Goal: Transaction & Acquisition: Purchase product/service

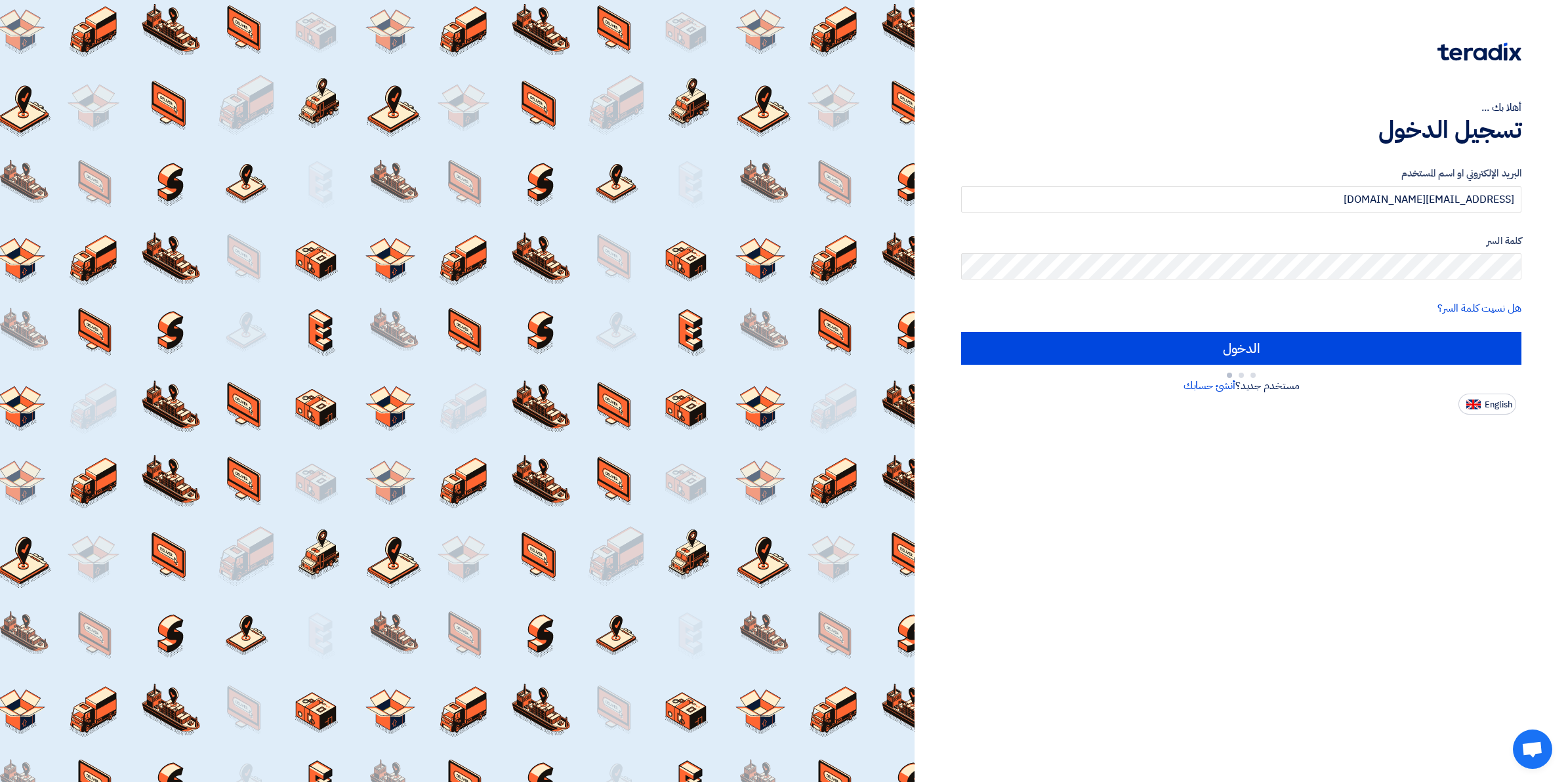
type input "Sign in"
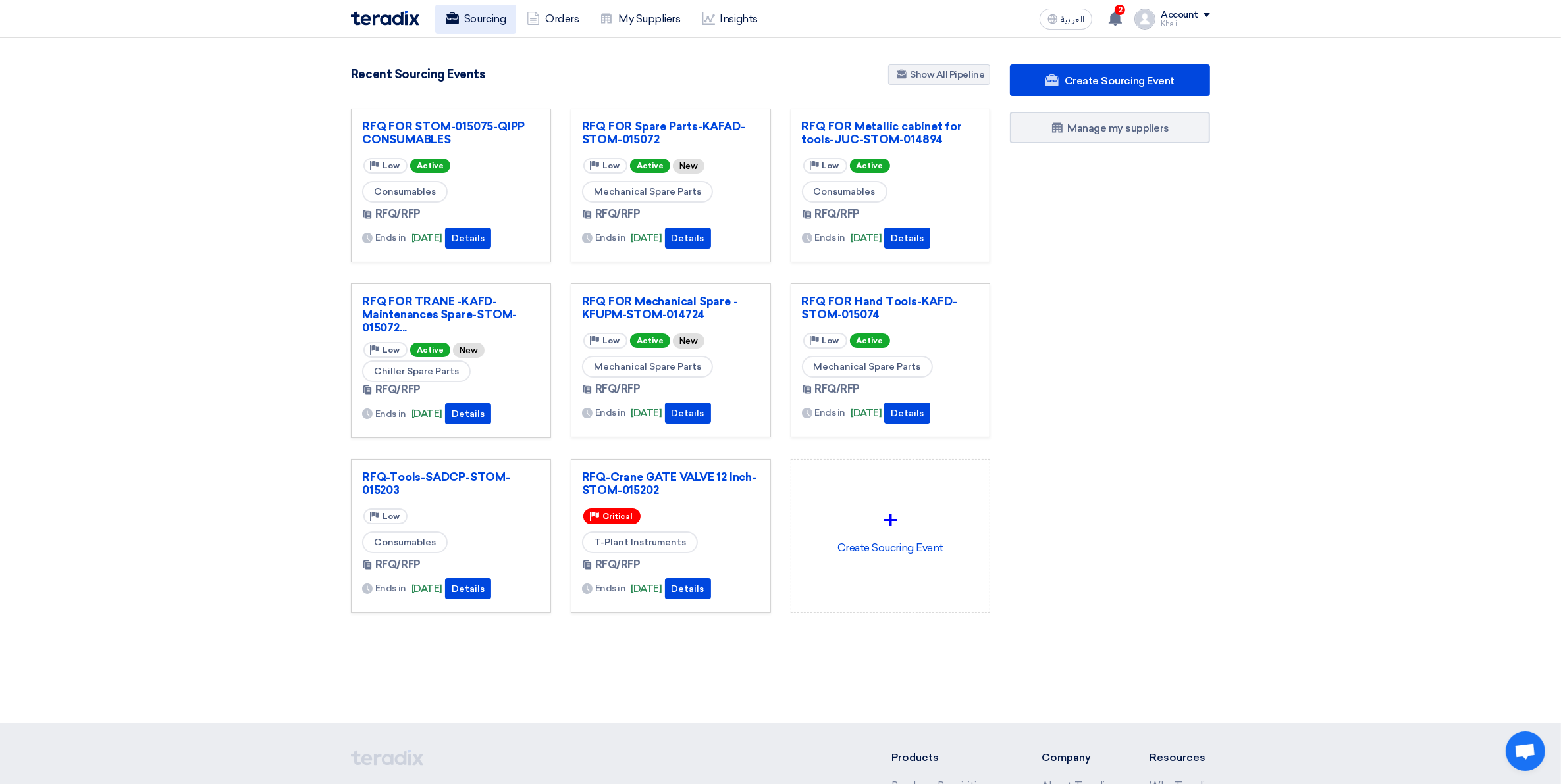
click at [482, 21] on link "Sourcing" at bounding box center [476, 19] width 81 height 29
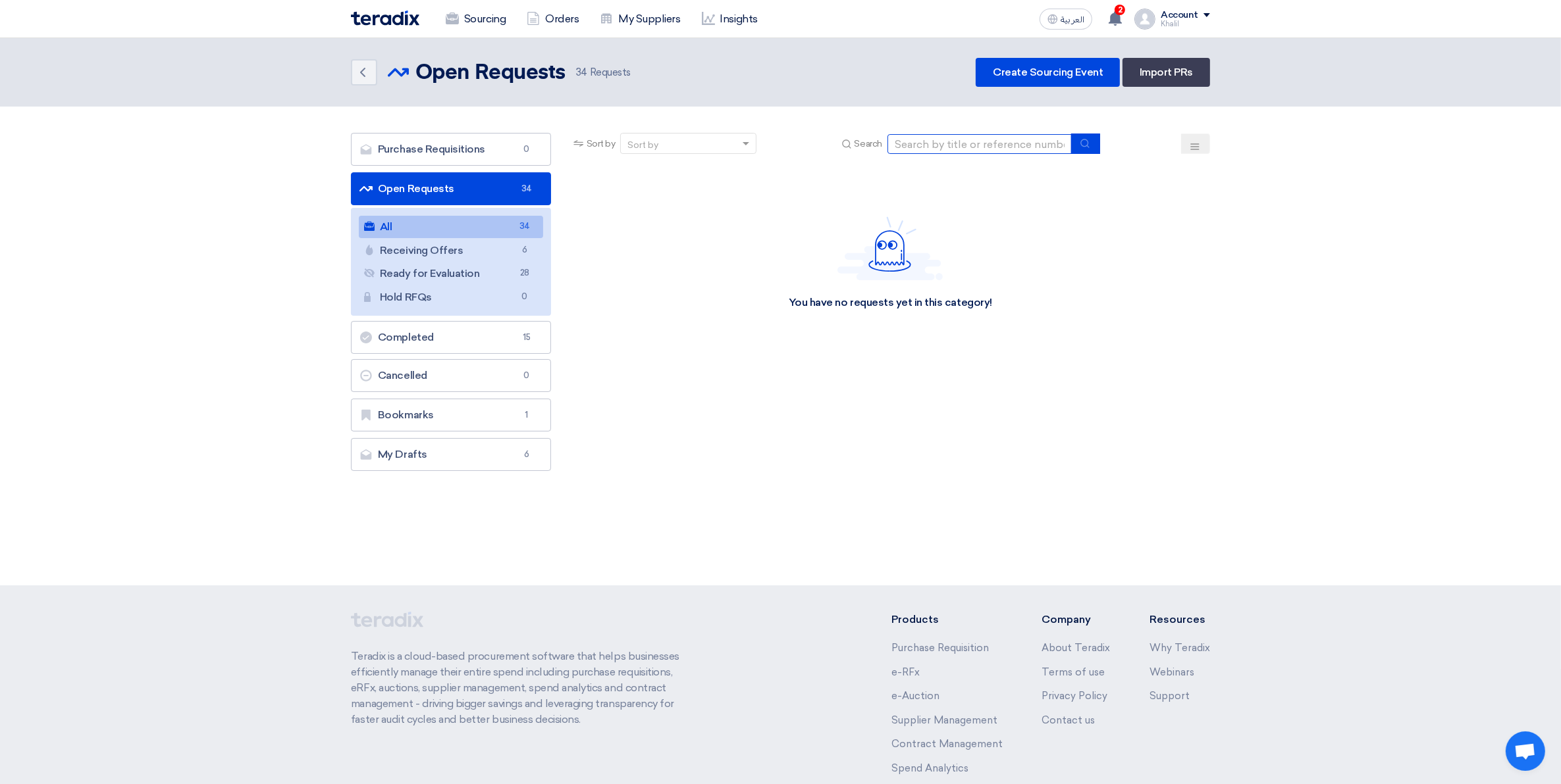
click at [942, 152] on input at bounding box center [979, 143] width 185 height 20
click at [939, 150] on input "b" at bounding box center [979, 143] width 185 height 20
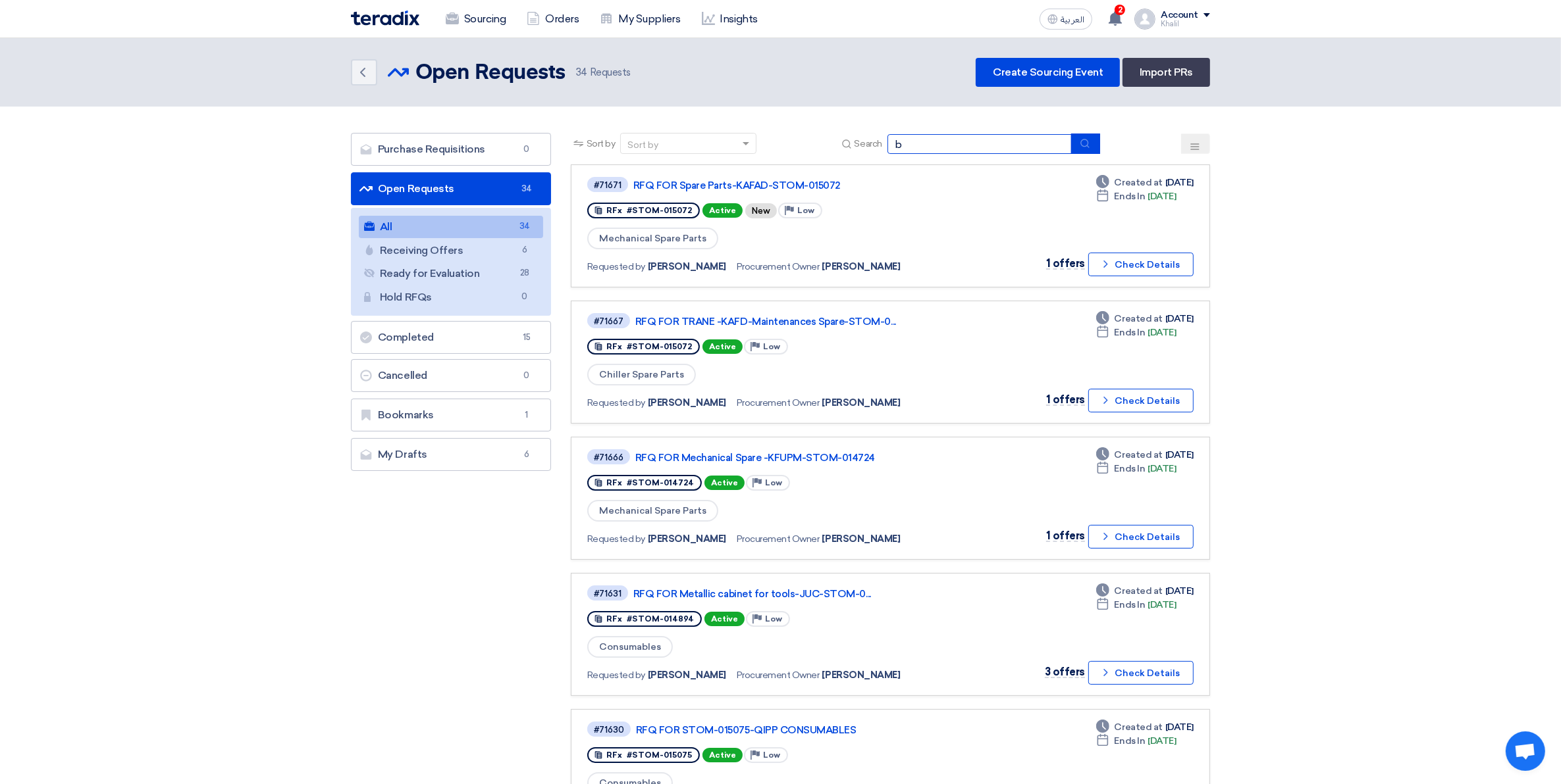
paste input "STOM-015104"
type input "STOM-015104"
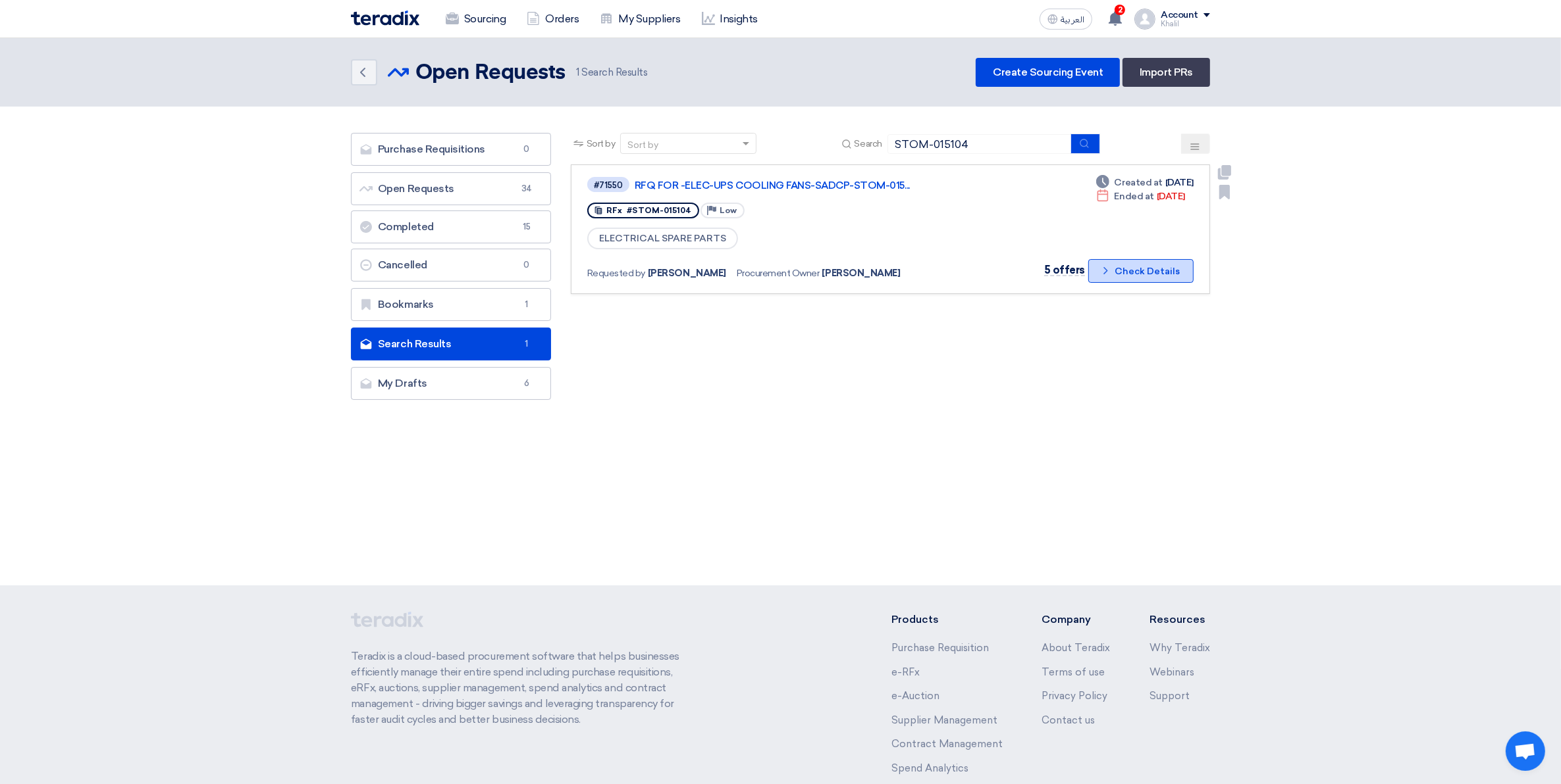
click at [1117, 277] on button "Check details Check Details" at bounding box center [1141, 271] width 106 height 24
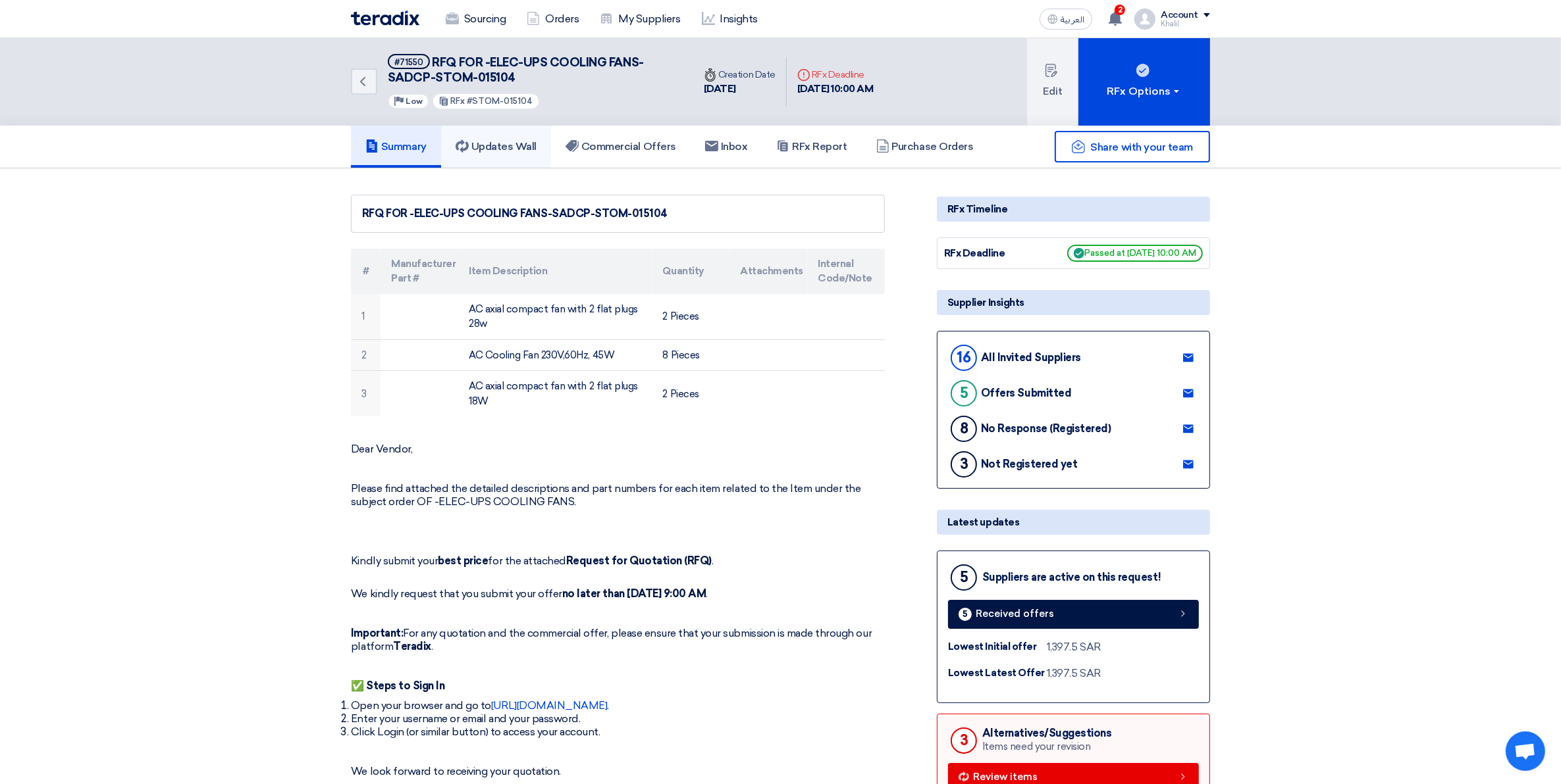
click at [509, 145] on h5 "Updates Wall" at bounding box center [496, 146] width 81 height 13
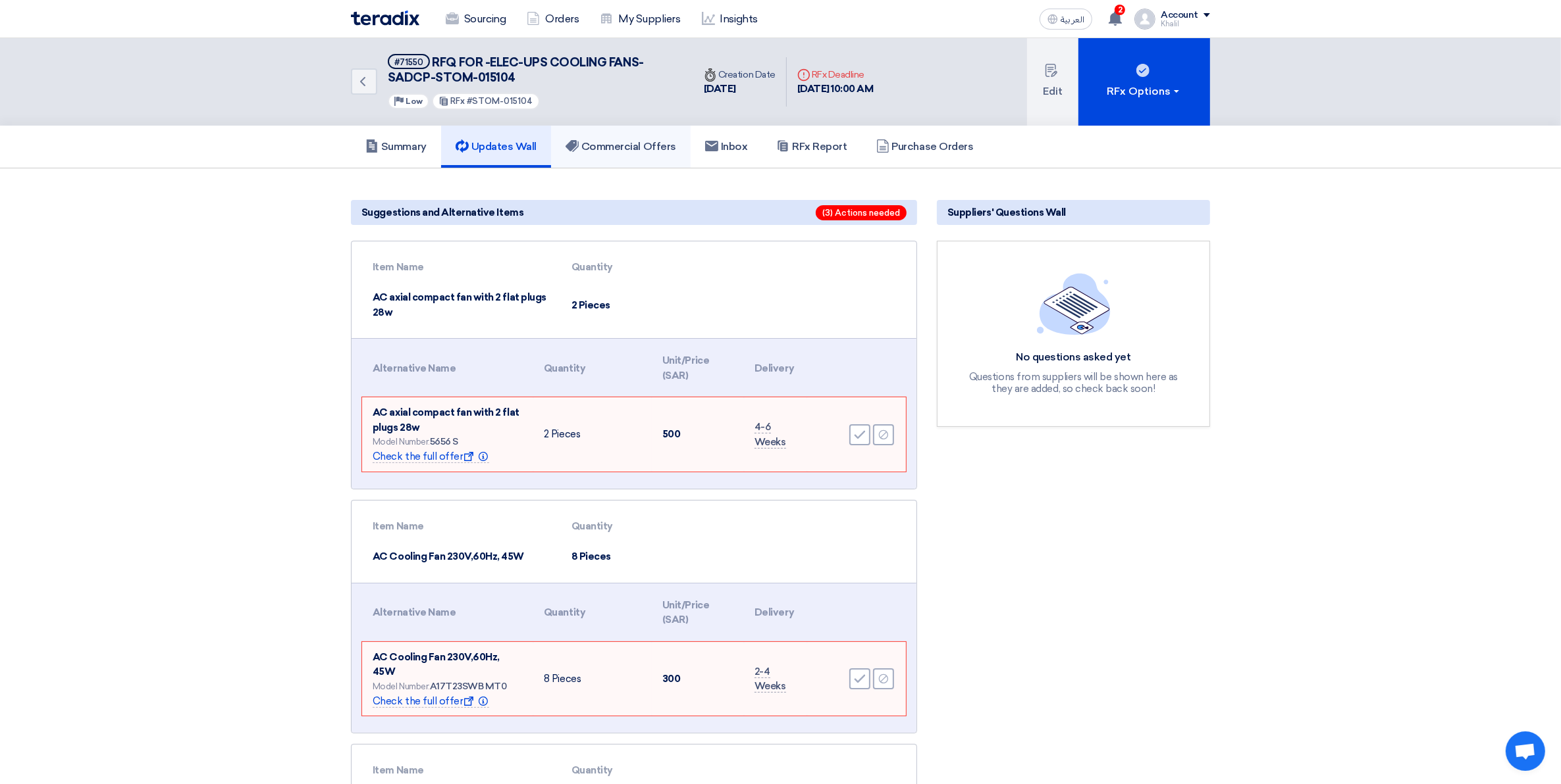
click at [630, 145] on h5 "Commercial Offers" at bounding box center [620, 146] width 111 height 13
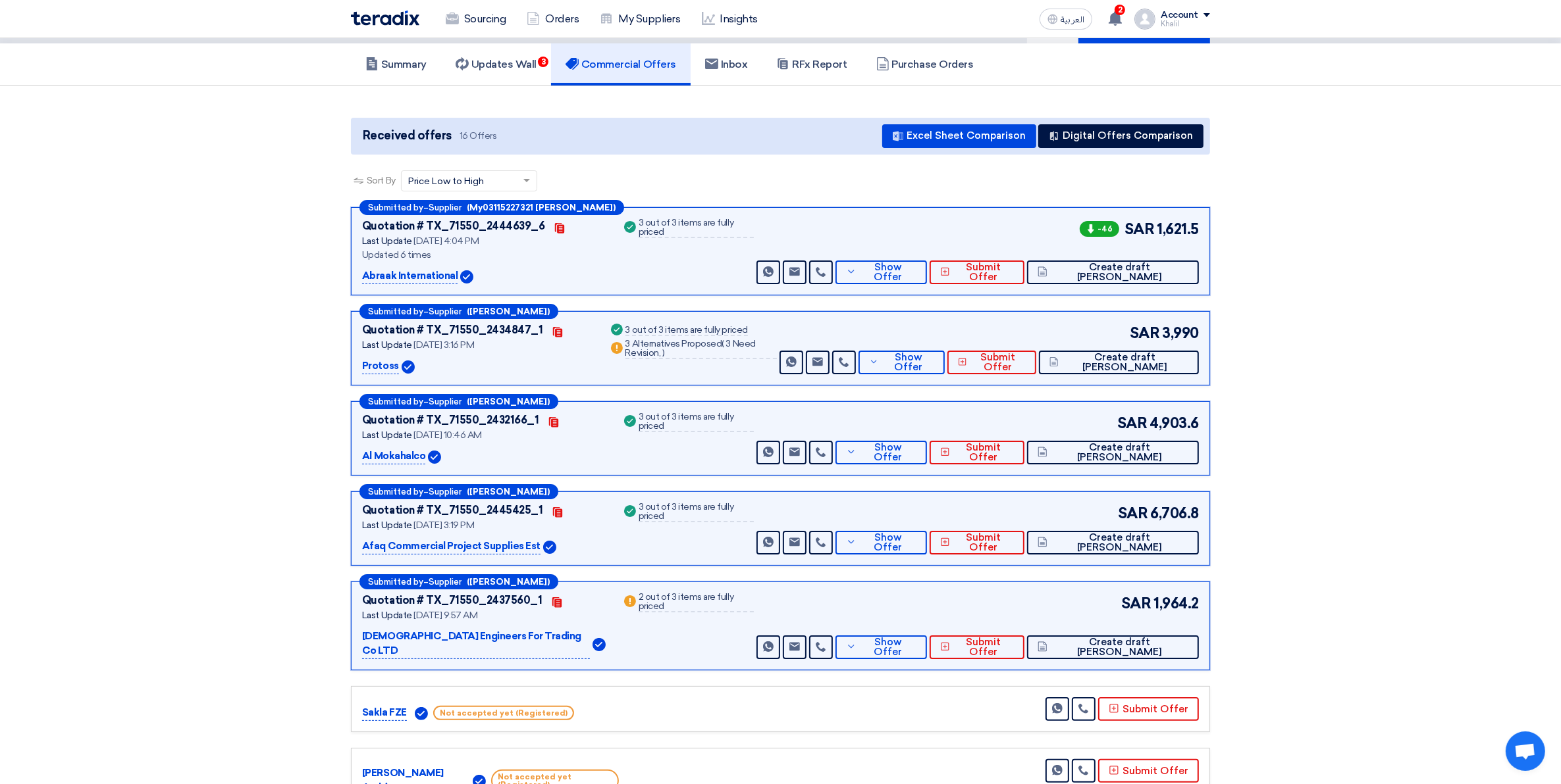
scroll to position [165, 0]
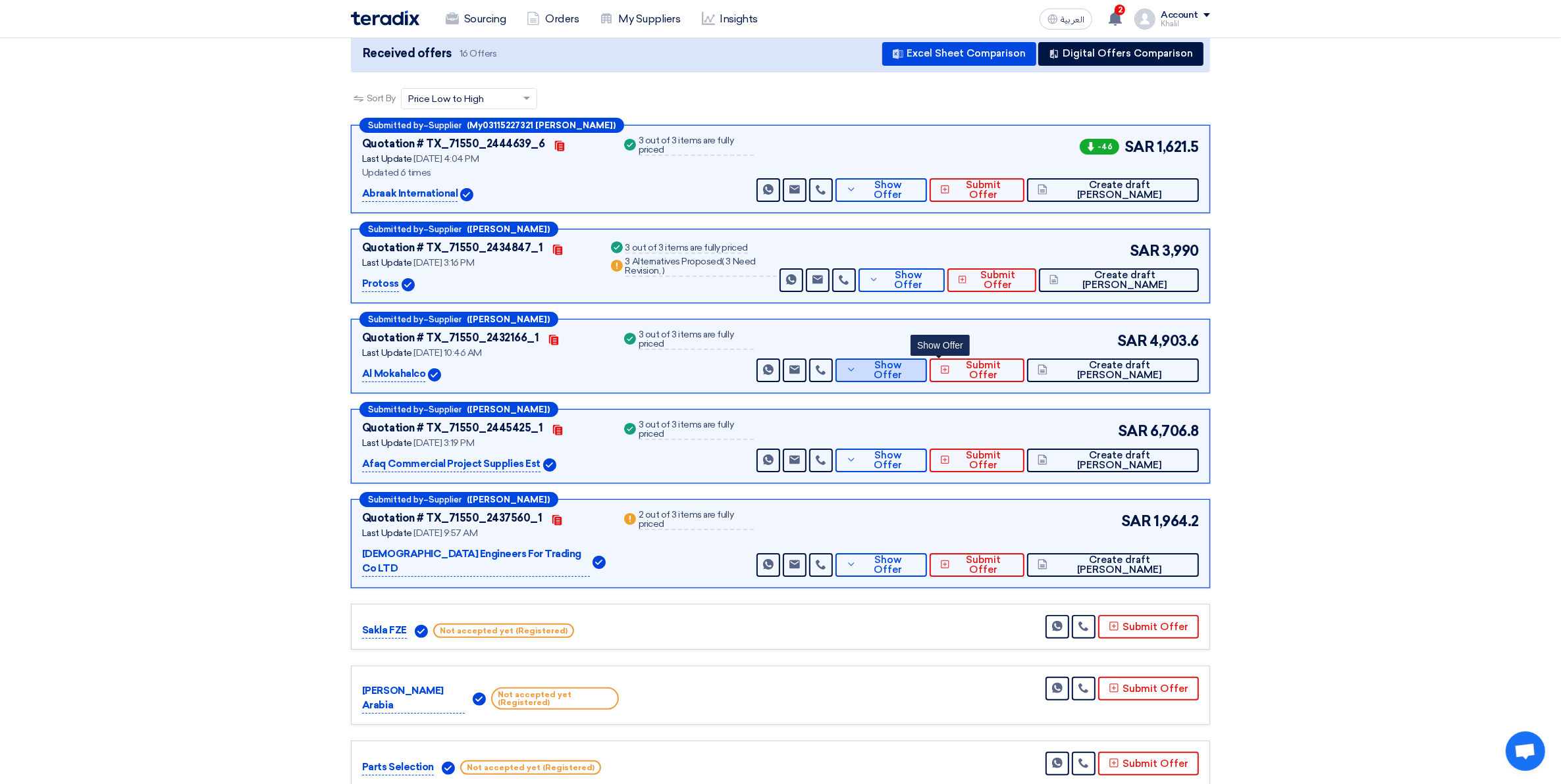
click at [923, 380] on button "Show Offer" at bounding box center [881, 371] width 92 height 24
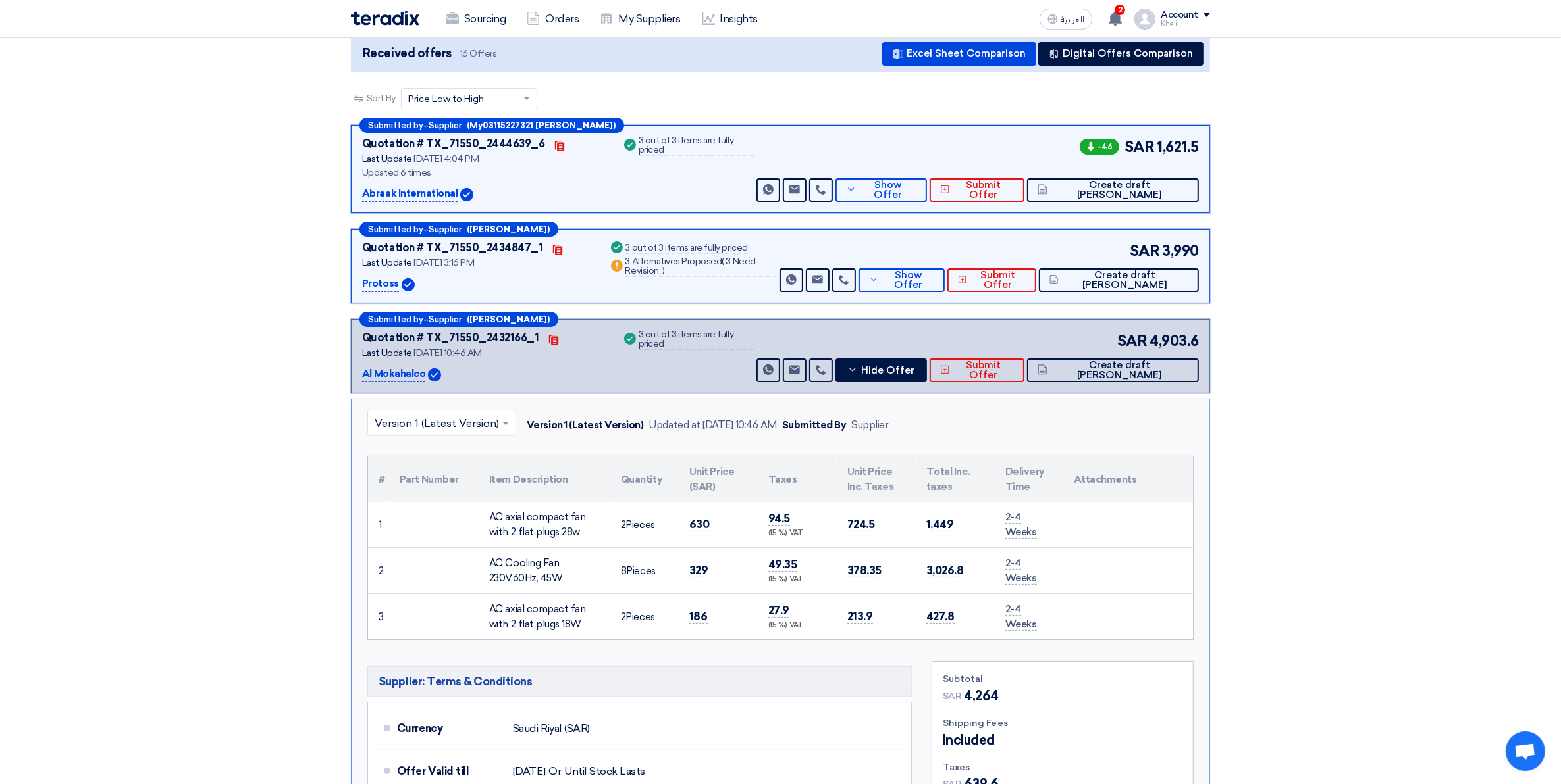
click at [928, 382] on div "Submitted by – Supplier ([PERSON_NAME]) Quotation # TX_71550_2432166_1 Contacts…" at bounding box center [780, 356] width 859 height 75
click at [914, 374] on span "Hide Offer" at bounding box center [887, 370] width 53 height 9
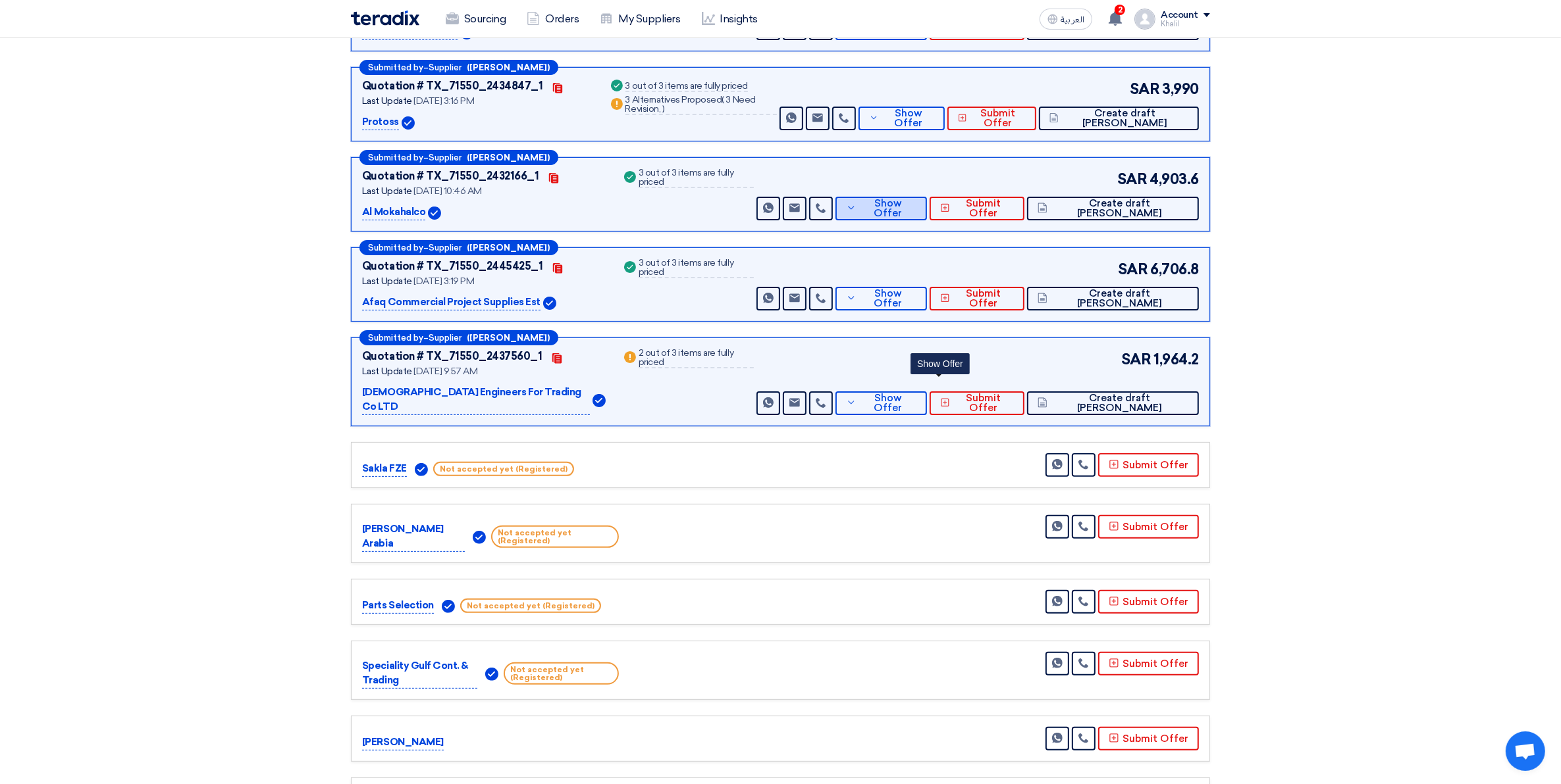
scroll to position [329, 0]
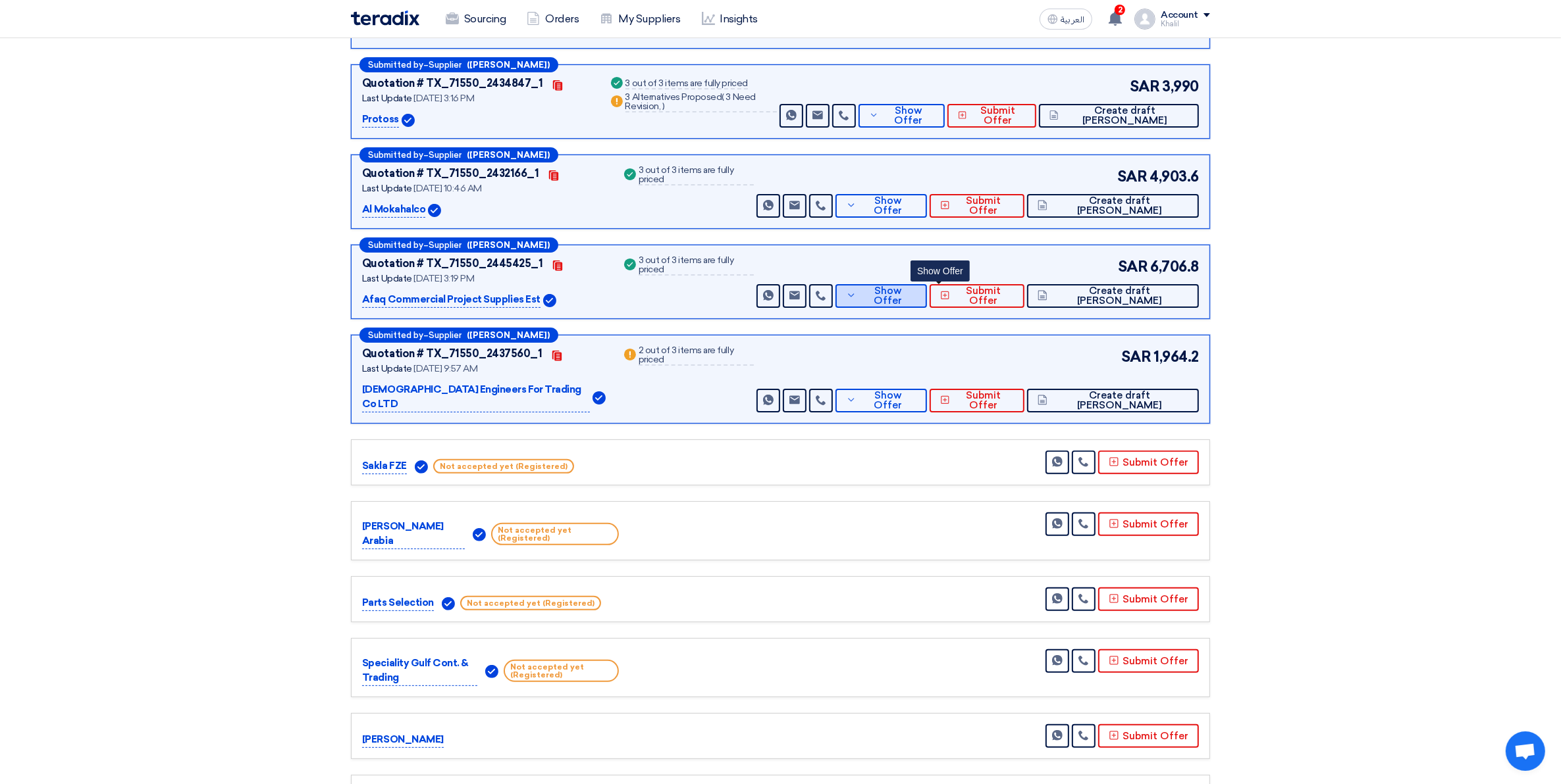
click at [917, 300] on span "Show Offer" at bounding box center [888, 295] width 58 height 20
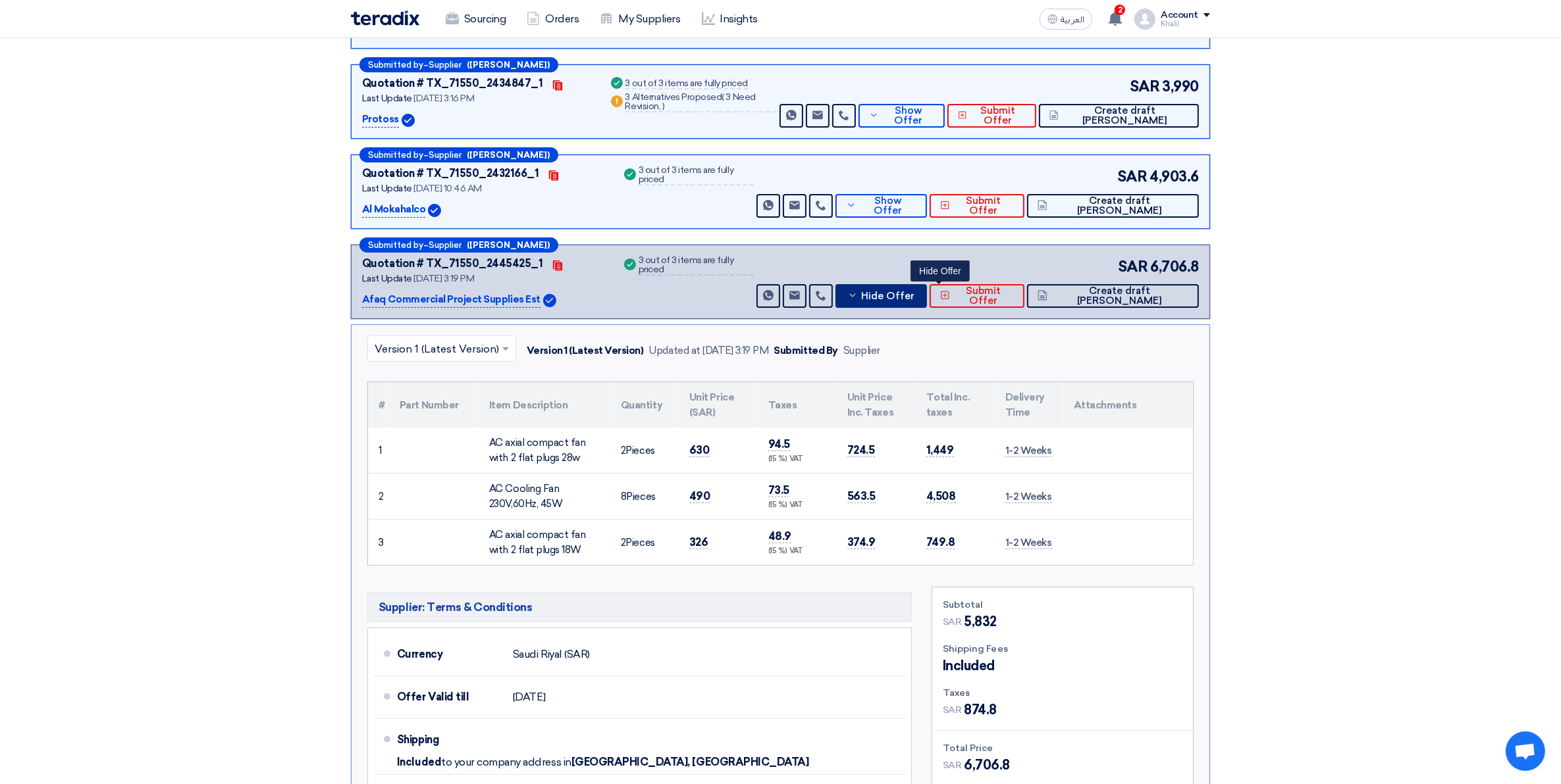
click at [857, 300] on icon at bounding box center [852, 295] width 10 height 10
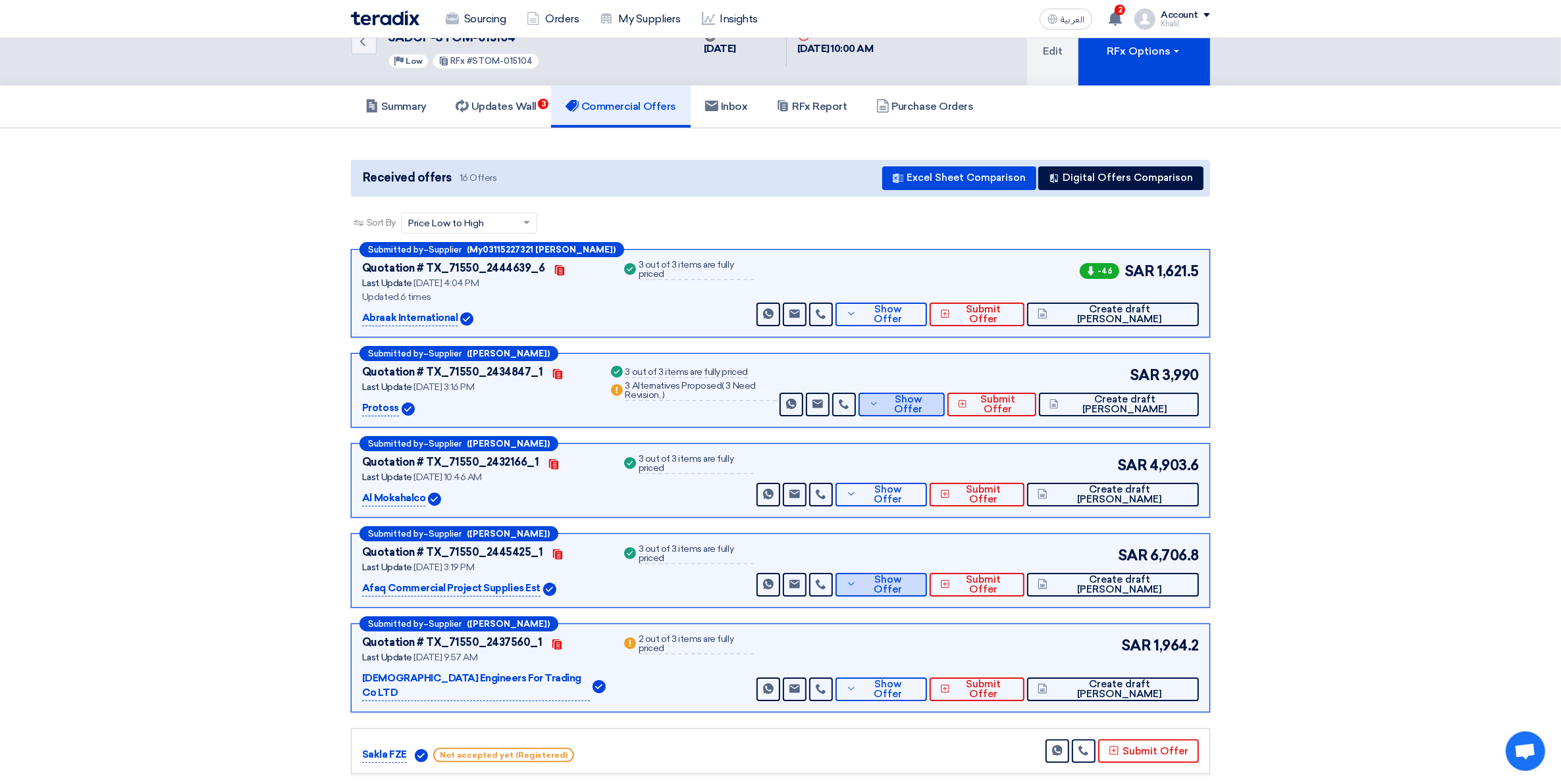
scroll to position [0, 0]
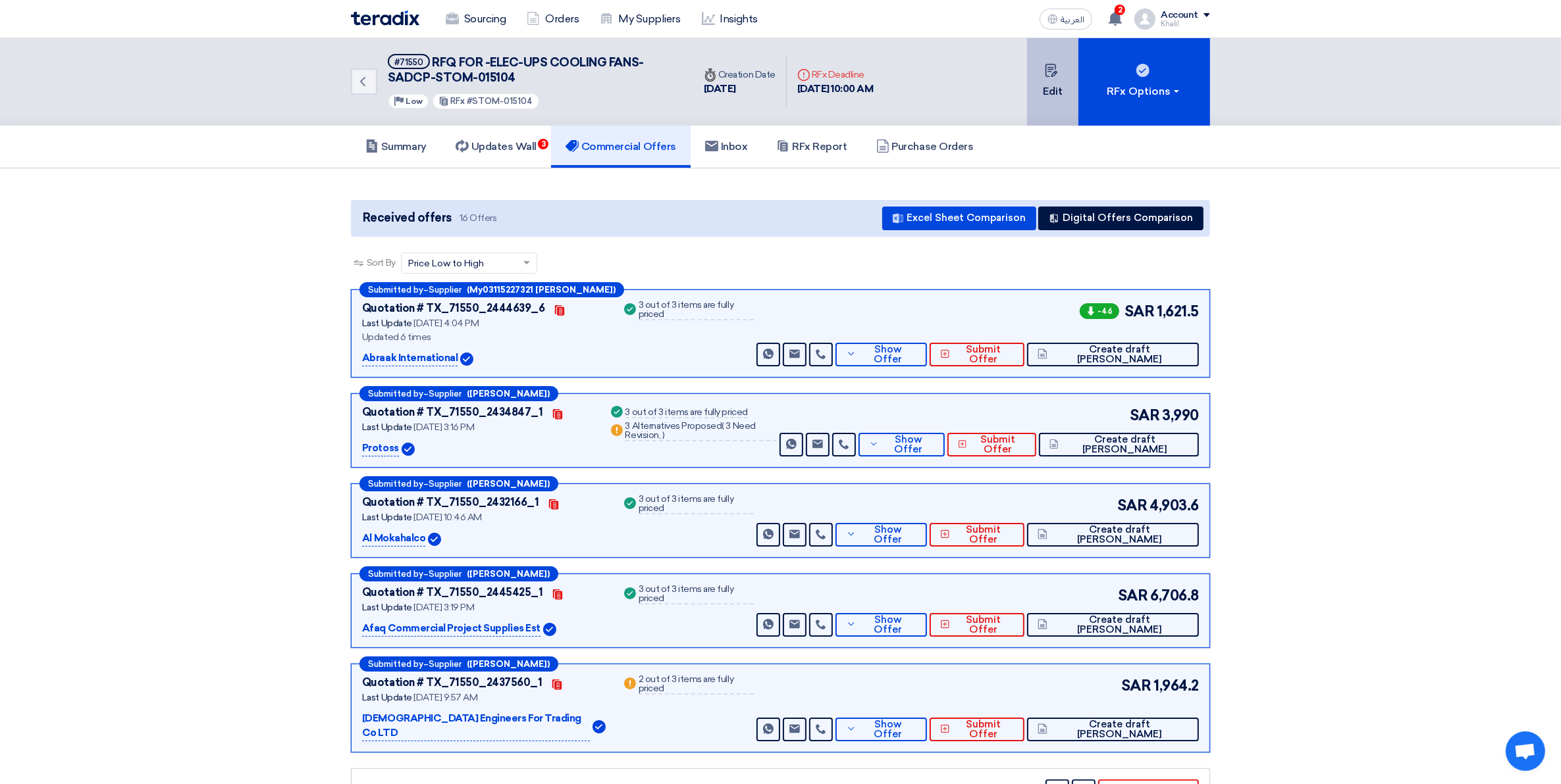
click at [1050, 86] on button "Edit" at bounding box center [1052, 82] width 52 height 88
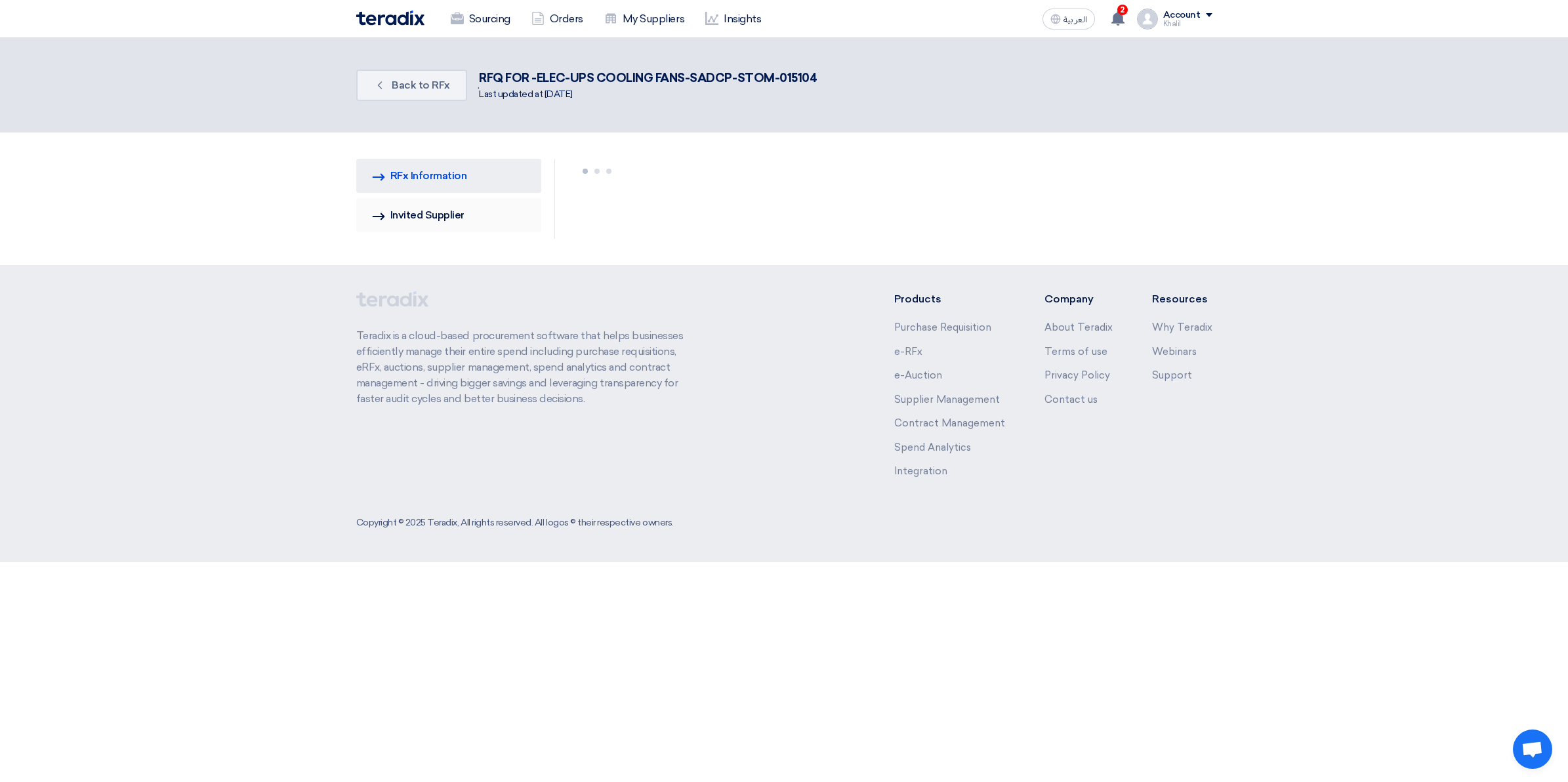
click at [462, 212] on link "Invited Suppliers Invited Supplier" at bounding box center [449, 215] width 186 height 34
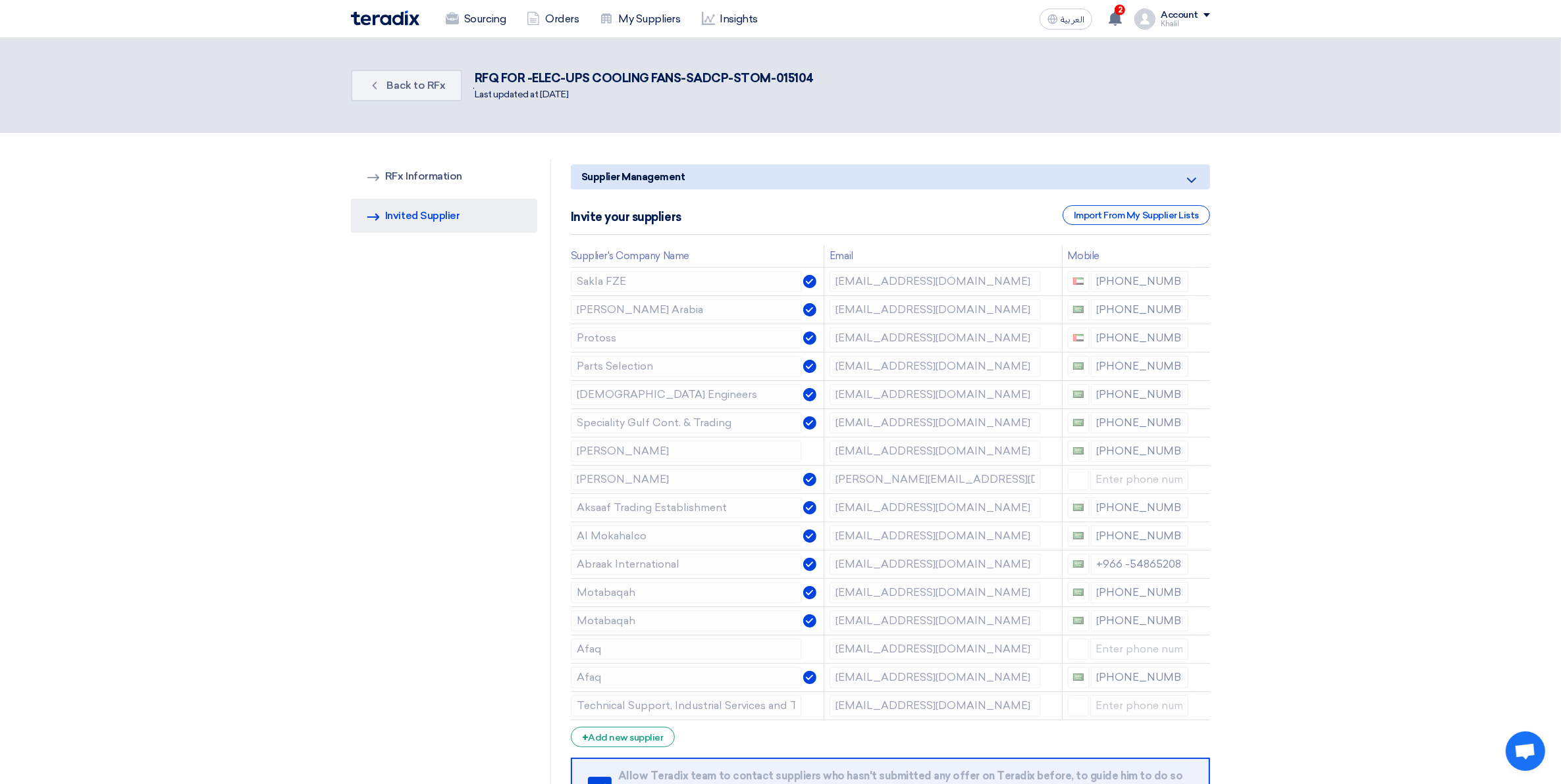
drag, startPoint x: 1292, startPoint y: 474, endPoint x: 1282, endPoint y: 483, distance: 13.5
click at [1292, 474] on section "RFQ Information RFx Information Invited Suppliers Invited Supplier Supplier Man…" at bounding box center [780, 546] width 1561 height 826
click at [657, 742] on div "+ Add new supplier" at bounding box center [622, 738] width 104 height 21
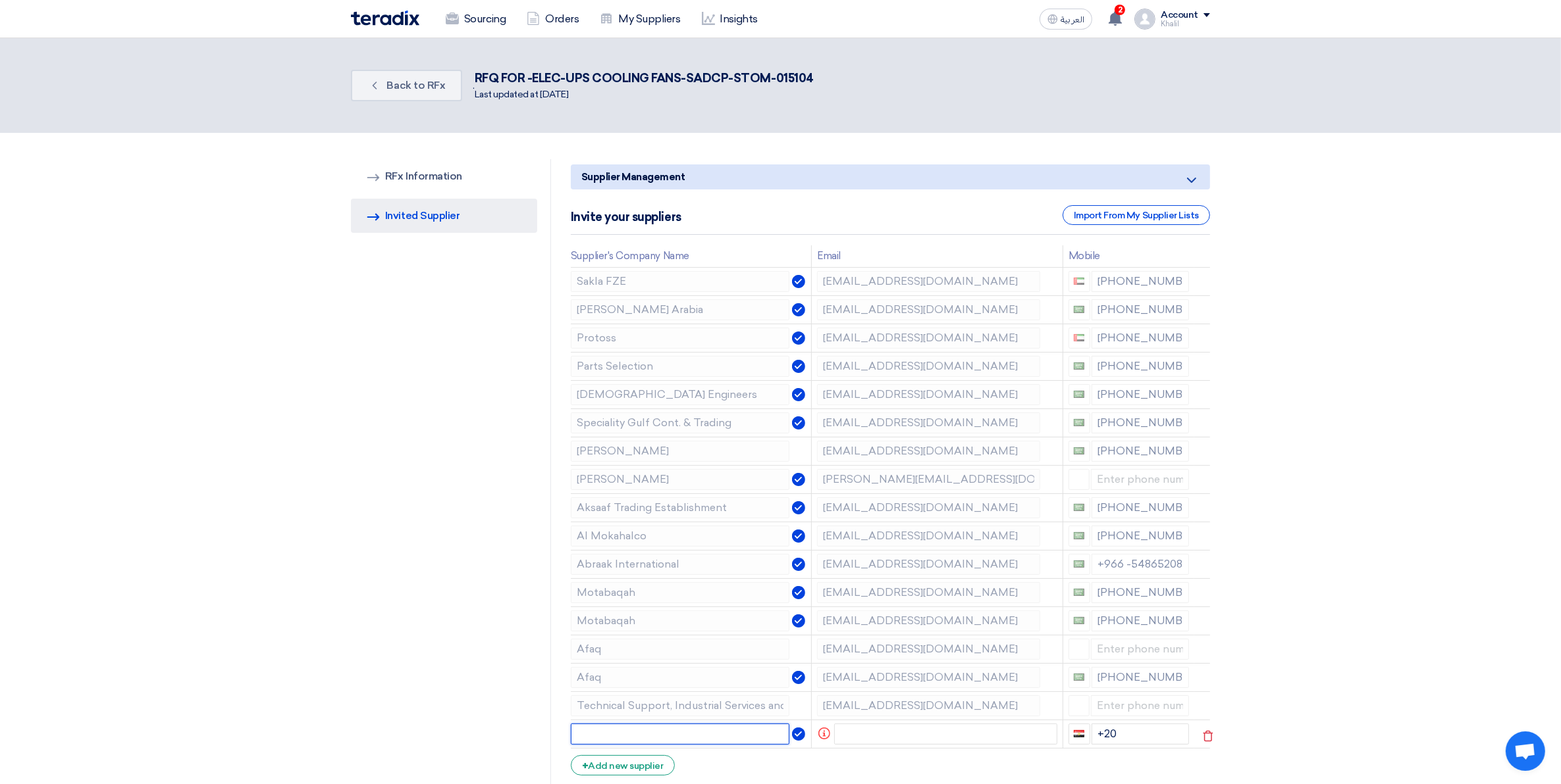
click at [678, 736] on input "text" at bounding box center [680, 734] width 219 height 21
click at [876, 734] on input "text" at bounding box center [946, 734] width 223 height 21
paste input "[EMAIL_ADDRESS][DOMAIN_NAME]"
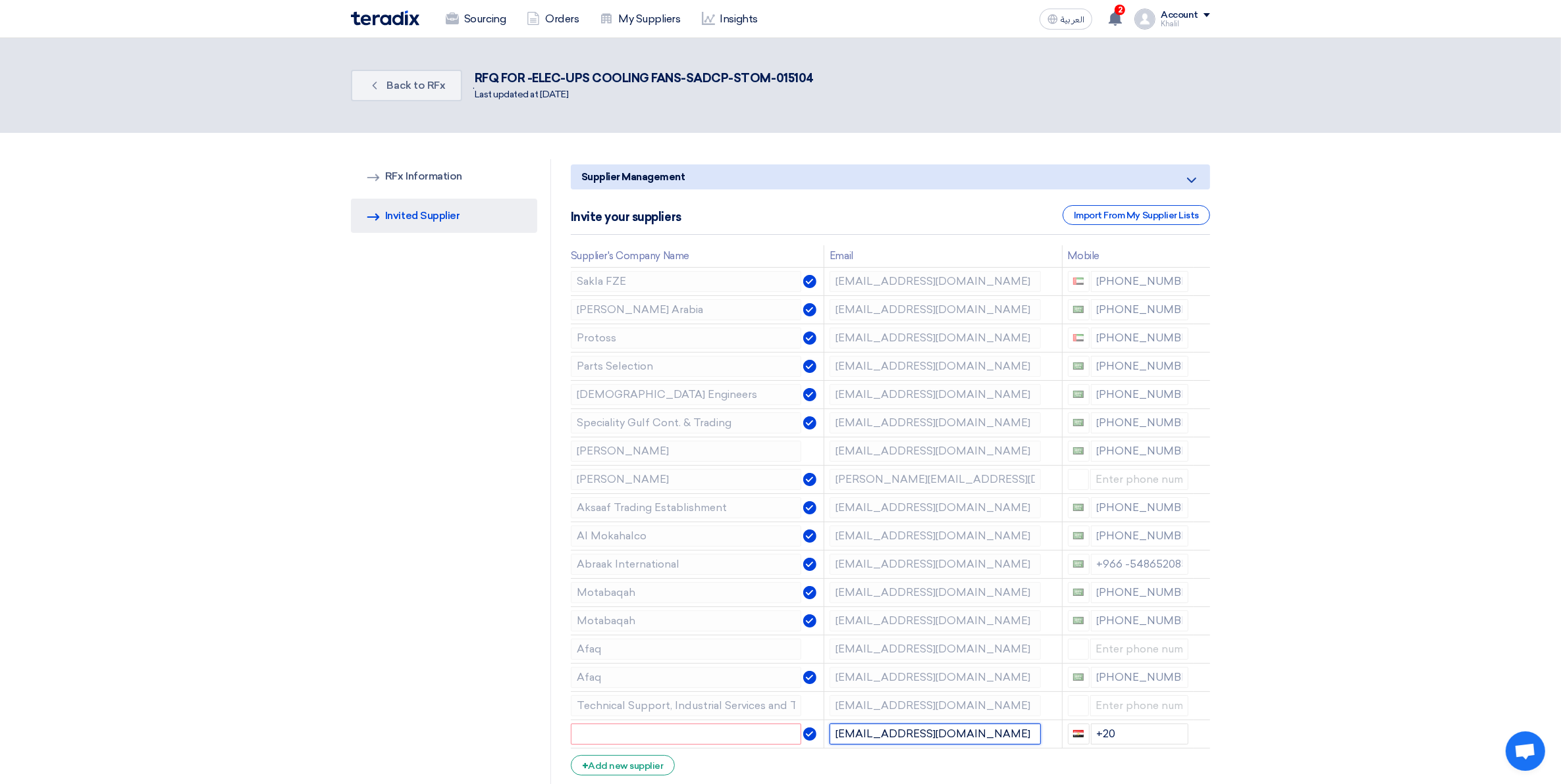
type input "[EMAIL_ADDRESS][DOMAIN_NAME]"
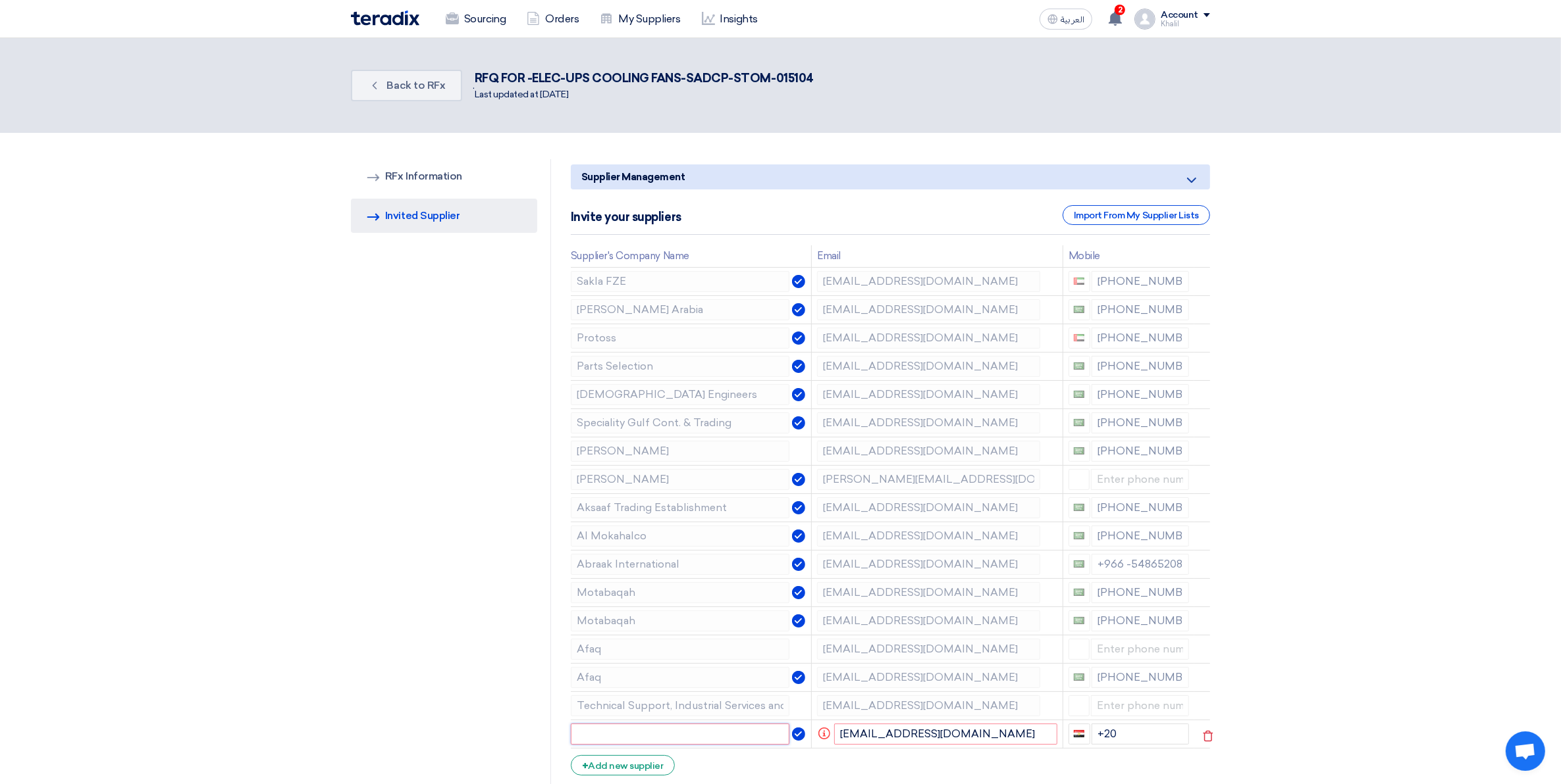
click at [688, 736] on input "text" at bounding box center [680, 734] width 219 height 21
paste input "AKSAF TRADING ESTABLISHMENT"
type input "AKSAF TRADING ESTABLISHMENT"
click at [1319, 581] on section "RFQ Information RFx Information Invited Suppliers Invited Supplier Supplier Man…" at bounding box center [780, 560] width 1561 height 854
drag, startPoint x: 1130, startPoint y: 729, endPoint x: 1096, endPoint y: 734, distance: 34.4
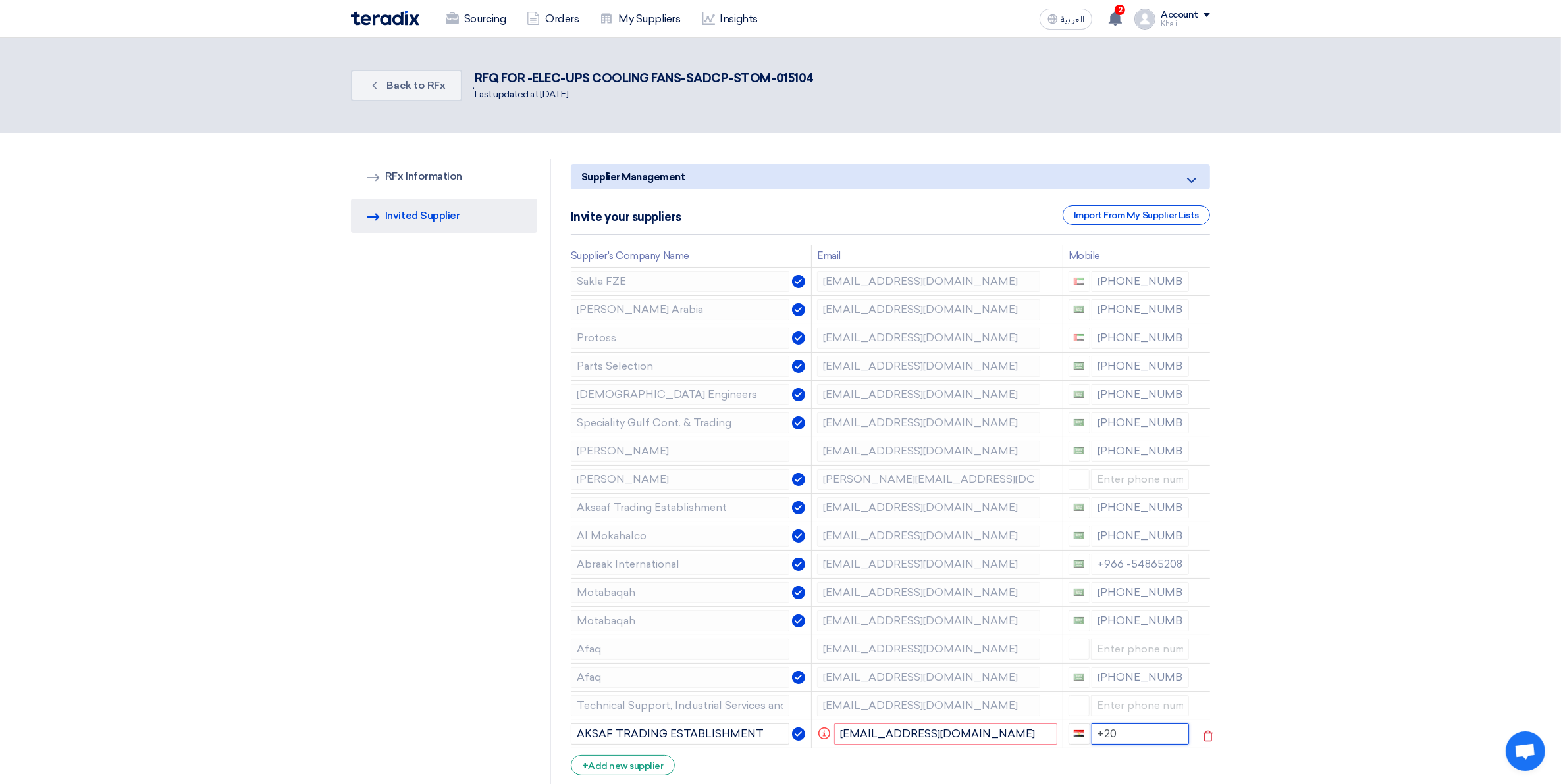
click at [1096, 733] on input "+20" at bounding box center [1140, 734] width 98 height 21
click at [1368, 601] on section "RFQ Information RFx Information Invited Suppliers Invited Supplier Supplier Man…" at bounding box center [780, 560] width 1561 height 854
click at [1204, 738] on use at bounding box center [1208, 736] width 9 height 11
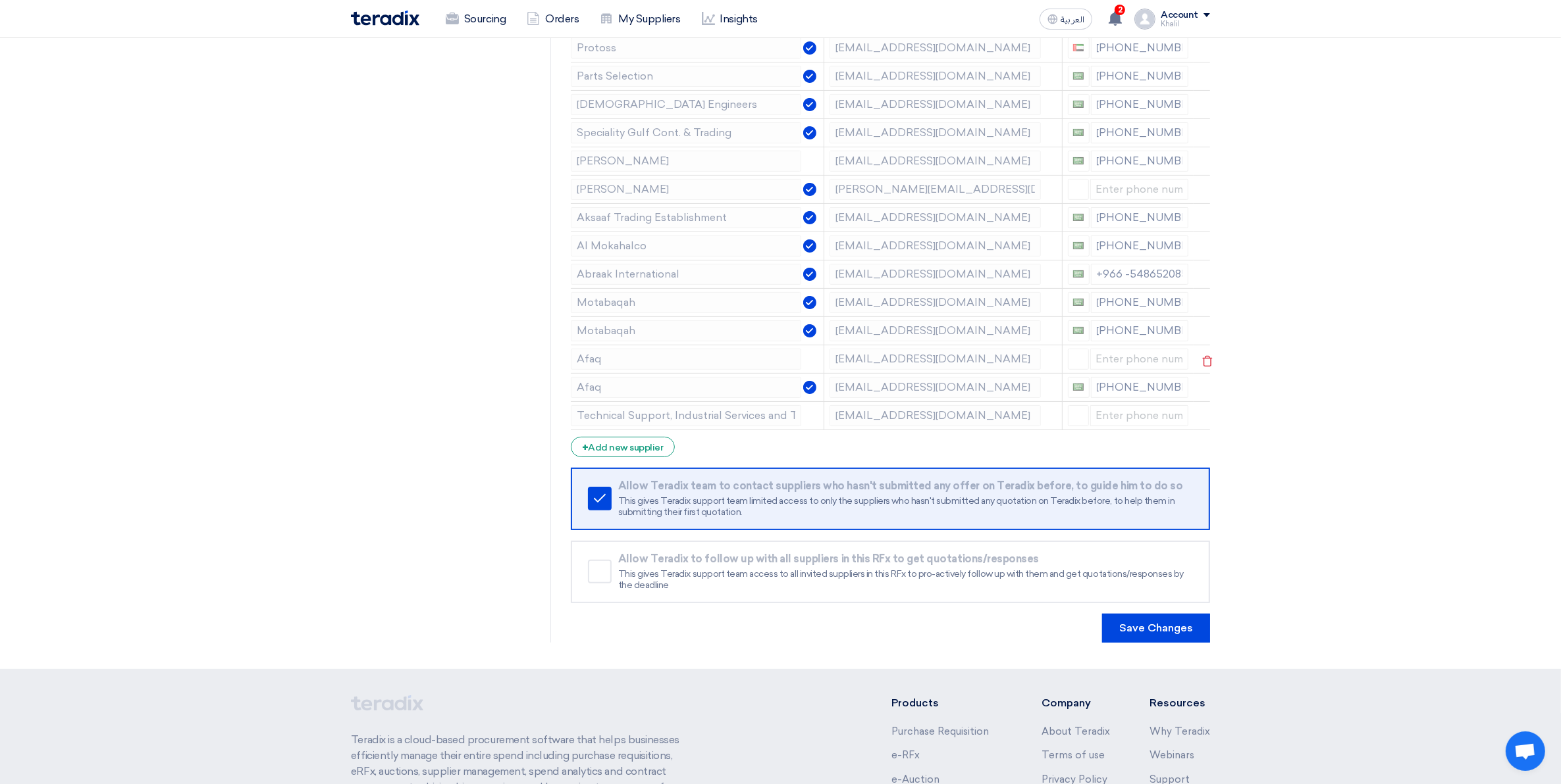
scroll to position [411, 0]
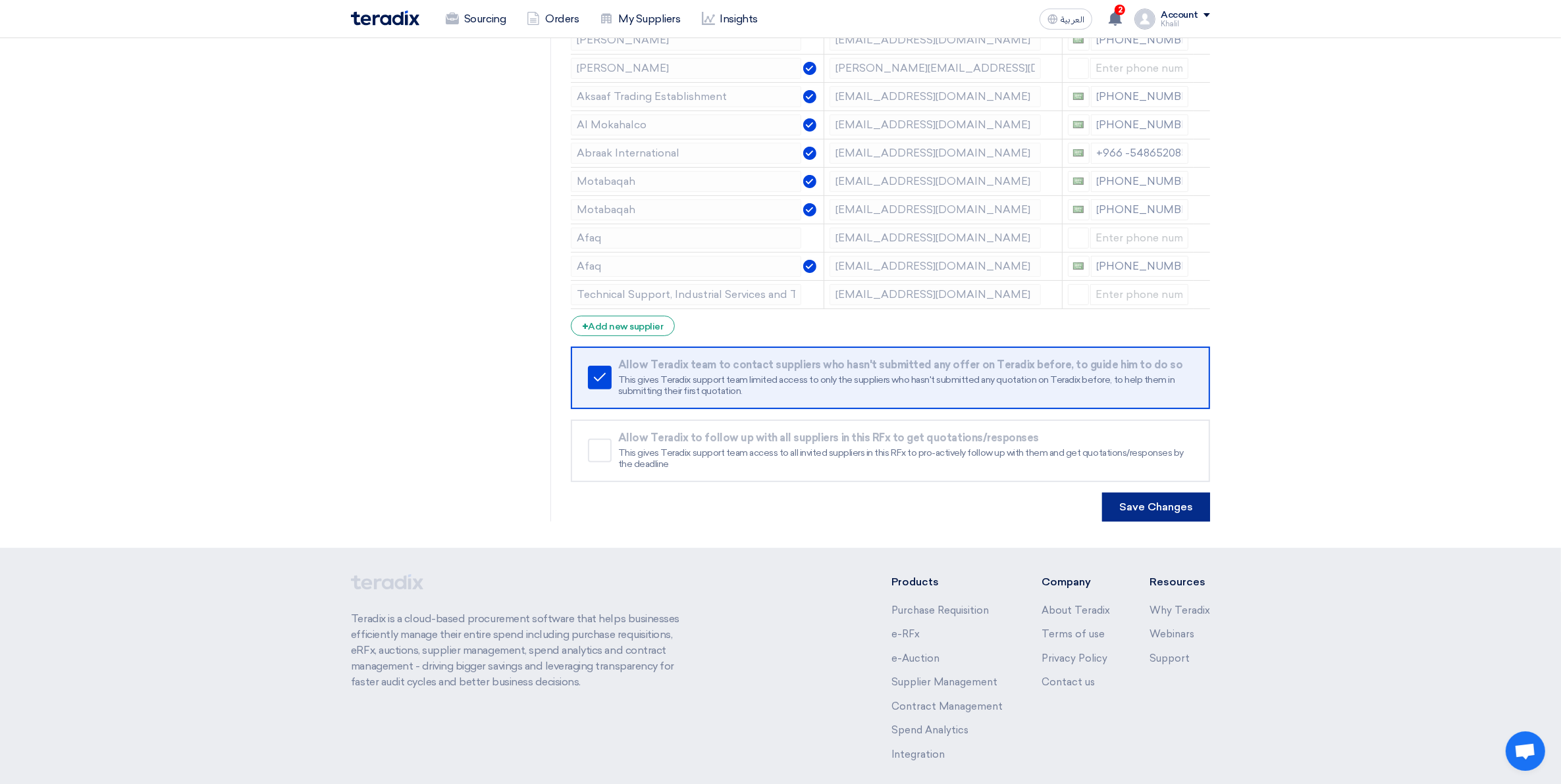
click at [1140, 514] on button "Save Changes" at bounding box center [1156, 507] width 108 height 29
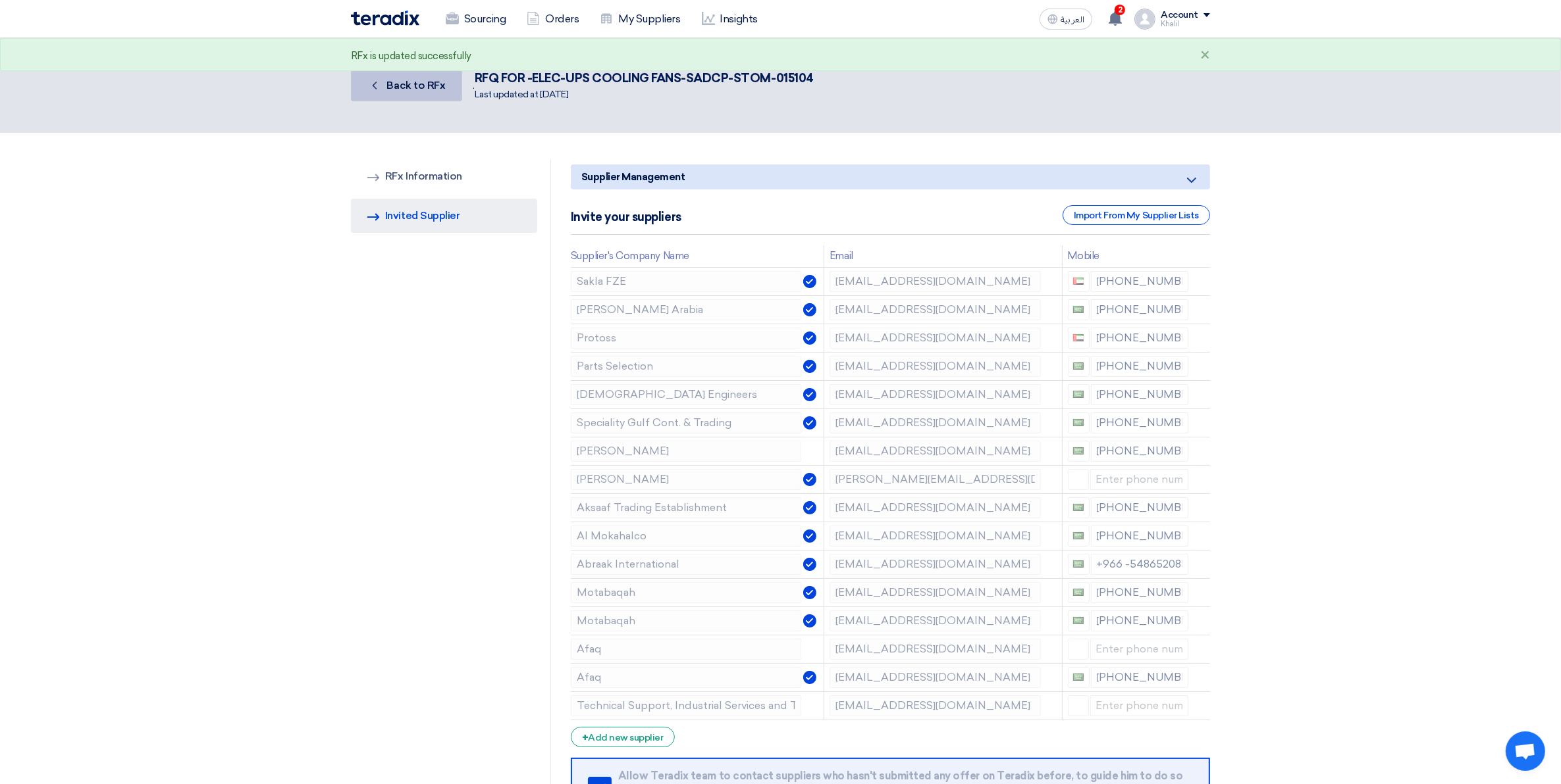
click at [417, 87] on span "Back to RFx" at bounding box center [417, 85] width 58 height 13
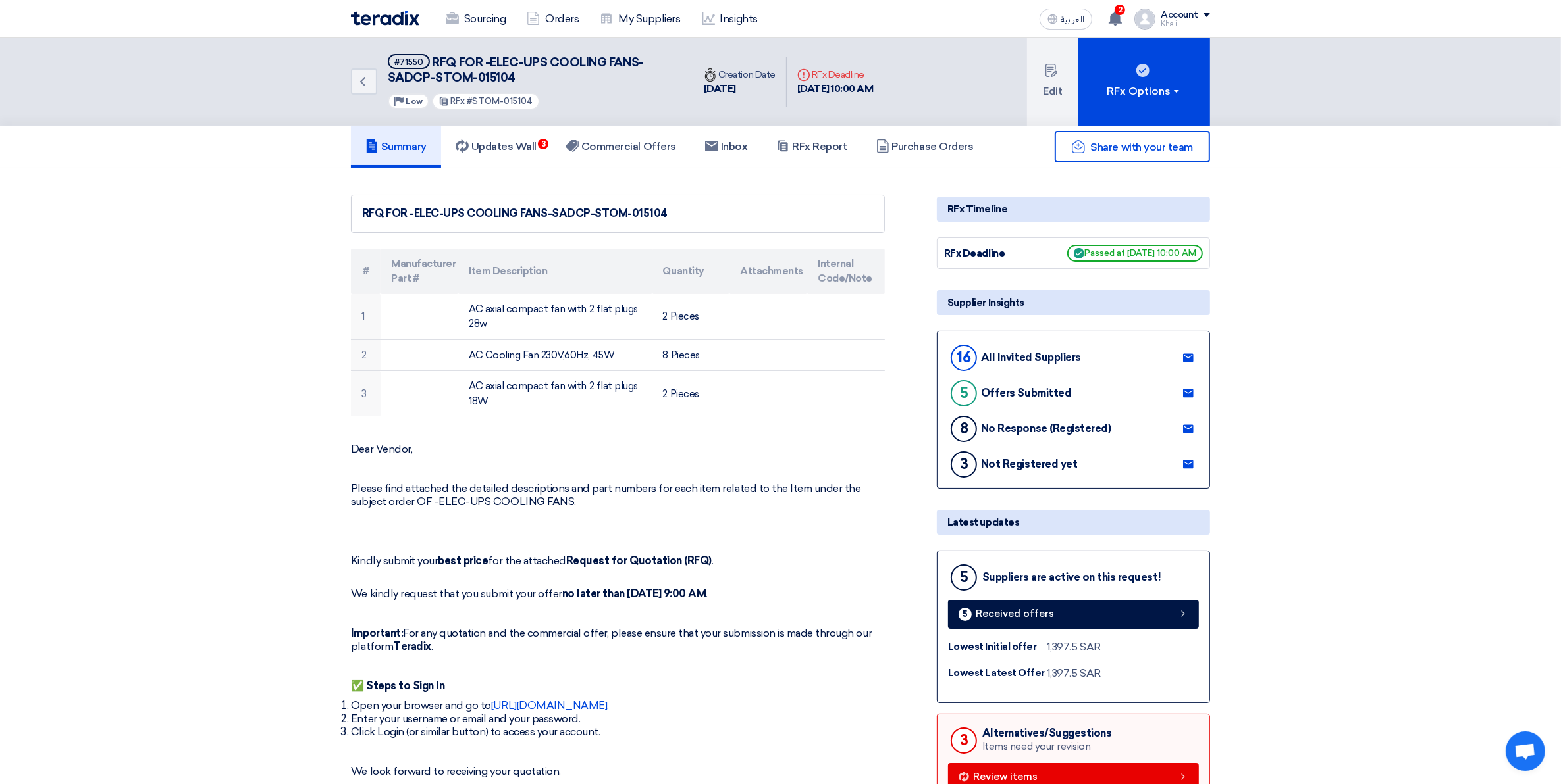
click at [1011, 435] on div "8 No Response (Registered)" at bounding box center [1028, 428] width 162 height 32
click at [504, 146] on h5 "Updates Wall 3" at bounding box center [496, 146] width 81 height 13
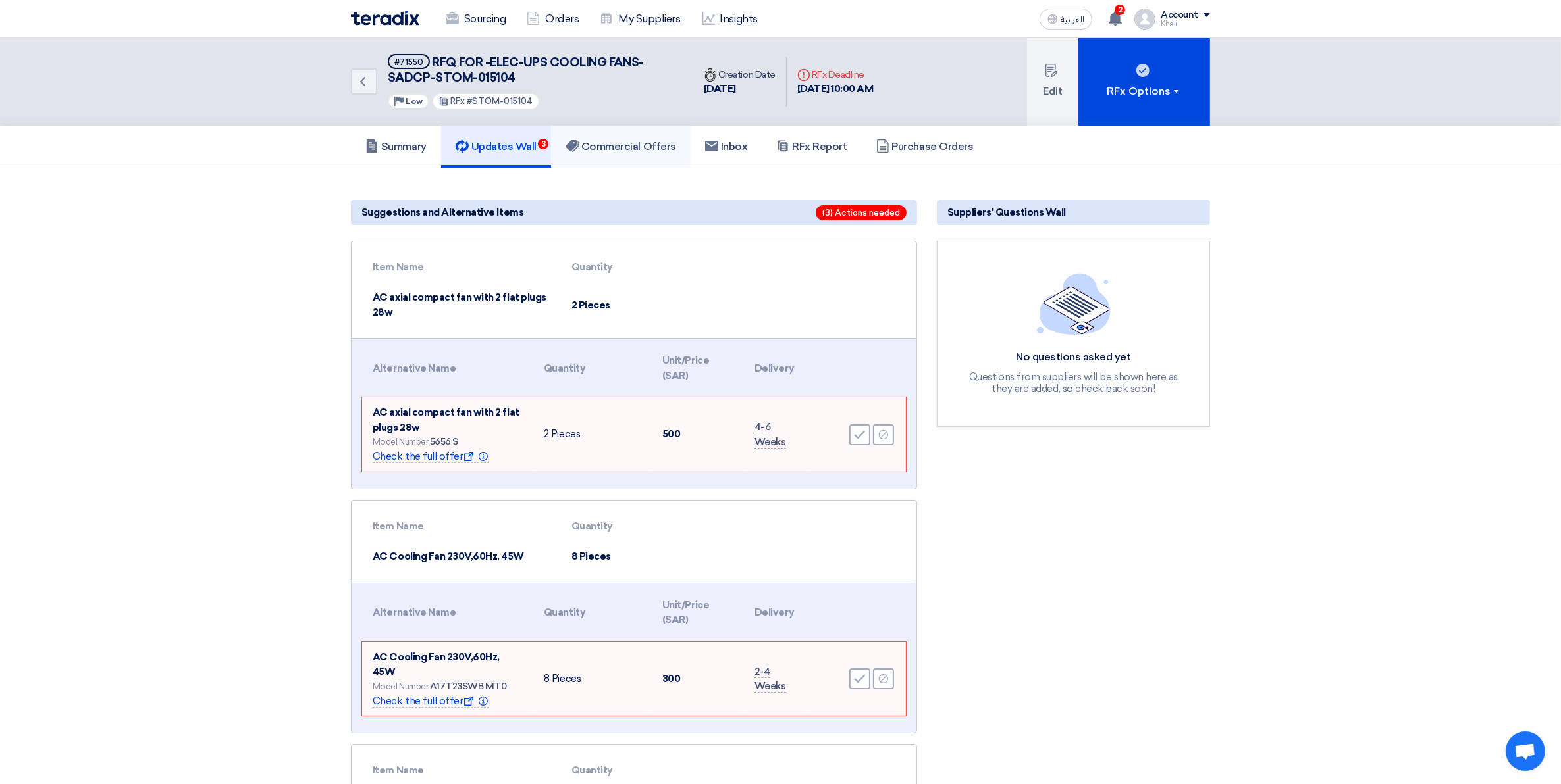
click at [607, 152] on link "Commercial Offers" at bounding box center [620, 146] width 139 height 42
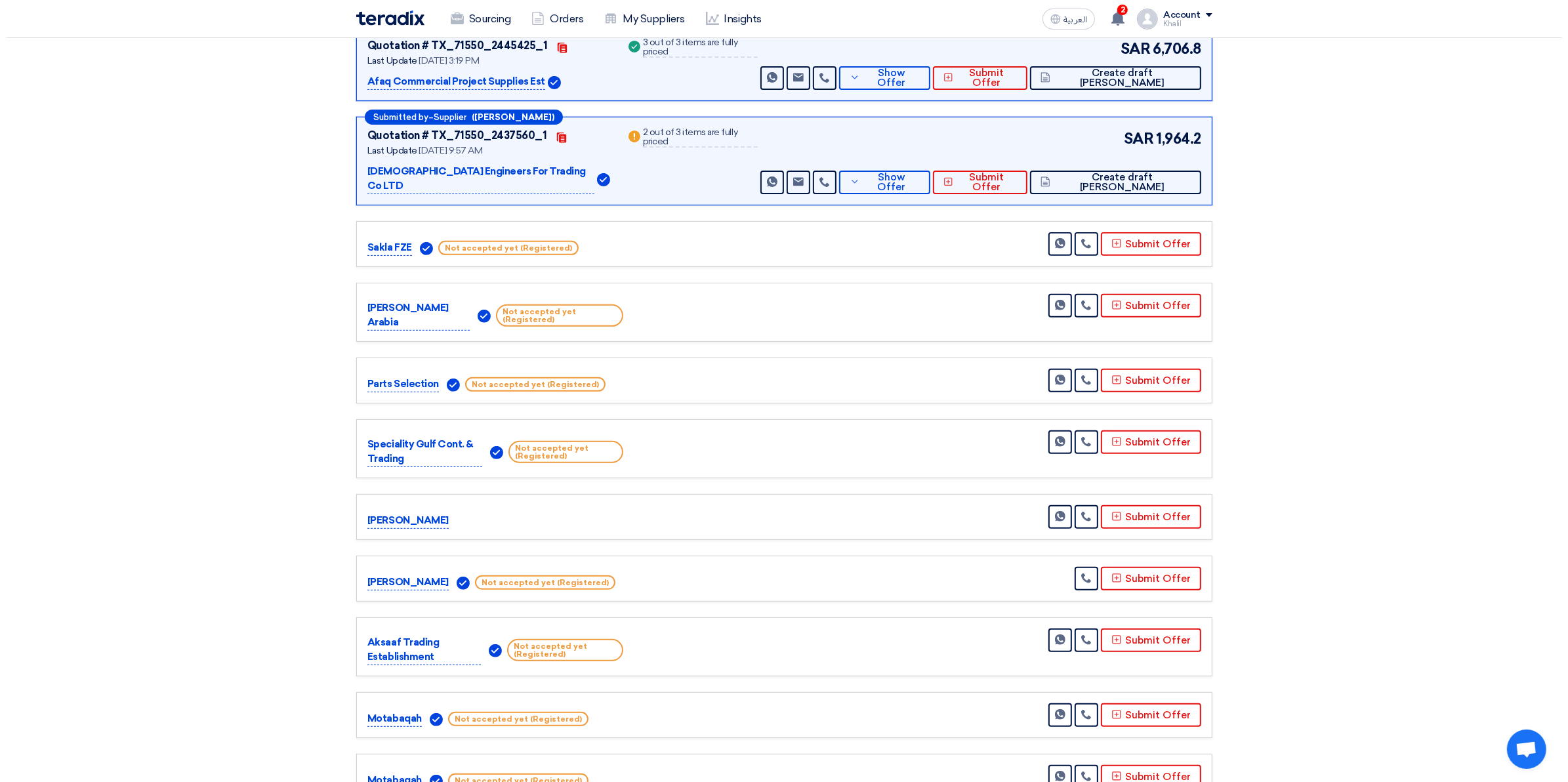
scroll to position [574, 0]
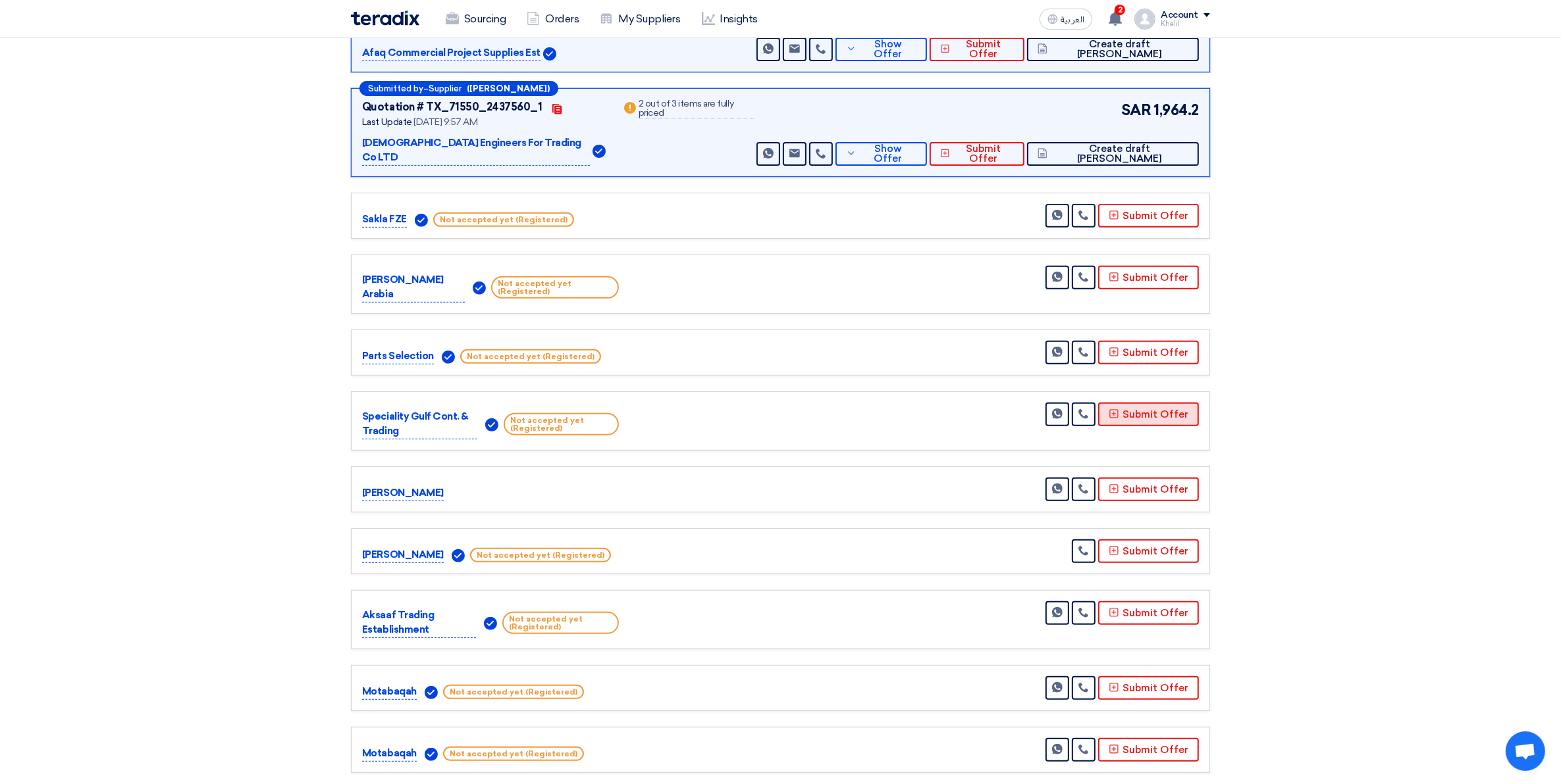
click at [1134, 403] on button "Submit Offer" at bounding box center [1148, 415] width 101 height 24
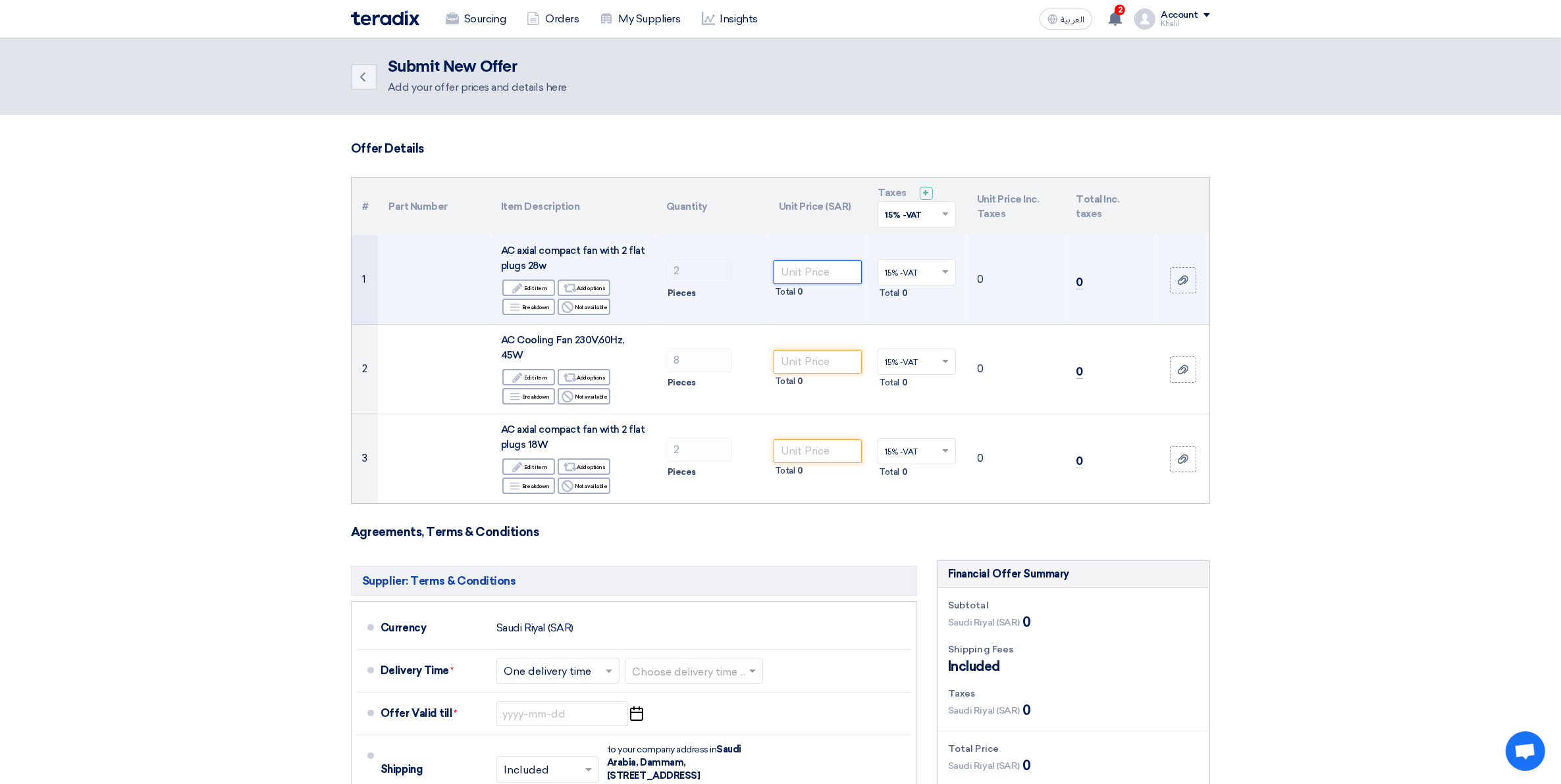
click at [803, 266] on input "number" at bounding box center [817, 272] width 88 height 24
paste input "495.00"
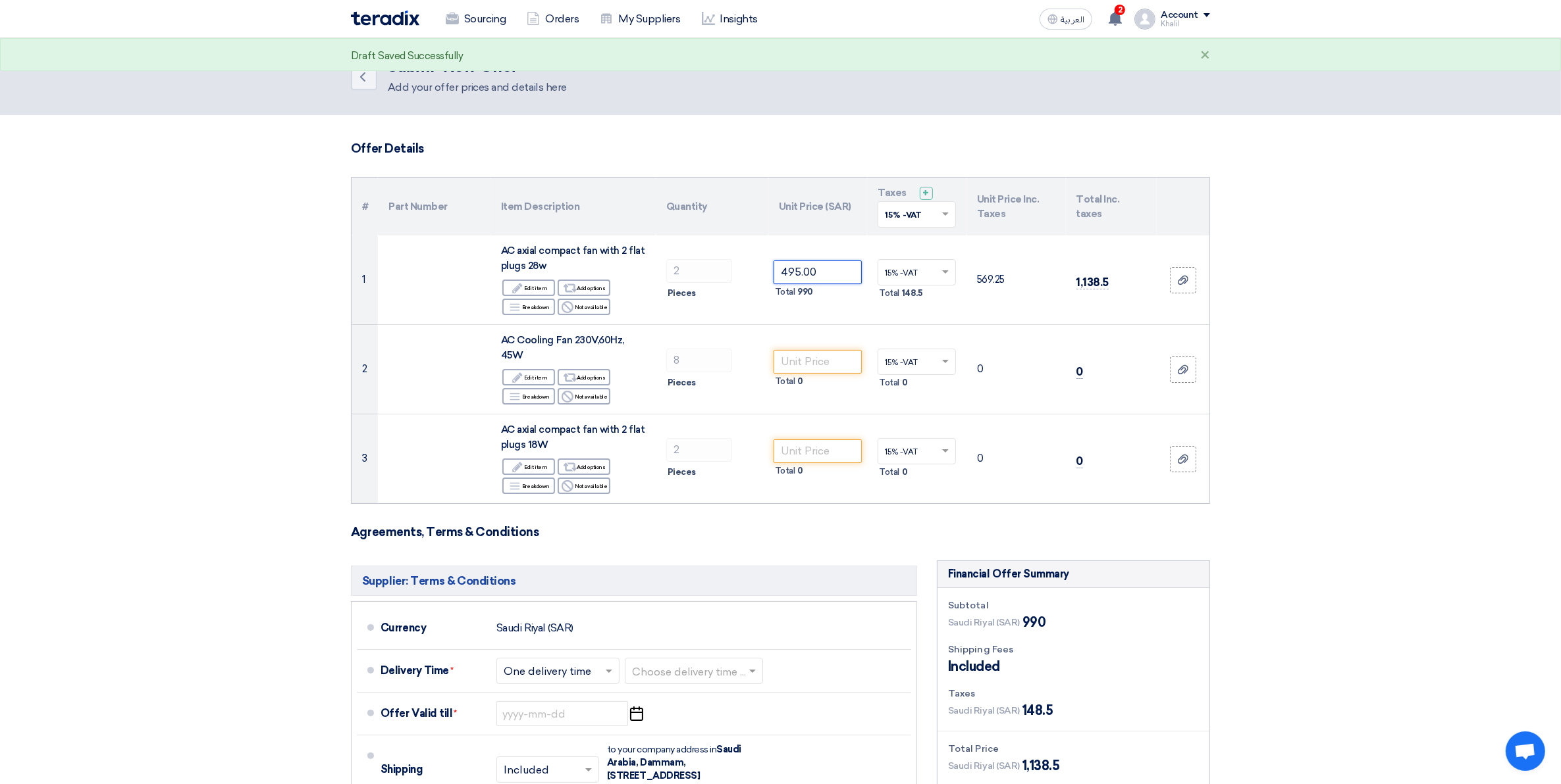
type input "495.00"
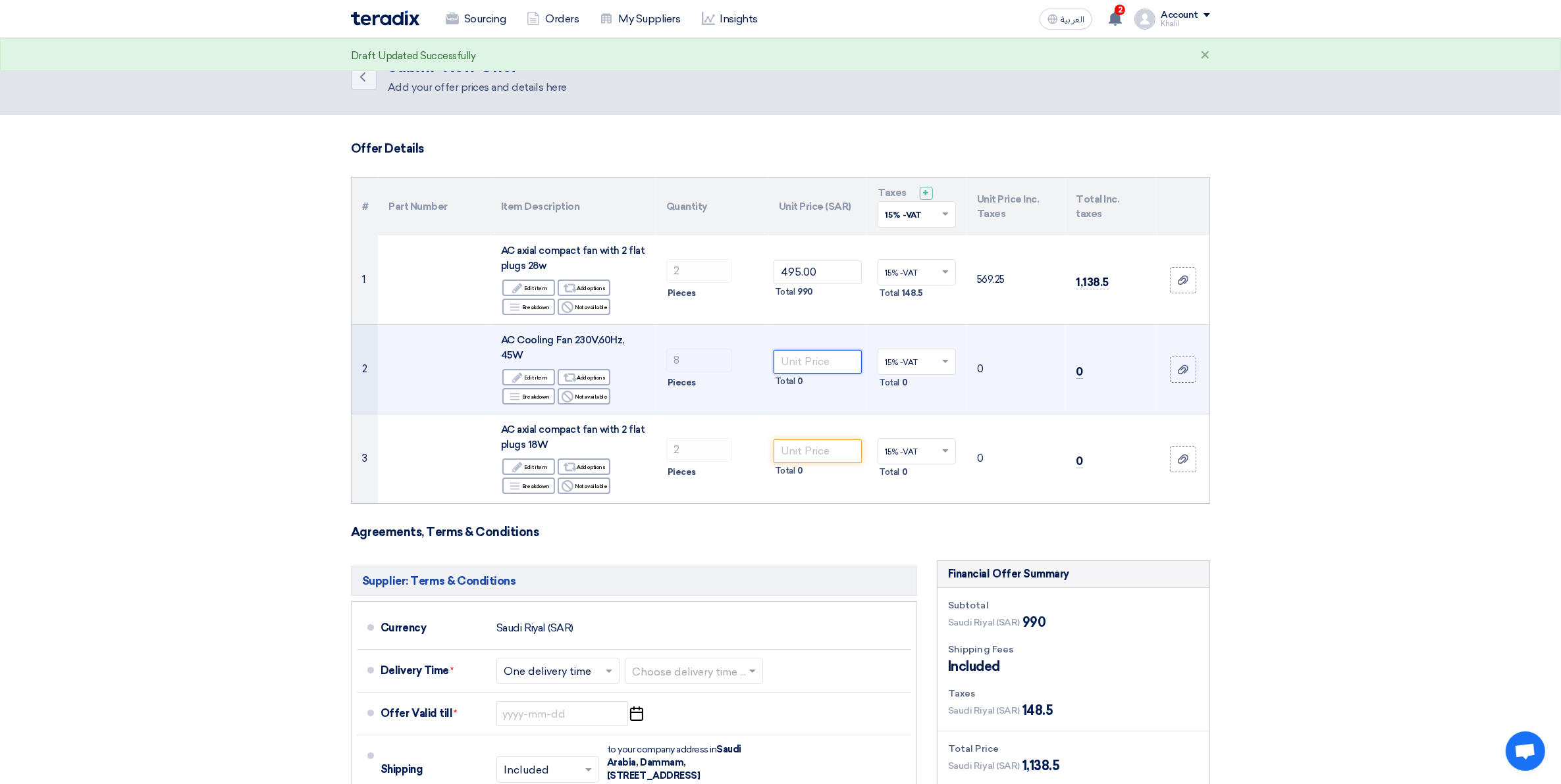
click at [791, 363] on input "number" at bounding box center [817, 362] width 88 height 24
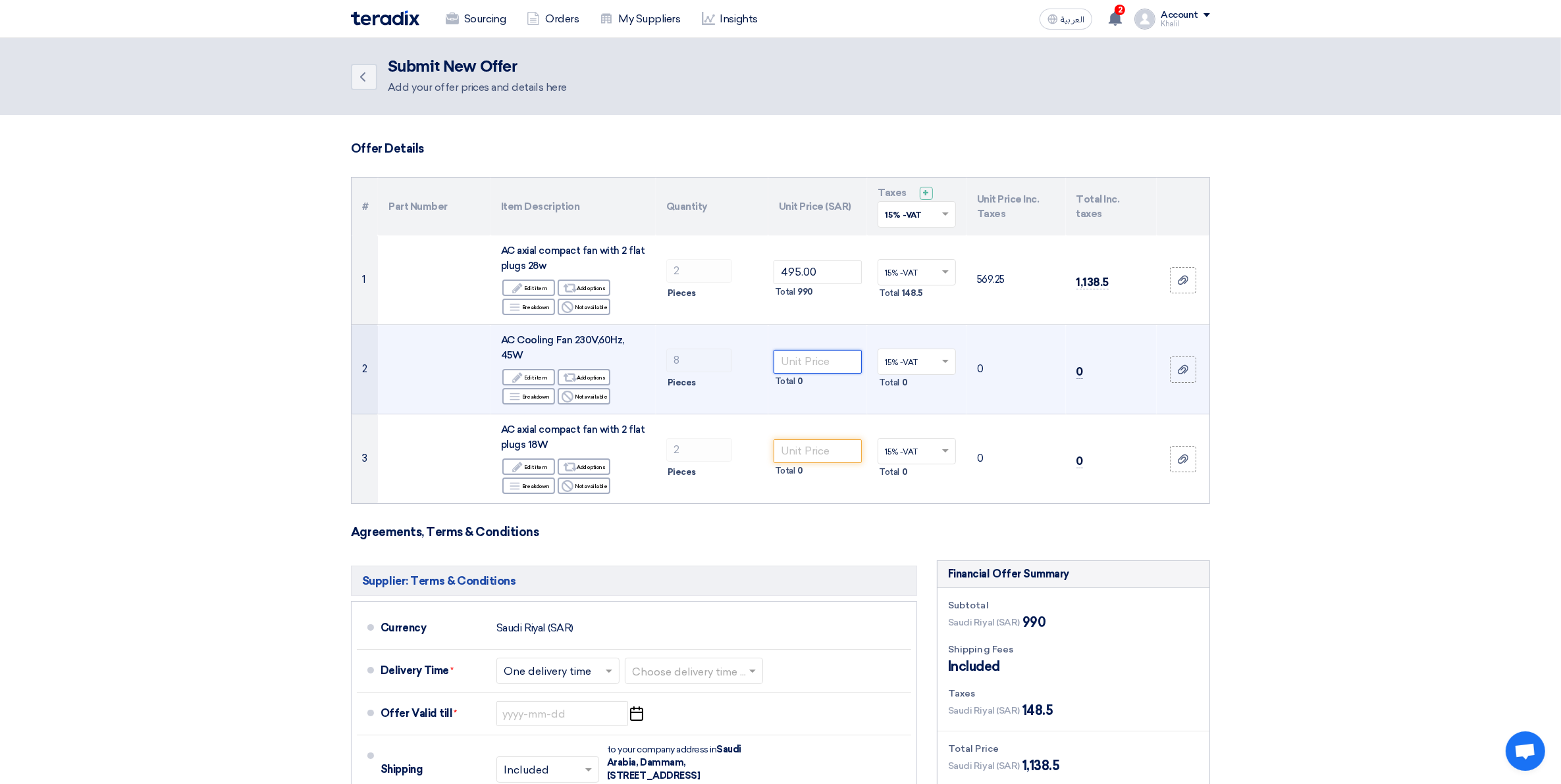
paste input "385.00"
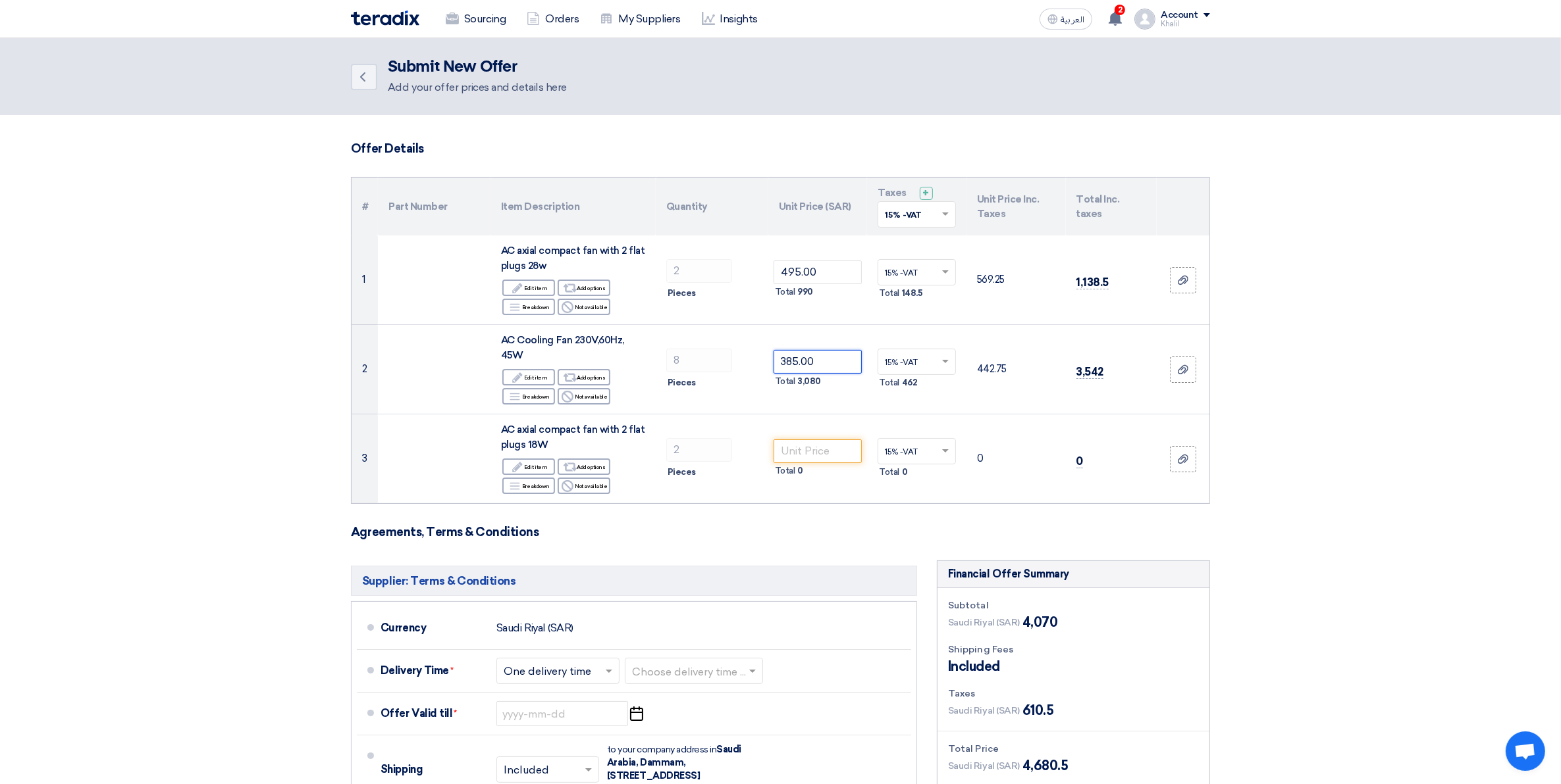
type input "385.00"
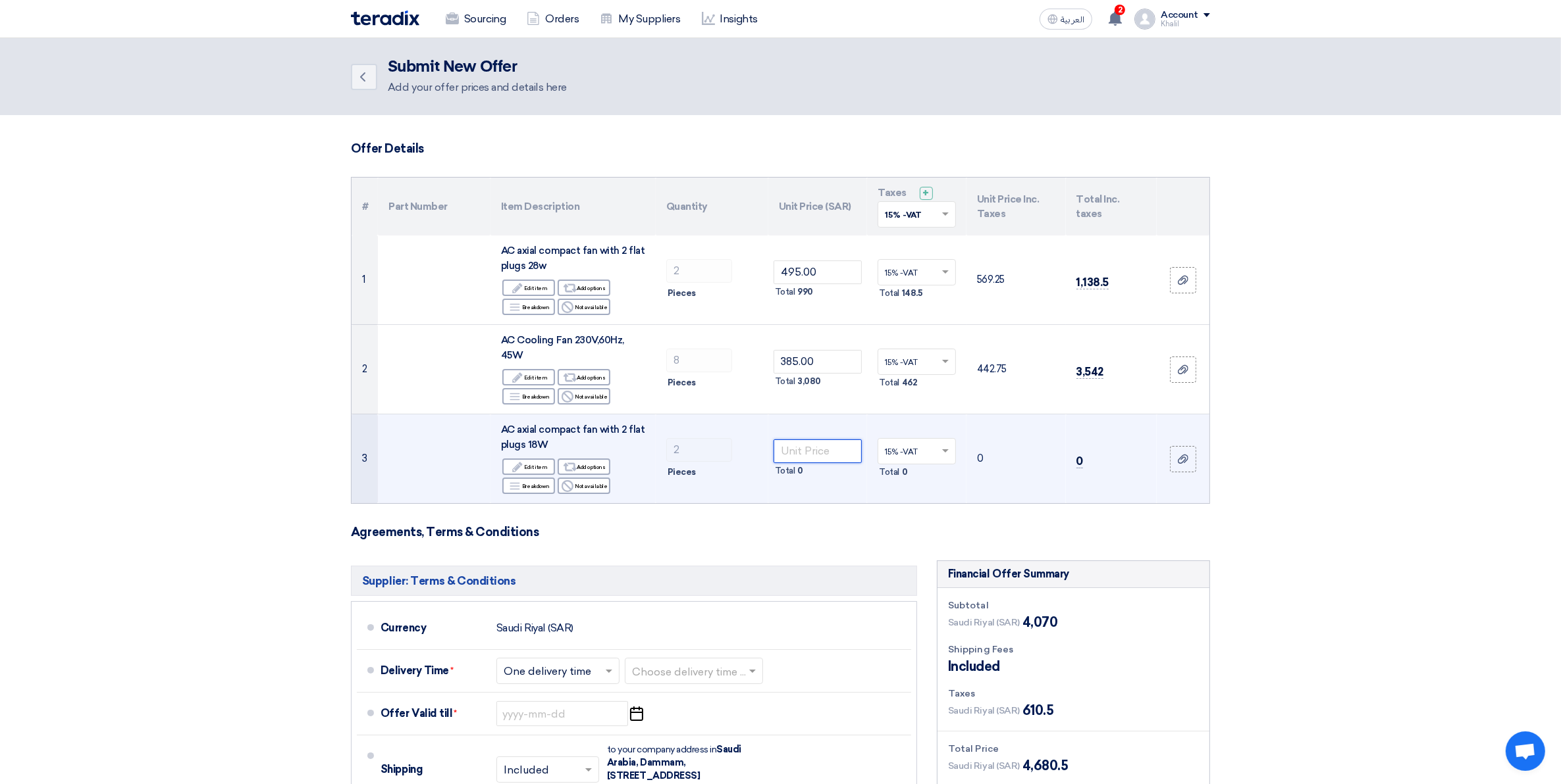
click at [835, 452] on input "number" at bounding box center [817, 452] width 88 height 24
paste input "330.00"
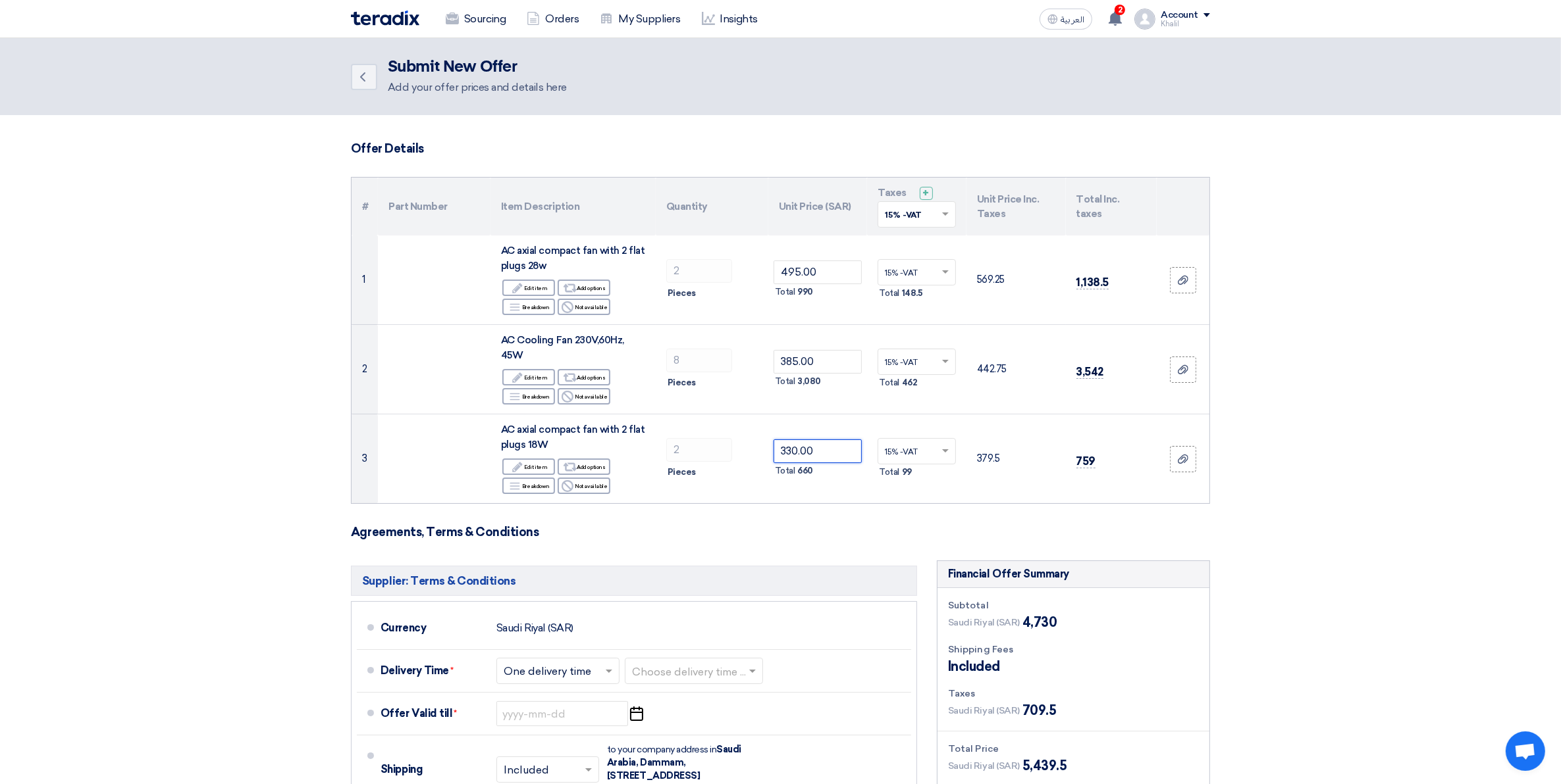
type input "330.00"
click at [1409, 467] on section "Offer Details # Part Number Item Description Quantity Unit Price (SAR) Taxes + …" at bounding box center [780, 586] width 1561 height 944
click at [1387, 537] on section "Offer Details # Part Number Item Description Quantity Unit Price (SAR) Taxes + …" at bounding box center [780, 586] width 1561 height 944
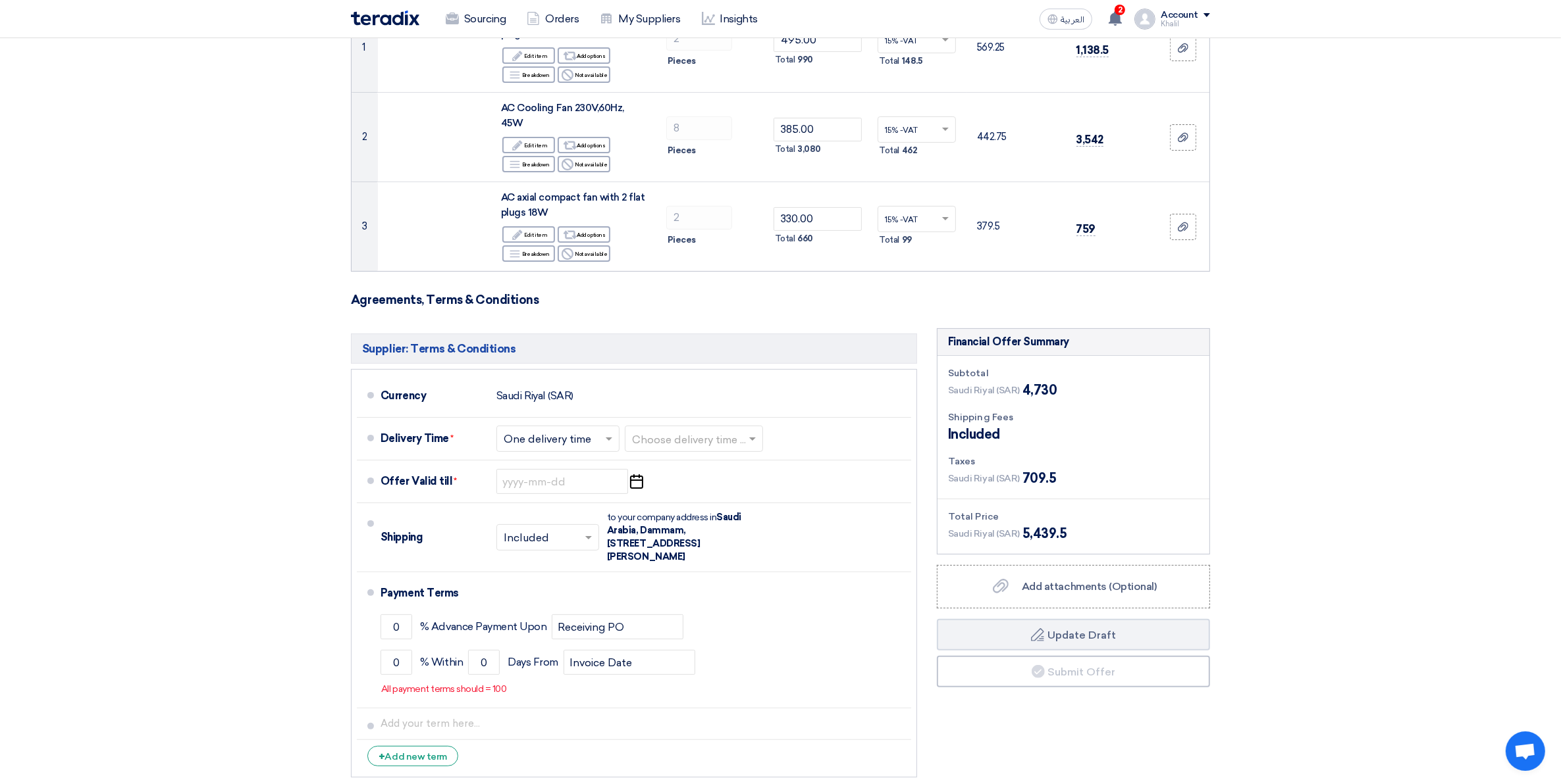
scroll to position [246, 0]
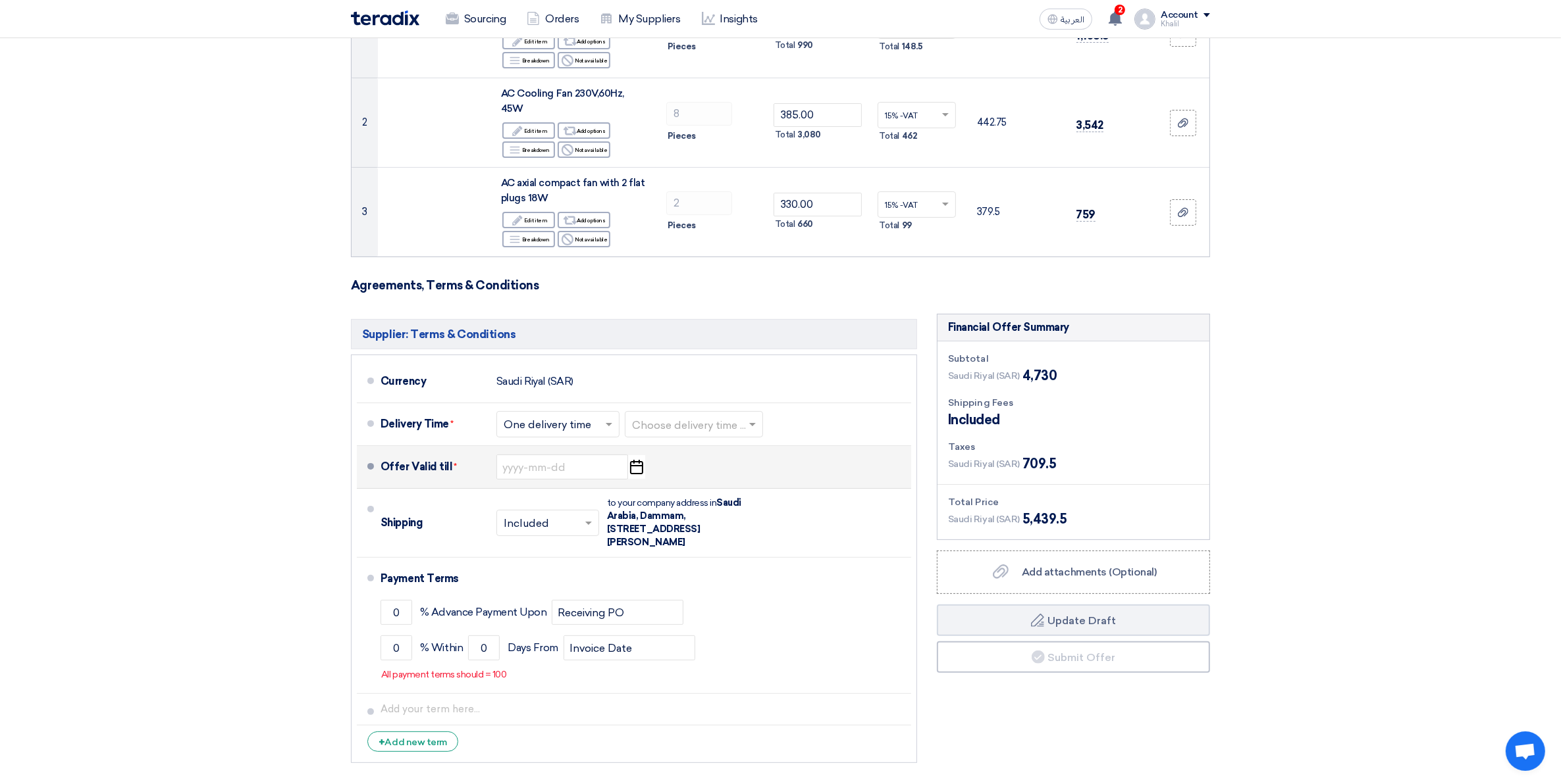
click at [640, 465] on icon "Pick a date" at bounding box center [636, 467] width 18 height 24
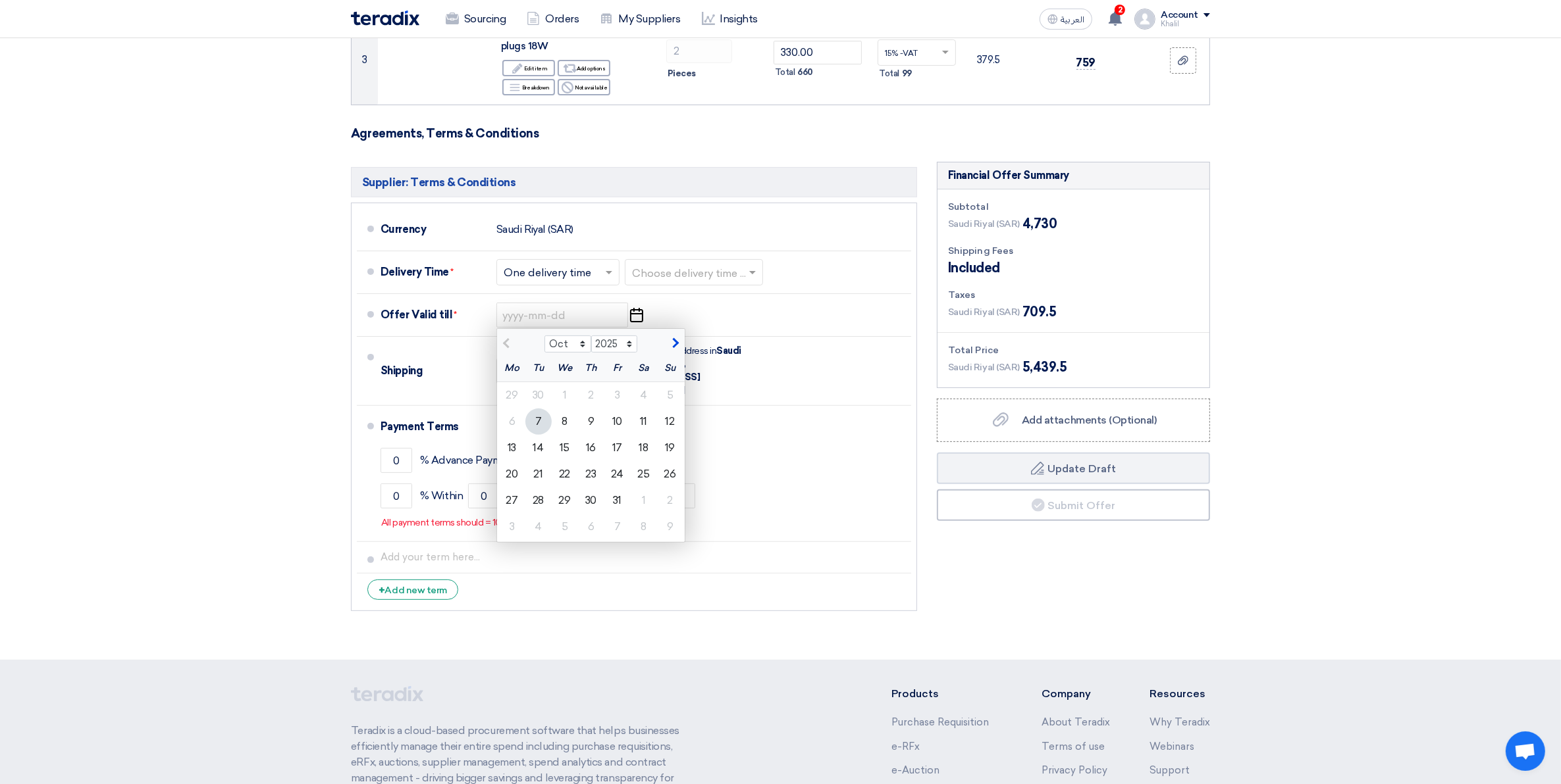
scroll to position [494, 0]
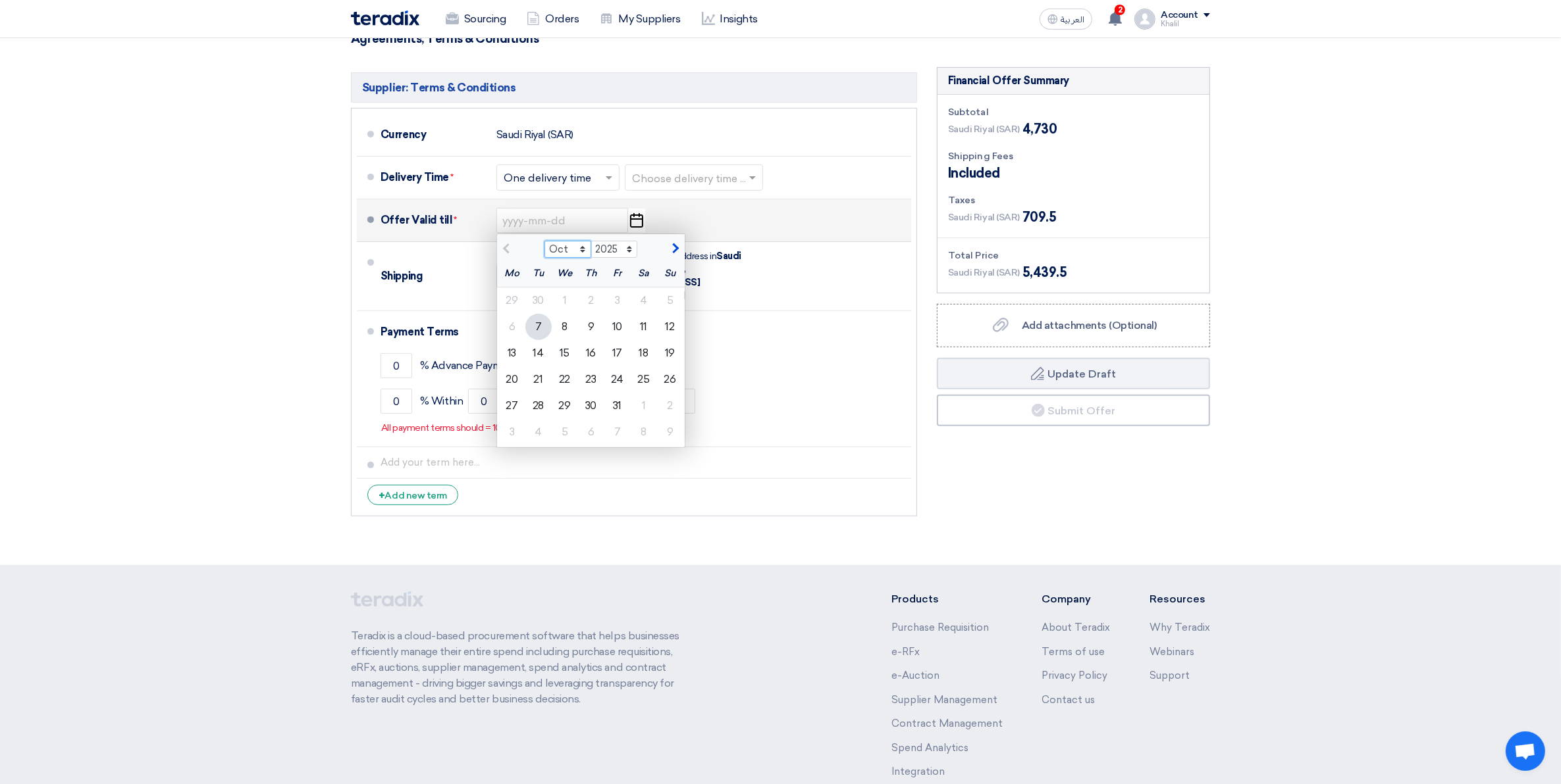
click at [583, 253] on select "Oct Nov Dec" at bounding box center [568, 249] width 46 height 17
select select "11"
click at [545, 242] on select "Oct Nov Dec" at bounding box center [568, 249] width 46 height 17
click at [541, 350] on div "11" at bounding box center [538, 353] width 27 height 27
type input "[DATE]"
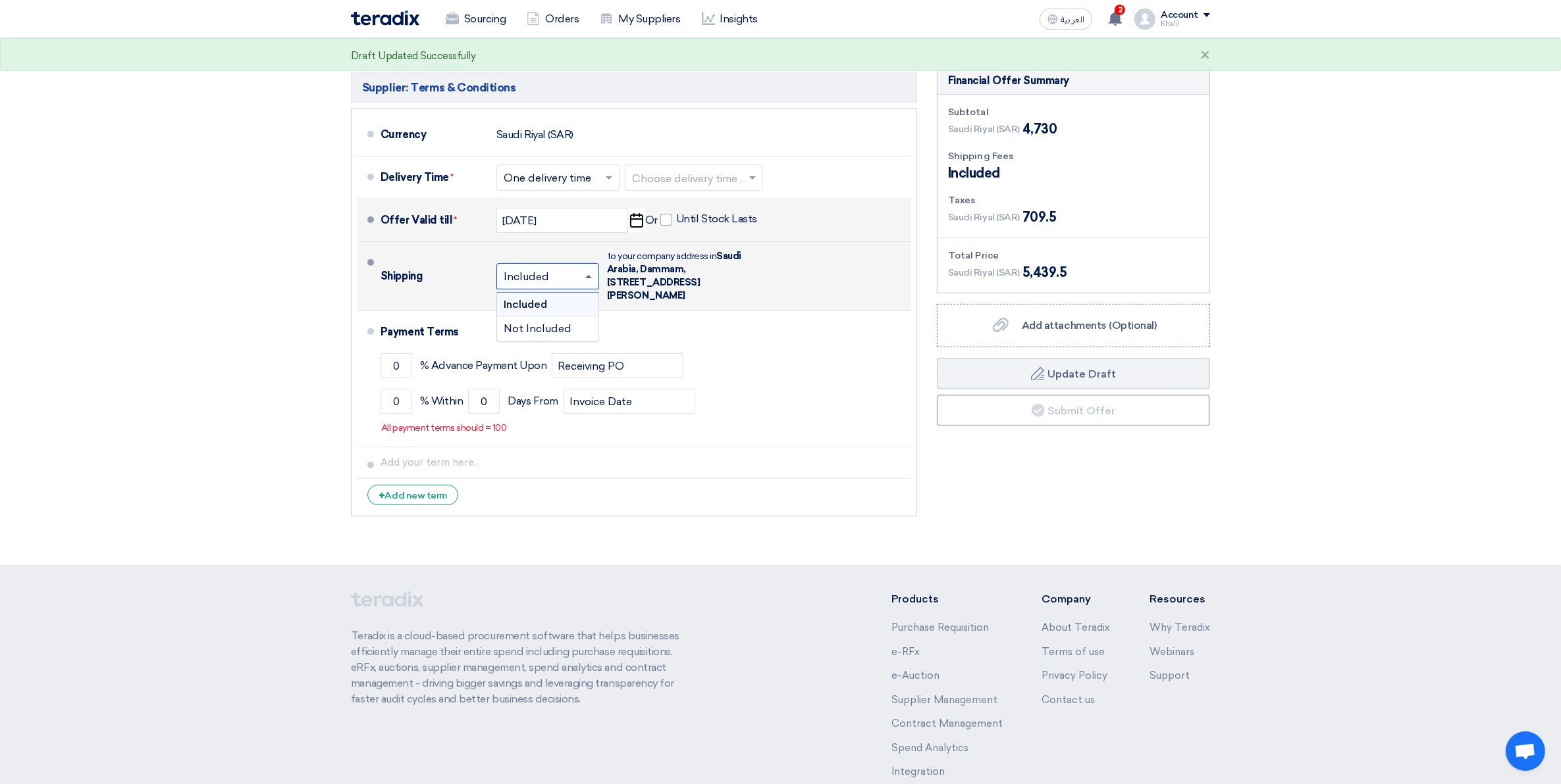
click at [589, 280] on span at bounding box center [589, 276] width 16 height 13
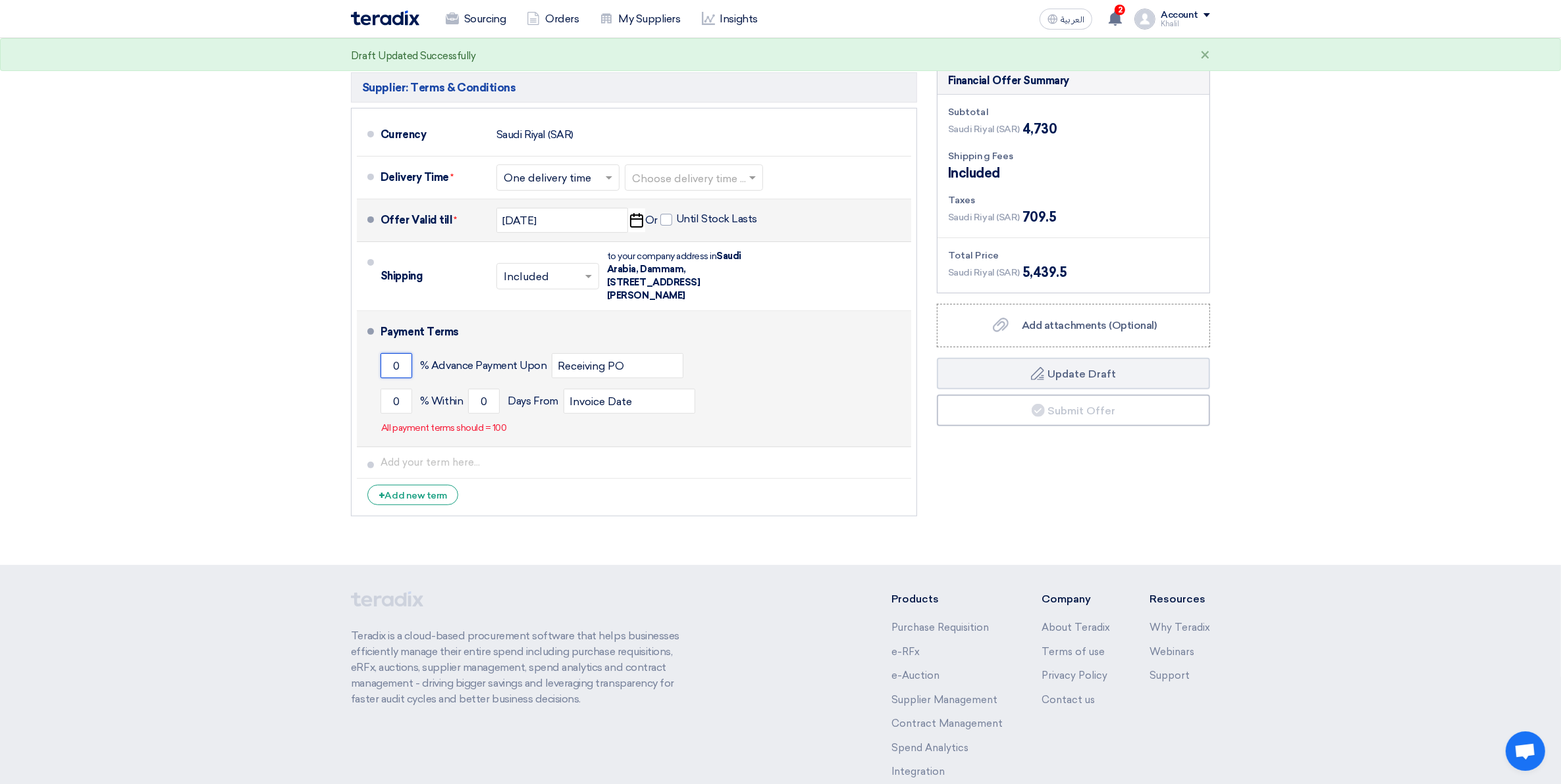
drag, startPoint x: 399, startPoint y: 368, endPoint x: 393, endPoint y: 368, distance: 6.0
click at [393, 368] on input "0" at bounding box center [396, 365] width 32 height 25
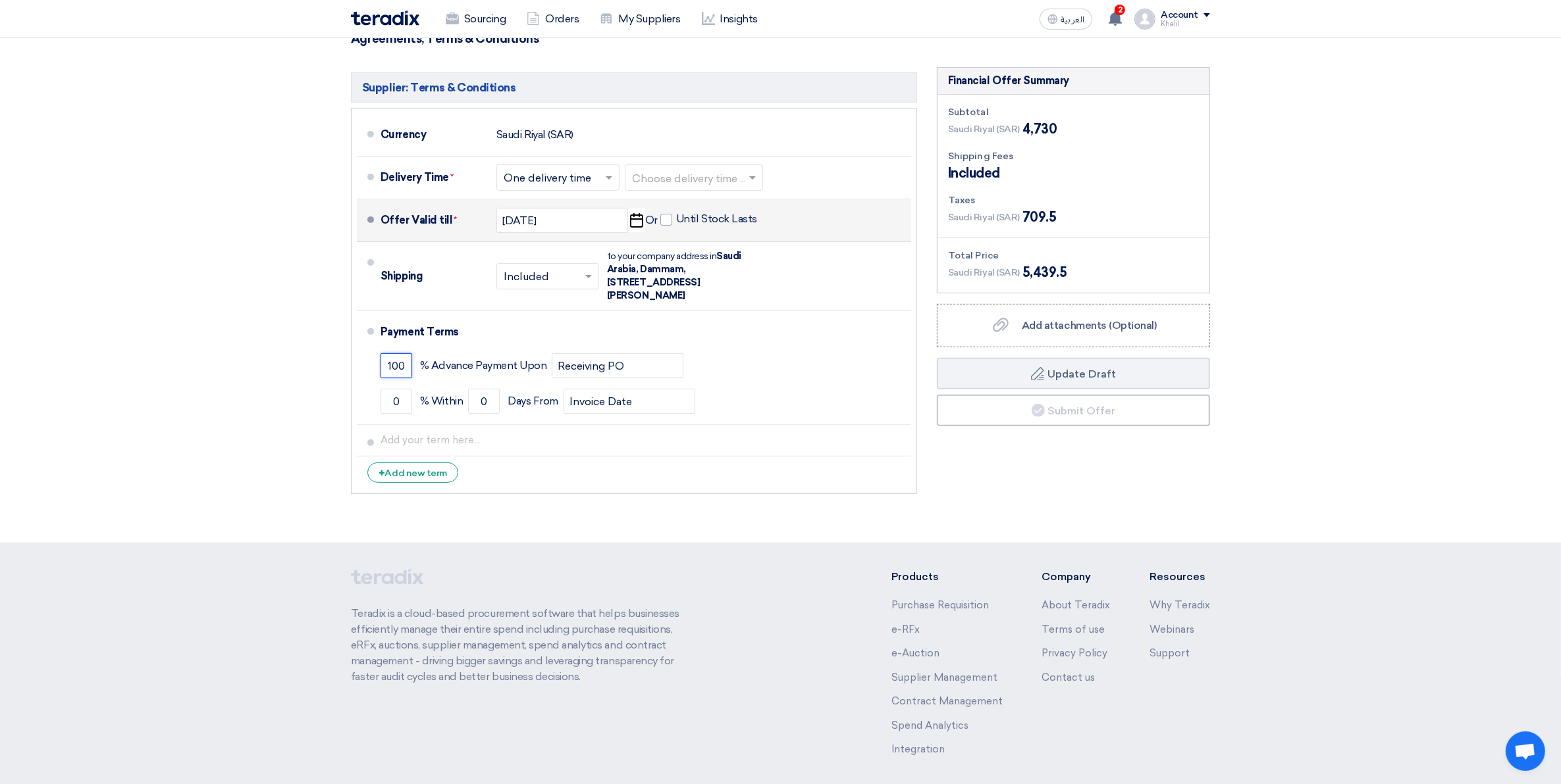
type input "100"
click at [1248, 533] on section "Offer Details # Part Number Item Description Quantity Unit Price (SAR) Taxes + …" at bounding box center [780, 82] width 1561 height 921
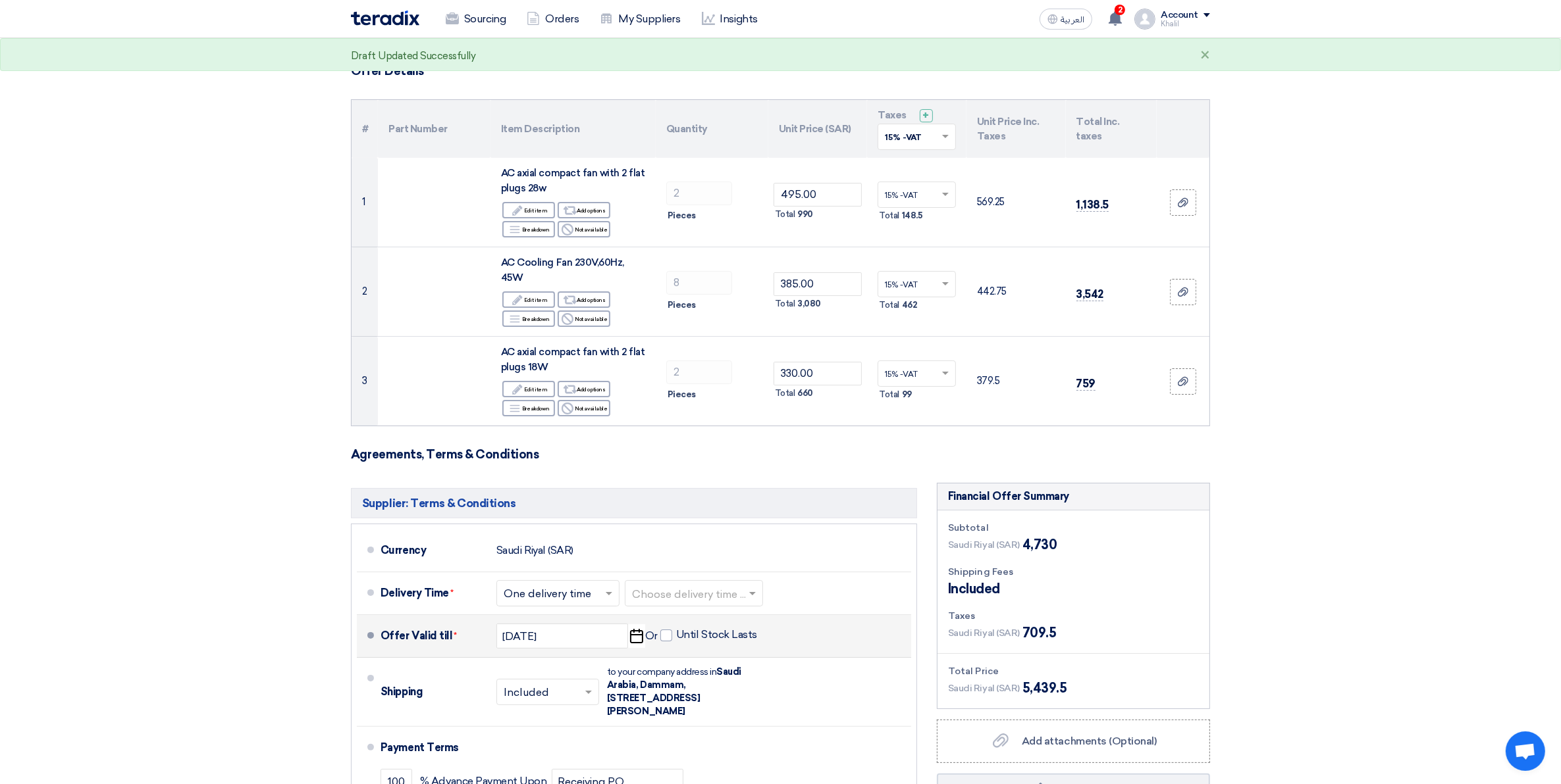
scroll to position [0, 0]
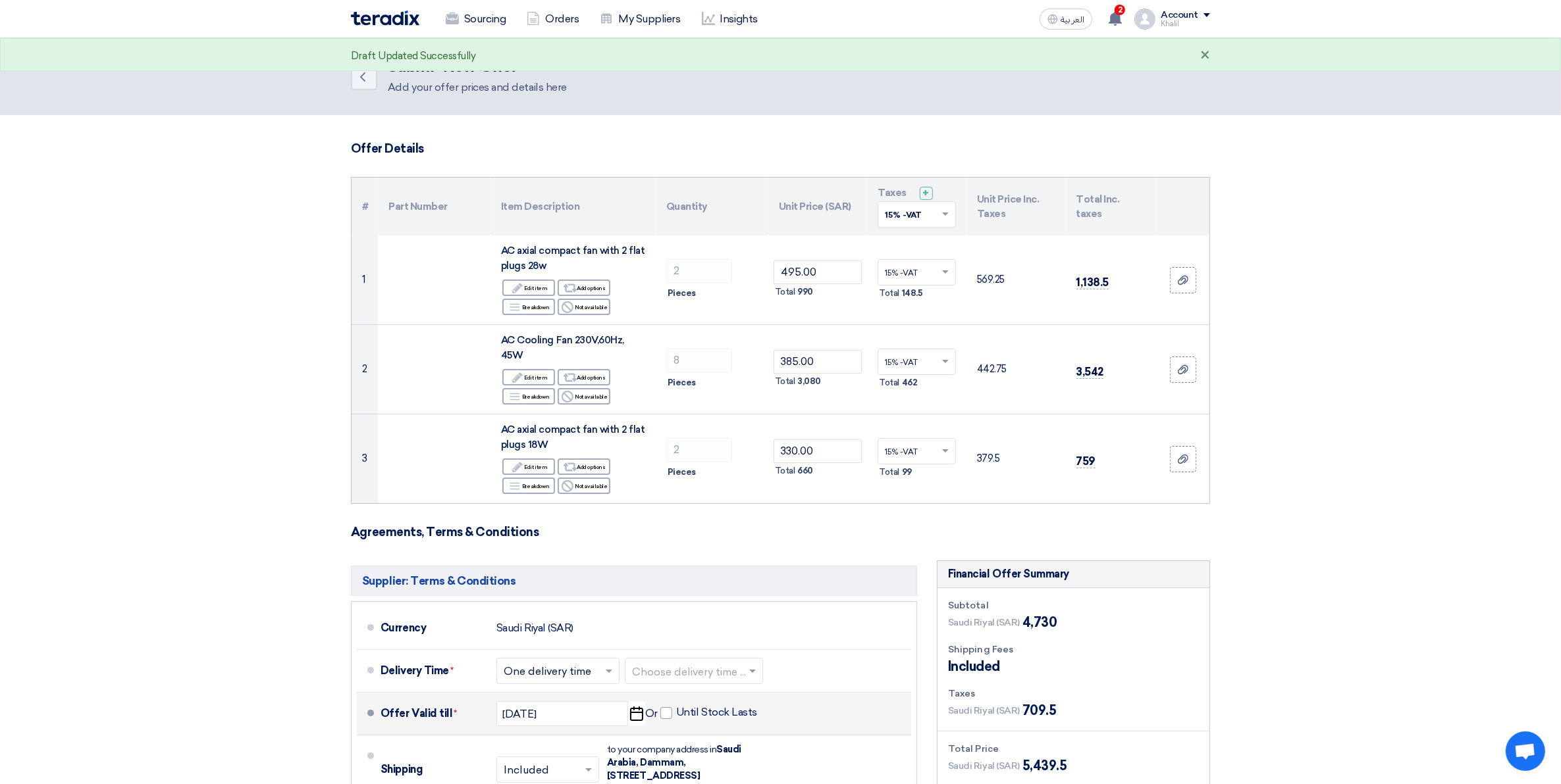
click at [1206, 52] on div "×" at bounding box center [1204, 56] width 9 height 15
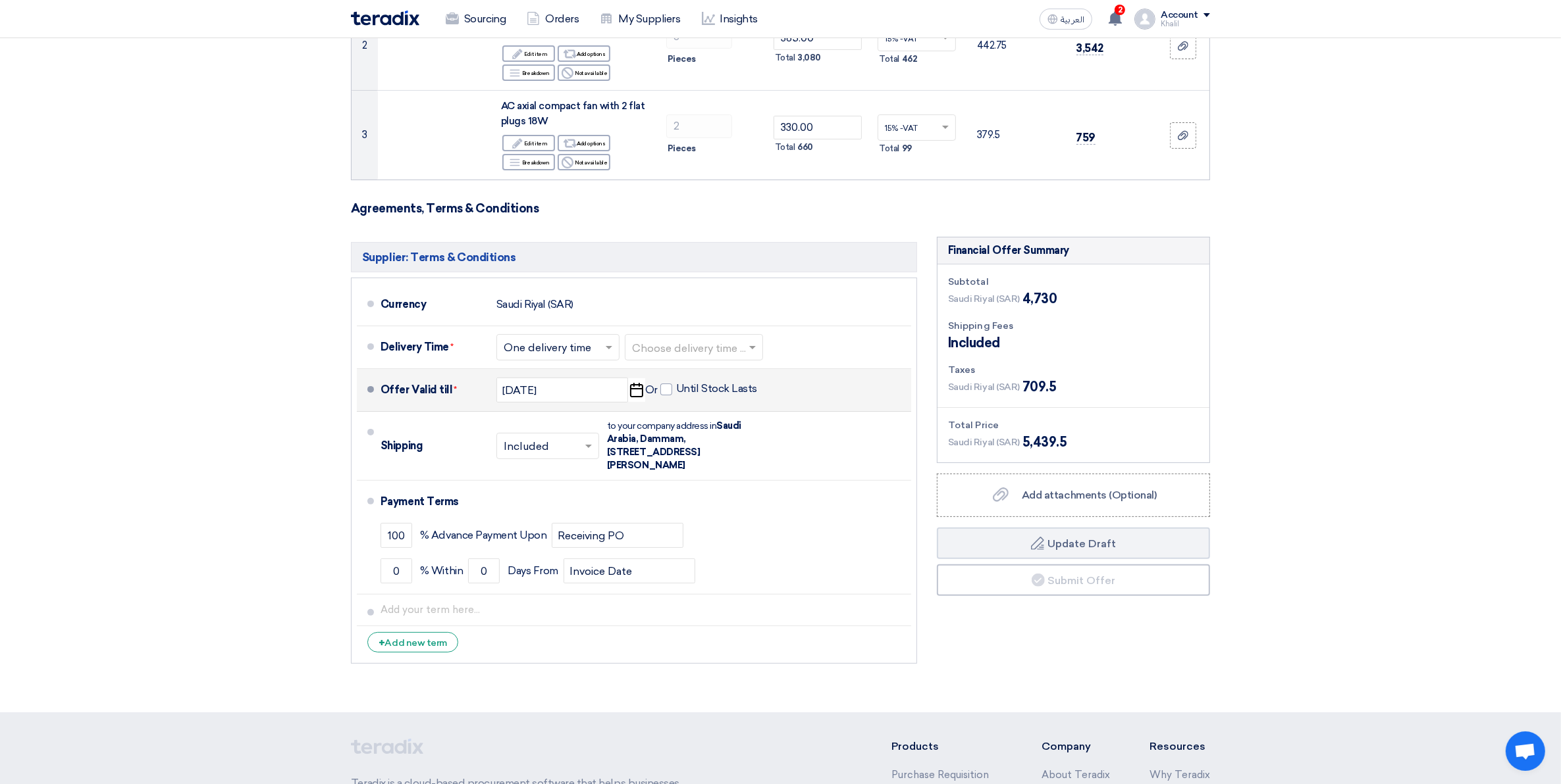
scroll to position [304, 0]
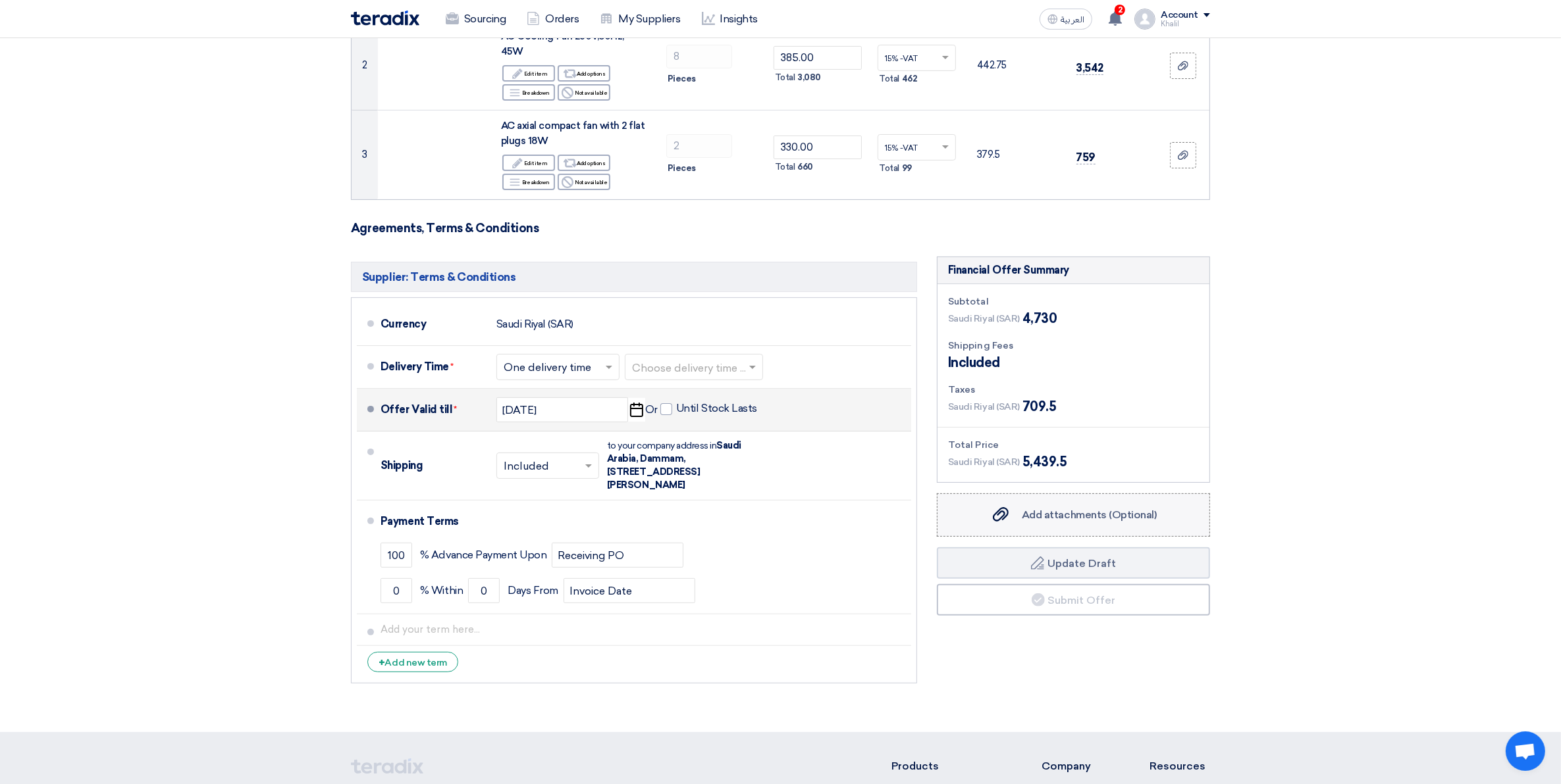
click at [1080, 522] on div "Add attachments (Optional) Add attachments (Optional)" at bounding box center [1072, 515] width 166 height 15
click at [0, 0] on input "Add attachments (Optional) Add attachments (Optional)" at bounding box center [0, 0] width 0 height 0
click at [1348, 428] on section "Offer Details # Part Number Item Description Quantity Unit Price (SAR) Taxes + …" at bounding box center [780, 271] width 1561 height 921
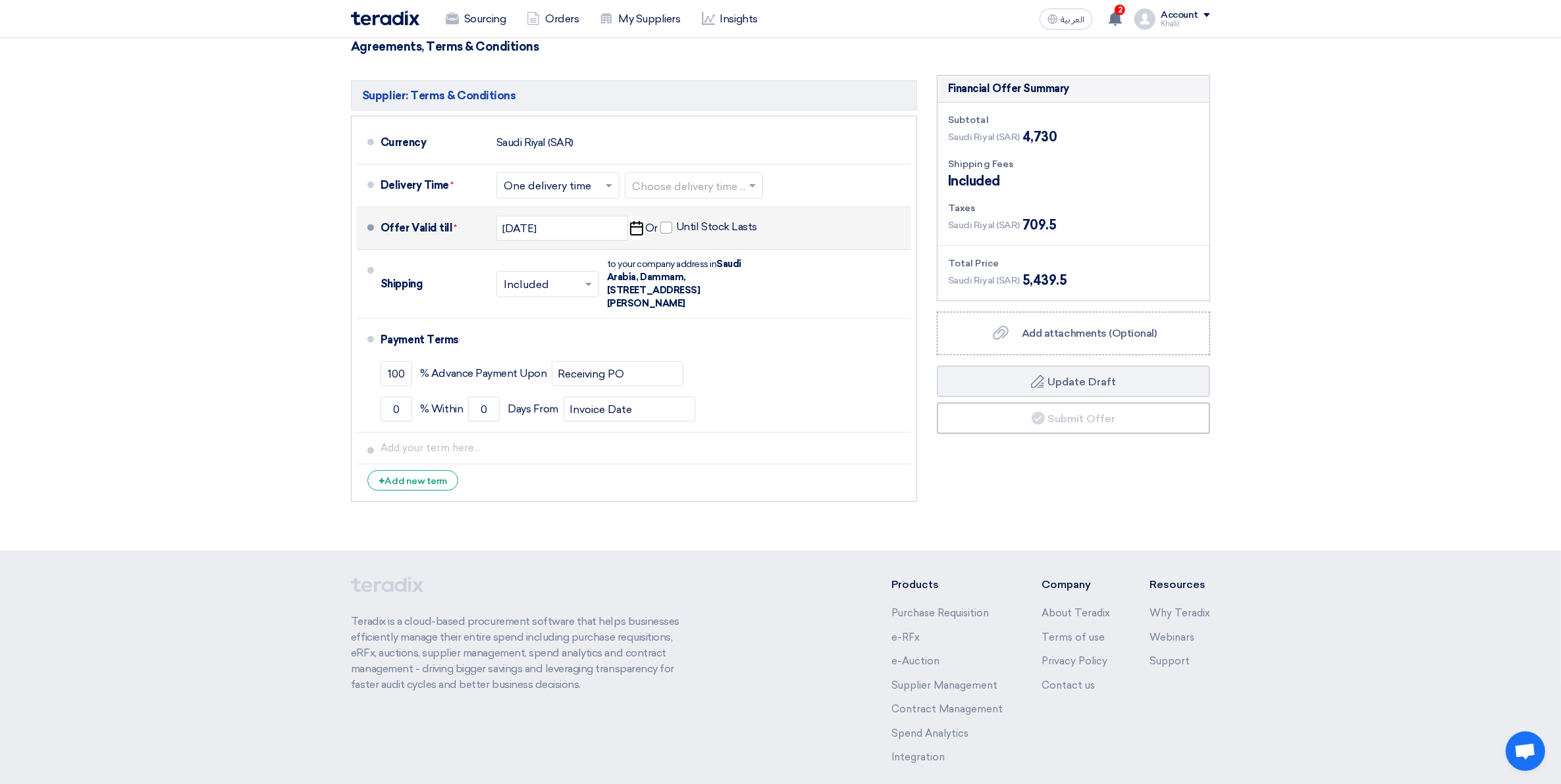
scroll to position [494, 0]
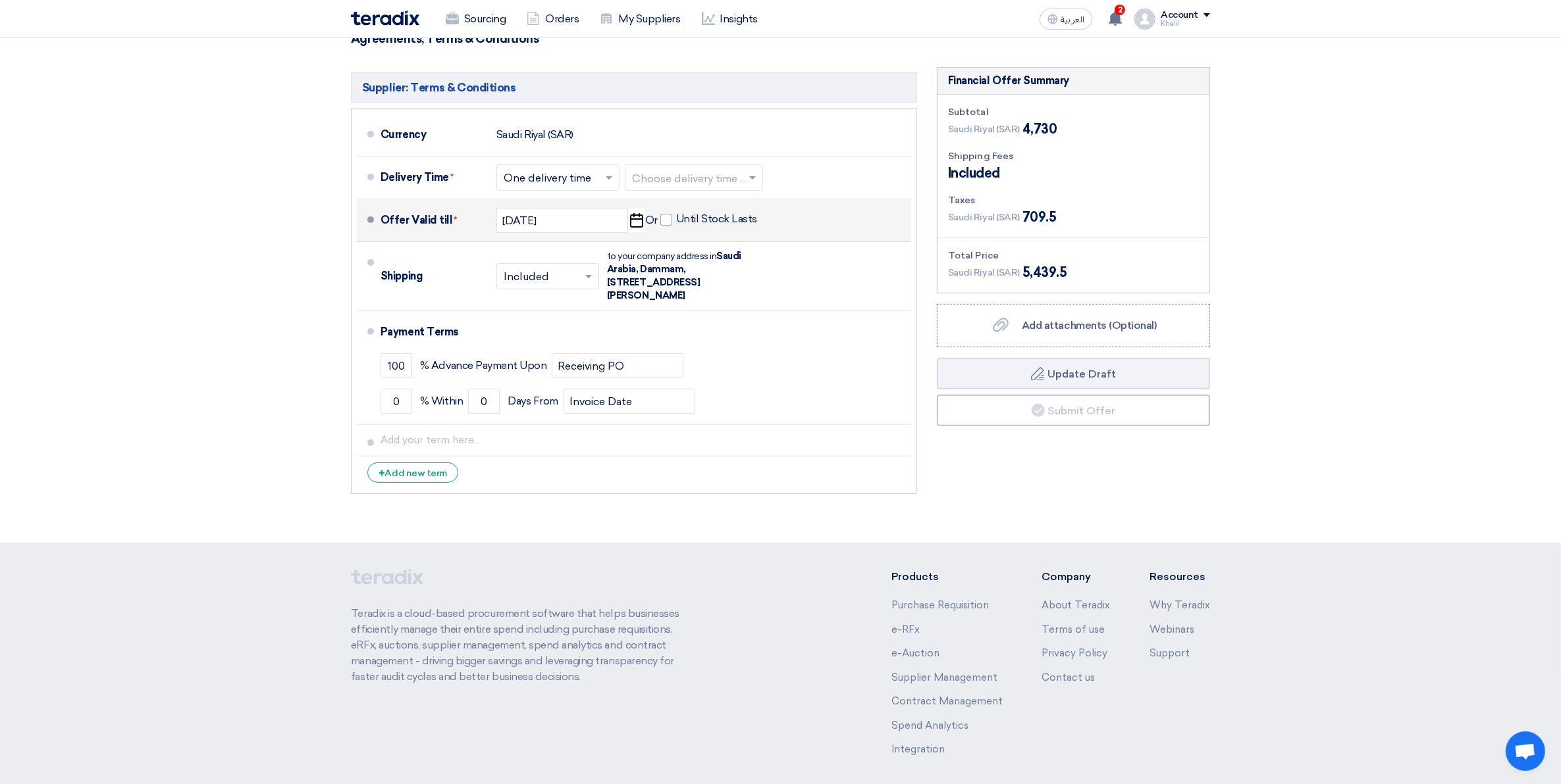
click at [1227, 501] on section "Offer Details # Part Number Item Description Quantity Unit Price (SAR) Taxes + …" at bounding box center [780, 82] width 1561 height 921
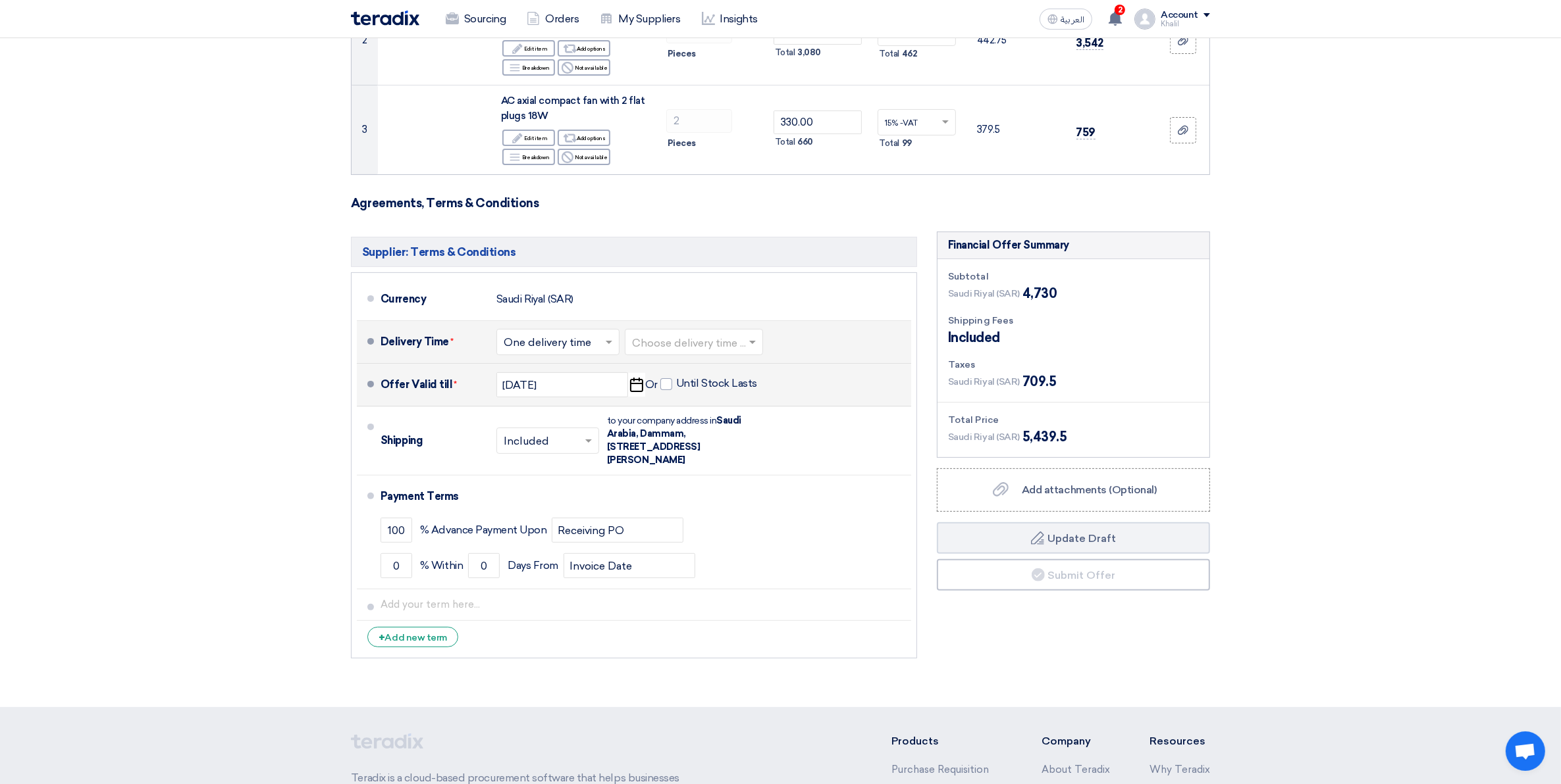
click at [756, 337] on span at bounding box center [753, 342] width 16 height 13
click at [683, 466] on span "4-6 Weeks" at bounding box center [660, 467] width 55 height 13
click at [1355, 604] on section "Offer Details # Part Number Item Description Quantity Unit Price (SAR) Taxes + …" at bounding box center [780, 246] width 1561 height 921
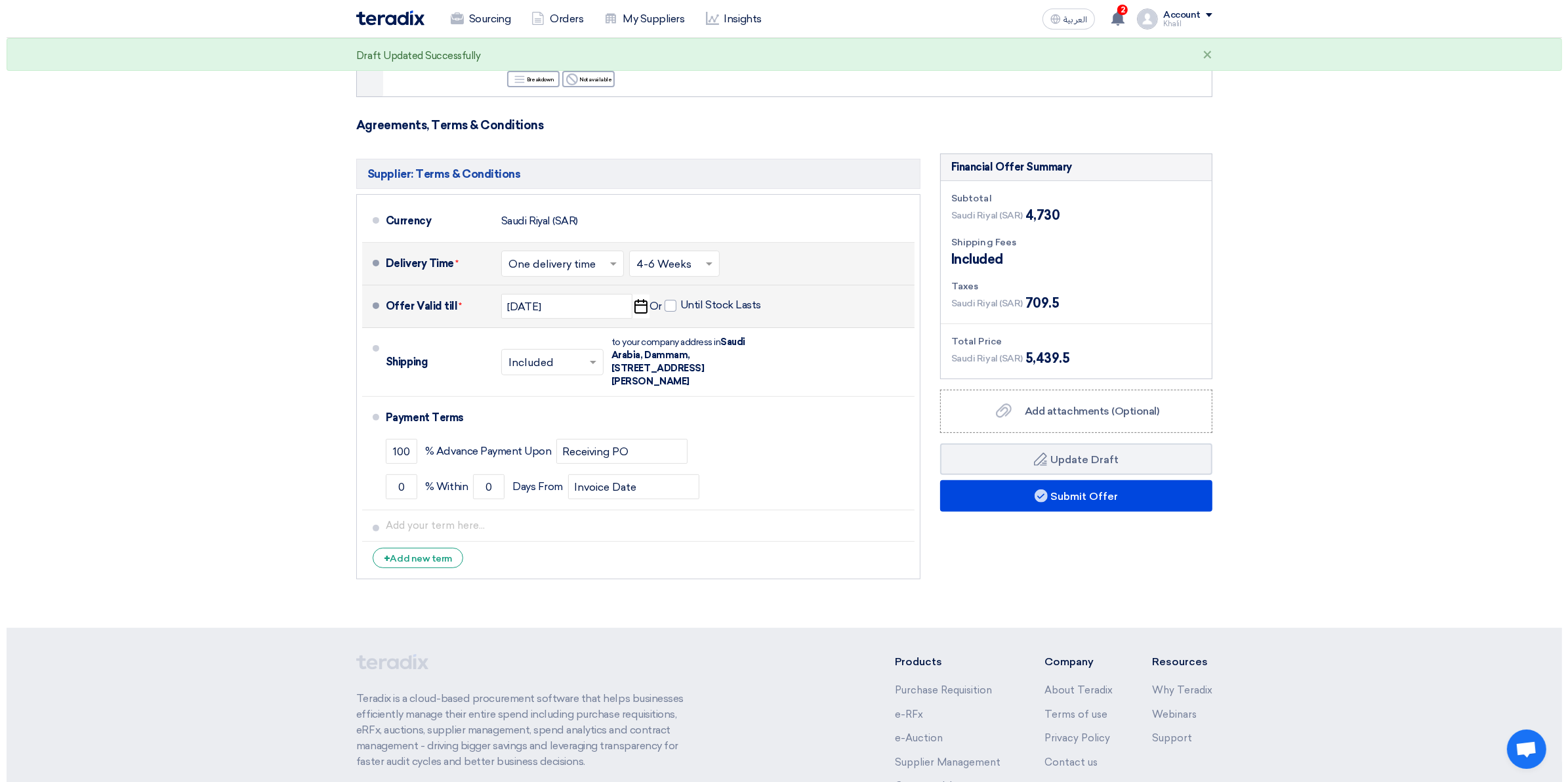
scroll to position [410, 0]
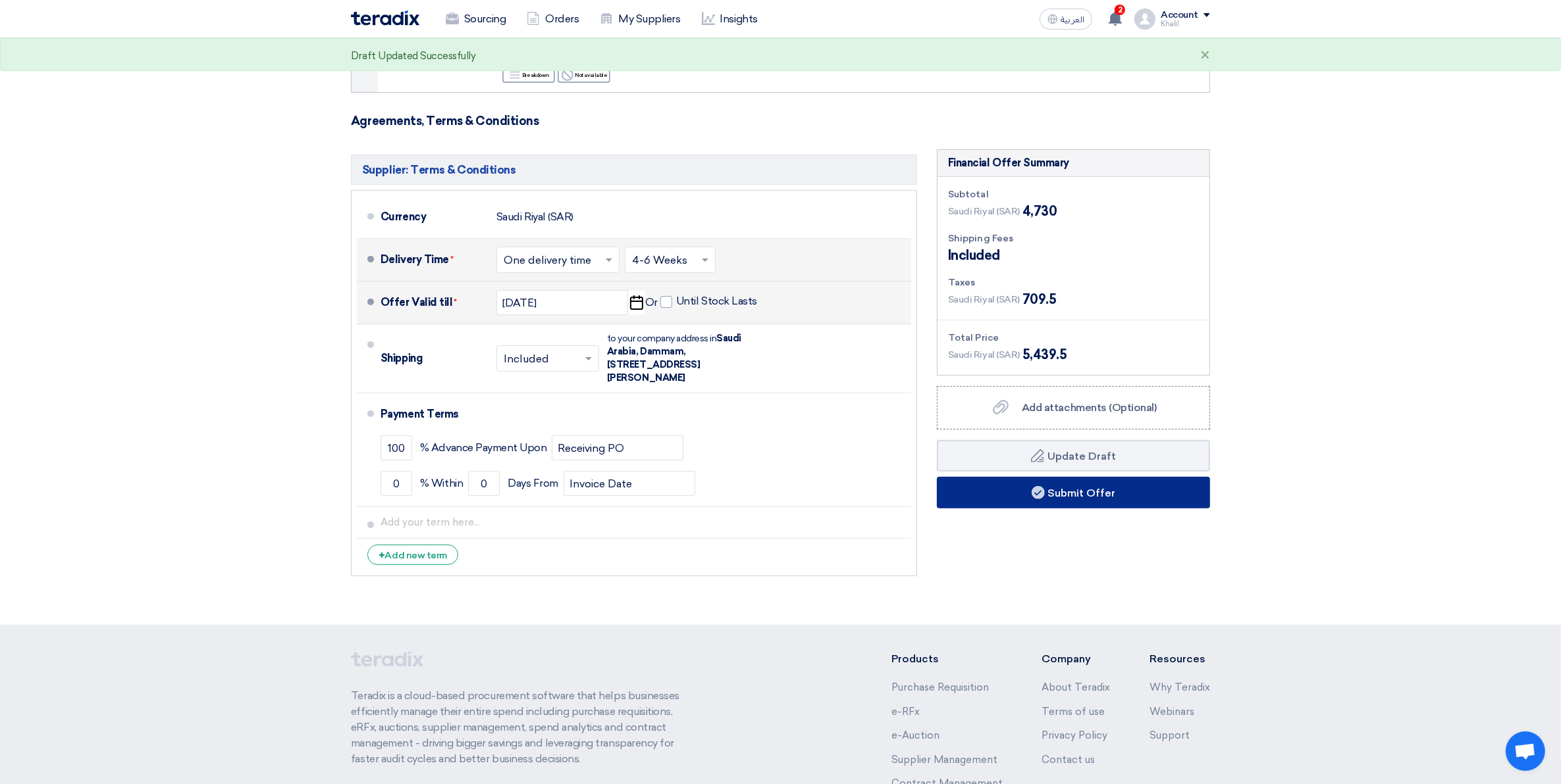
click at [1097, 500] on button "Submit Offer" at bounding box center [1073, 493] width 273 height 32
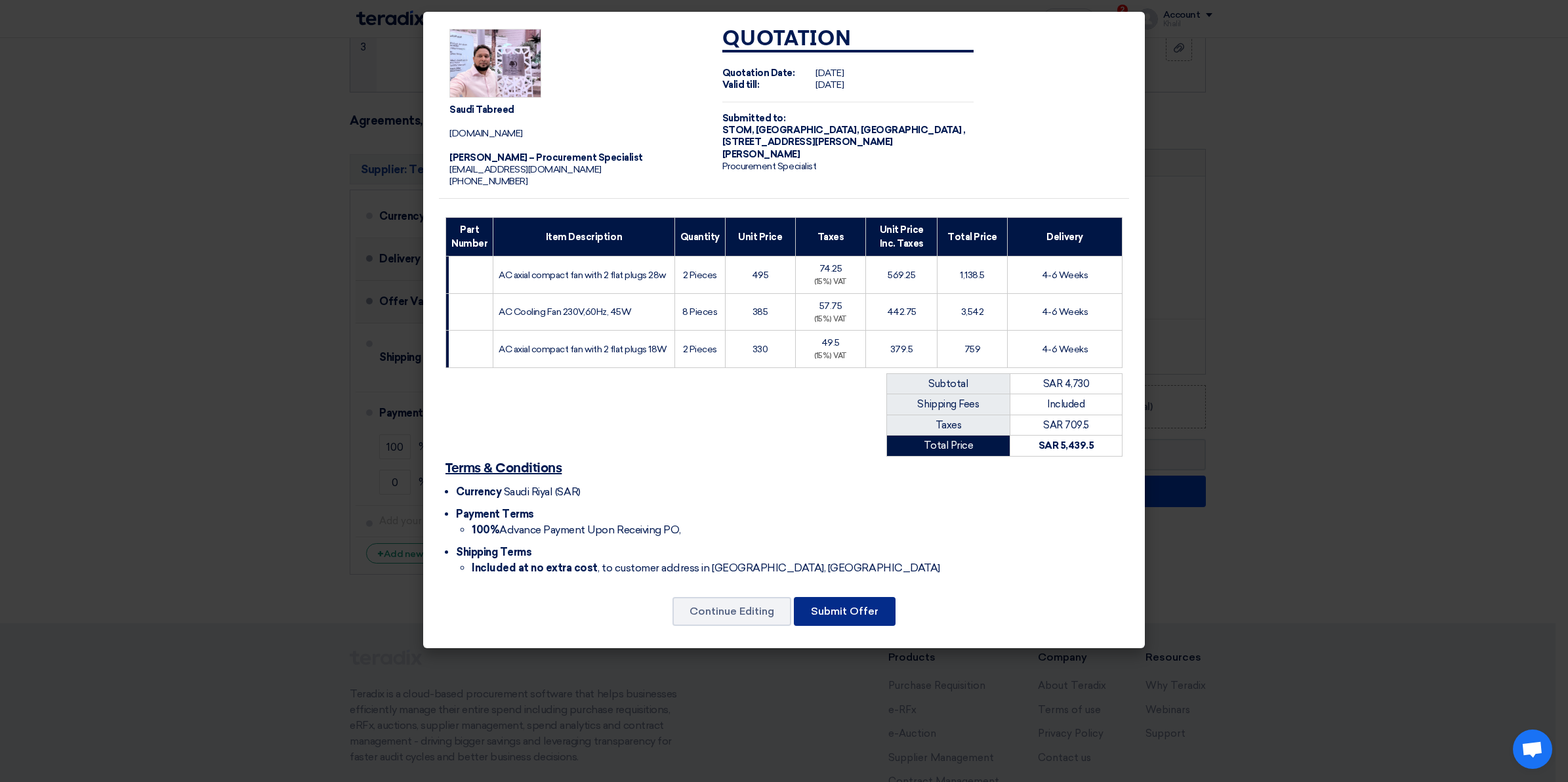
click at [860, 618] on button "Submit Offer" at bounding box center [844, 612] width 102 height 29
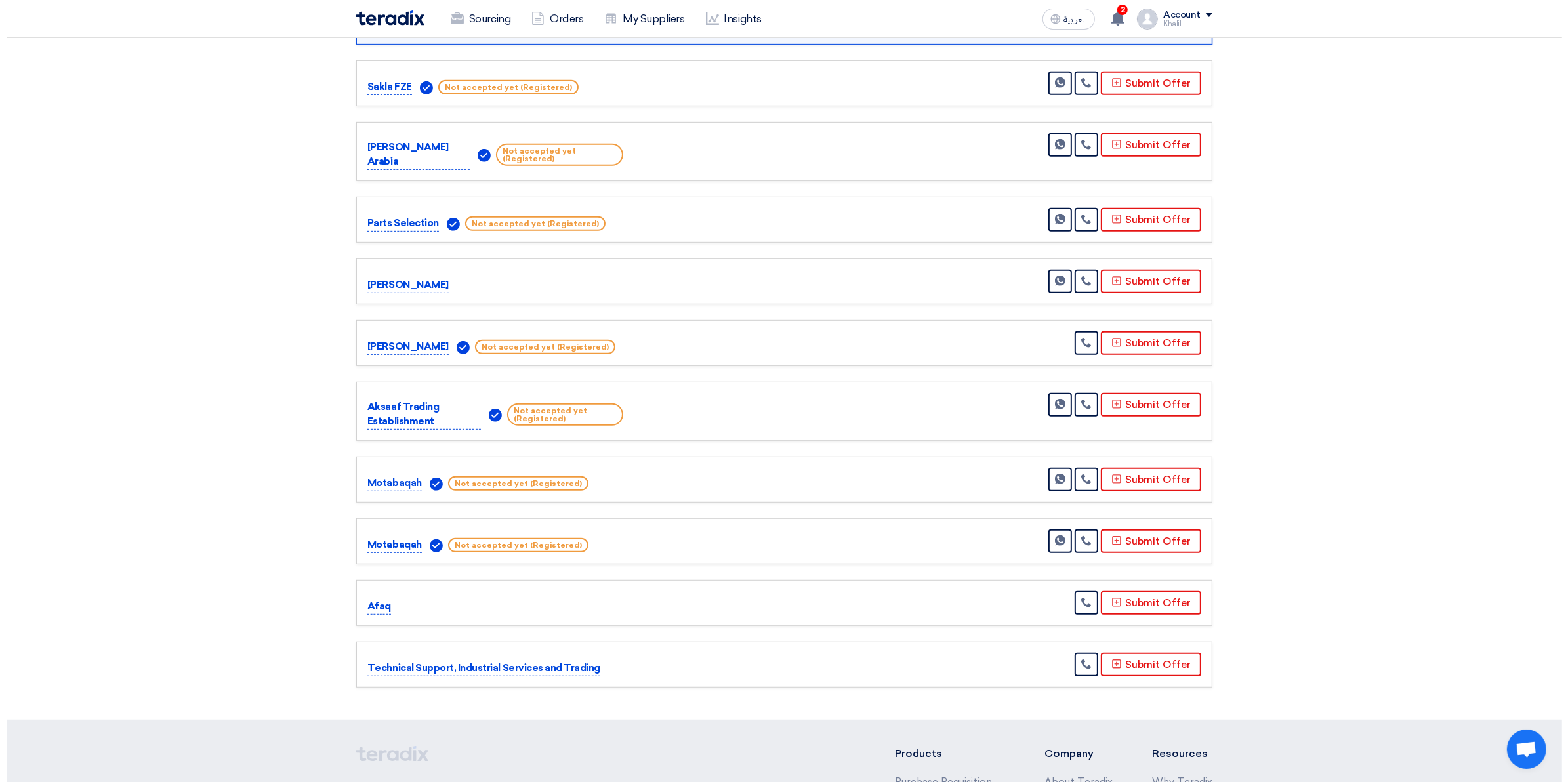
scroll to position [821, 0]
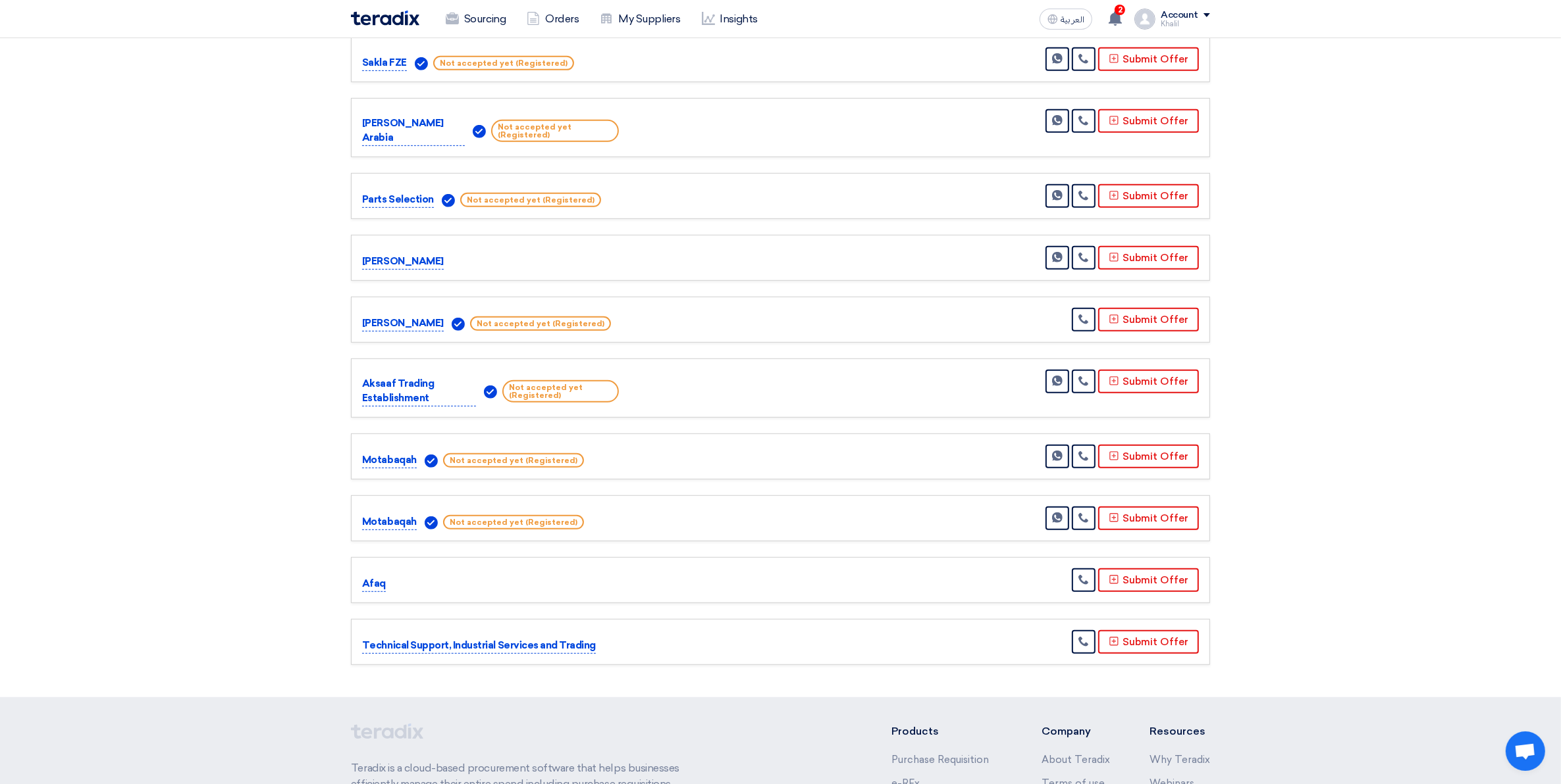
click at [405, 376] on p "Aksaaf Trading Establishment" at bounding box center [418, 391] width 114 height 30
click at [1127, 370] on button "Submit Offer" at bounding box center [1148, 382] width 101 height 24
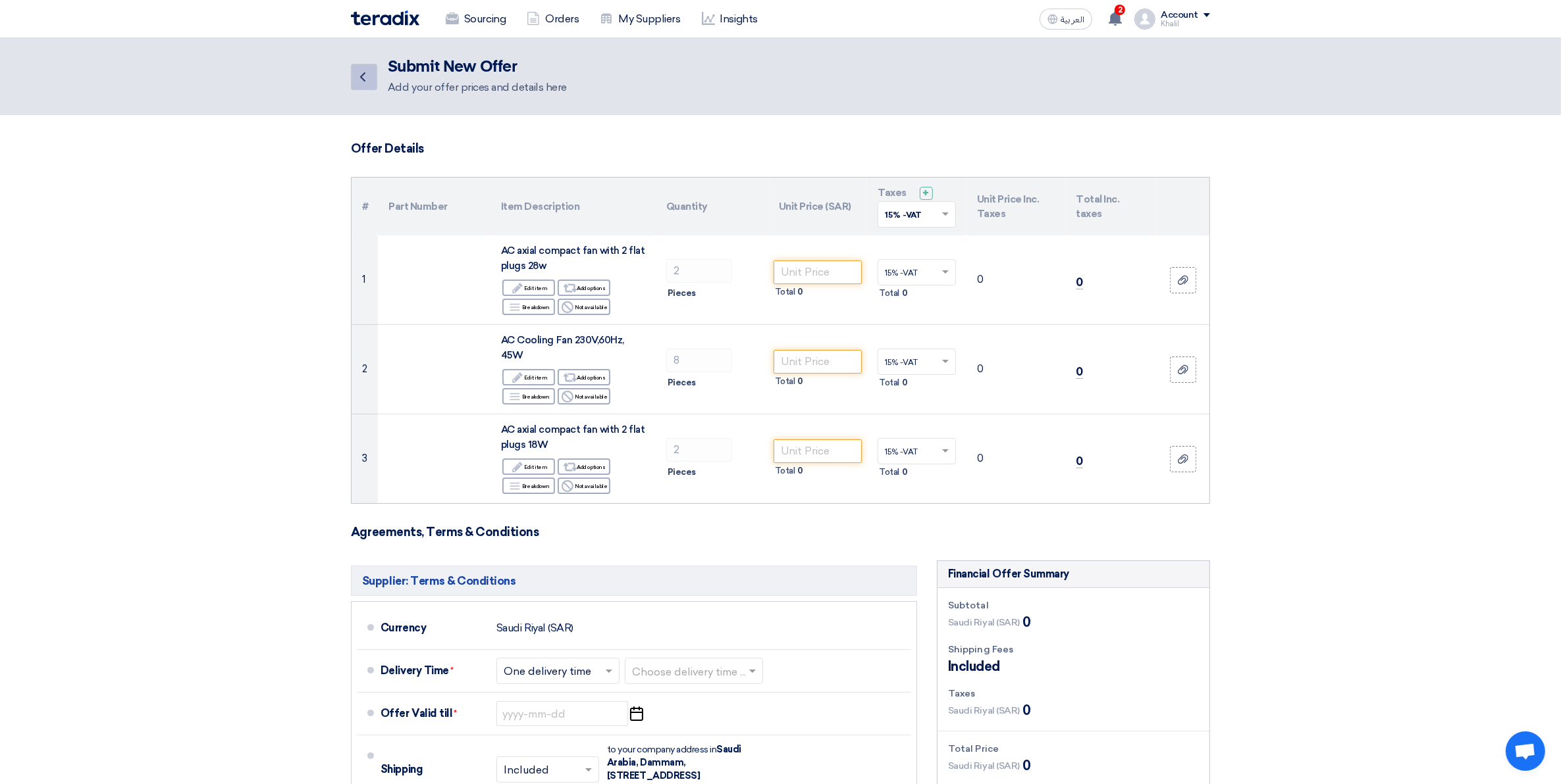
click at [370, 69] on icon "Back" at bounding box center [363, 76] width 15 height 15
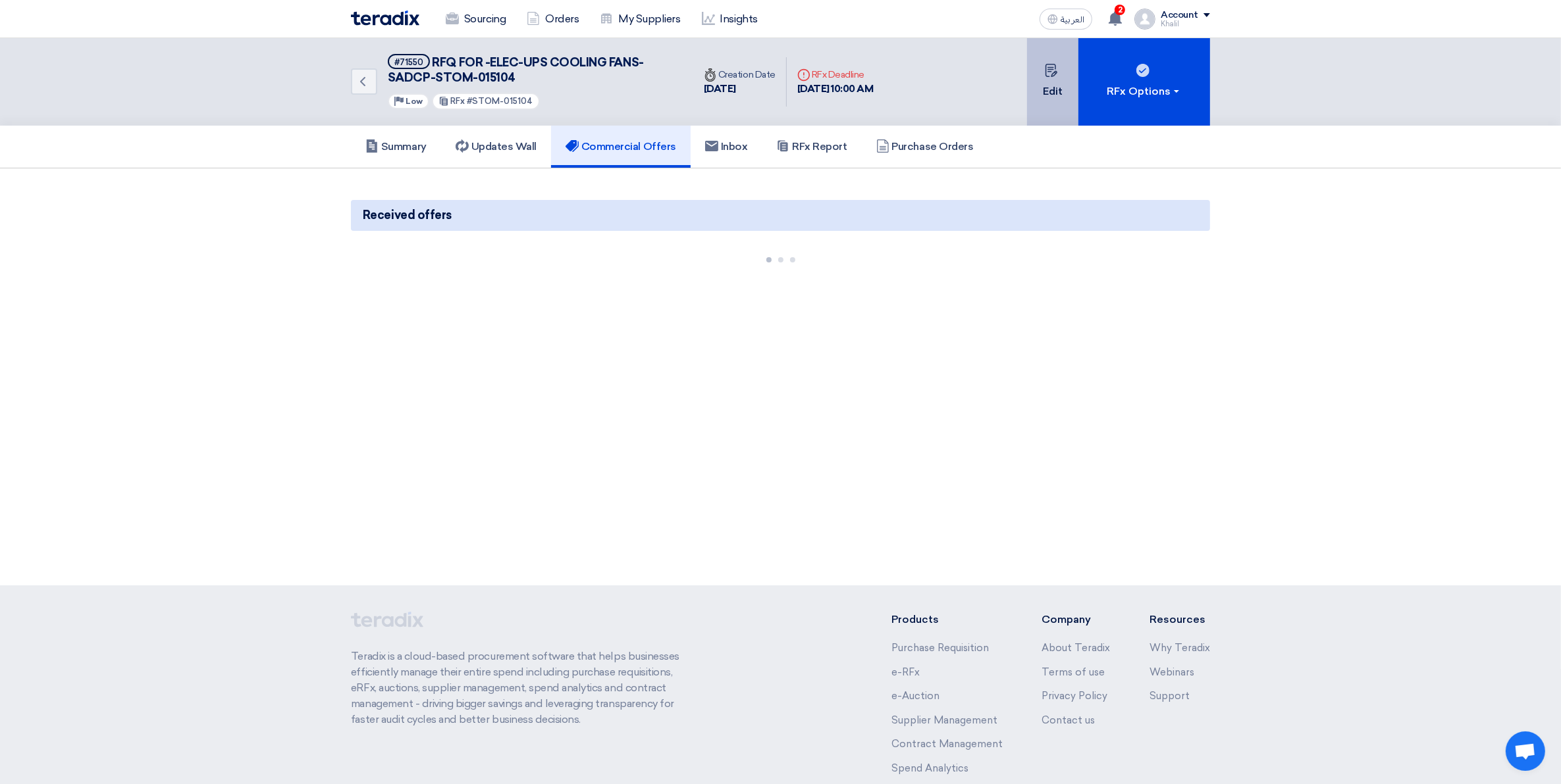
click at [1051, 100] on button "Edit" at bounding box center [1052, 82] width 52 height 88
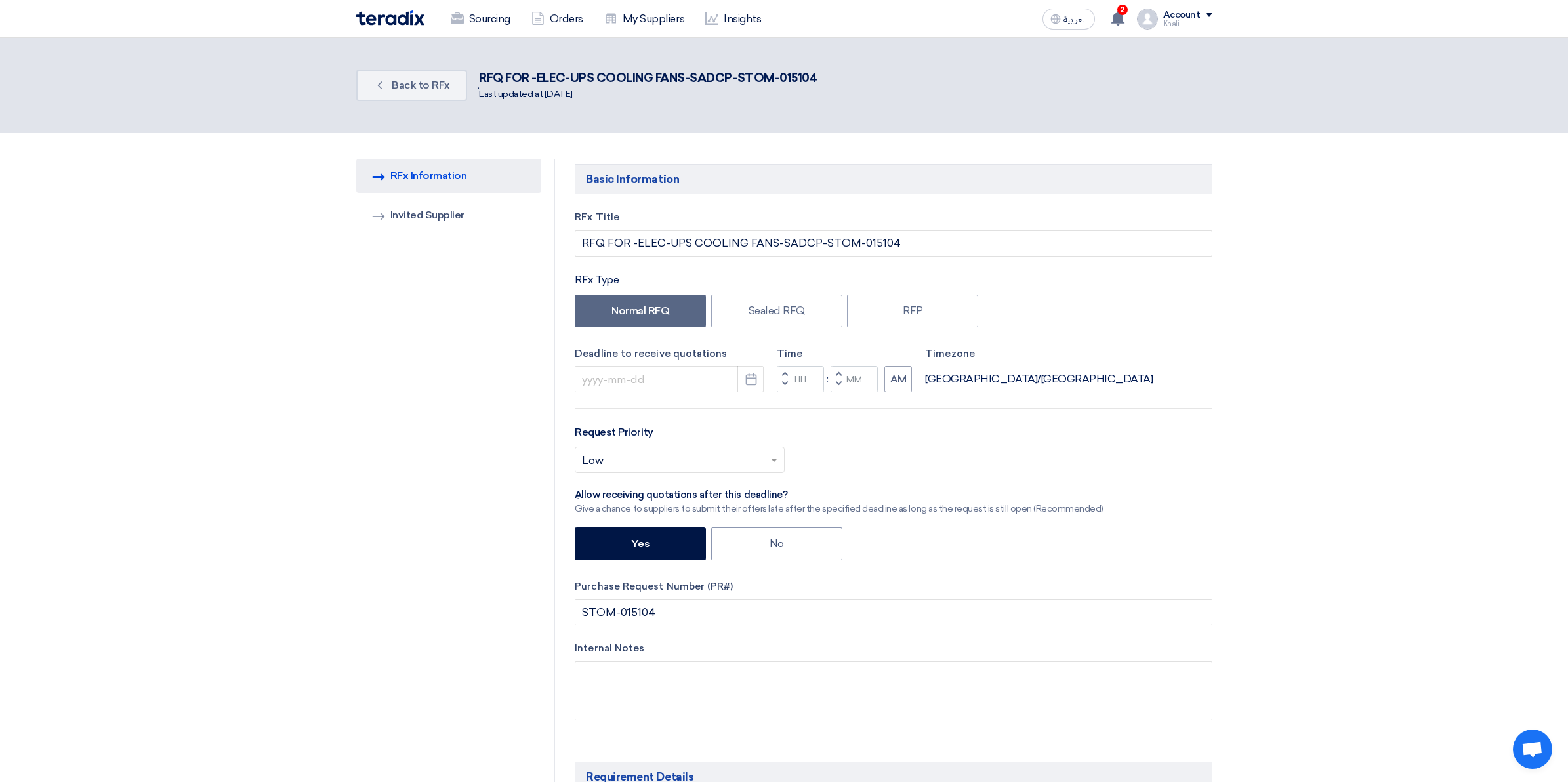
type input "[DATE]"
type input "10"
type input "00"
click at [437, 213] on link "Invited Suppliers Invited Supplier" at bounding box center [442, 215] width 186 height 34
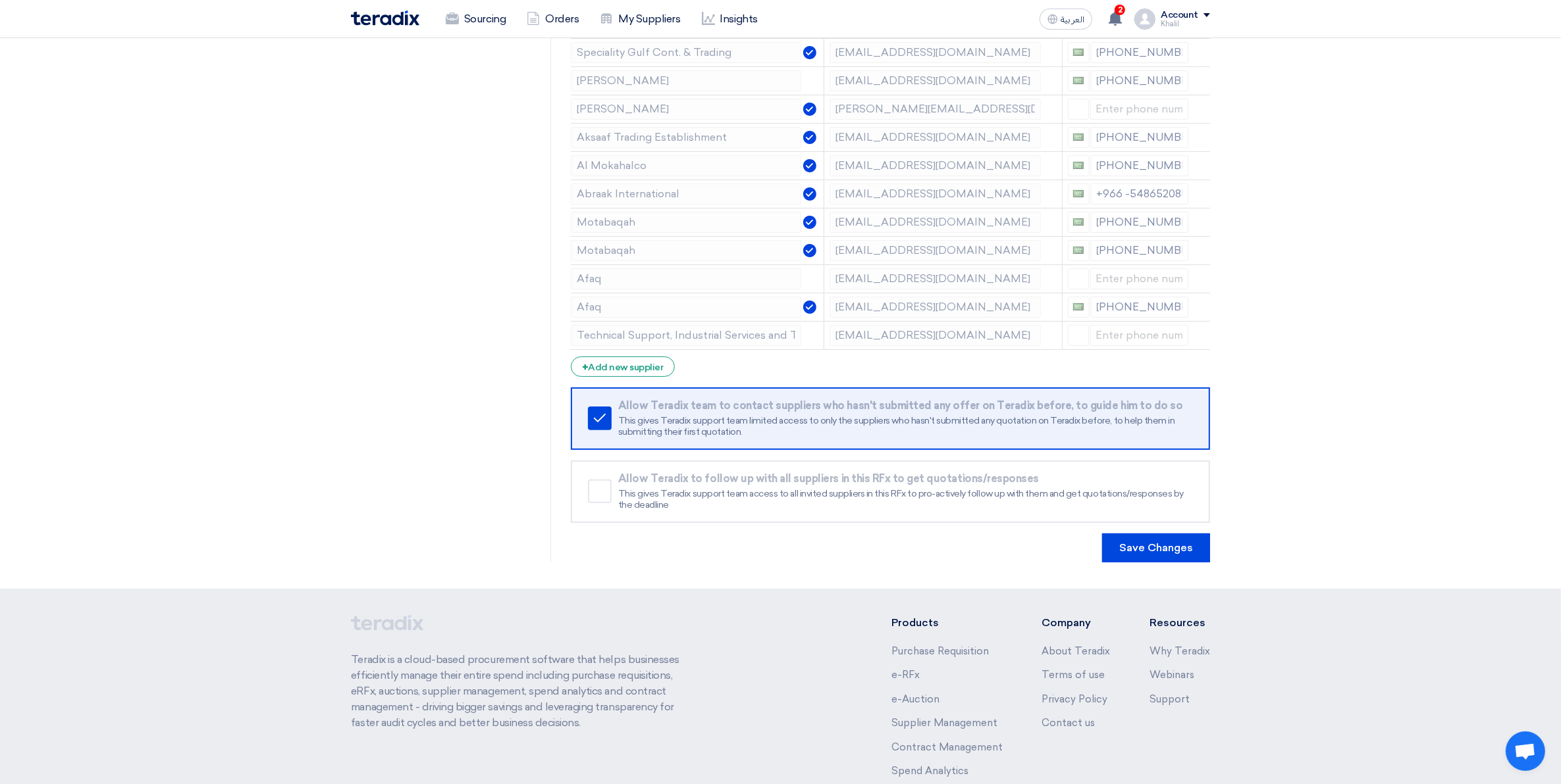
scroll to position [471, 0]
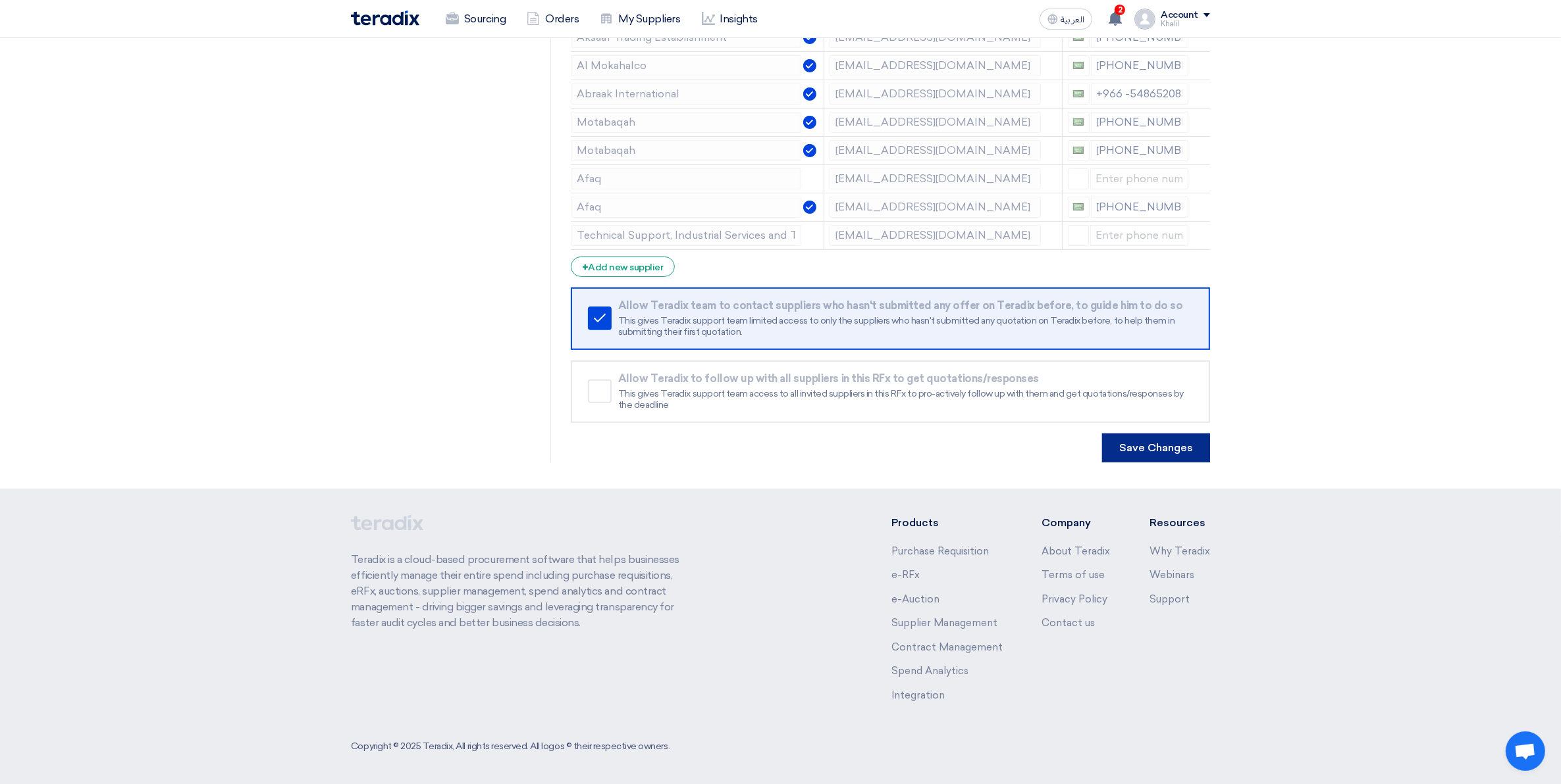
click at [1170, 447] on button "Save Changes" at bounding box center [1156, 448] width 108 height 29
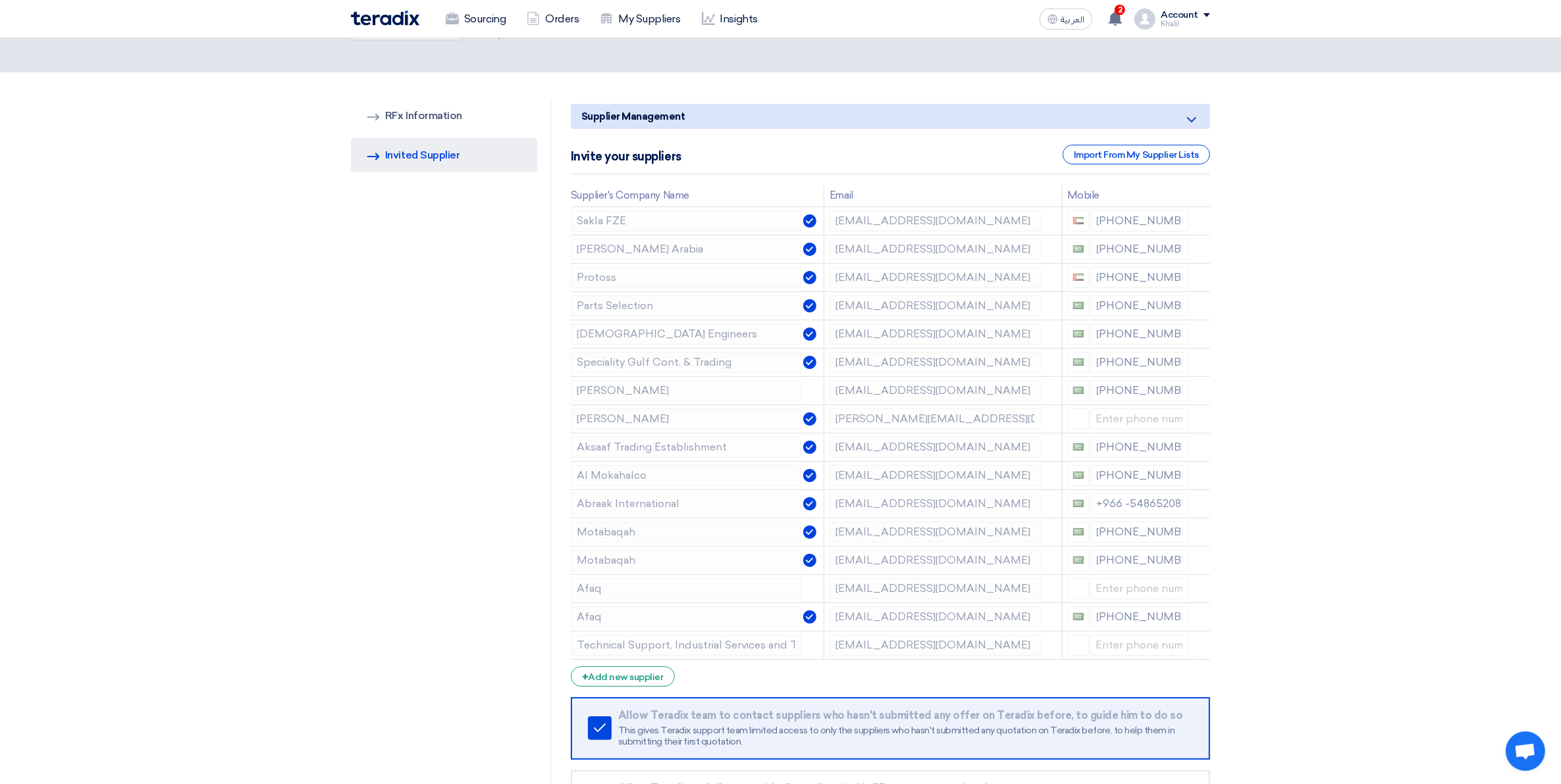
scroll to position [0, 0]
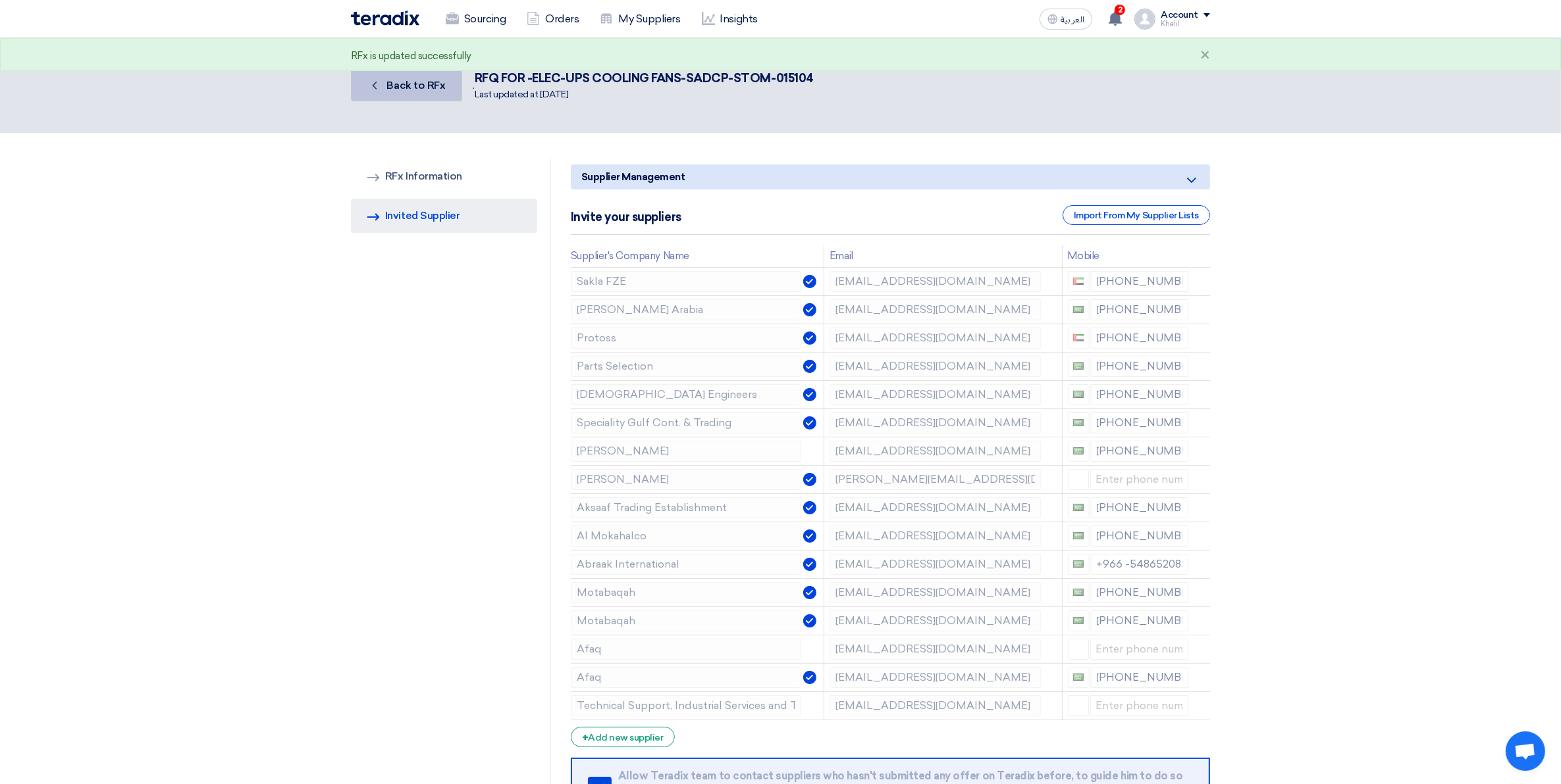
click at [393, 76] on link "Back Back to RFx" at bounding box center [405, 85] width 111 height 32
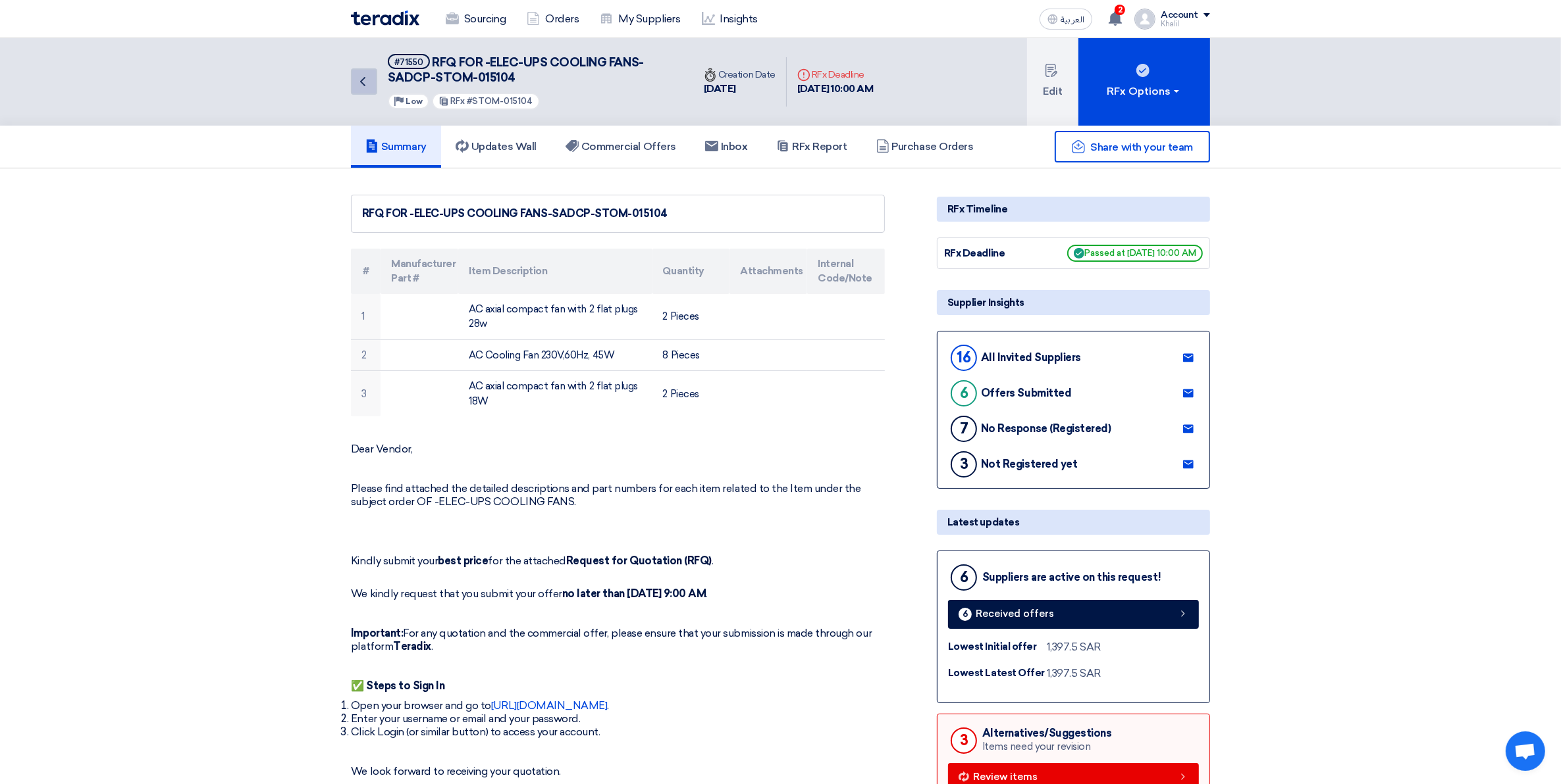
click at [366, 89] on link "Back" at bounding box center [363, 82] width 27 height 27
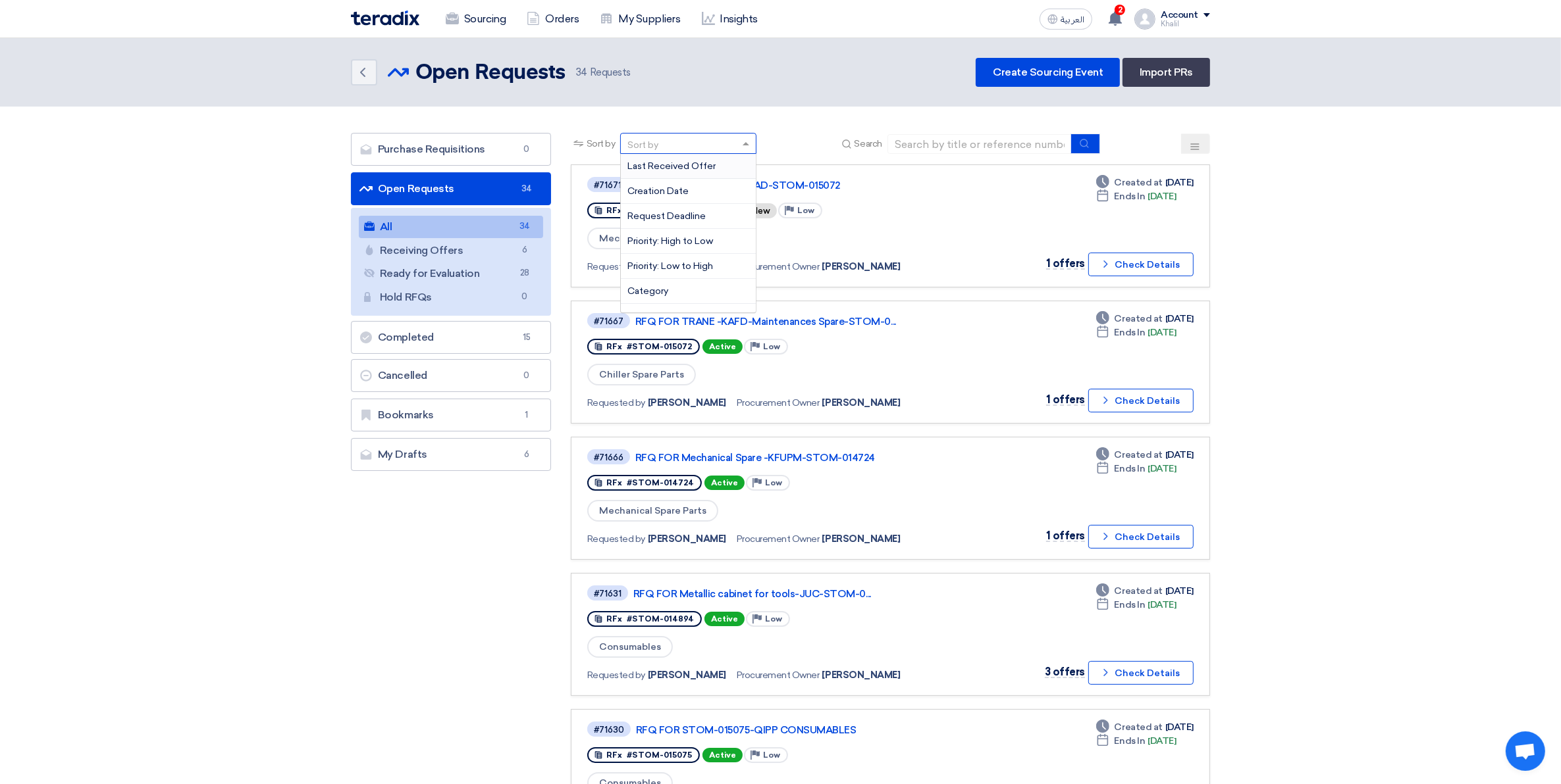
click at [660, 137] on div "Sort by" at bounding box center [680, 143] width 119 height 16
click at [931, 143] on input at bounding box center [979, 143] width 185 height 20
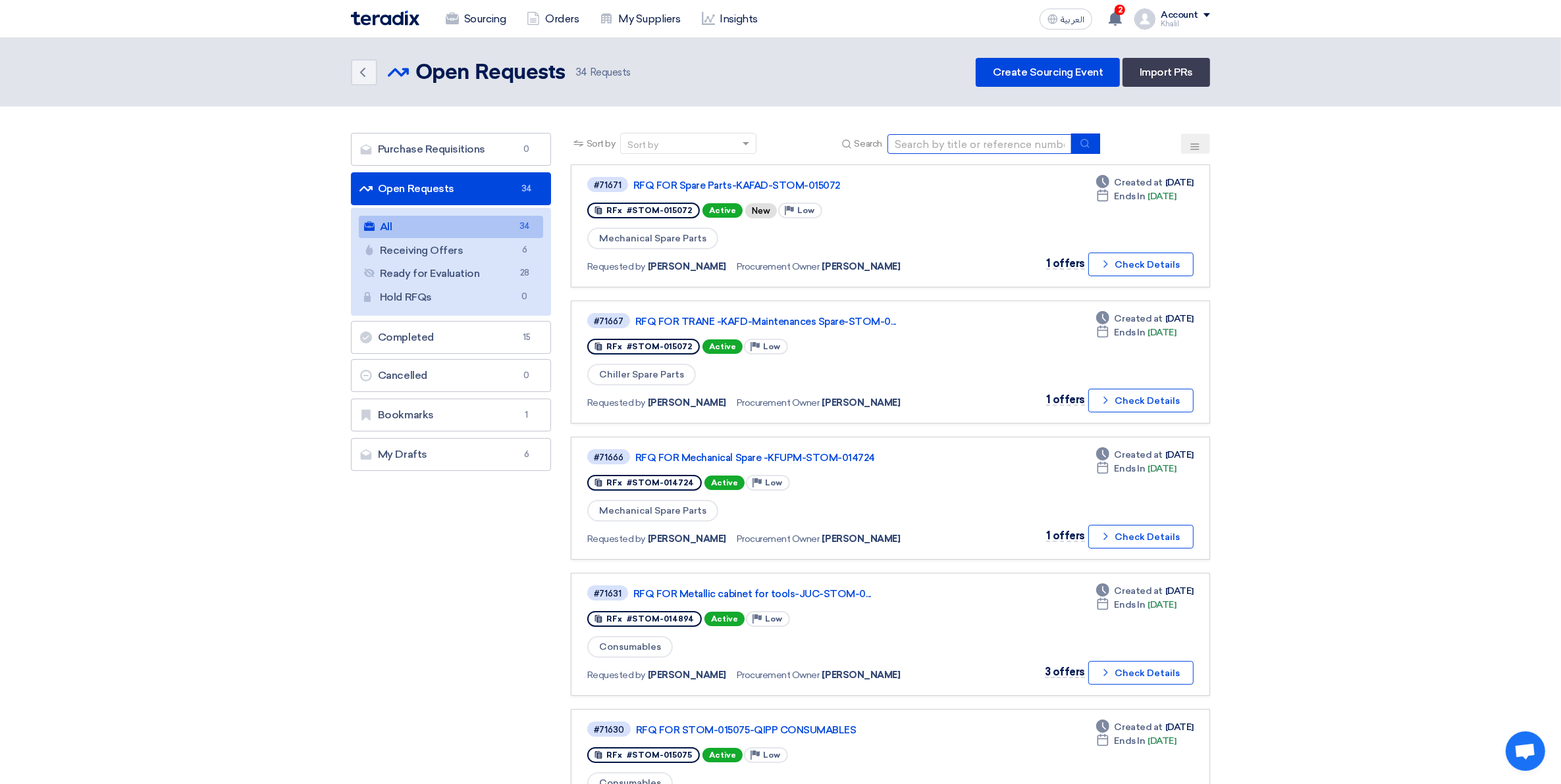
paste input "STOM-015104"
type input "STOM-015104"
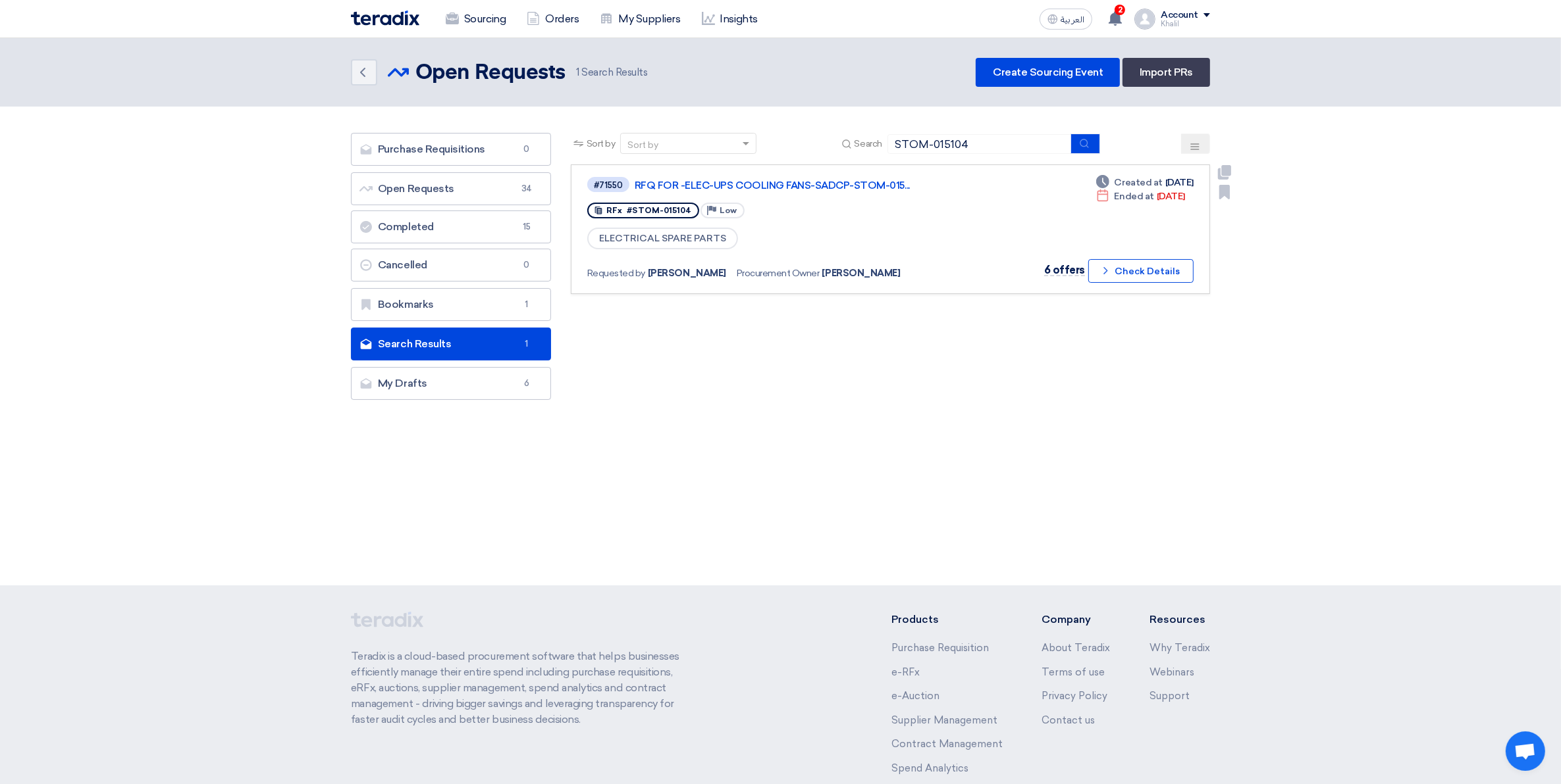
click at [1104, 270] on icon "Check details" at bounding box center [1106, 270] width 13 height 13
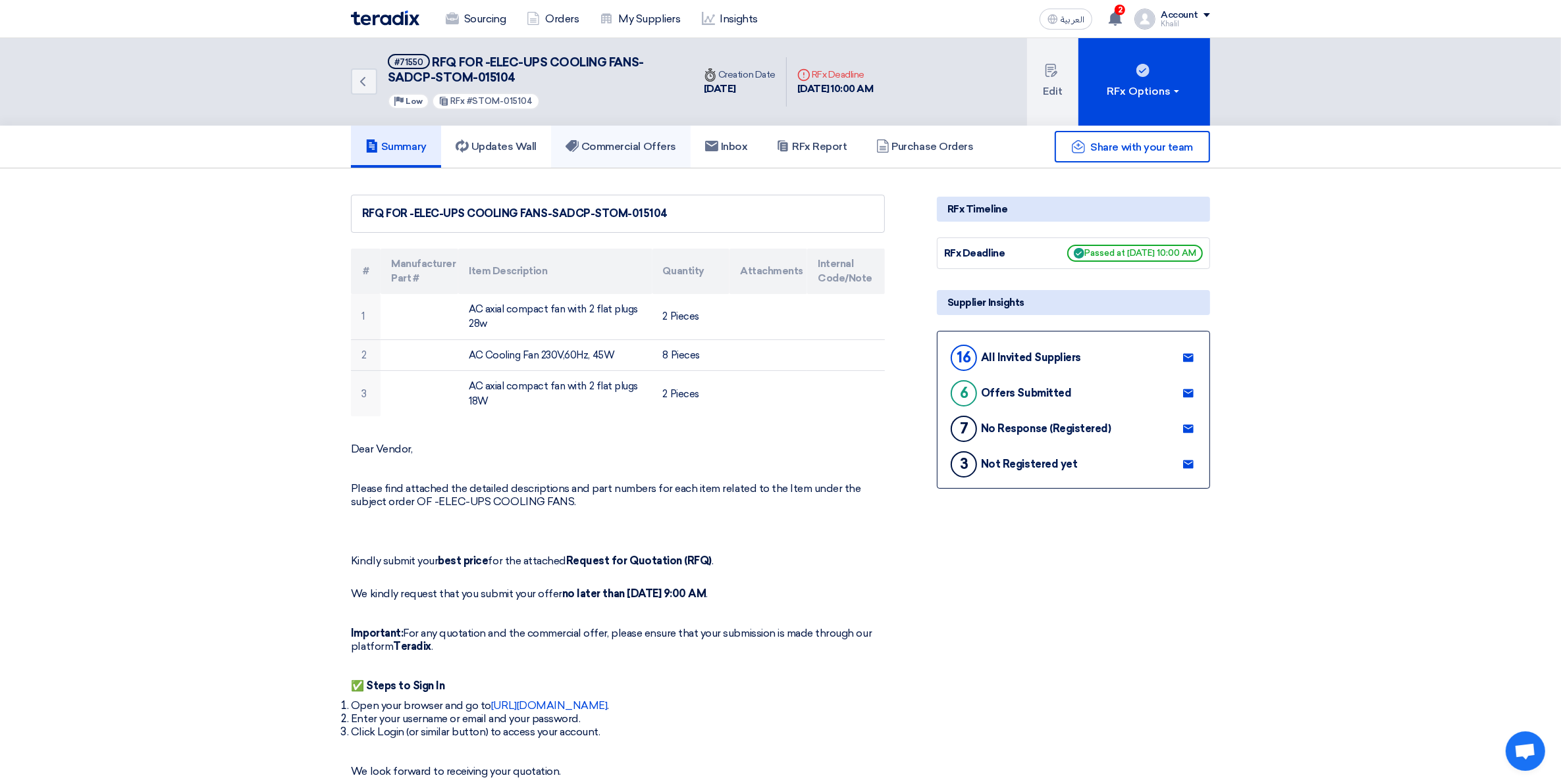
click at [587, 153] on link "Commercial Offers" at bounding box center [620, 146] width 139 height 42
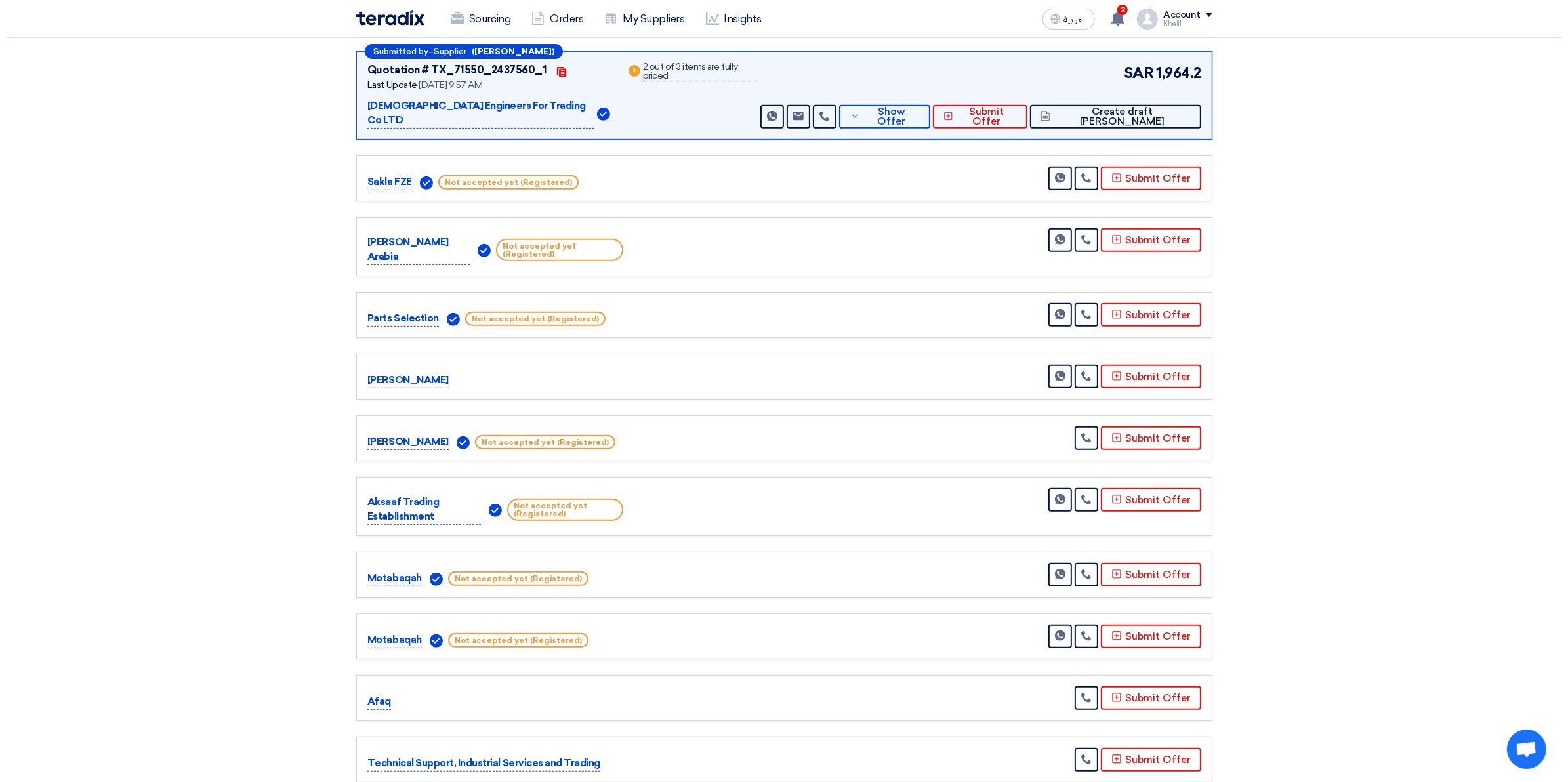
scroll to position [738, 0]
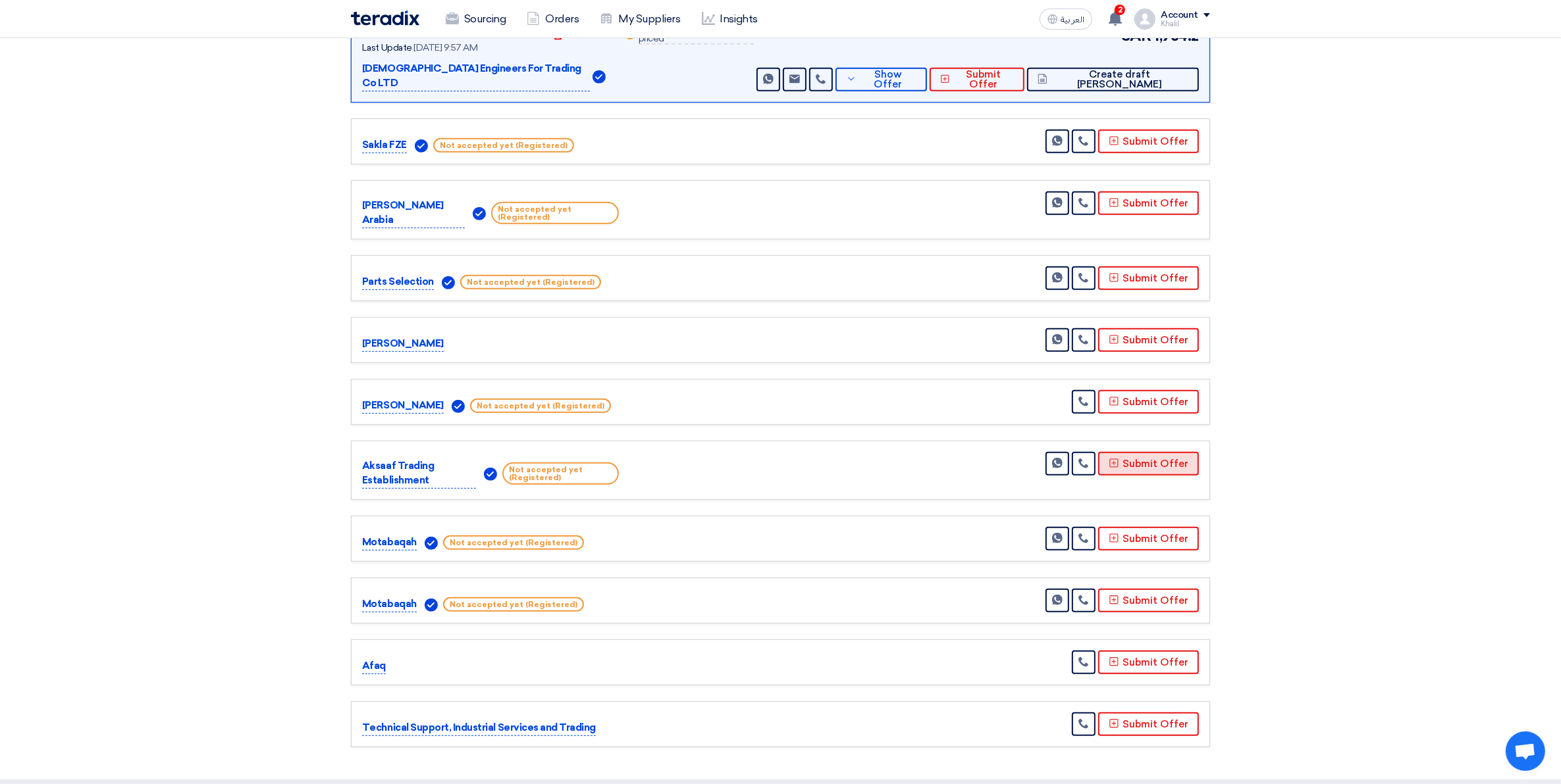
click at [1119, 452] on button "Submit Offer" at bounding box center [1148, 464] width 101 height 24
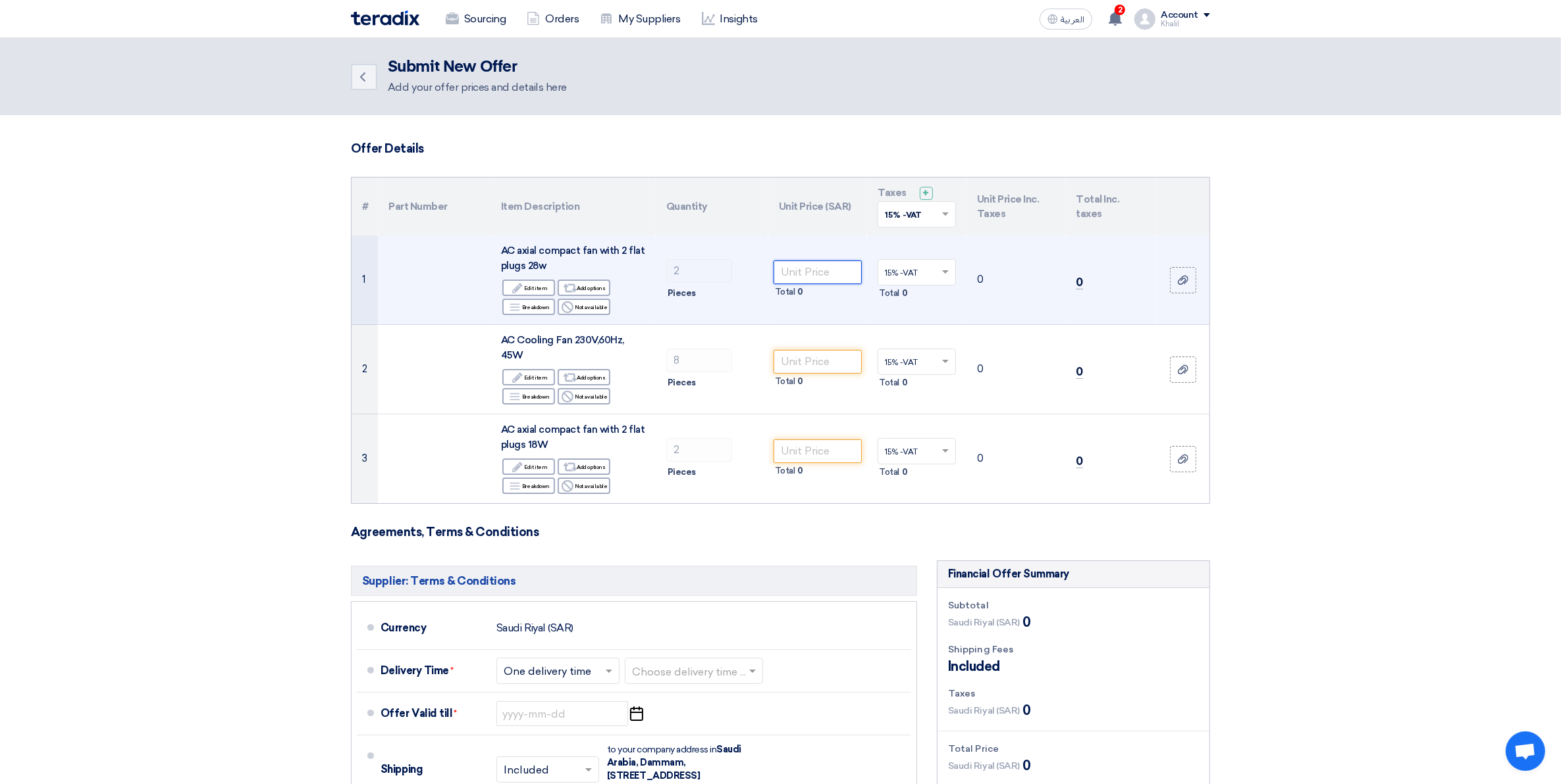
click at [813, 273] on input "number" at bounding box center [817, 272] width 88 height 24
paste input "495.00"
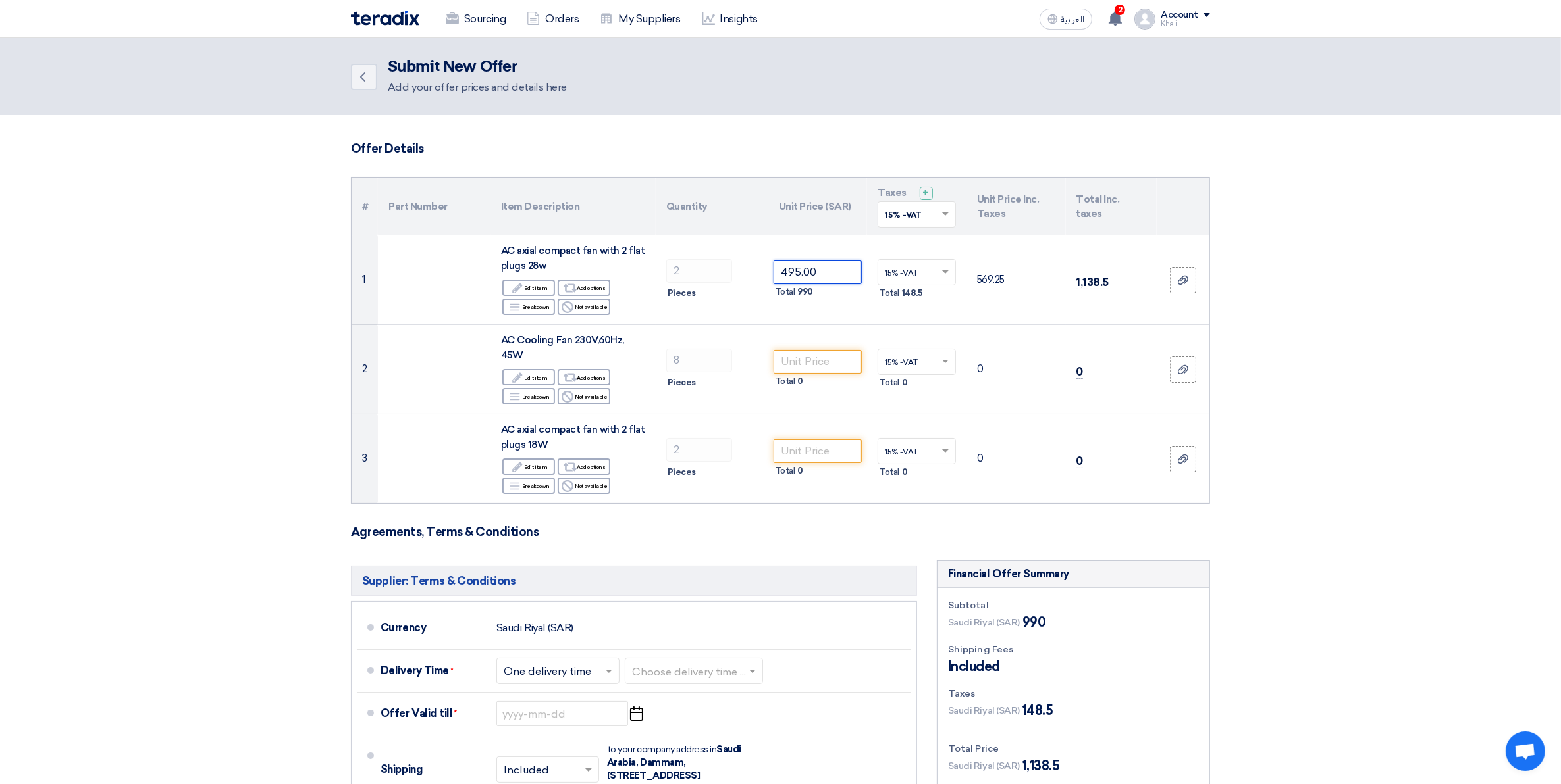
type input "495.00"
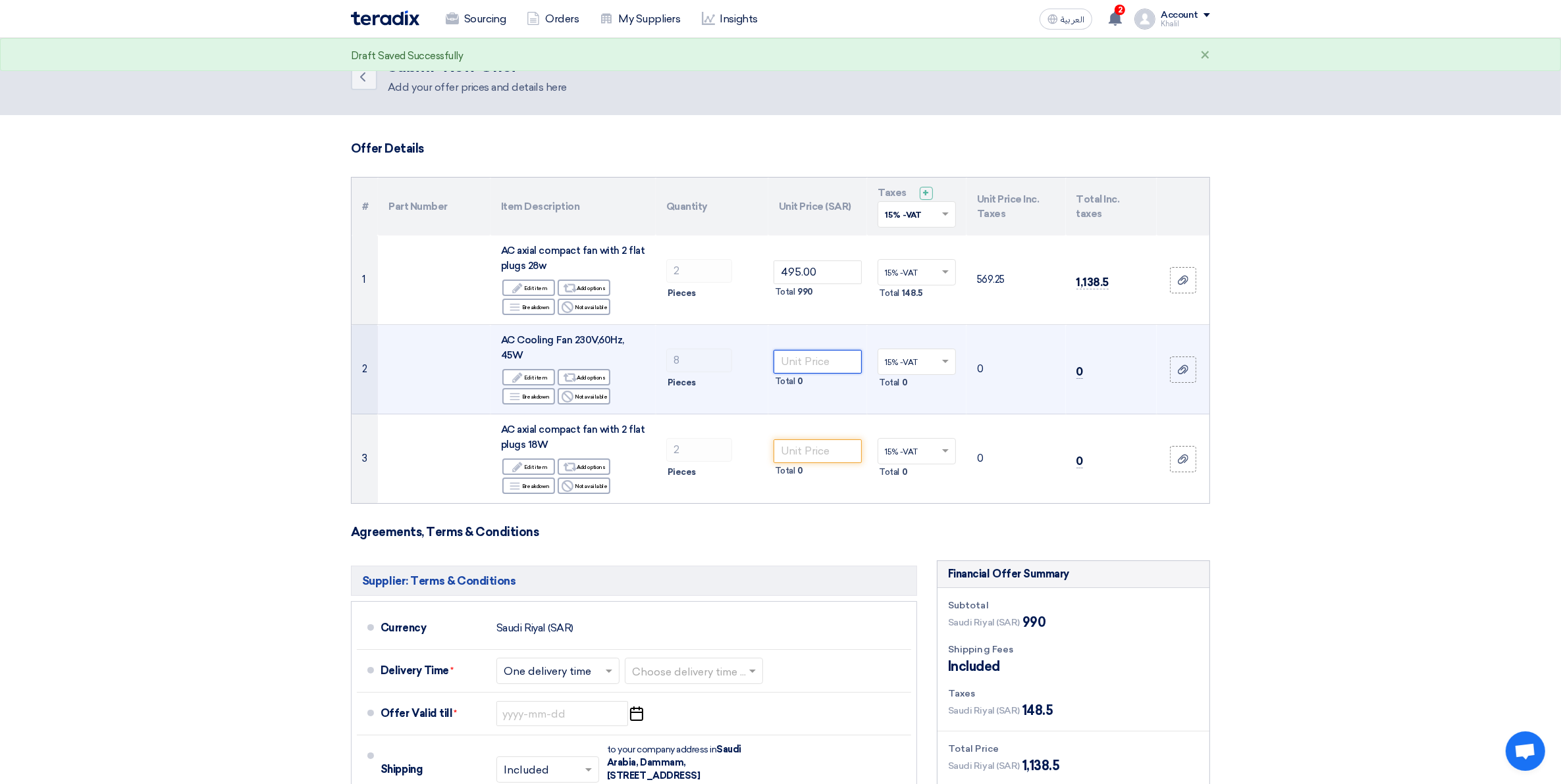
click at [795, 370] on input "number" at bounding box center [817, 362] width 88 height 24
paste input "385.00"
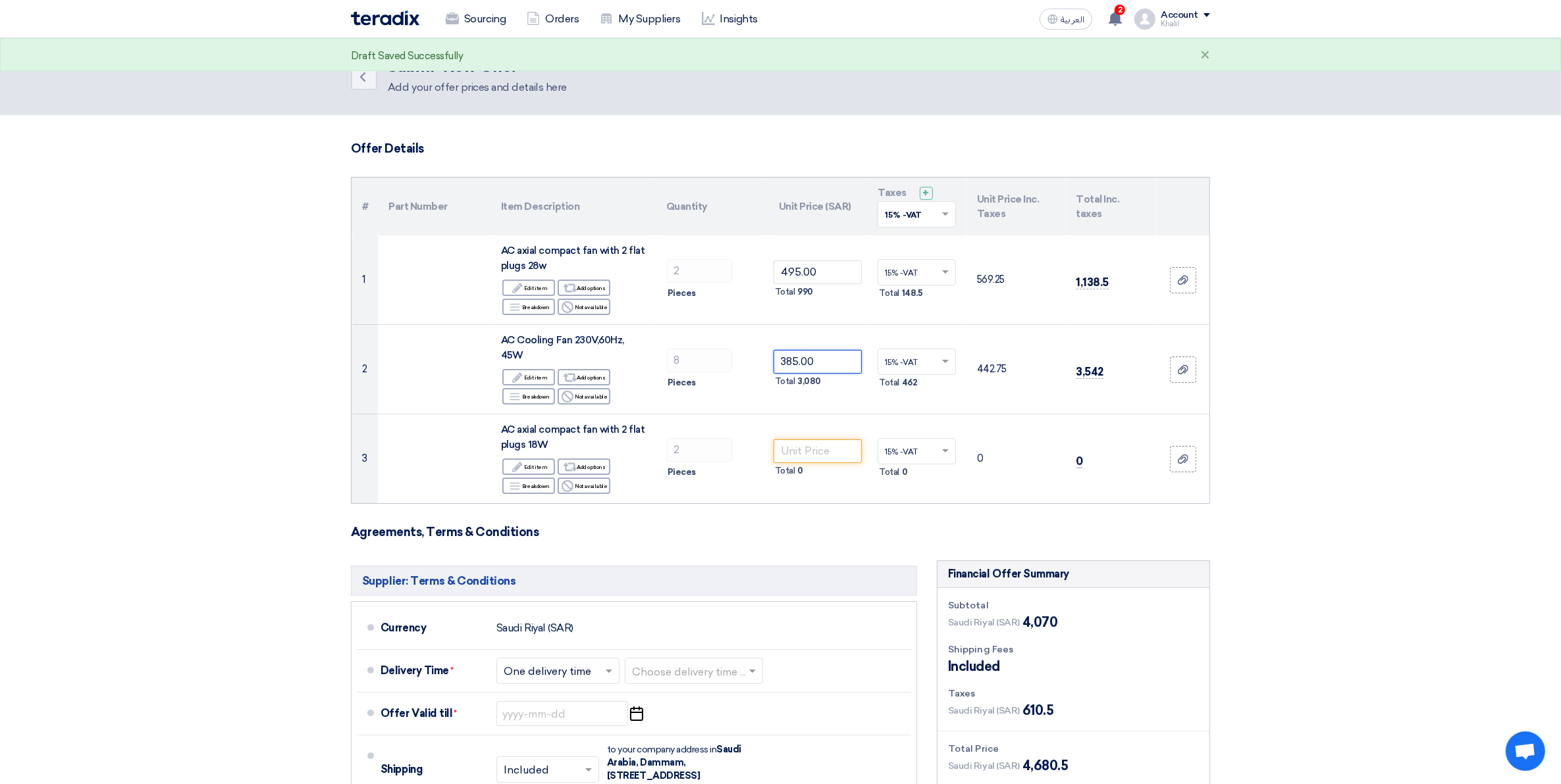
type input "385.00"
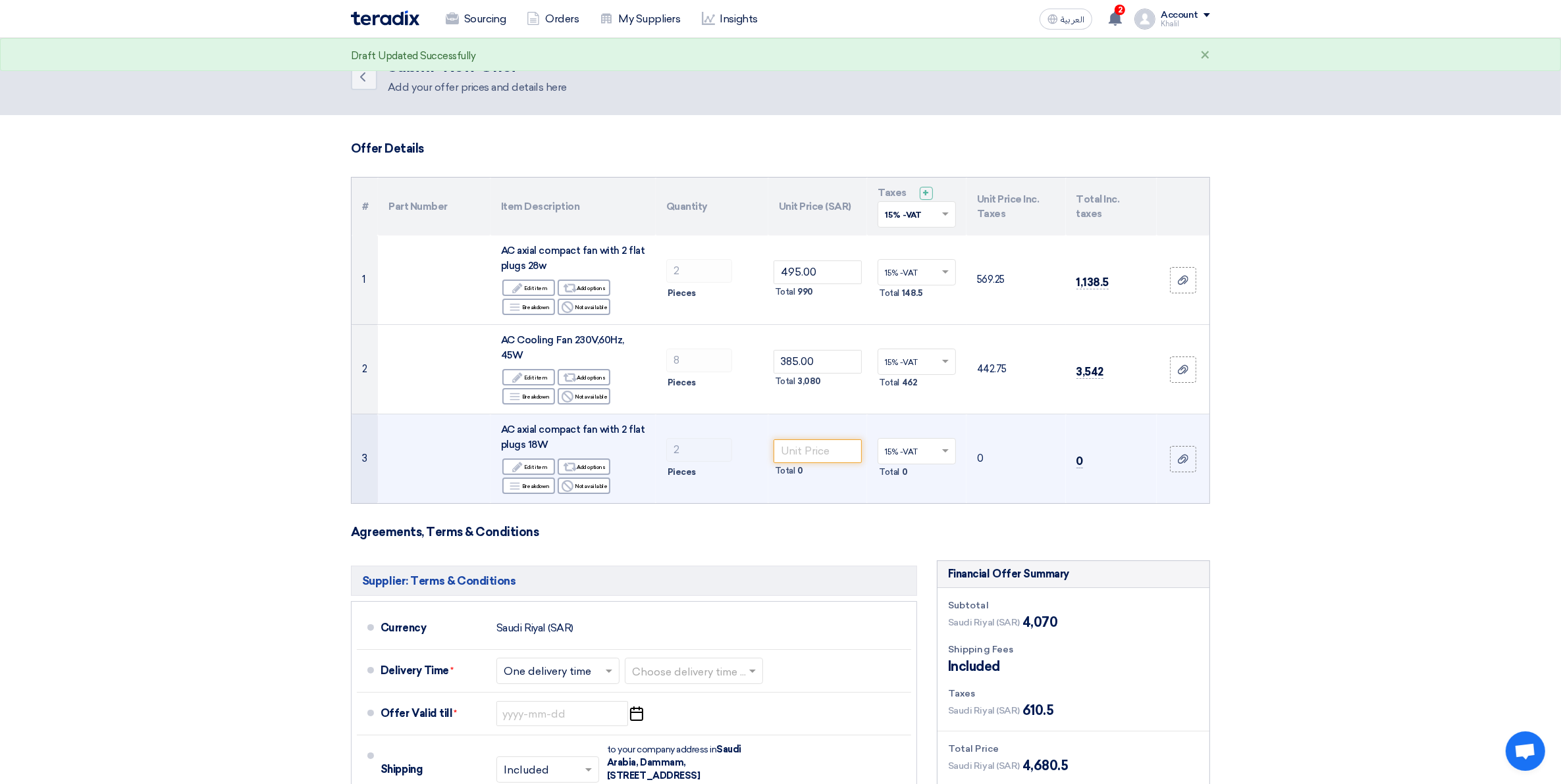
click at [820, 465] on div "Total 0" at bounding box center [817, 471] width 88 height 15
click at [815, 458] on input "number" at bounding box center [817, 452] width 88 height 24
paste input "330.00"
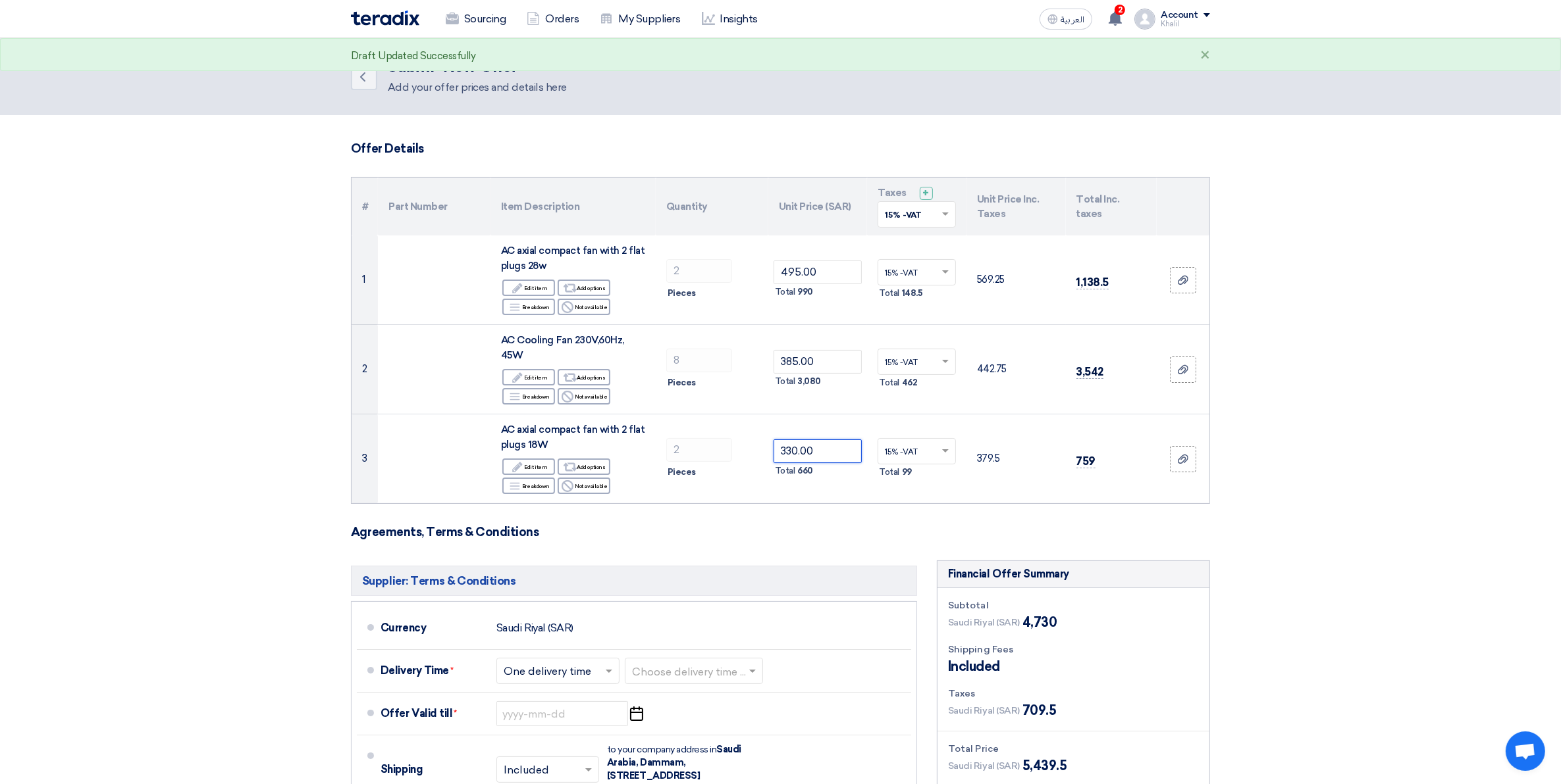
type input "330.00"
click at [1485, 547] on section "Offer Details # Part Number Item Description Quantity Unit Price (SAR) Taxes + …" at bounding box center [780, 586] width 1561 height 944
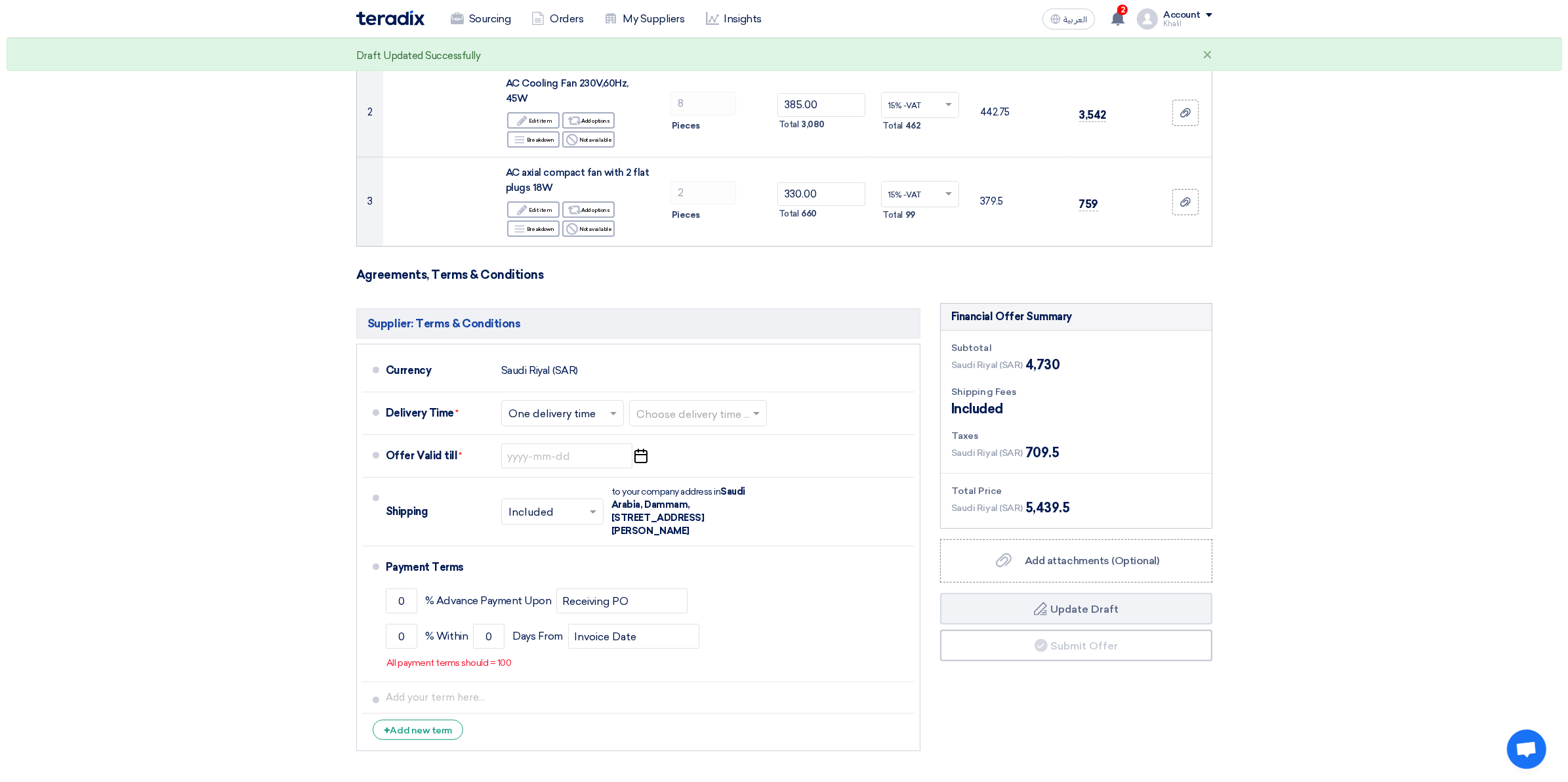
scroll to position [492, 0]
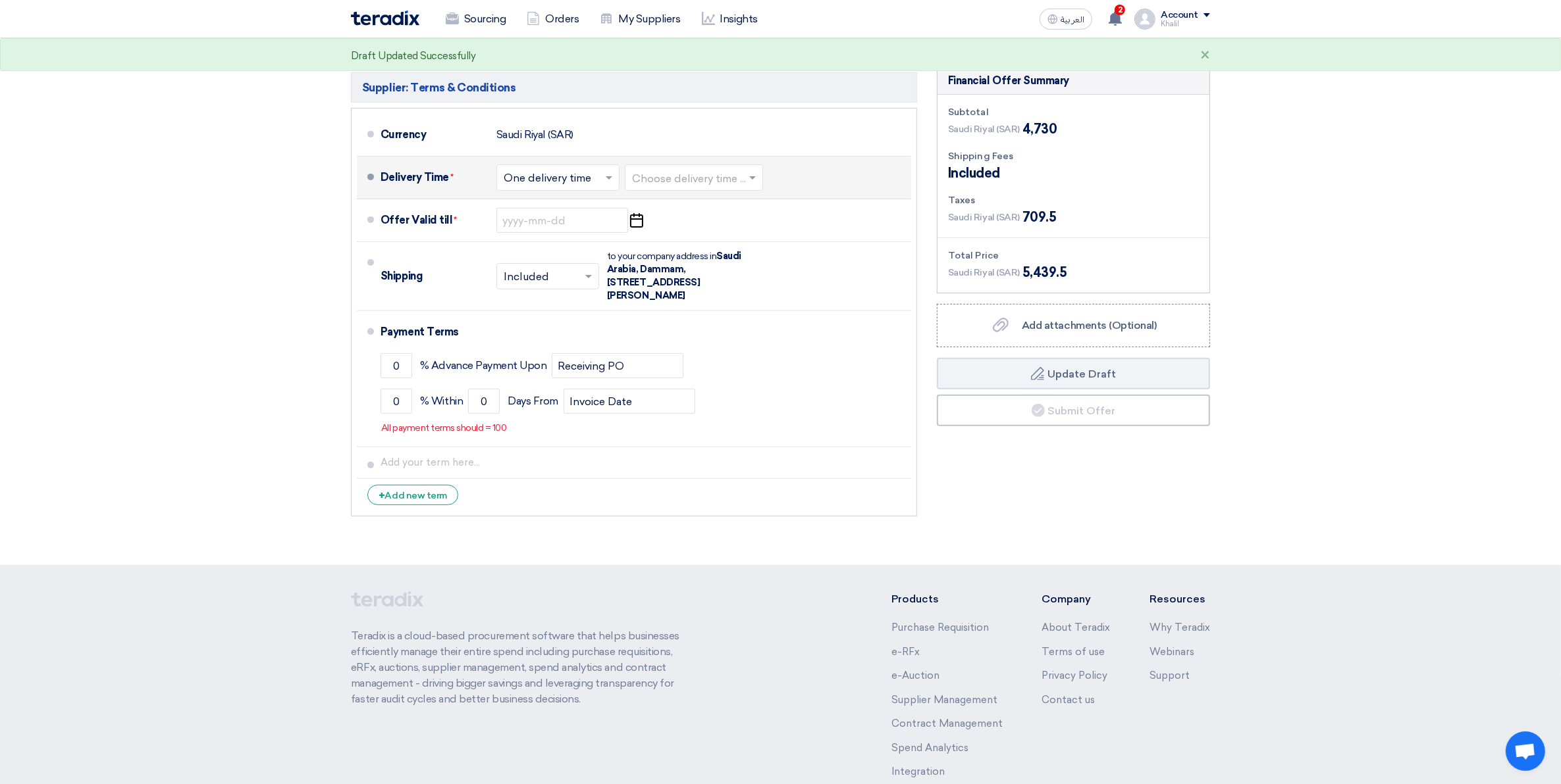
click at [756, 182] on span at bounding box center [753, 177] width 16 height 13
click at [698, 297] on div "4-6 Weeks" at bounding box center [693, 303] width 137 height 24
click at [634, 224] on icon "Pick a date" at bounding box center [636, 221] width 18 height 24
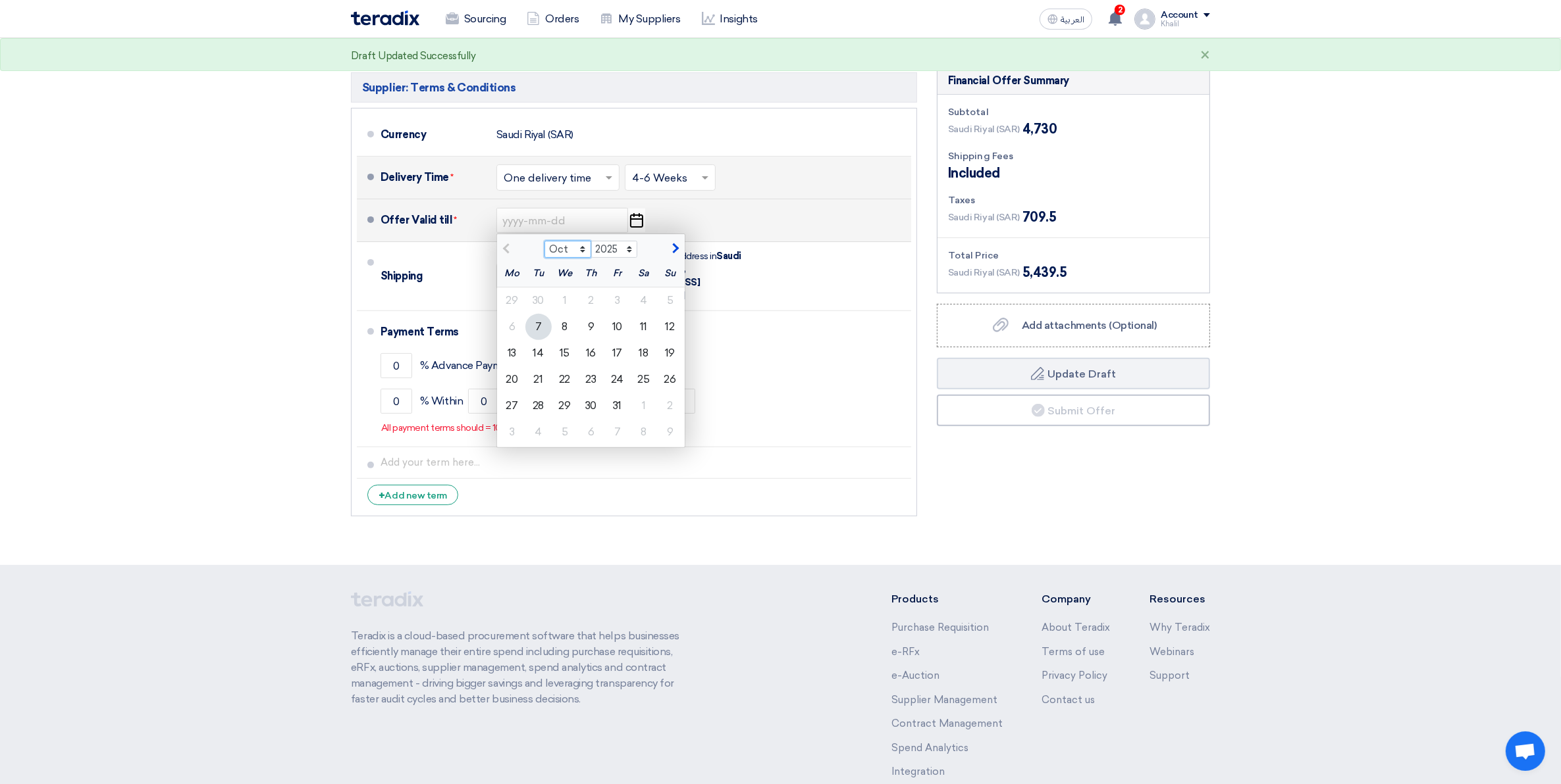
click at [588, 249] on select "Oct Nov Dec" at bounding box center [568, 249] width 46 height 17
select select "11"
click at [545, 242] on select "Oct Nov Dec" at bounding box center [568, 249] width 46 height 17
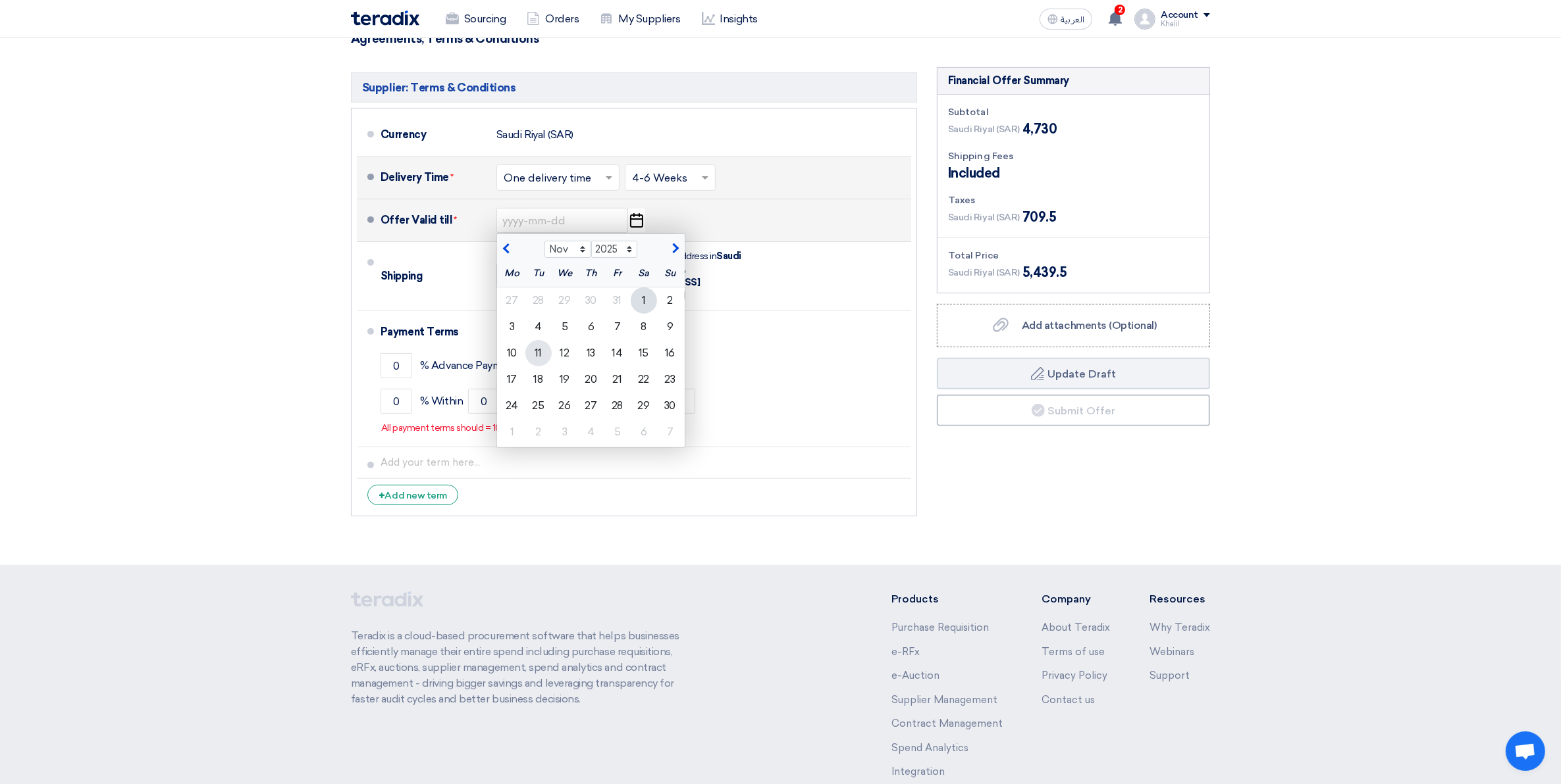
click at [548, 350] on div "11" at bounding box center [538, 353] width 27 height 27
type input "[DATE]"
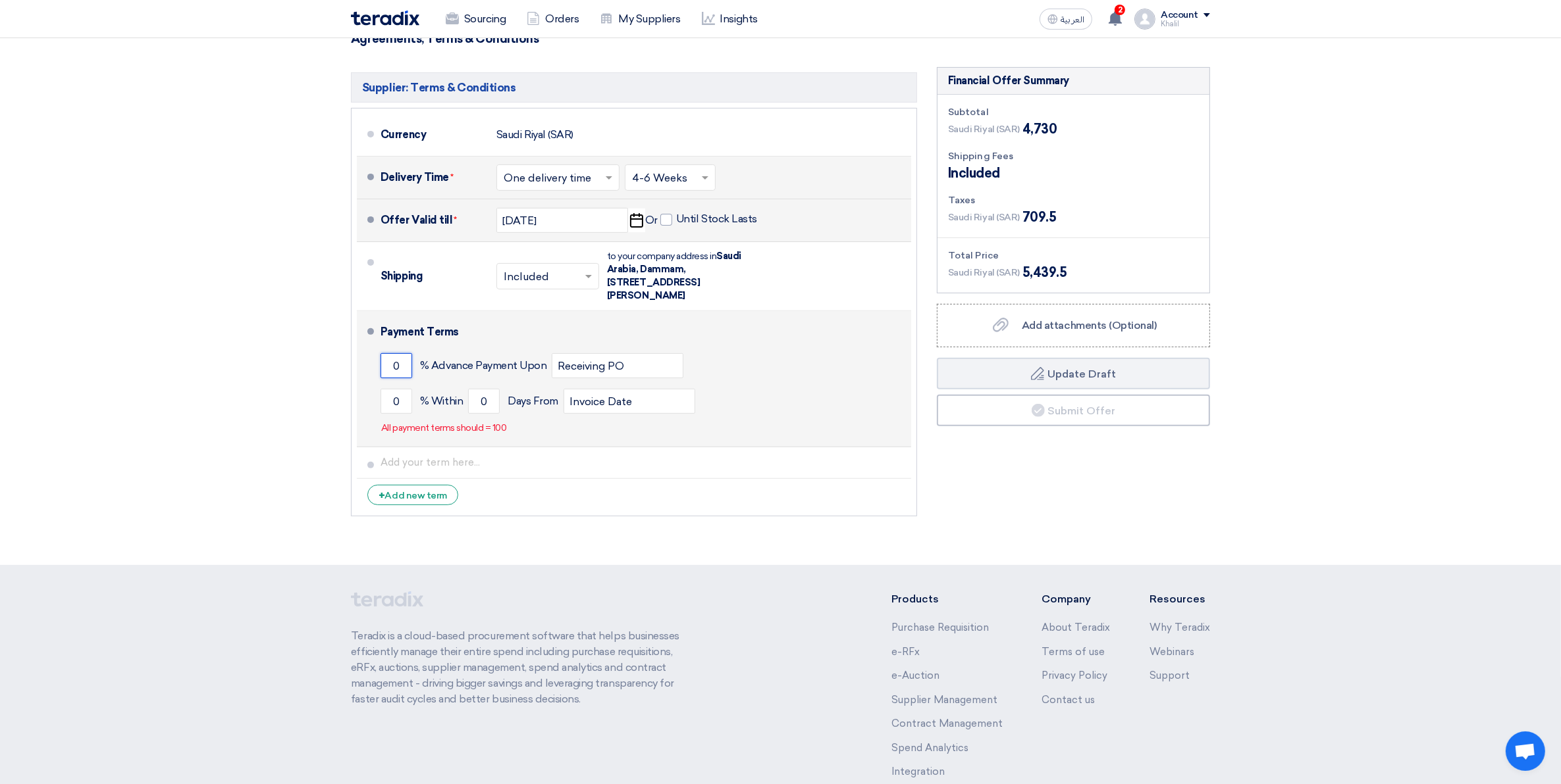
drag, startPoint x: 402, startPoint y: 376, endPoint x: 370, endPoint y: 367, distance: 33.2
click at [370, 367] on li "Payment Terms 0 % Advance Payment Upon Receiving PO 0 % Within 0" at bounding box center [633, 379] width 554 height 137
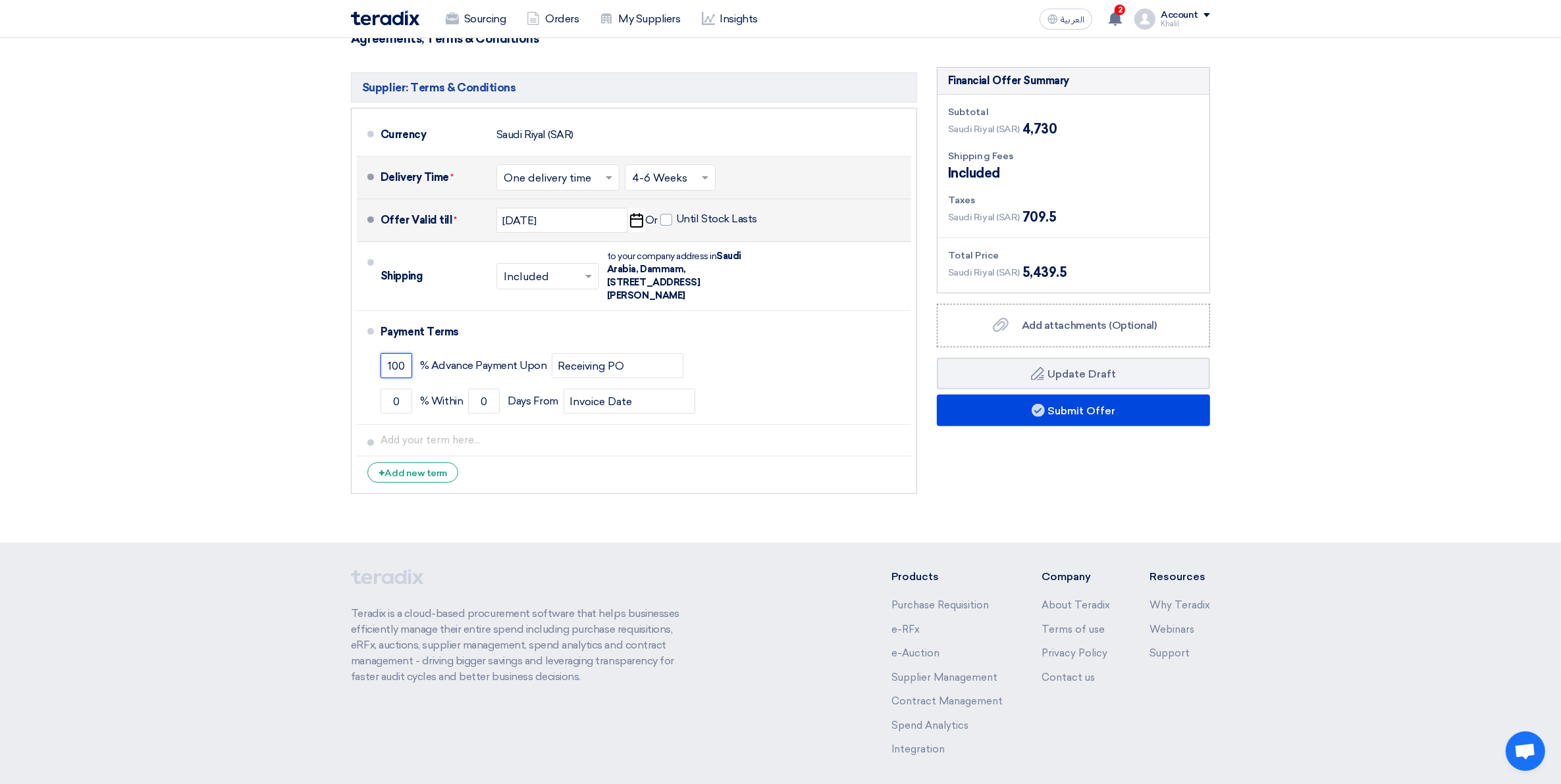
type input "100"
click at [997, 504] on section "Offer Details # Part Number Item Description Quantity Unit Price (SAR) Taxes + …" at bounding box center [780, 82] width 1561 height 921
click at [1055, 419] on button "Submit Offer" at bounding box center [1073, 410] width 273 height 32
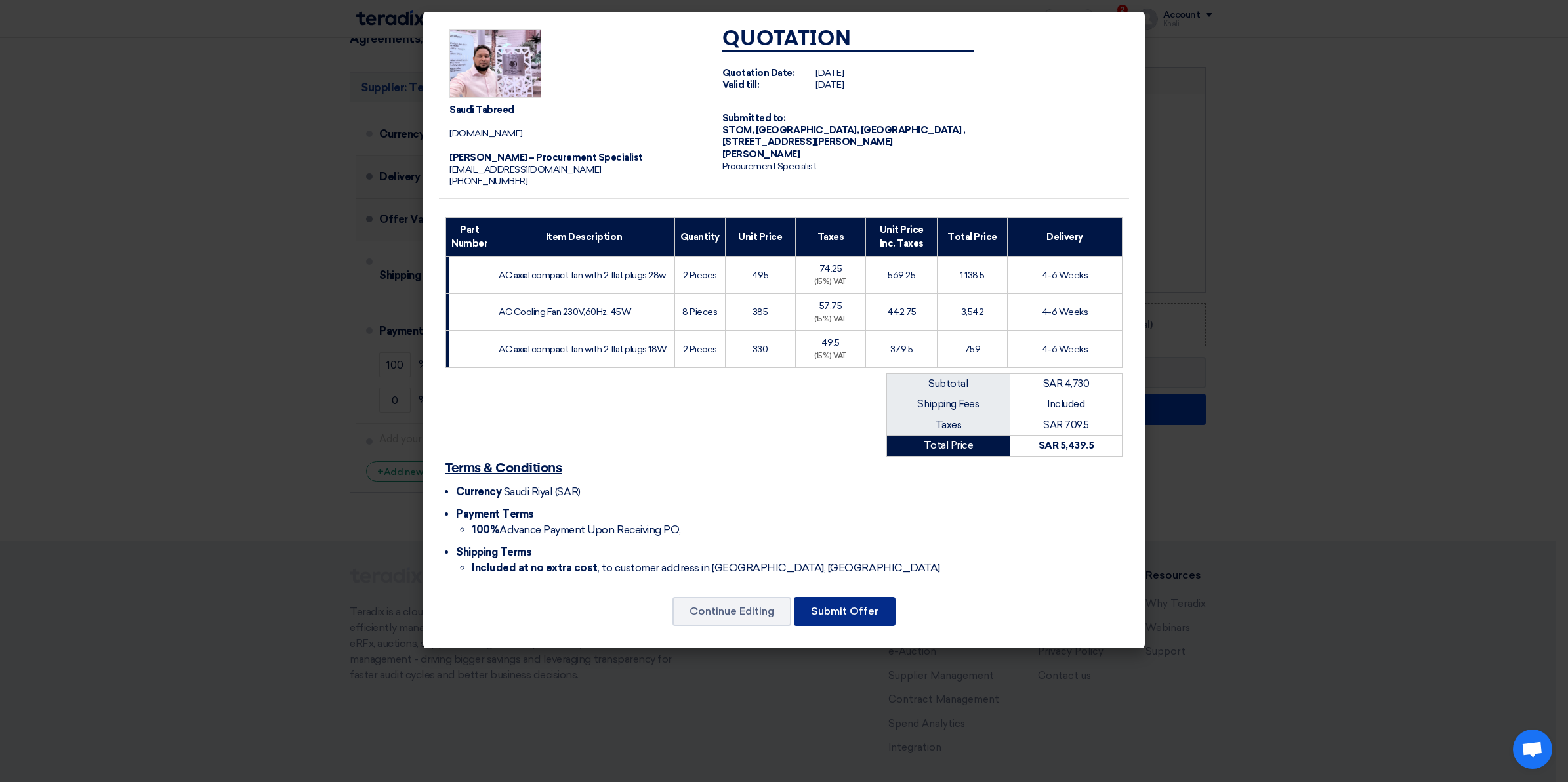
click at [852, 614] on button "Submit Offer" at bounding box center [844, 612] width 102 height 29
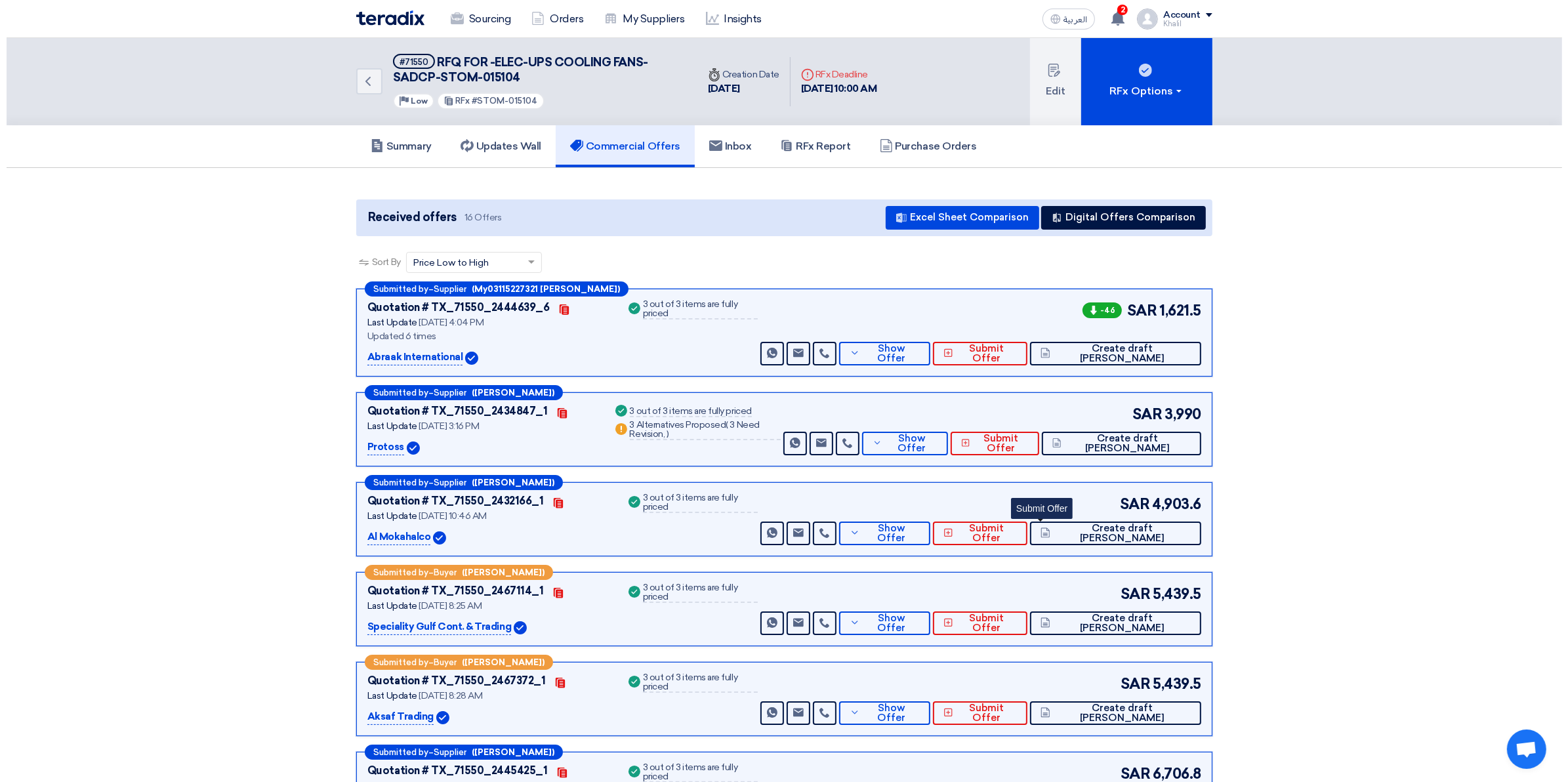
scroll to position [82, 0]
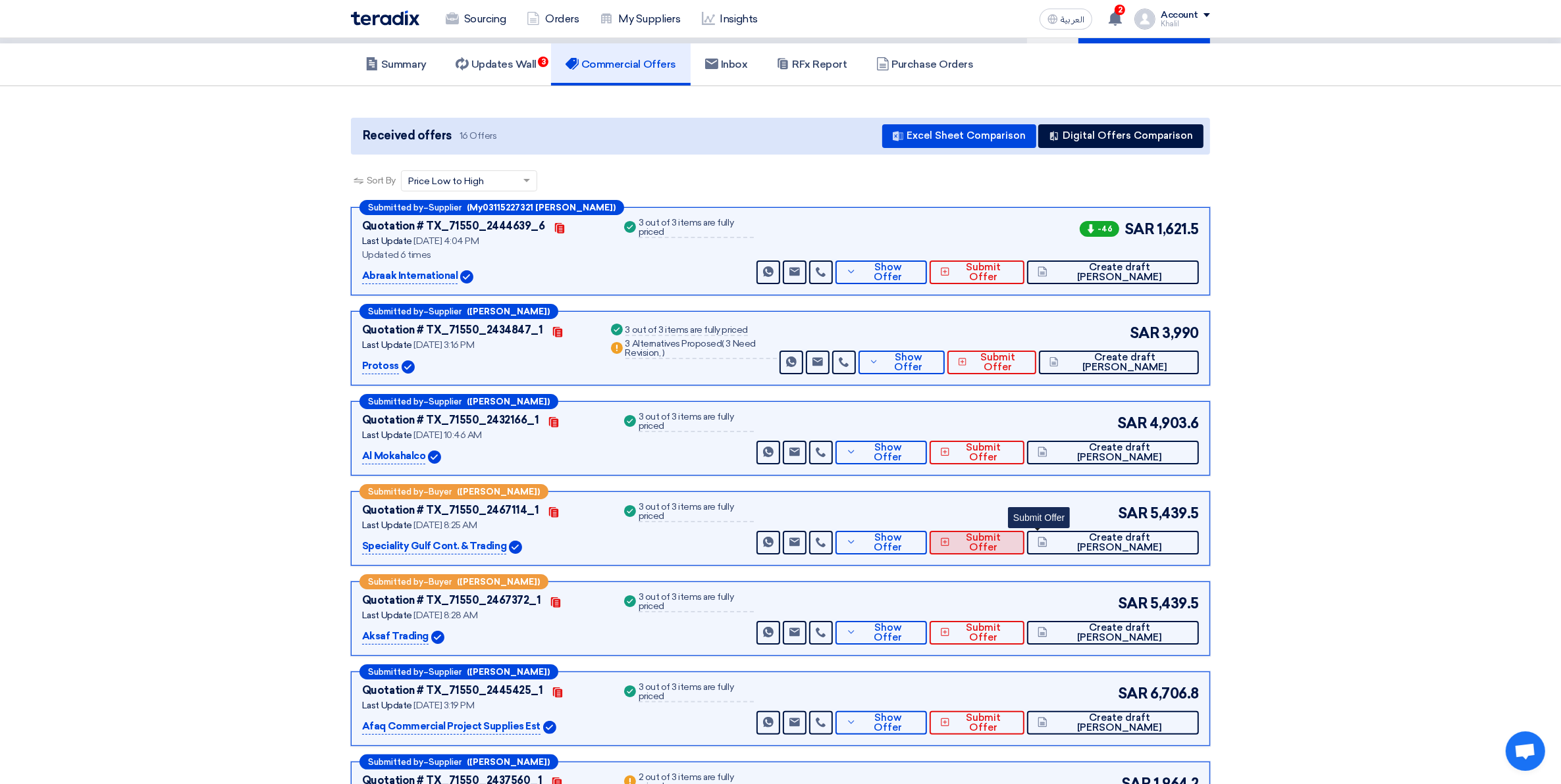
click at [1011, 550] on button "Submit Offer" at bounding box center [977, 543] width 95 height 24
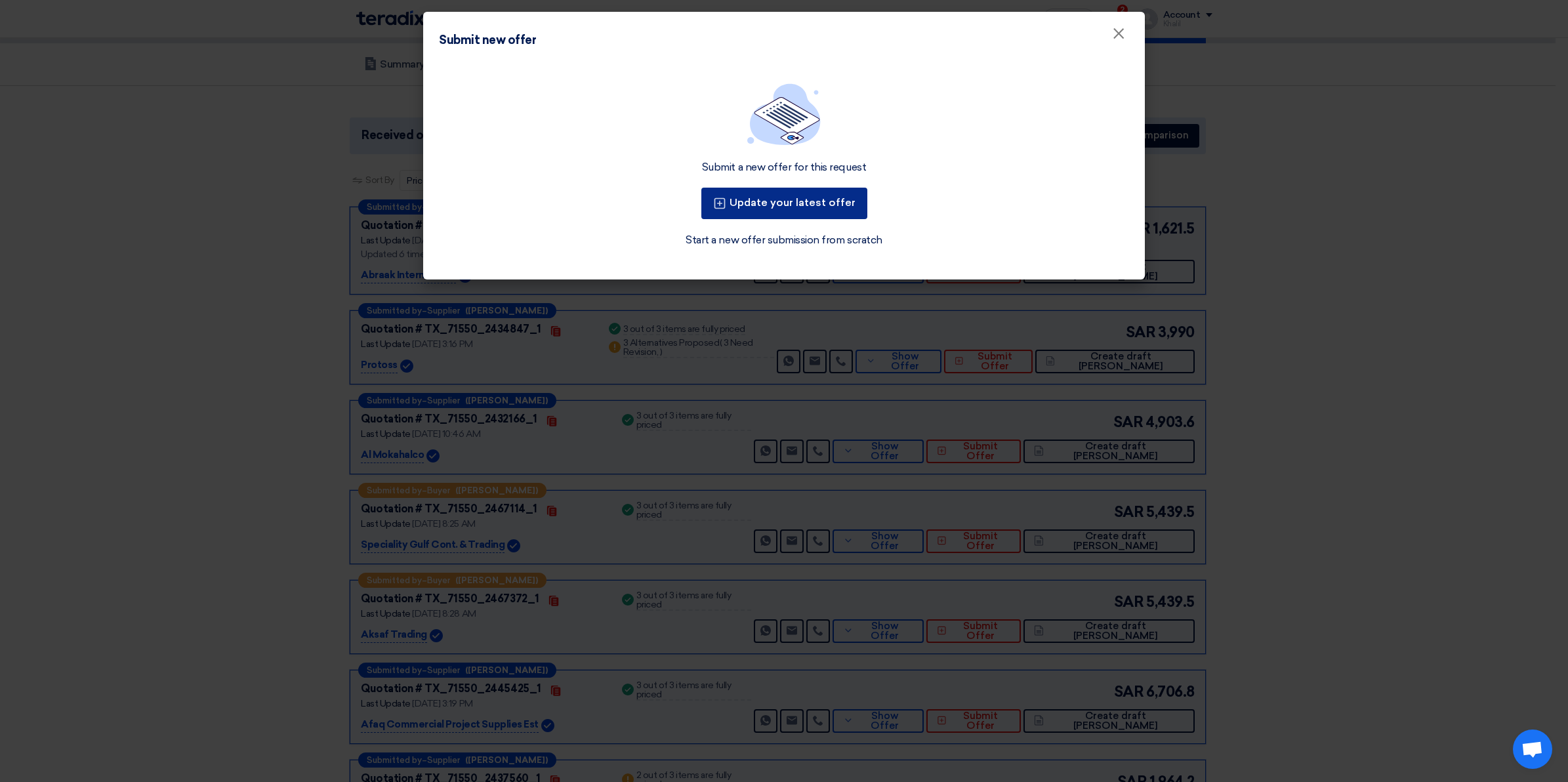
click at [838, 214] on button "Update your latest offer" at bounding box center [784, 203] width 166 height 32
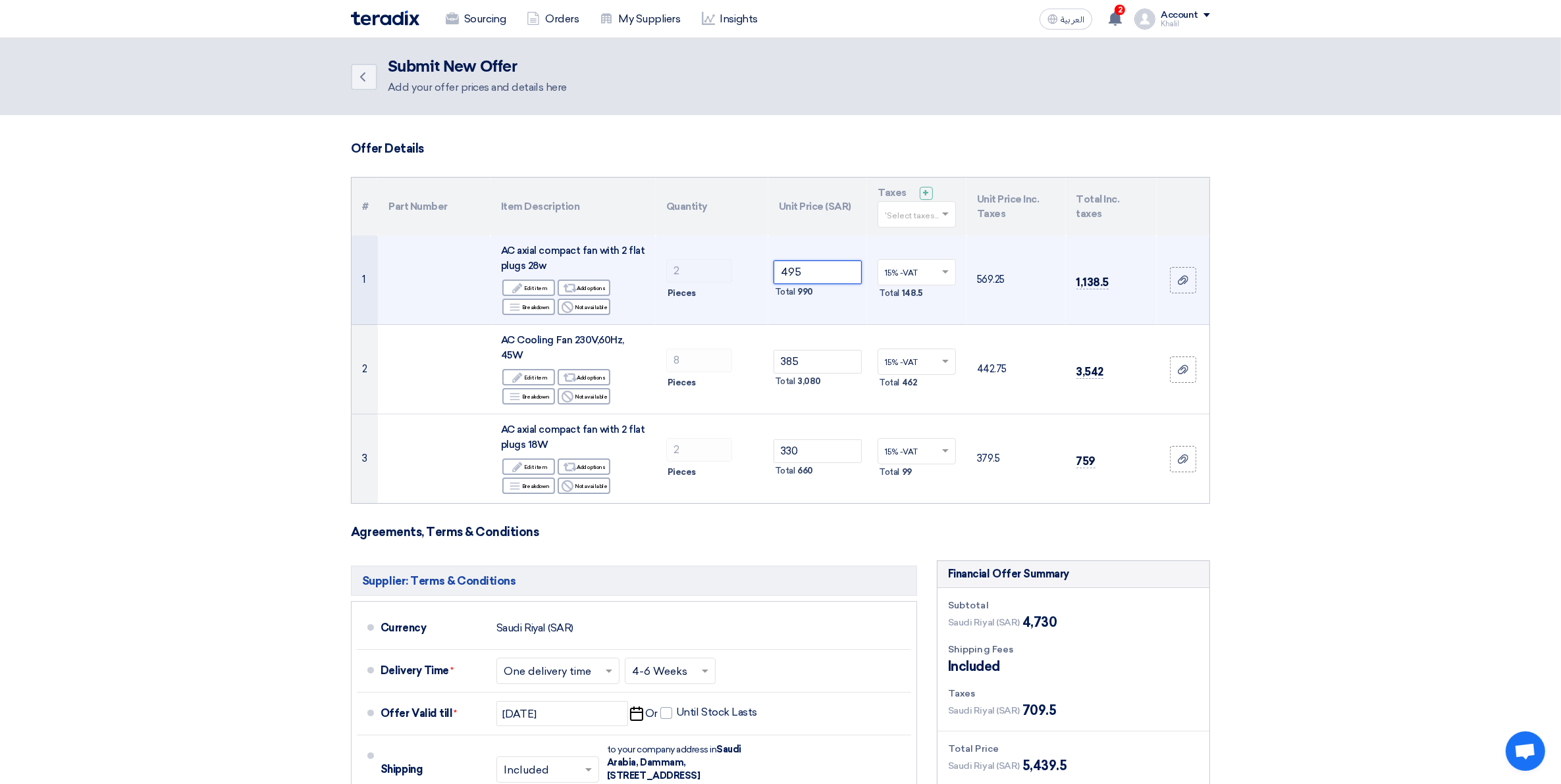
drag, startPoint x: 813, startPoint y: 275, endPoint x: 771, endPoint y: 264, distance: 43.4
click at [771, 264] on td "495 Total 990" at bounding box center [818, 280] width 100 height 89
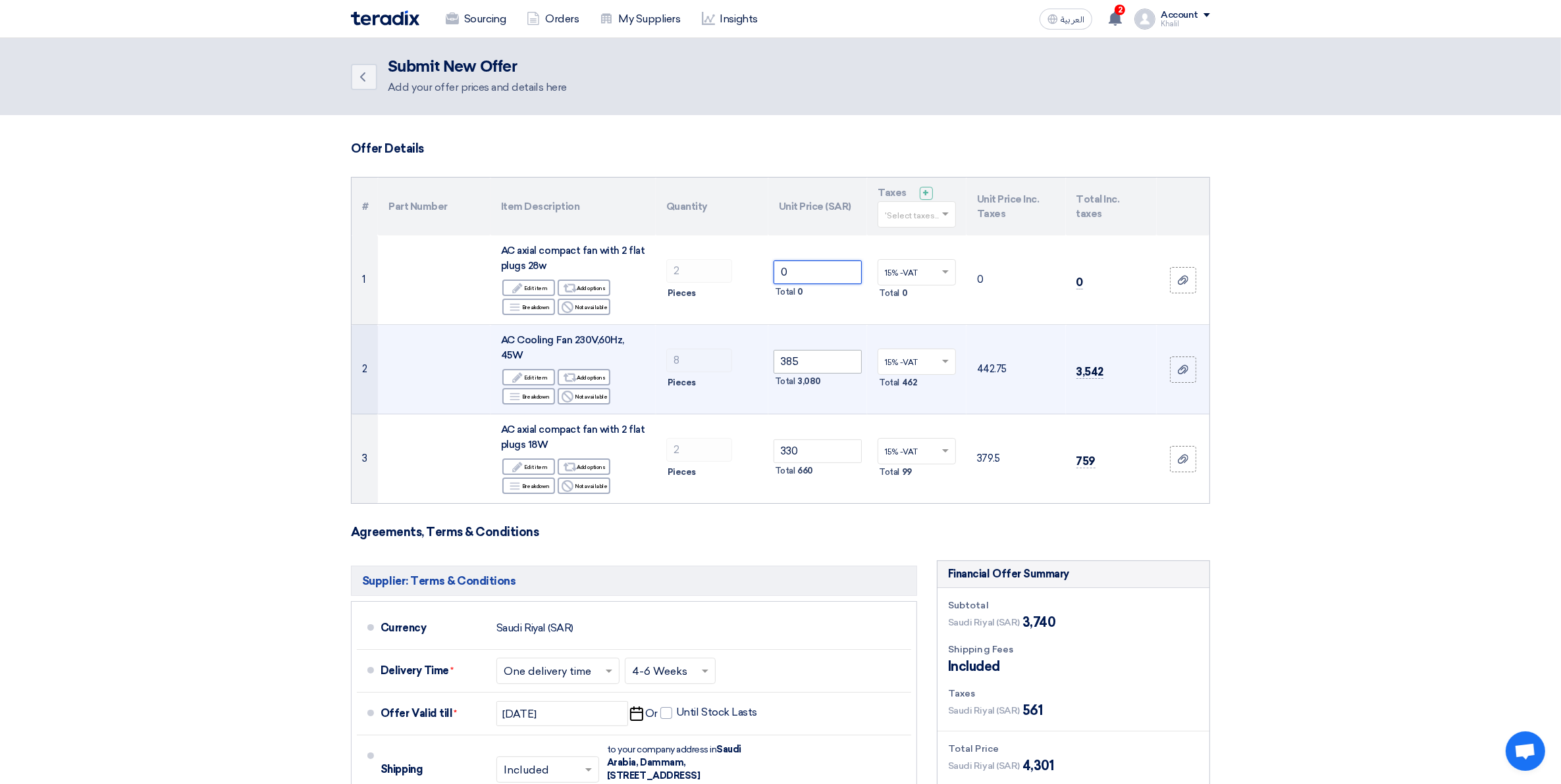
type input "0"
drag, startPoint x: 829, startPoint y: 364, endPoint x: 751, endPoint y: 364, distance: 78.0
click at [751, 364] on tr "2 AC Cooling Fan 230V,60Hz, 45W Edit Edit item Alternative Add options Breakdow…" at bounding box center [780, 370] width 857 height 89
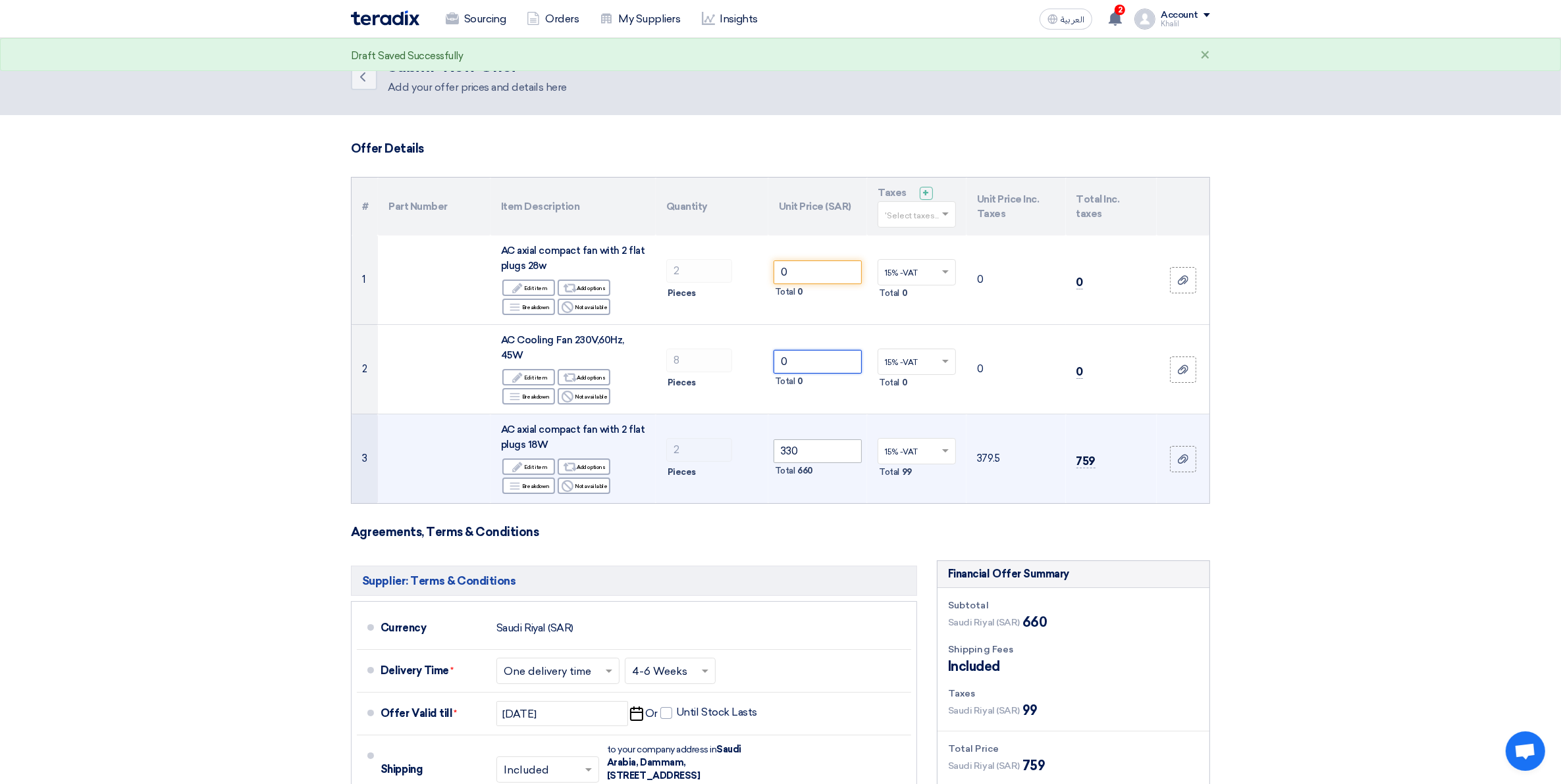
type input "0"
drag, startPoint x: 816, startPoint y: 454, endPoint x: 761, endPoint y: 452, distance: 55.0
click at [761, 452] on tr "3 AC axial compact fan with 2 flat plugs 18W Edit Edit item Alternative Add opt…" at bounding box center [780, 459] width 857 height 89
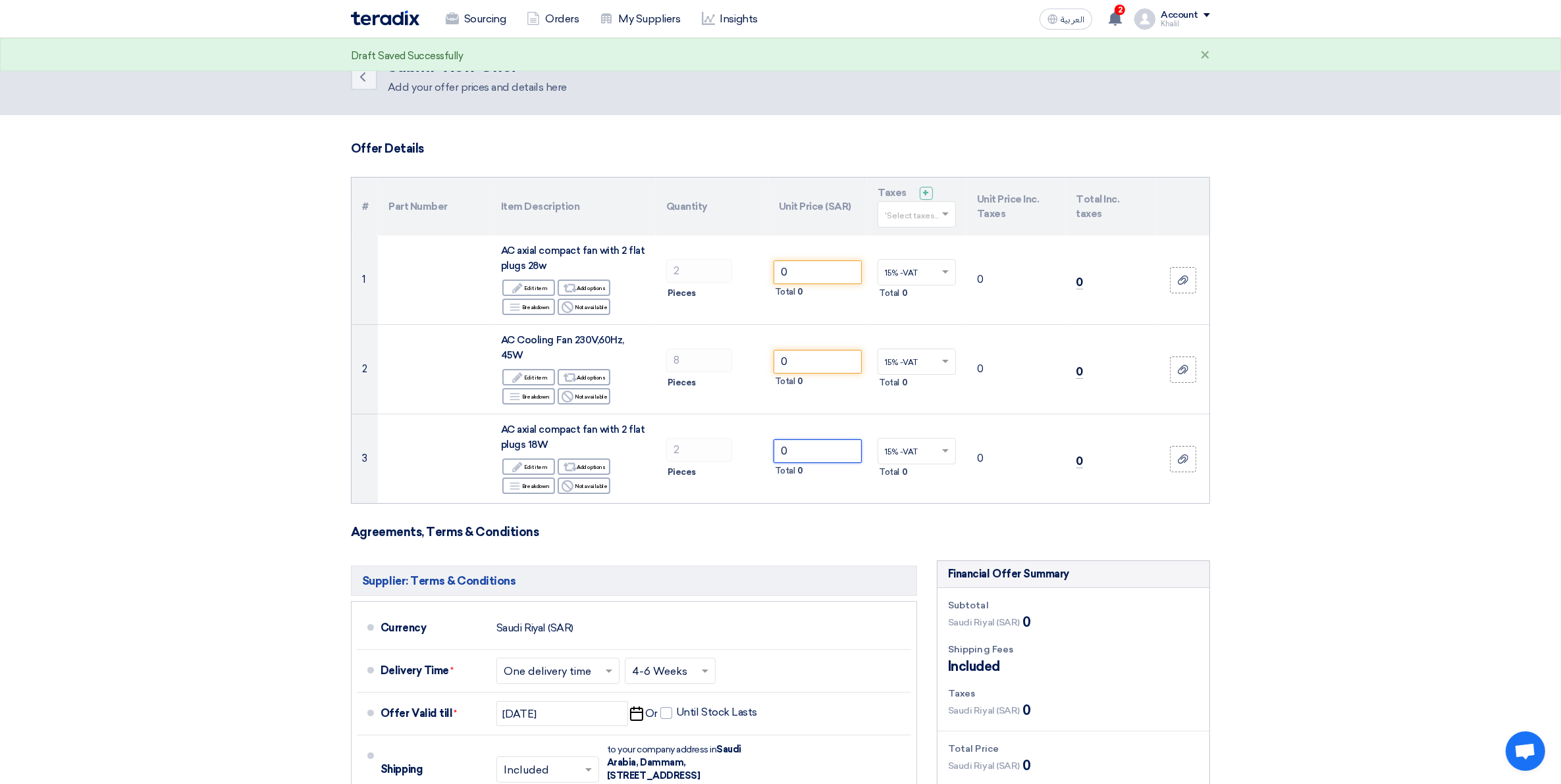
type input "0"
click at [1368, 459] on section "Offer Details # Part Number Item Description Quantity Unit Price (SAR) Taxes + …" at bounding box center [780, 575] width 1561 height 921
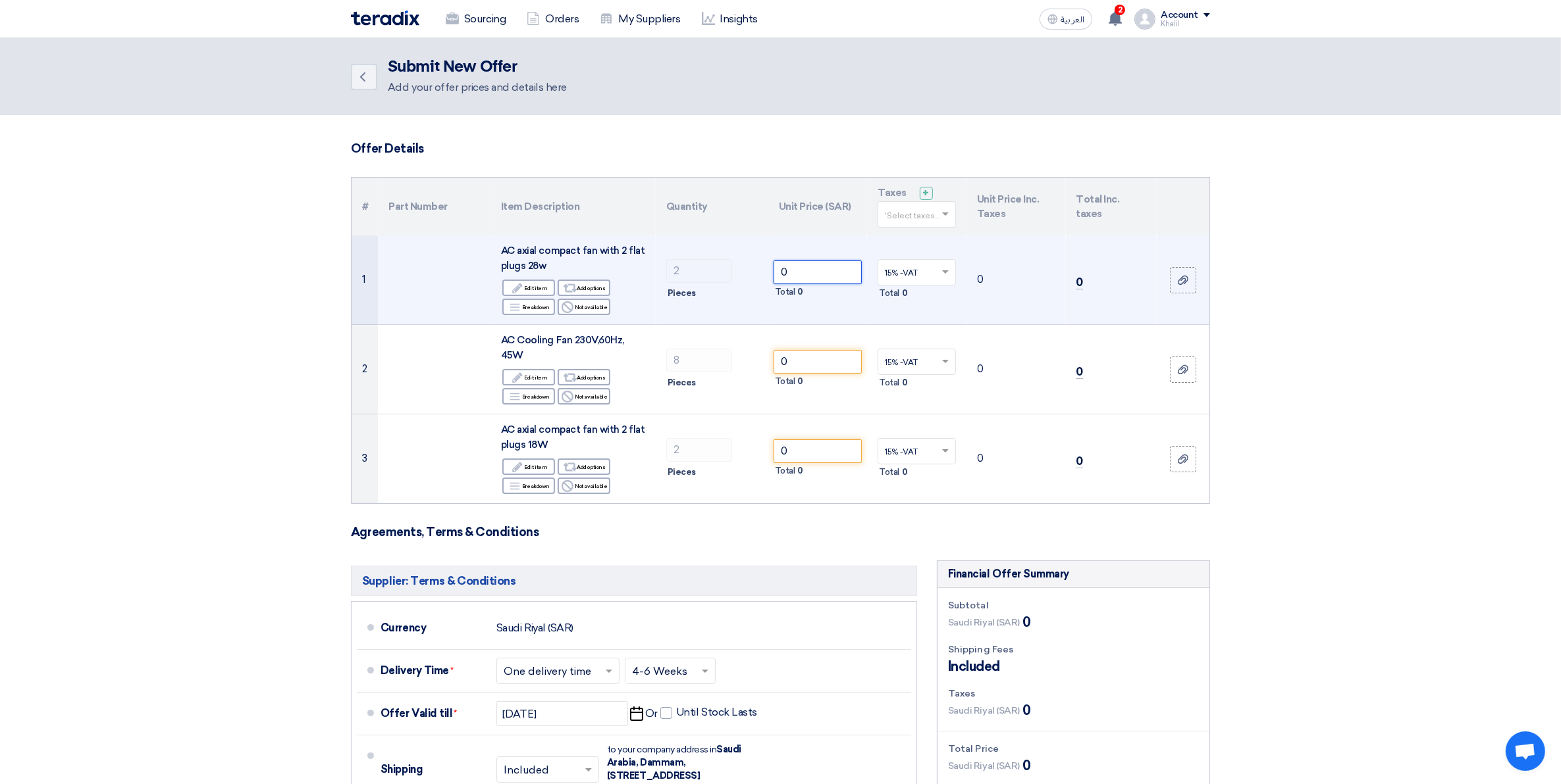
drag, startPoint x: 817, startPoint y: 277, endPoint x: 807, endPoint y: 277, distance: 10.0
click at [807, 277] on input "0" at bounding box center [817, 272] width 88 height 24
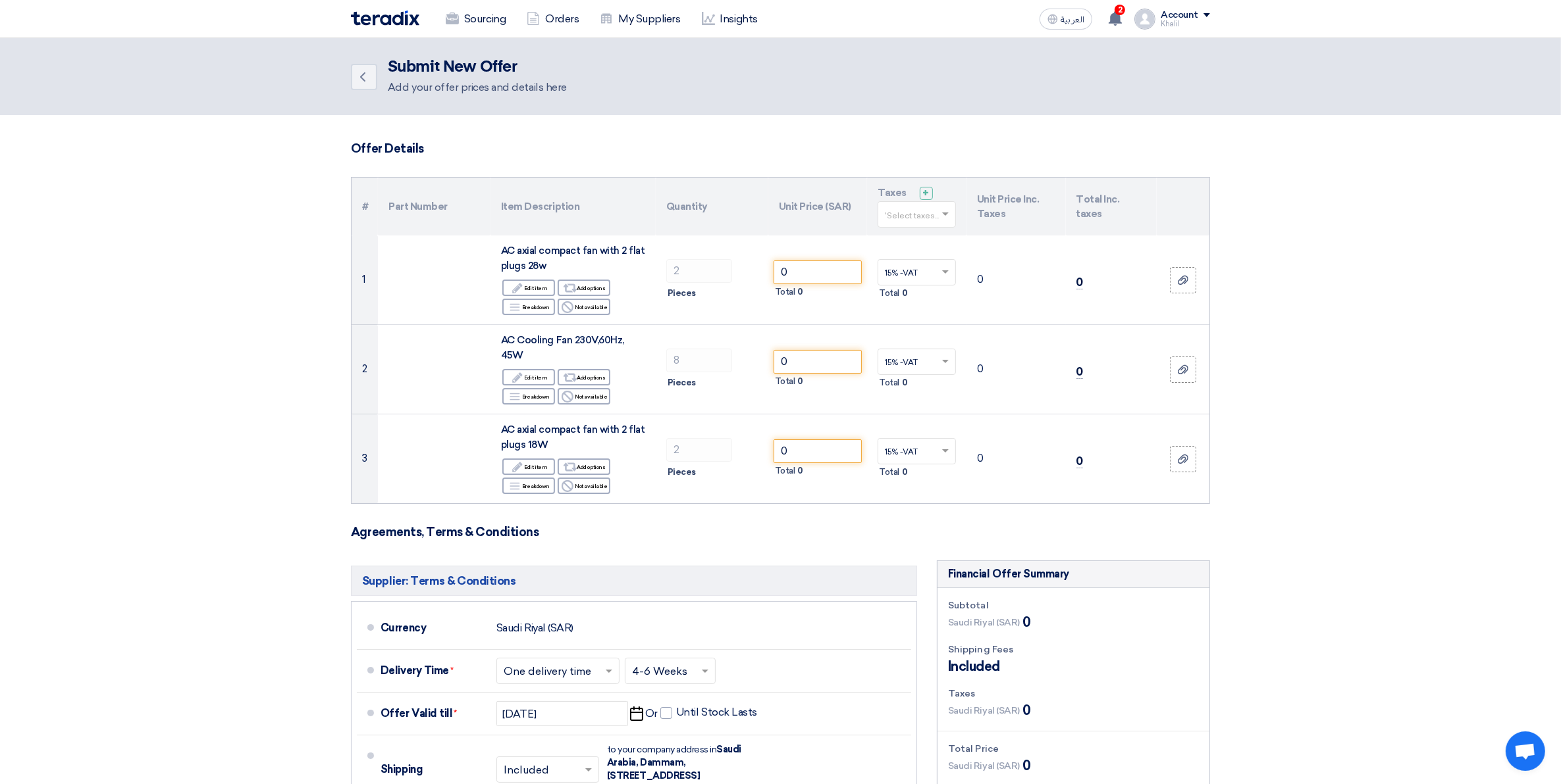
click at [1370, 447] on section "Offer Details # Part Number Item Description Quantity Unit Price (SAR) Taxes + …" at bounding box center [780, 575] width 1561 height 921
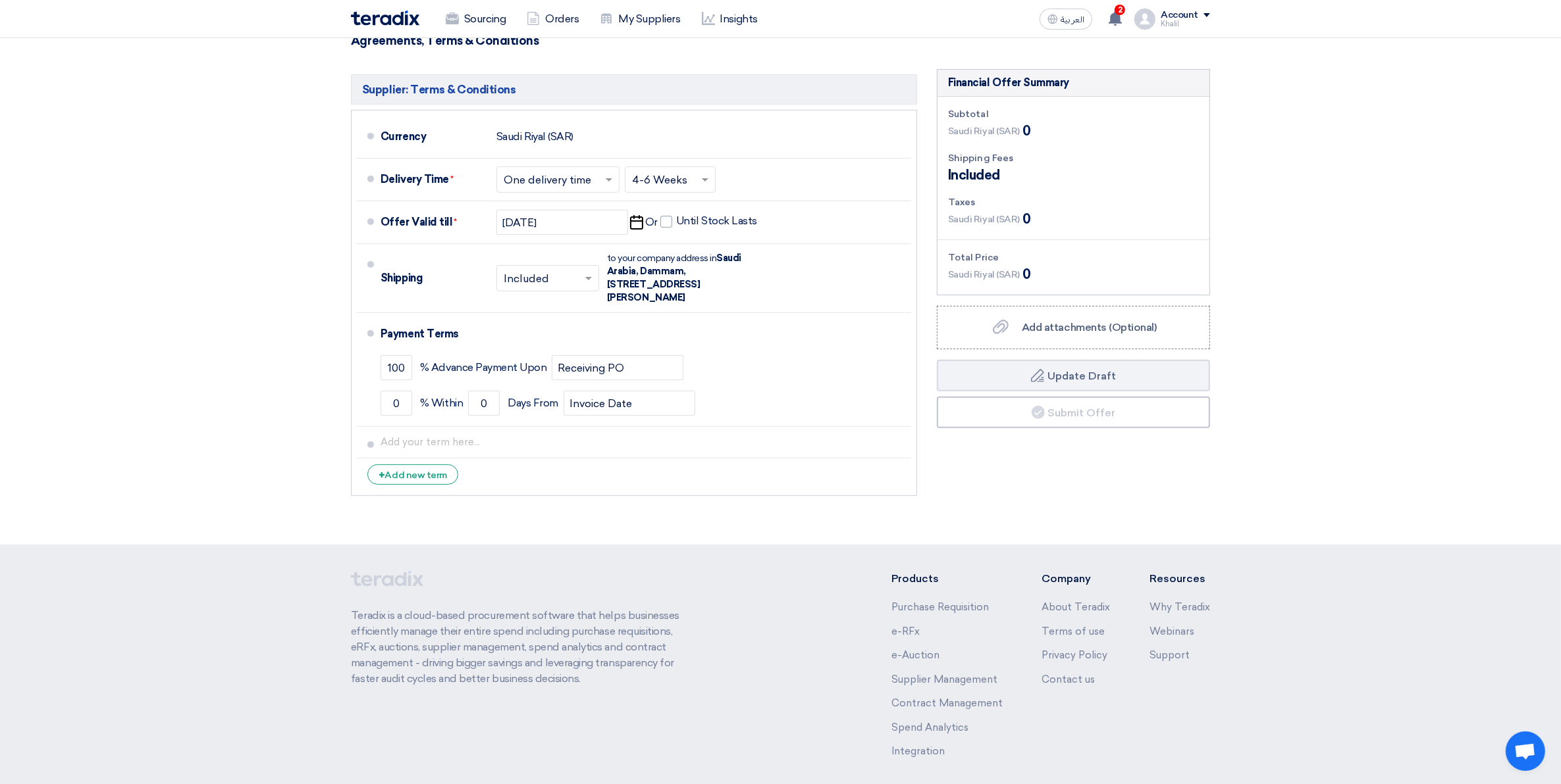
scroll to position [494, 0]
click at [1075, 380] on button "Draft Update Draft" at bounding box center [1073, 374] width 273 height 32
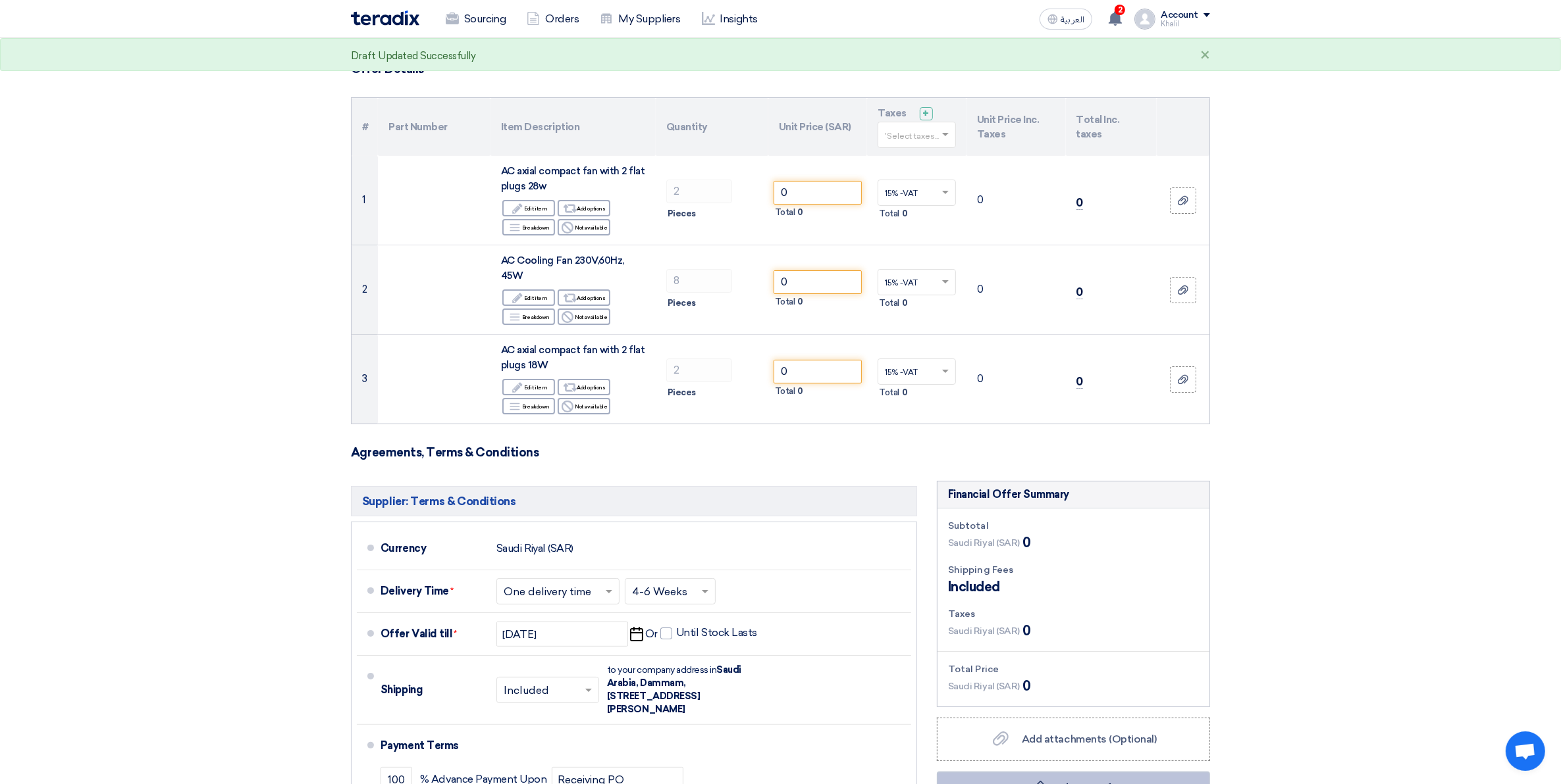
scroll to position [0, 0]
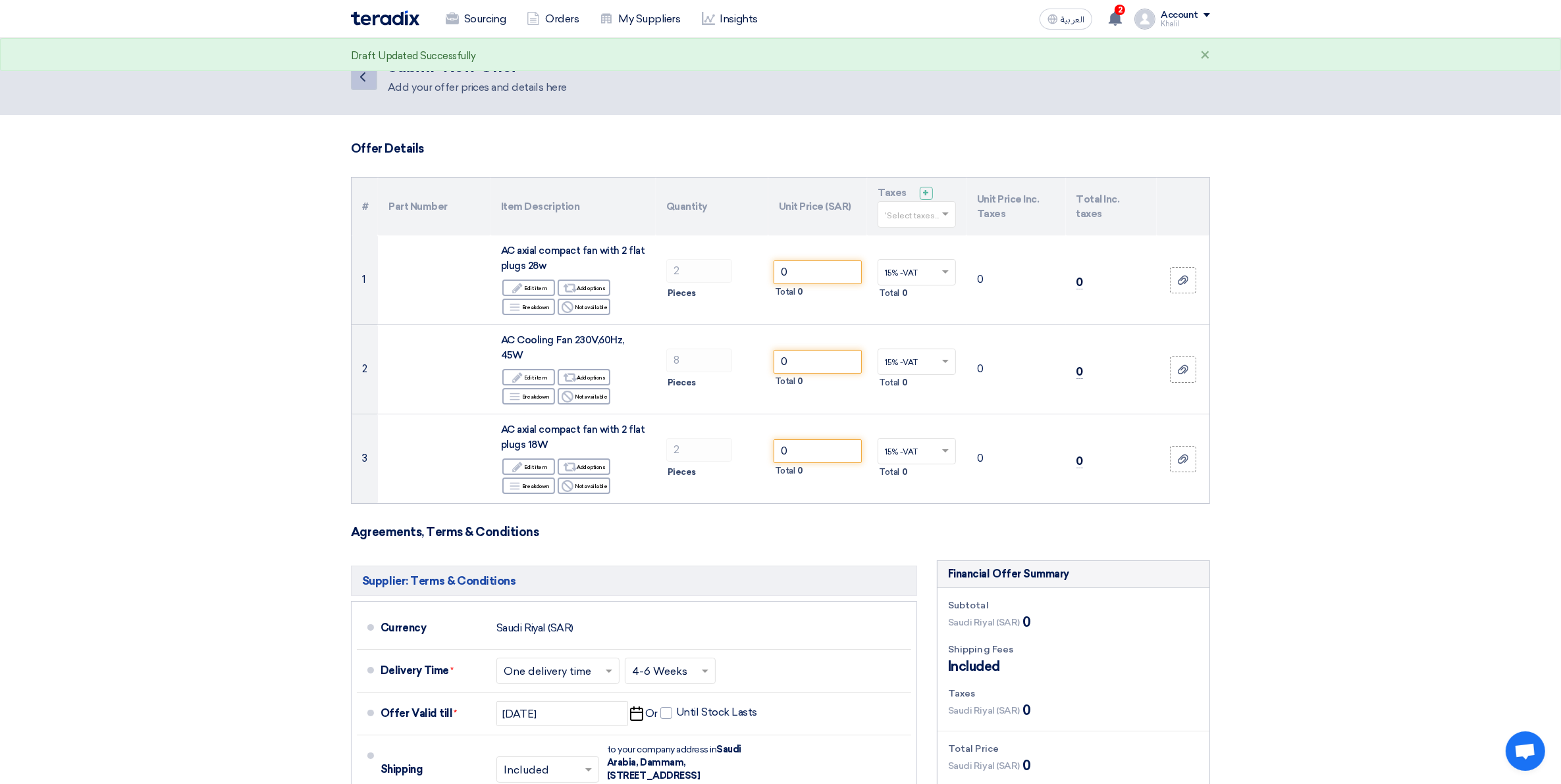
click at [370, 86] on link "Back" at bounding box center [363, 76] width 27 height 27
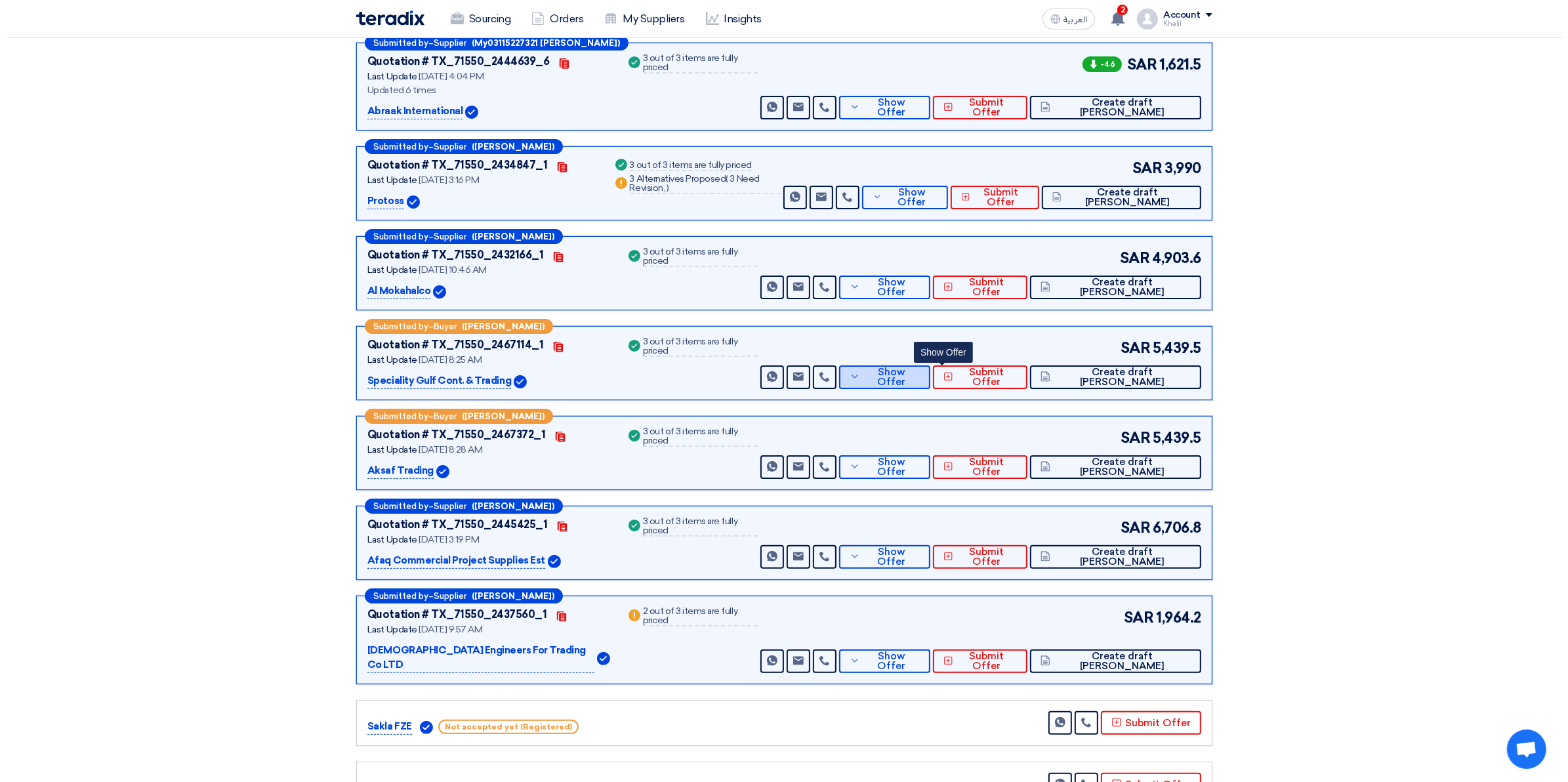
scroll to position [164, 0]
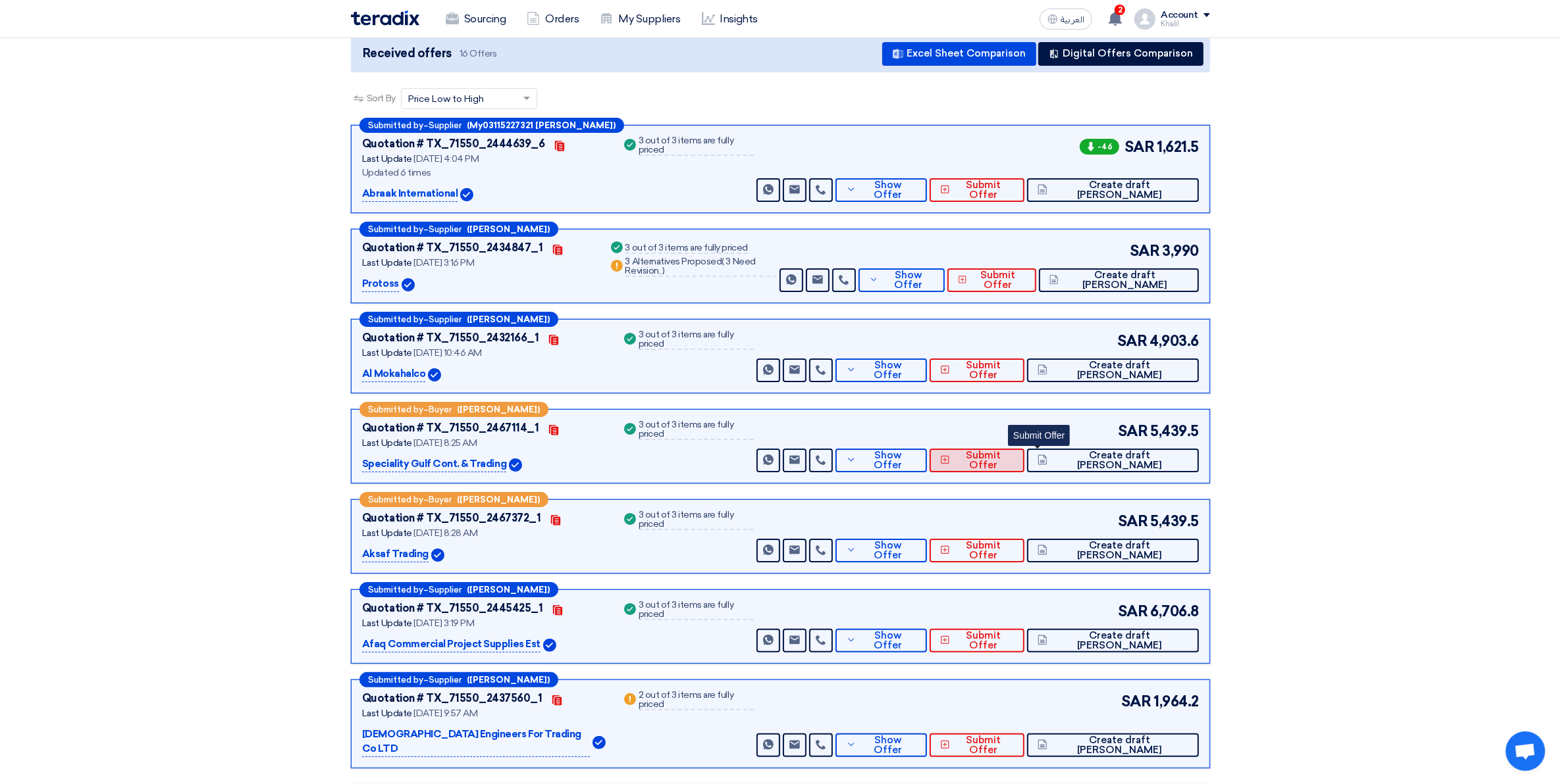
click at [1008, 466] on button "Submit Offer" at bounding box center [977, 461] width 95 height 24
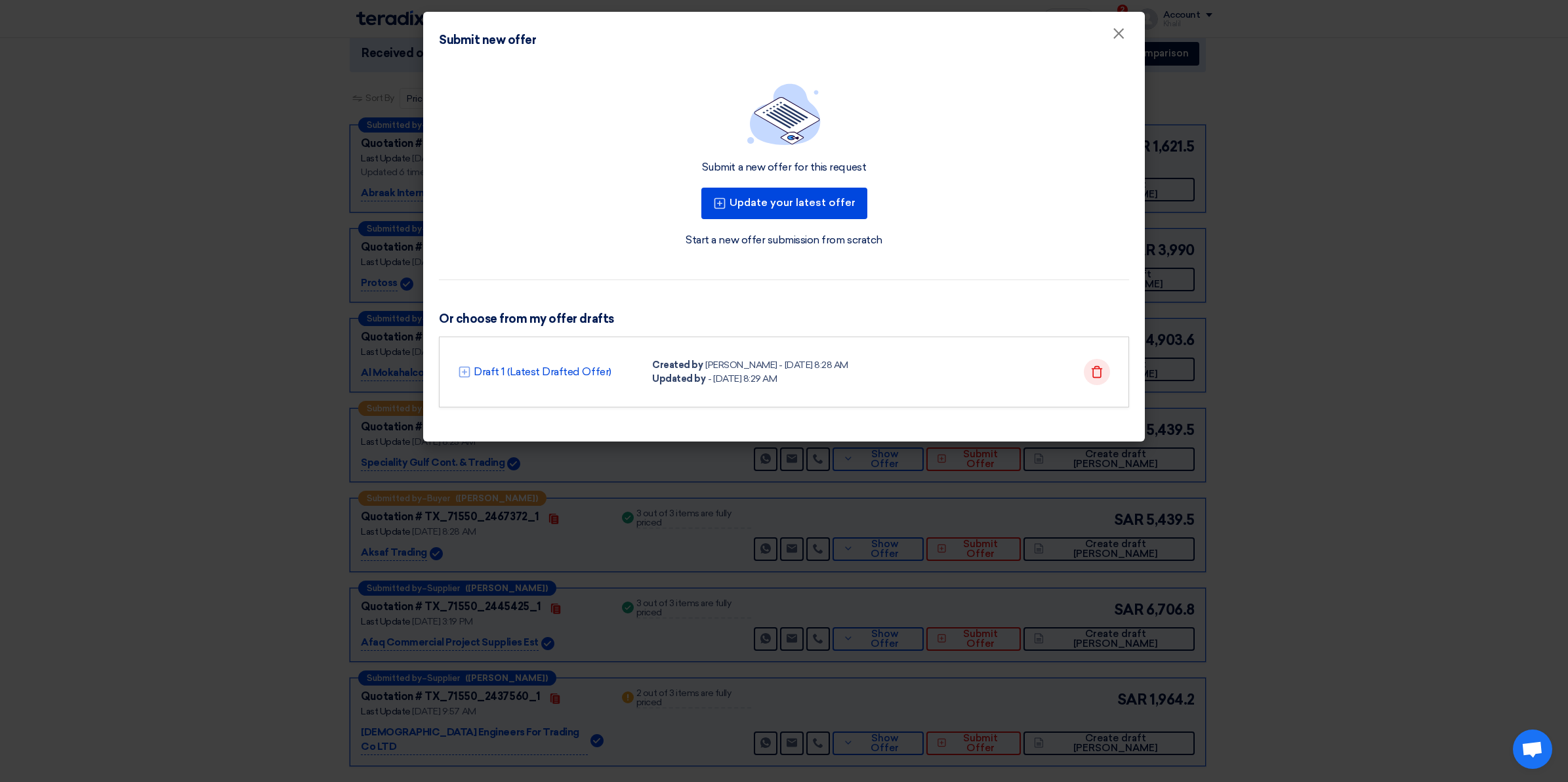
click at [1097, 367] on use at bounding box center [1097, 372] width 11 height 12
click at [1096, 372] on icon "Delete" at bounding box center [1097, 372] width 13 height 13
click at [819, 206] on button "Update your latest offer" at bounding box center [784, 203] width 166 height 32
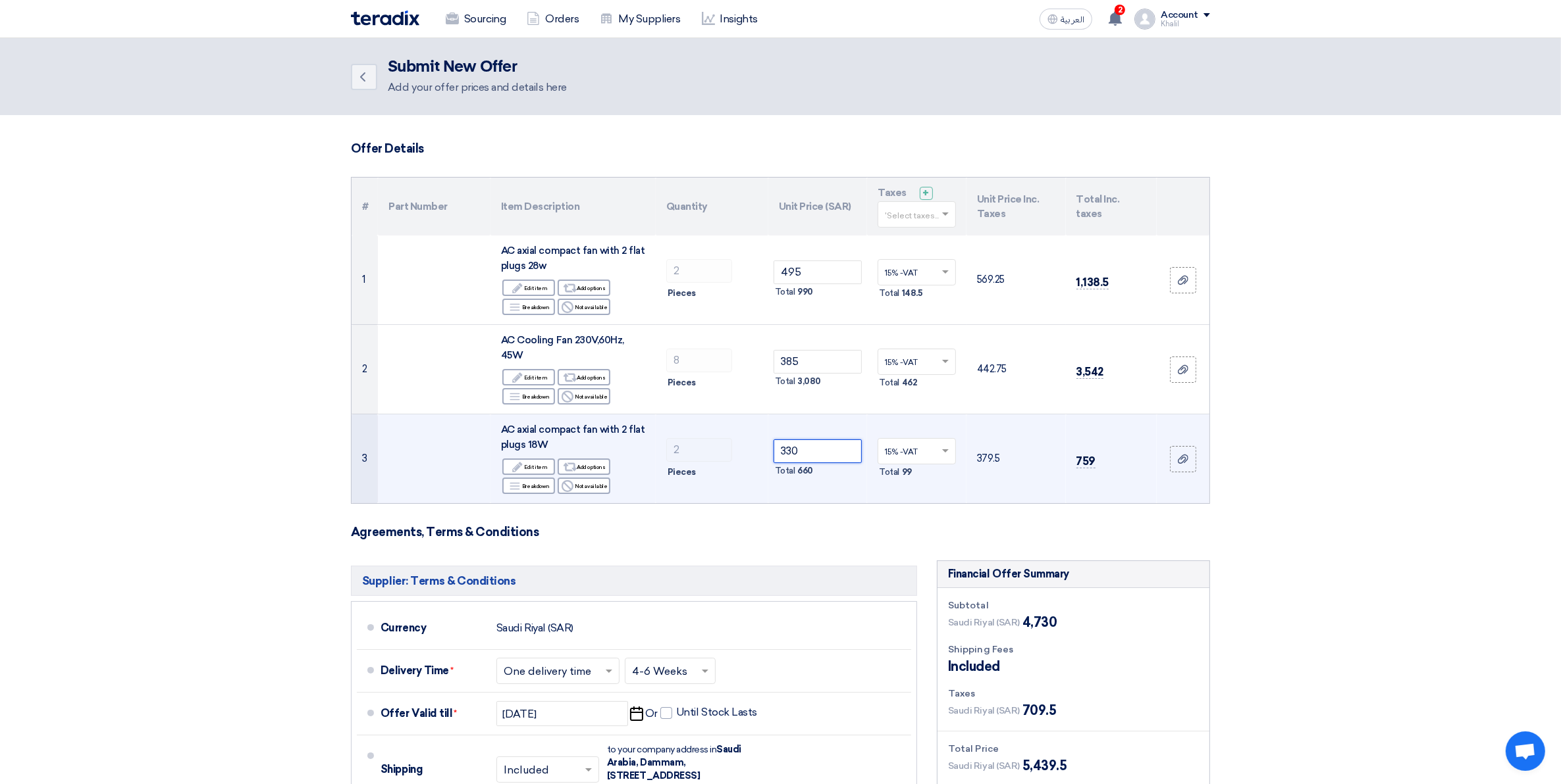
drag, startPoint x: 808, startPoint y: 451, endPoint x: 772, endPoint y: 449, distance: 36.1
click at [773, 449] on input "330" at bounding box center [817, 452] width 88 height 24
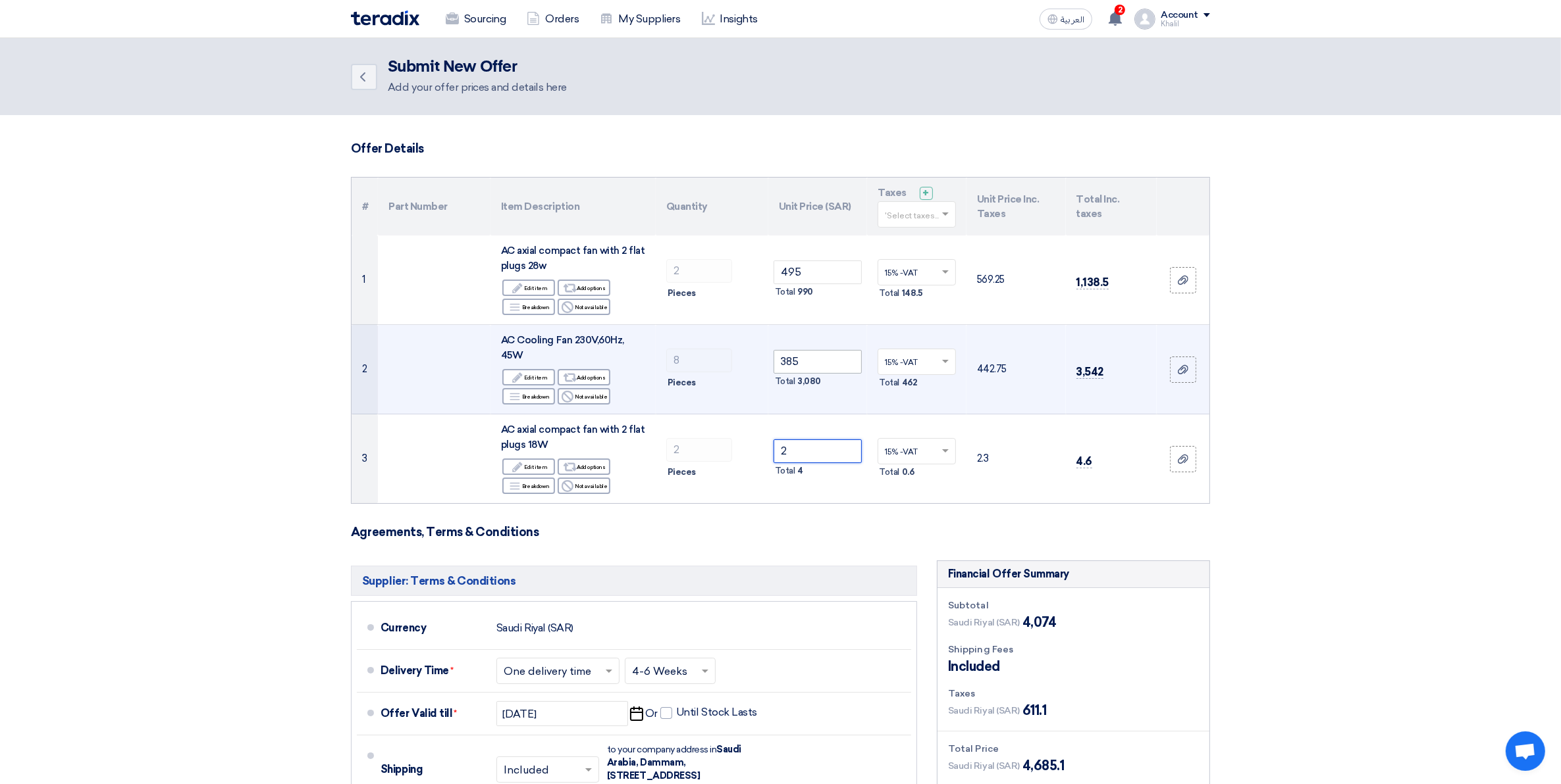
type input "2"
drag, startPoint x: 807, startPoint y: 354, endPoint x: 771, endPoint y: 356, distance: 36.1
click at [771, 356] on td "385 Total 3,080" at bounding box center [818, 370] width 100 height 89
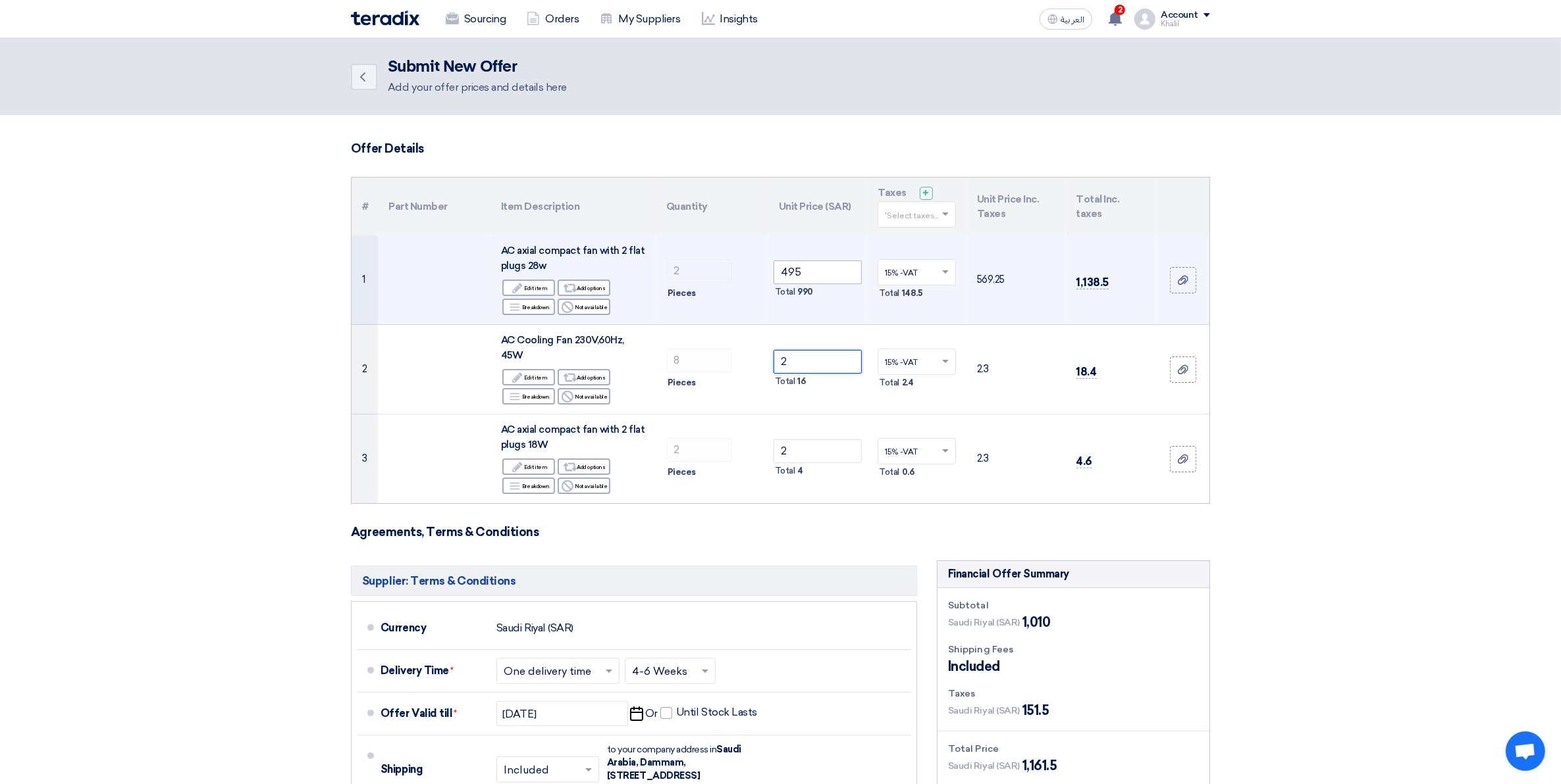
type input "2"
drag, startPoint x: 810, startPoint y: 264, endPoint x: 767, endPoint y: 264, distance: 43.0
click at [768, 264] on td "495 Total 990" at bounding box center [818, 280] width 100 height 89
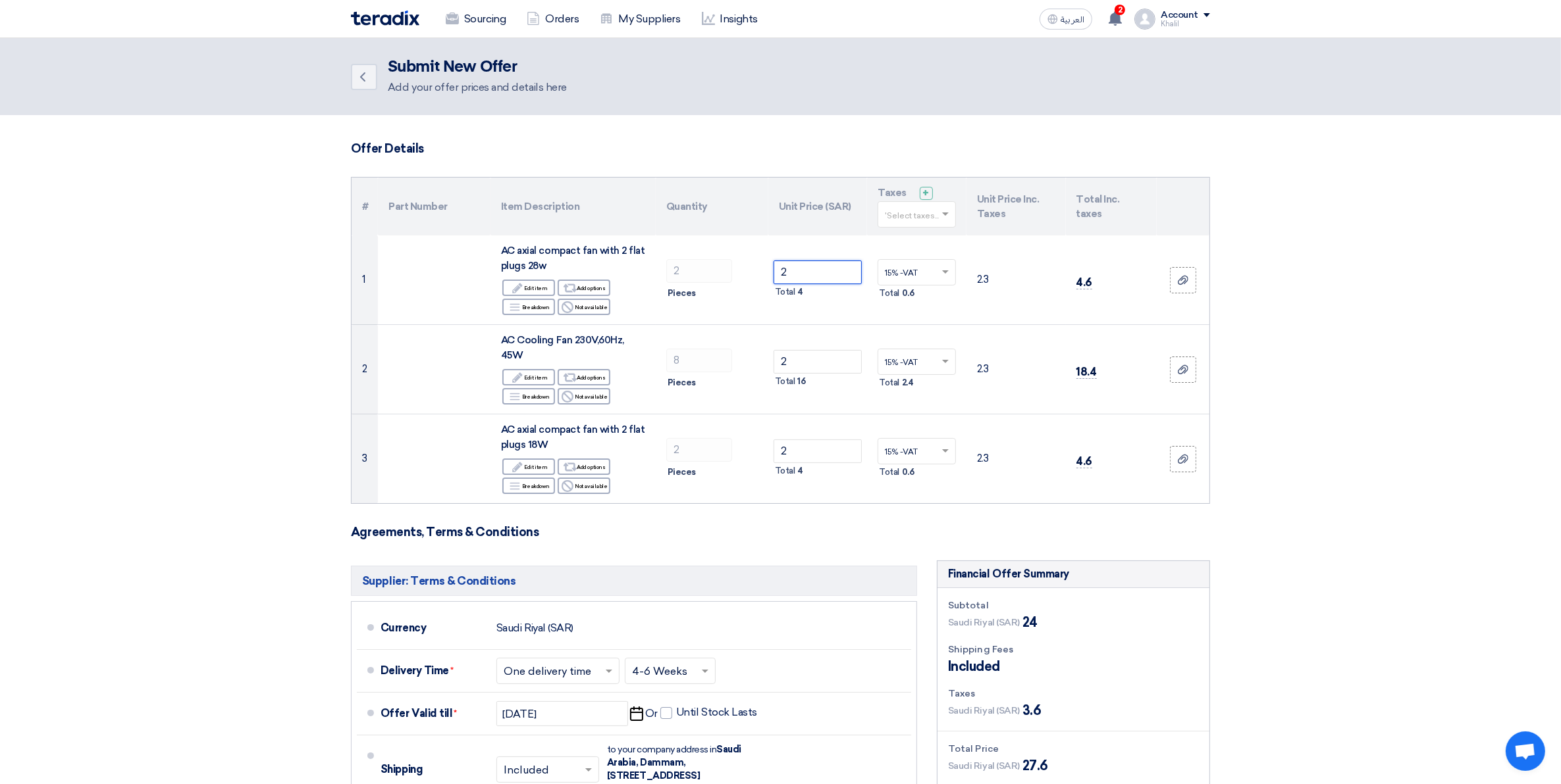
type input "2"
click at [1423, 356] on section "Offer Details # Part Number Item Description Quantity Unit Price (SAR) Taxes + …" at bounding box center [780, 575] width 1561 height 921
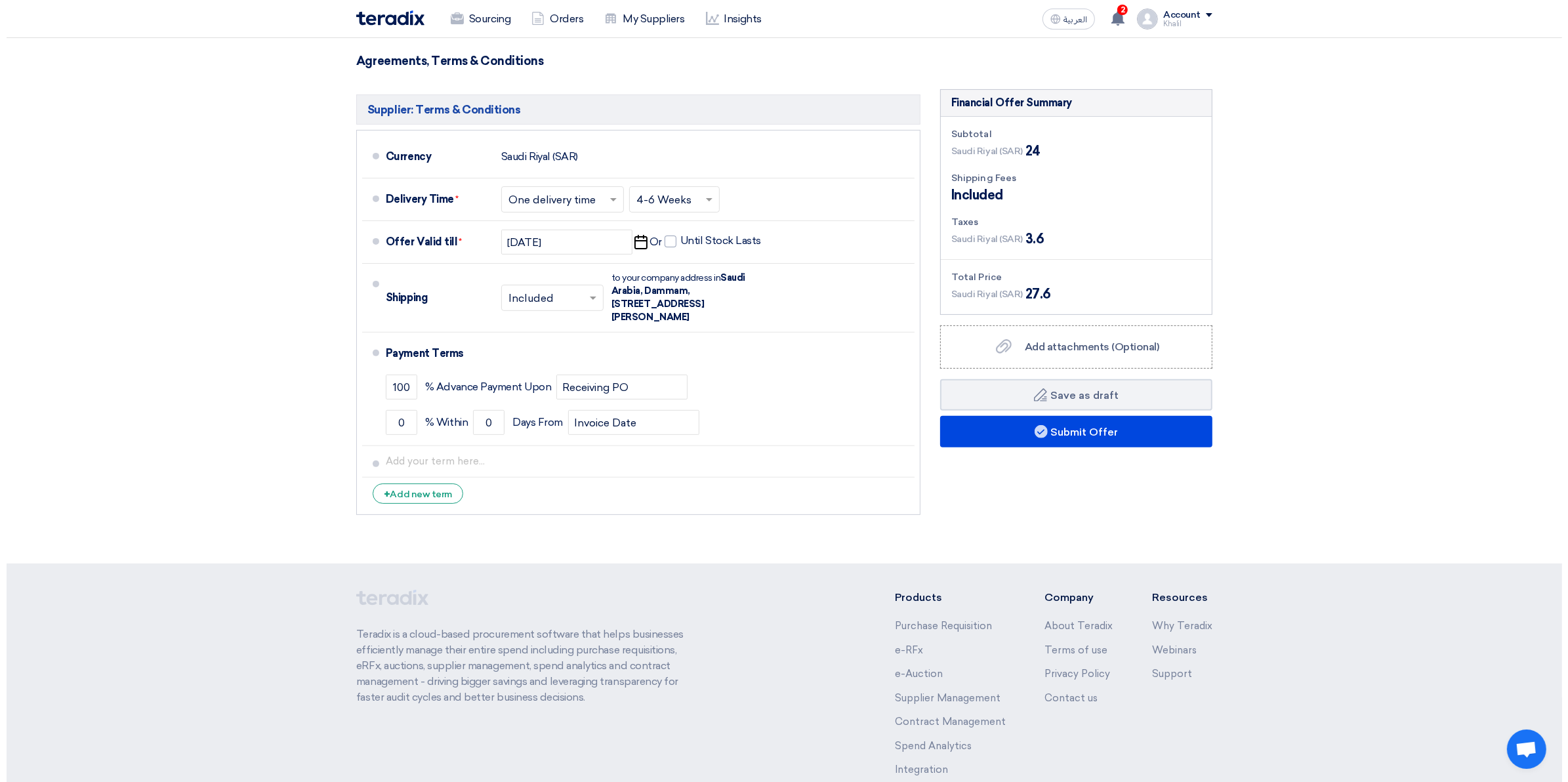
scroll to position [492, 0]
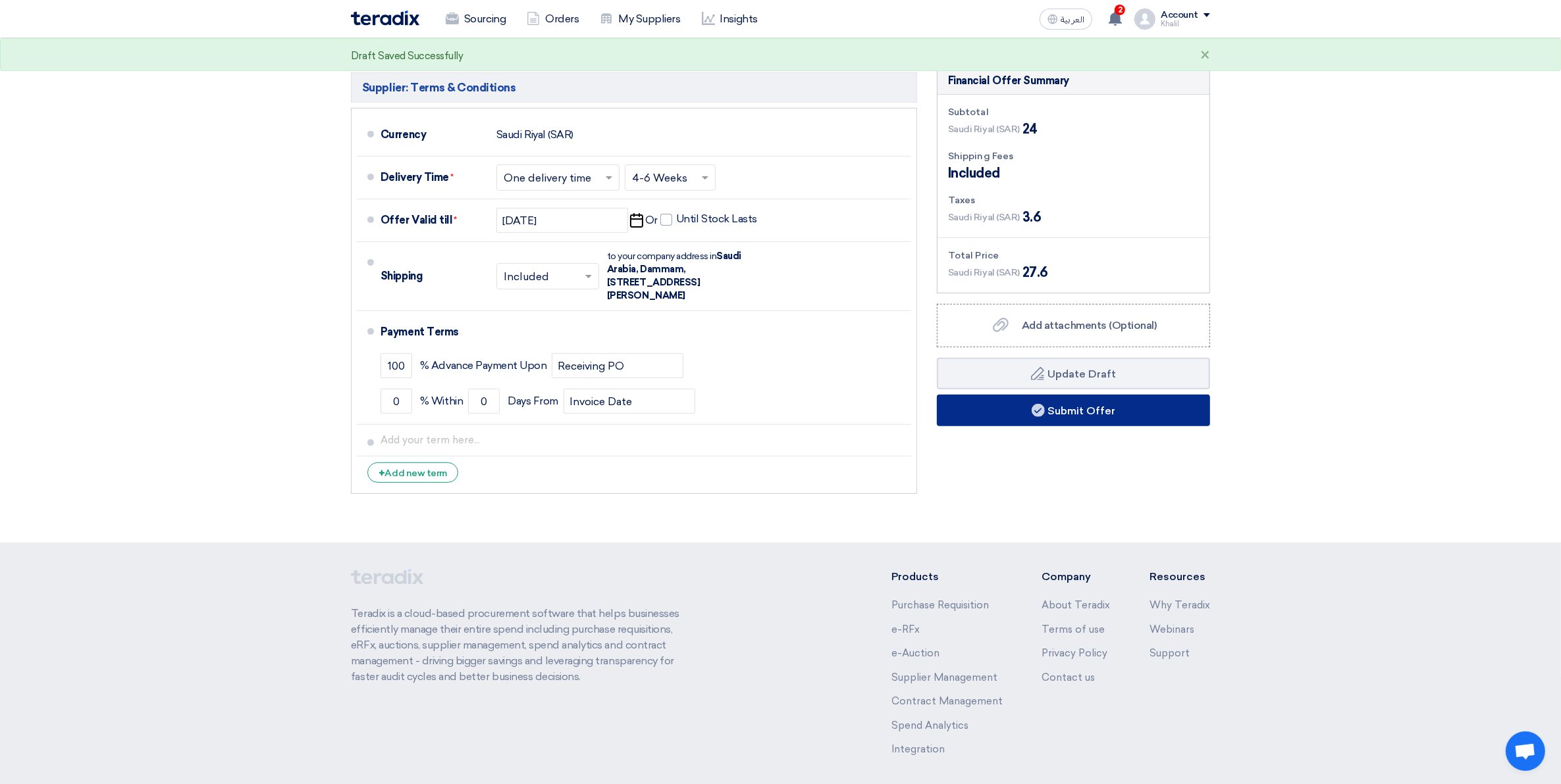
click at [1124, 416] on button "Submit Offer" at bounding box center [1073, 410] width 273 height 32
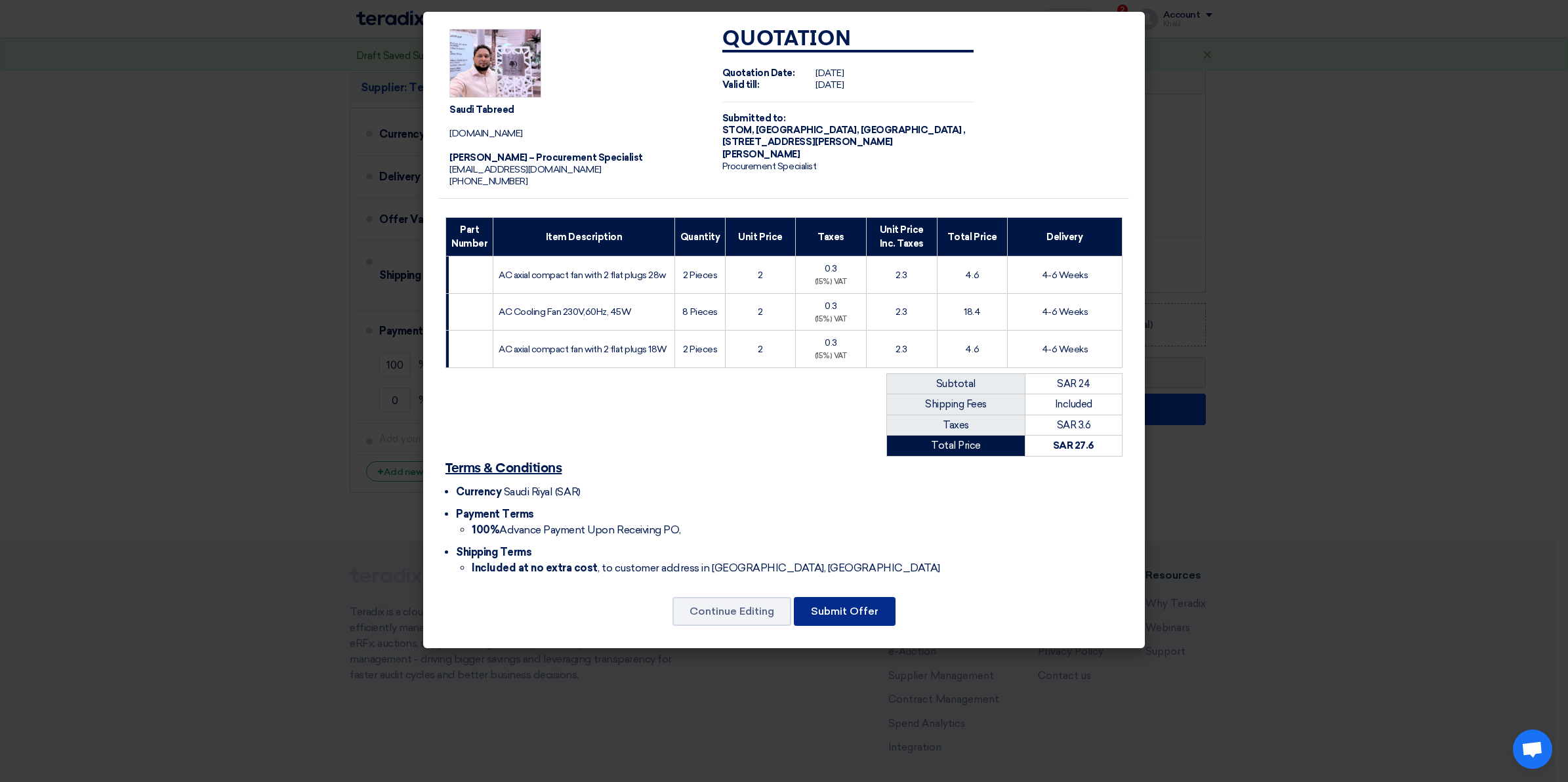
click at [870, 618] on button "Submit Offer" at bounding box center [844, 612] width 102 height 29
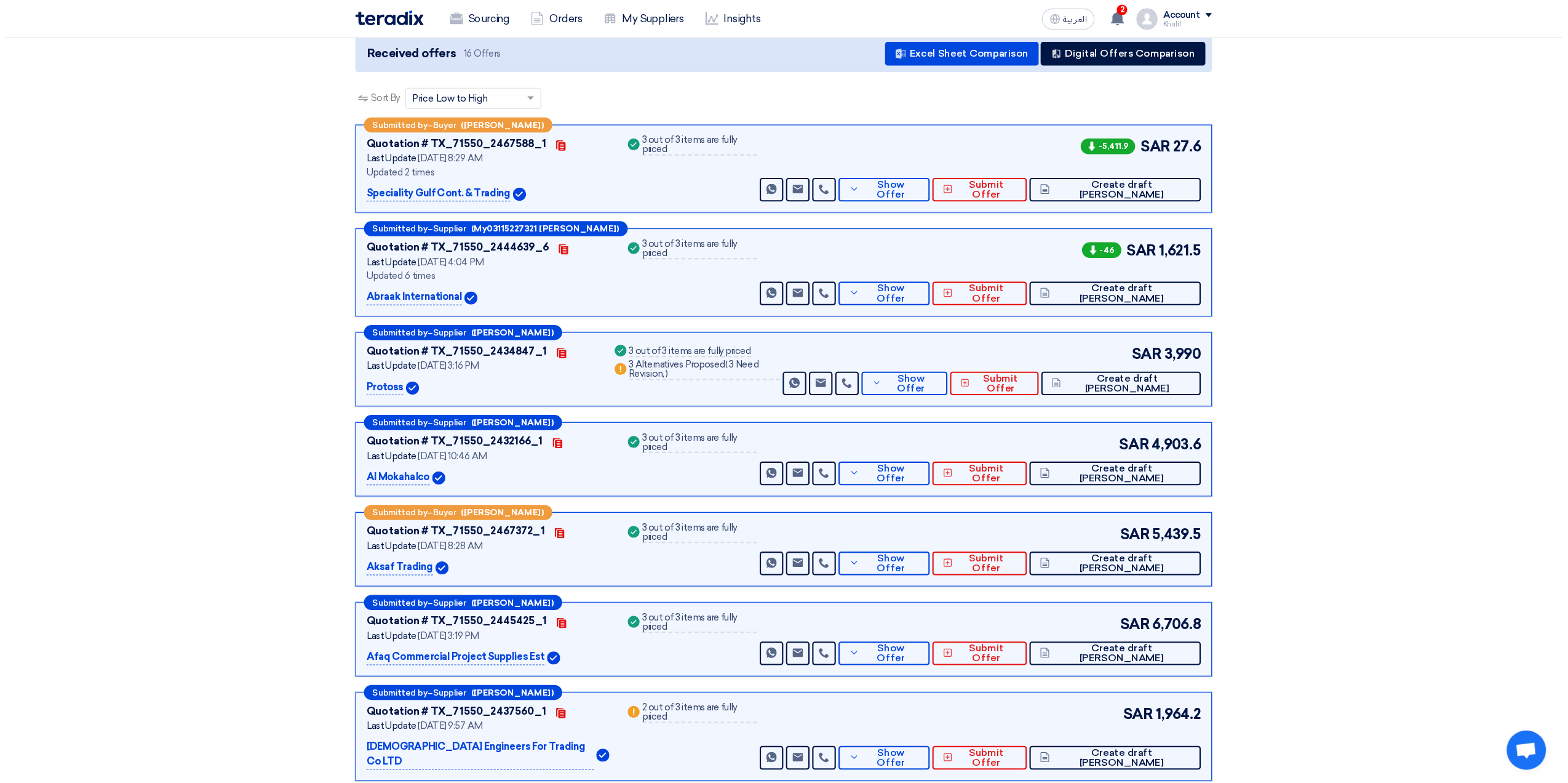
scroll to position [154, 0]
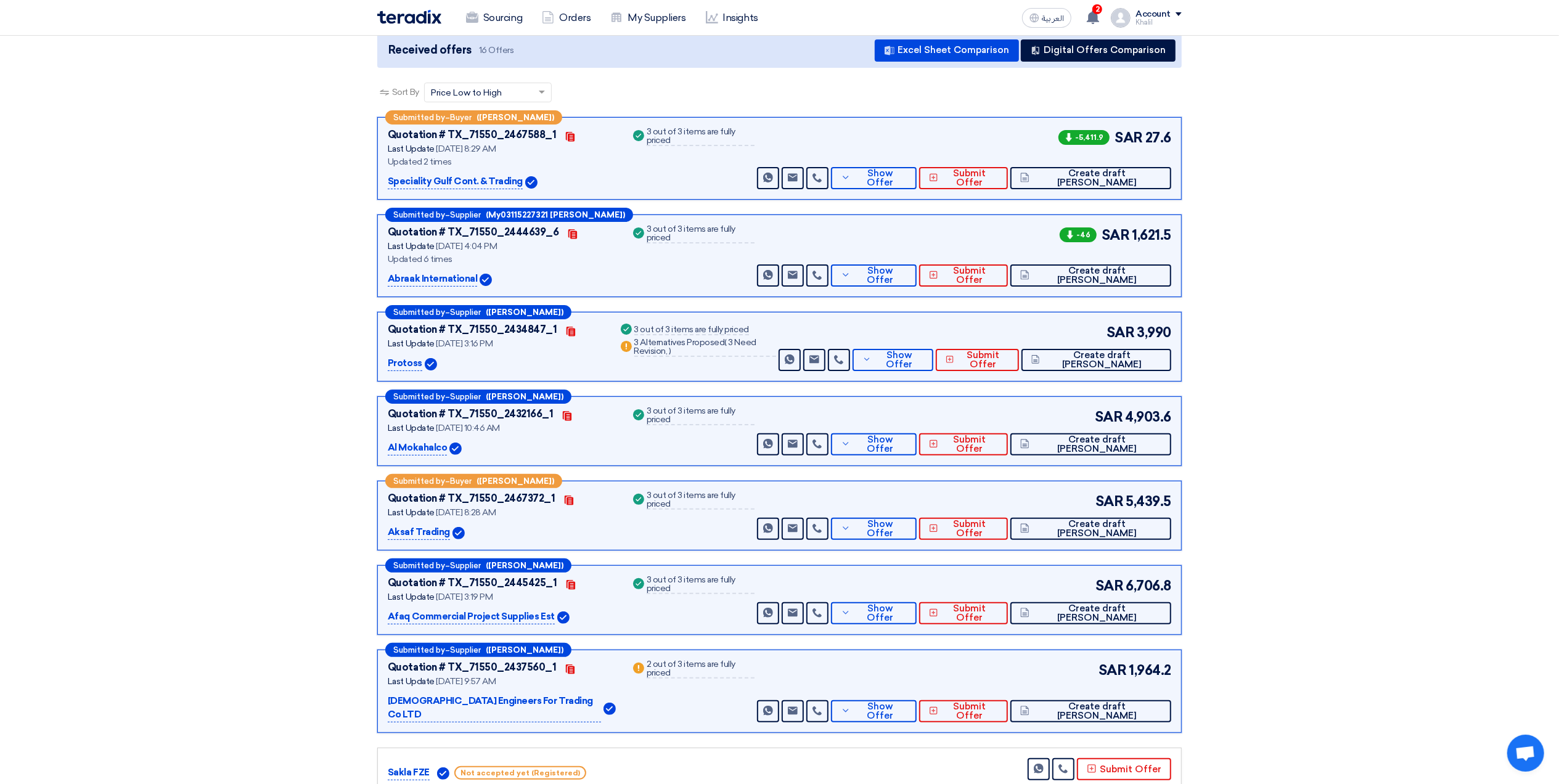
drag, startPoint x: 386, startPoint y: 533, endPoint x: 444, endPoint y: 535, distance: 58.0
click at [444, 535] on div "Submitted by – Buyer ([PERSON_NAME]) Quotation # TX_71550_2467372_1 Contacts La…" at bounding box center [780, 515] width 804 height 70
click at [1061, 53] on button "Digital Offers Comparison" at bounding box center [1098, 51] width 154 height 23
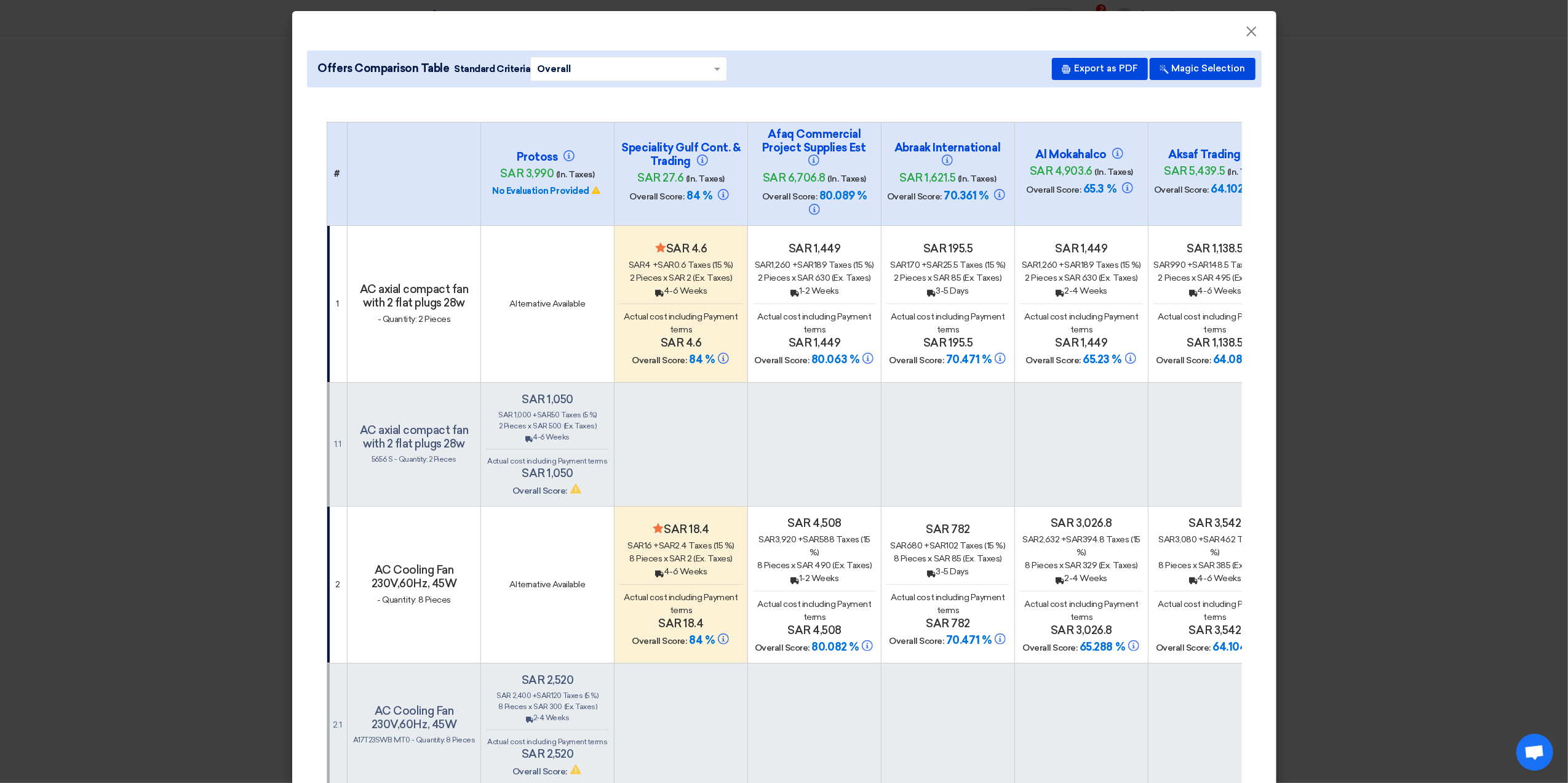
click at [1095, 197] on h4 "Overall Score: 65.3 %" at bounding box center [1081, 190] width 123 height 14
click at [1069, 173] on span "sar 4,903.6" at bounding box center [1061, 171] width 63 height 14
click at [1077, 268] on span "sar" at bounding box center [1073, 264] width 17 height 10
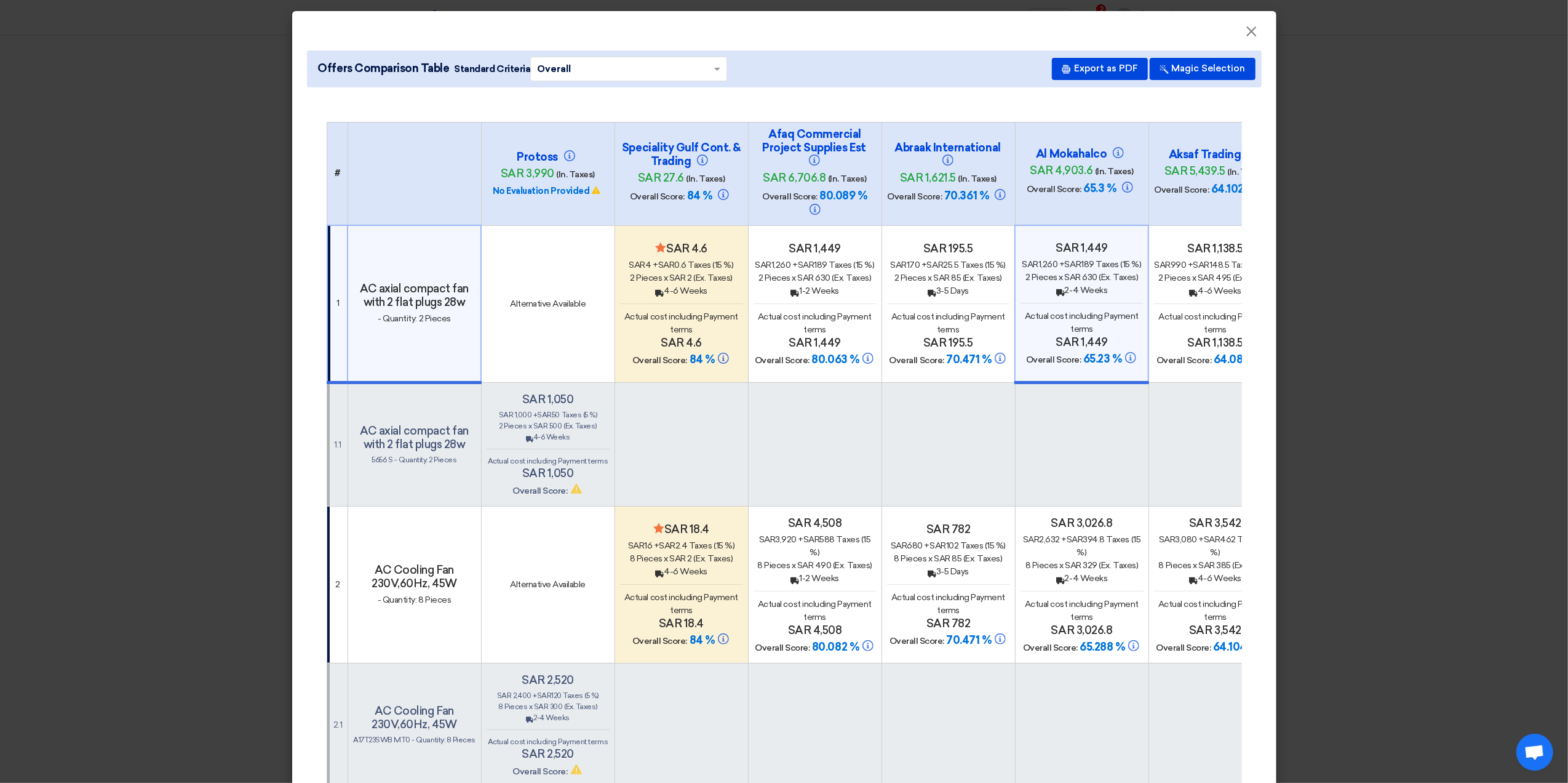
click at [1199, 282] on span "sar 495" at bounding box center [1215, 277] width 34 height 10
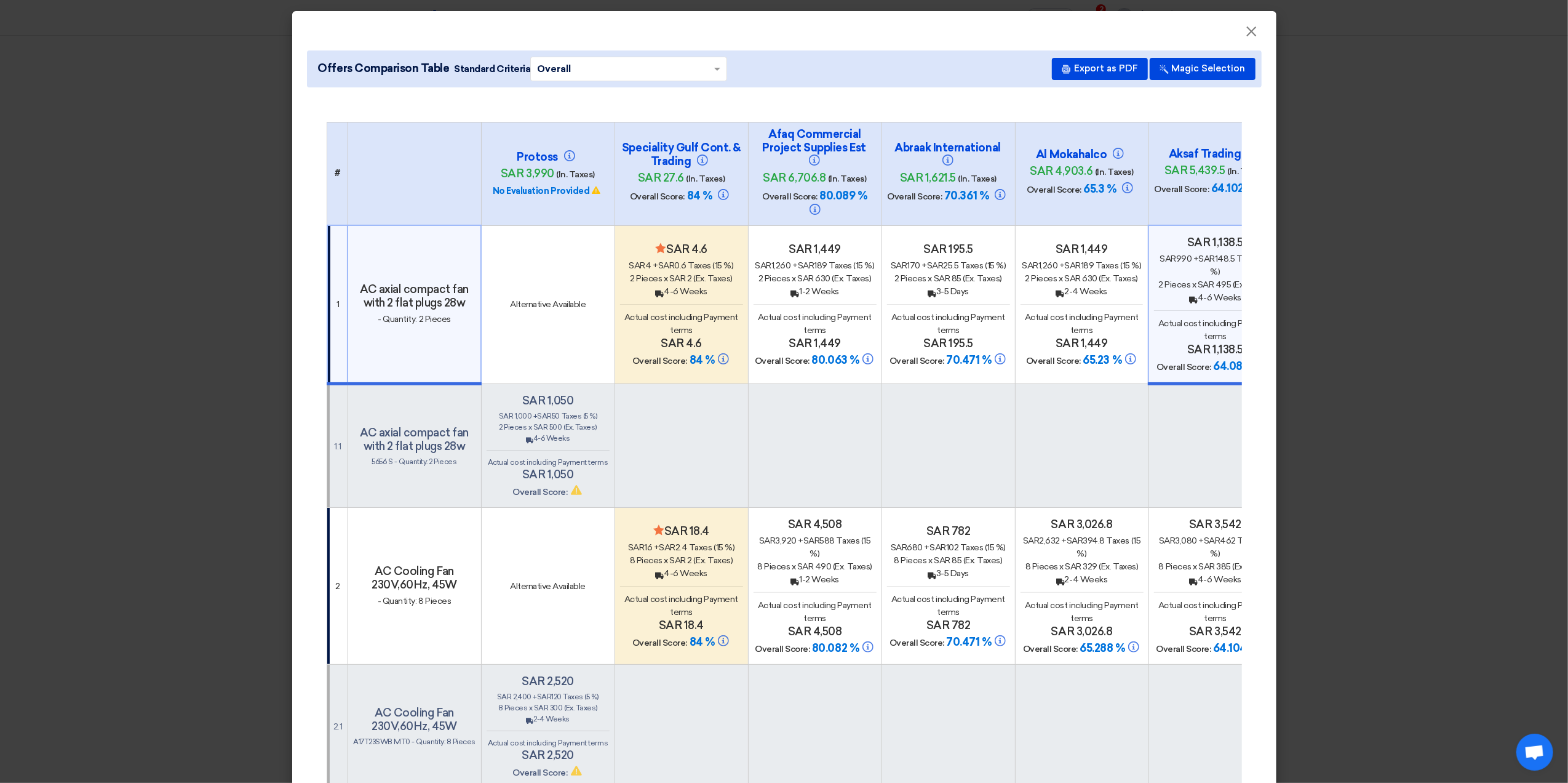
click at [1189, 582] on use at bounding box center [1193, 581] width 9 height 6
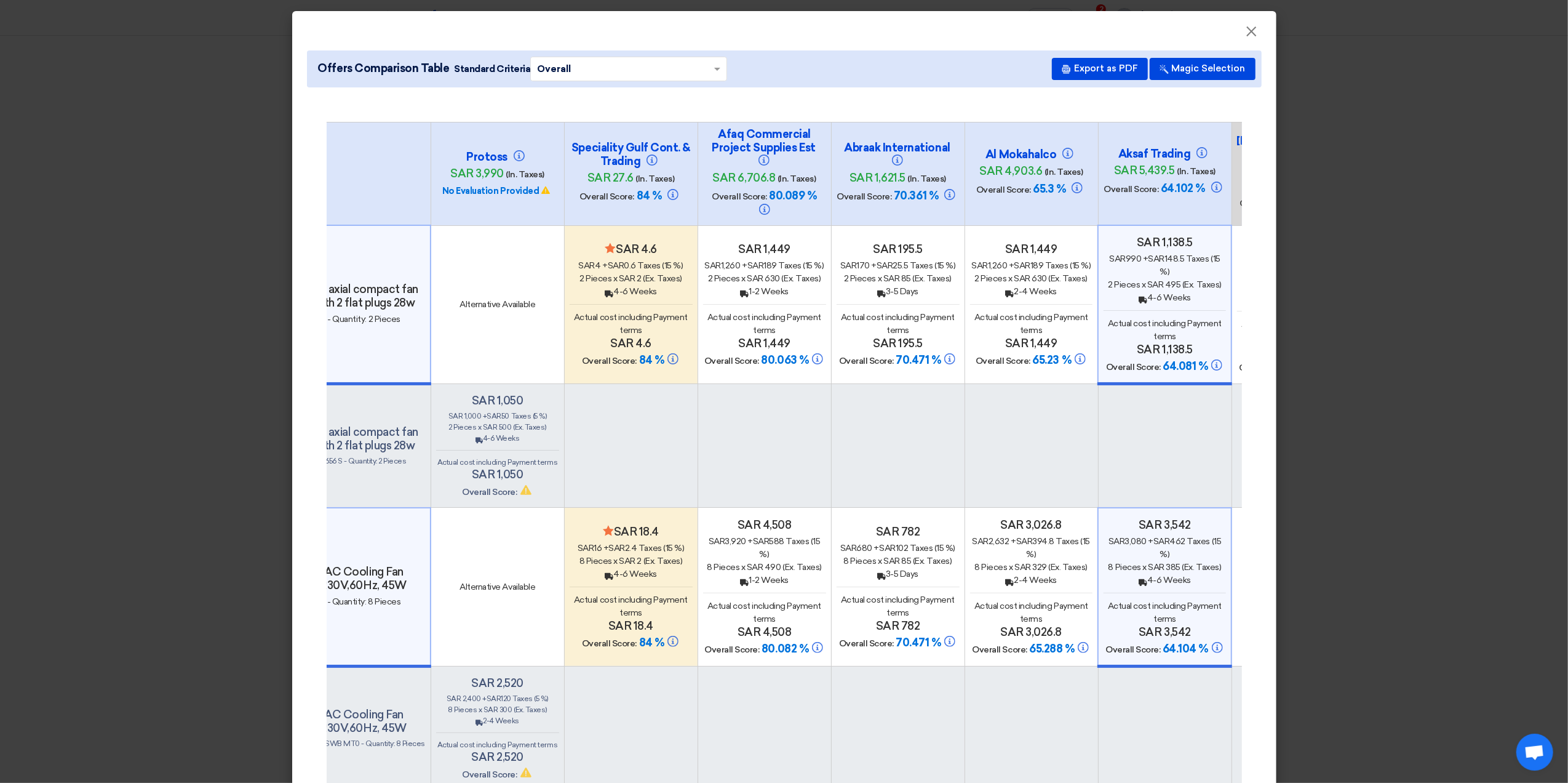
scroll to position [0, 175]
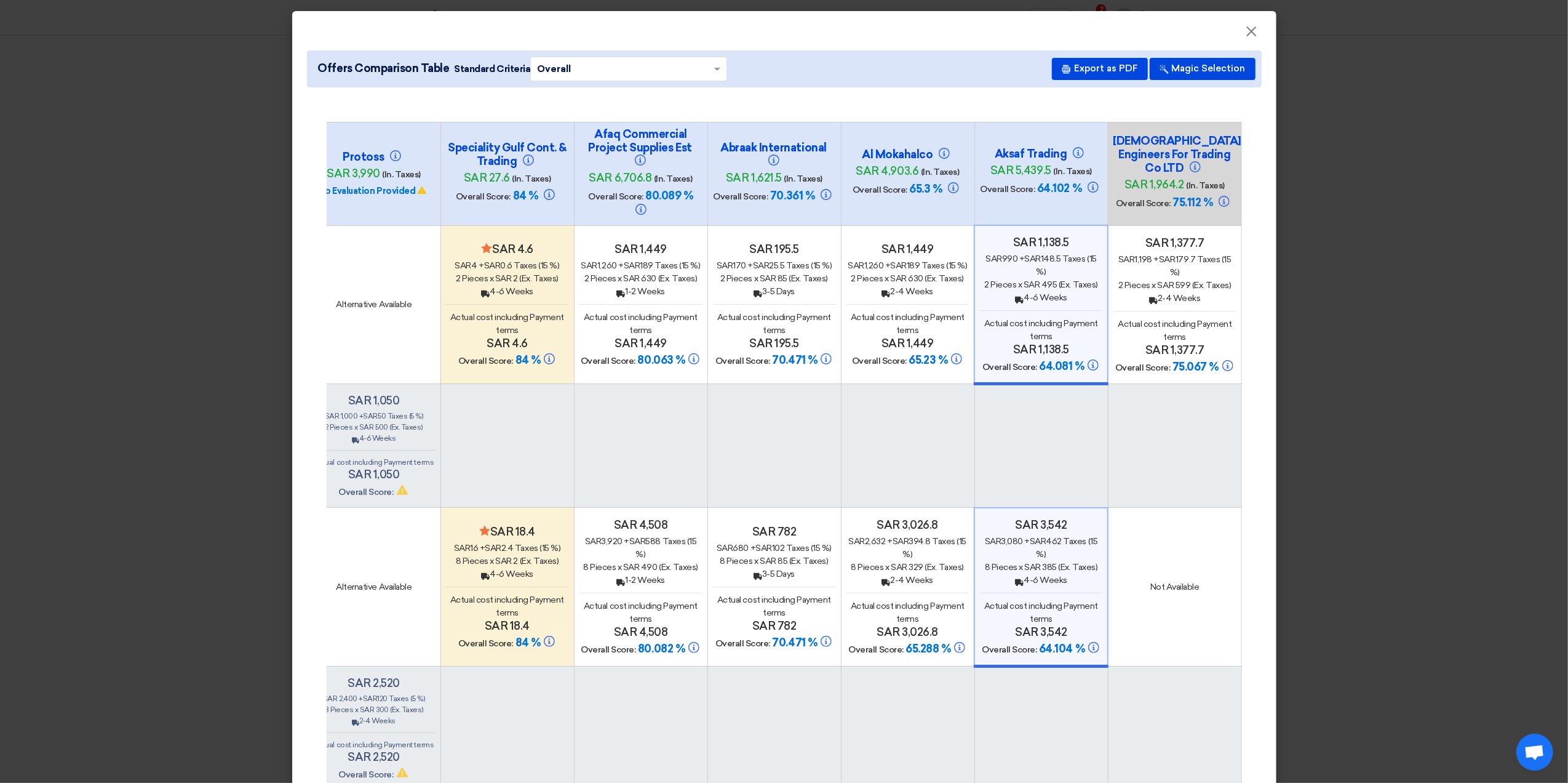
drag, startPoint x: 1167, startPoint y: 153, endPoint x: 1057, endPoint y: 153, distance: 110.0
click at [1057, 153] on h4 "Aksaf Trading" at bounding box center [1041, 153] width 123 height 14
copy h4 "Aksaf Trading"
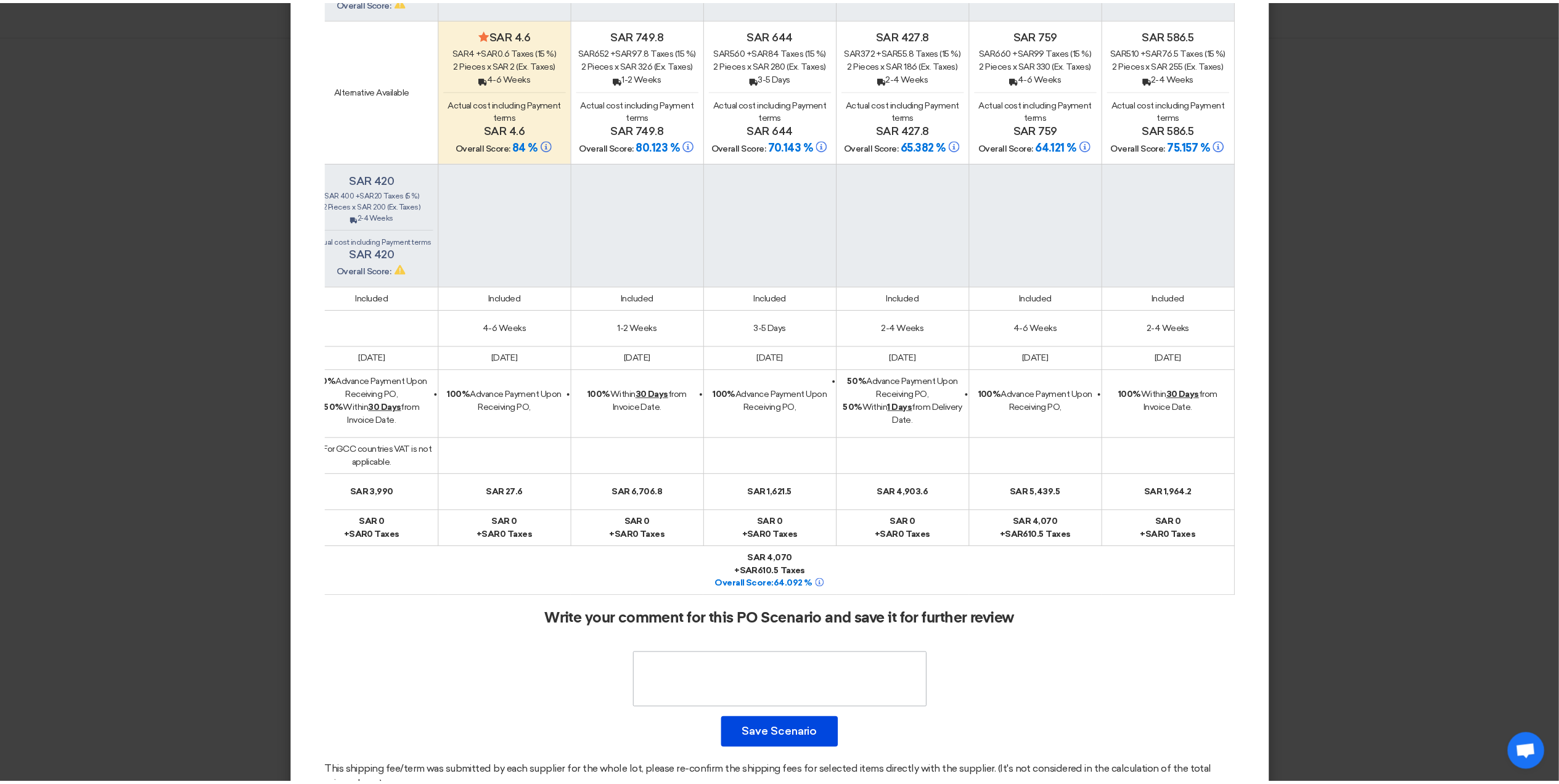
scroll to position [851, 0]
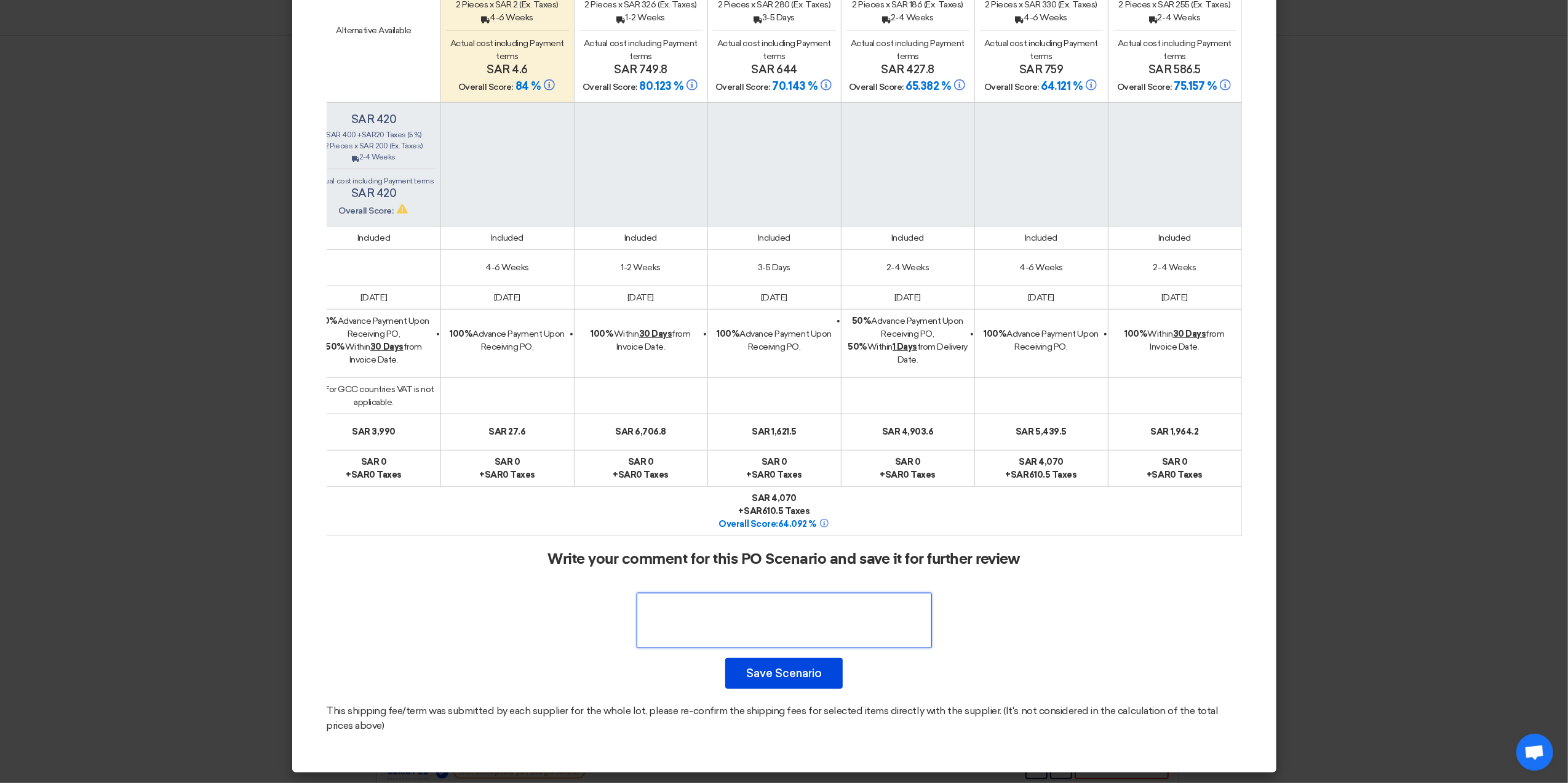
click at [780, 613] on textarea at bounding box center [784, 620] width 295 height 55
paste textarea "Aksaf Trading"
click at [818, 598] on textarea at bounding box center [784, 620] width 295 height 55
paste textarea "datasheets for all three items"
click at [748, 607] on textarea at bounding box center [784, 620] width 295 height 55
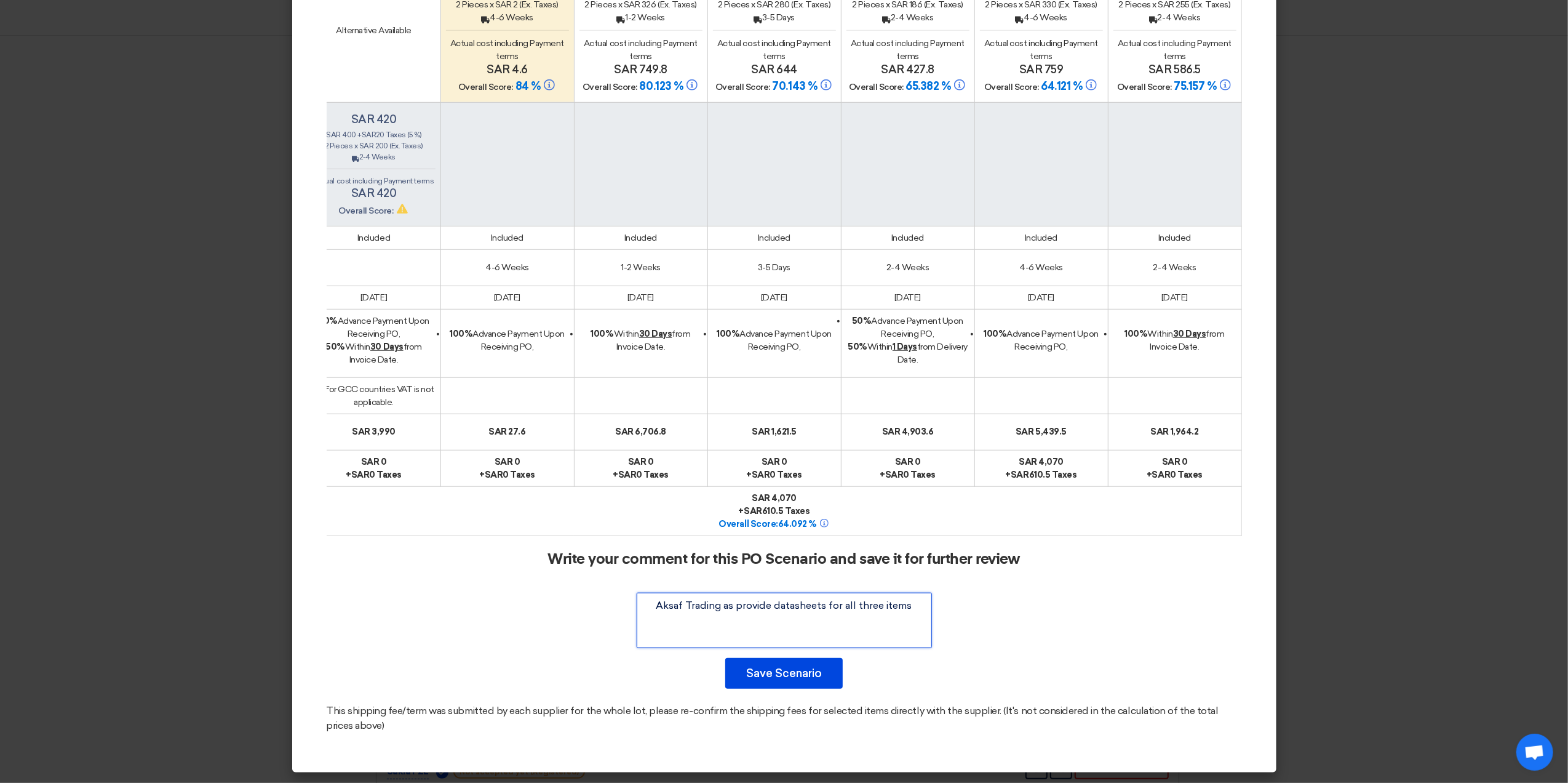
click at [830, 634] on textarea at bounding box center [784, 620] width 295 height 55
click at [818, 626] on textarea at bounding box center [784, 620] width 295 height 55
click at [918, 608] on textarea at bounding box center [784, 620] width 295 height 55
paste textarea "technically acceptable."
click at [903, 630] on textarea at bounding box center [784, 620] width 295 height 55
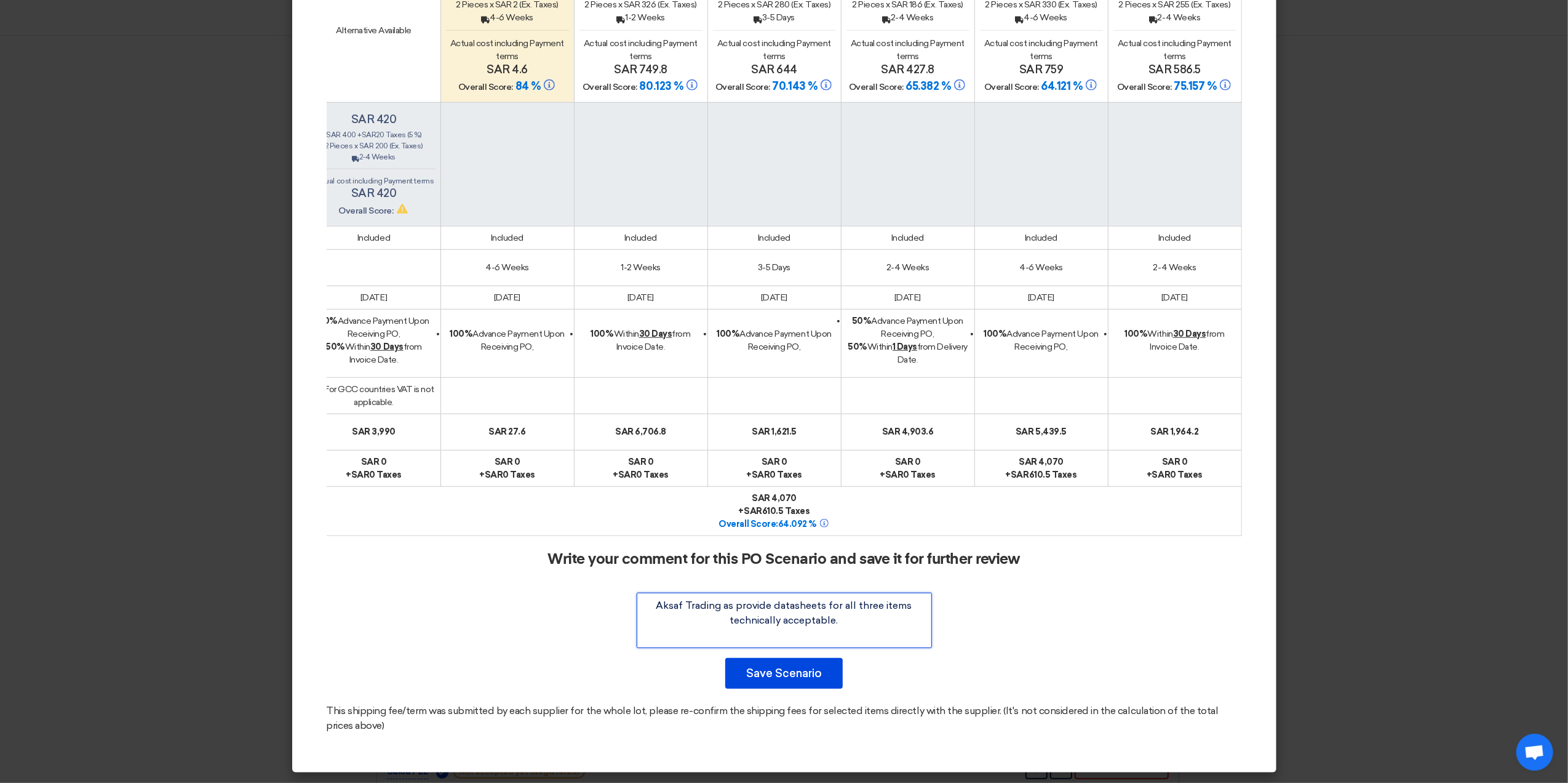
click at [862, 636] on textarea at bounding box center [784, 620] width 295 height 55
drag, startPoint x: 841, startPoint y: 622, endPoint x: 720, endPoint y: 626, distance: 121.1
click at [720, 626] on textarea at bounding box center [784, 620] width 295 height 55
type textarea "Aksaf Trading as provide datasheets for all three items technically acceptable."
click at [783, 675] on button "Save Scenario" at bounding box center [784, 673] width 117 height 31
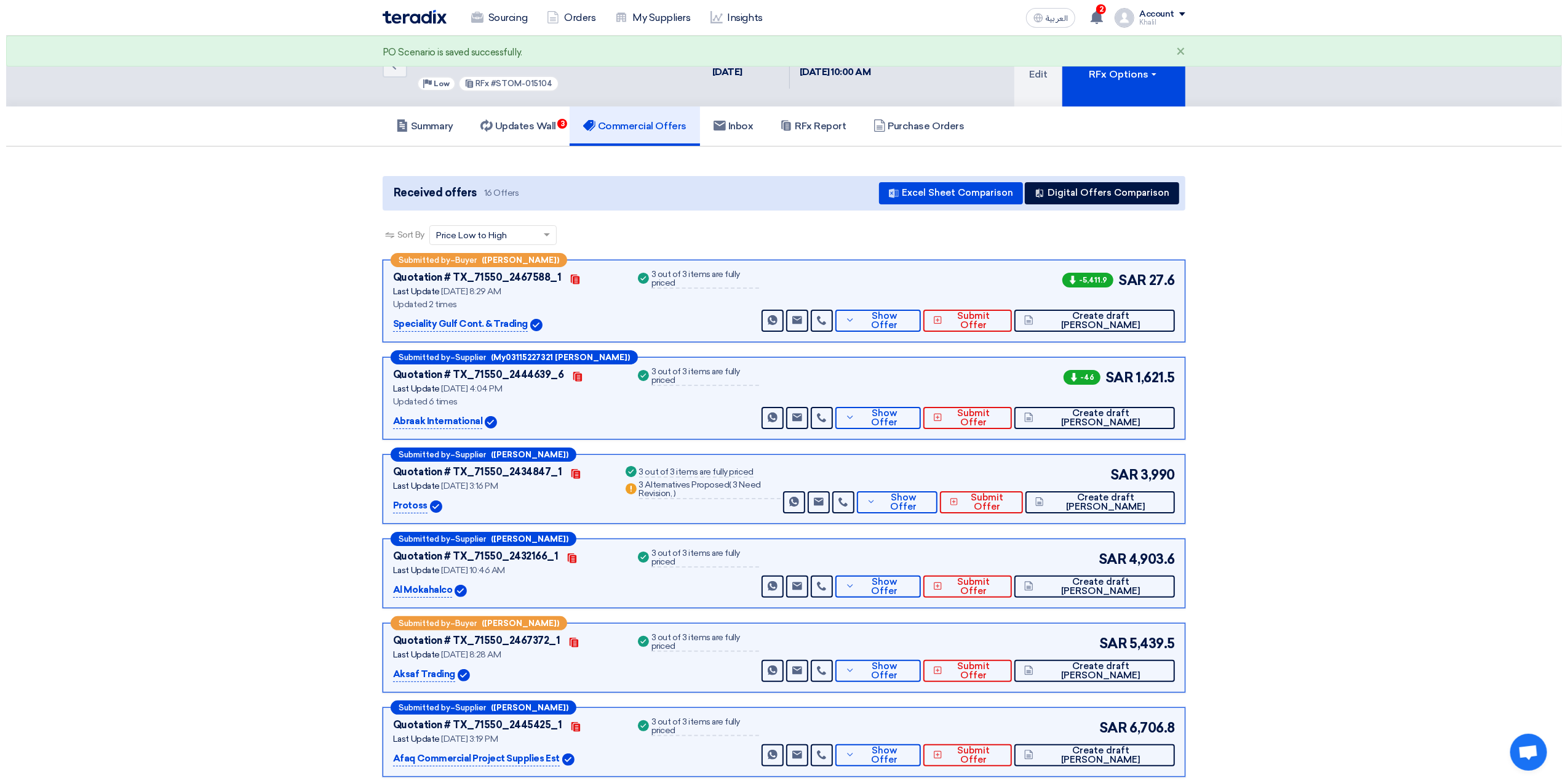
scroll to position [0, 0]
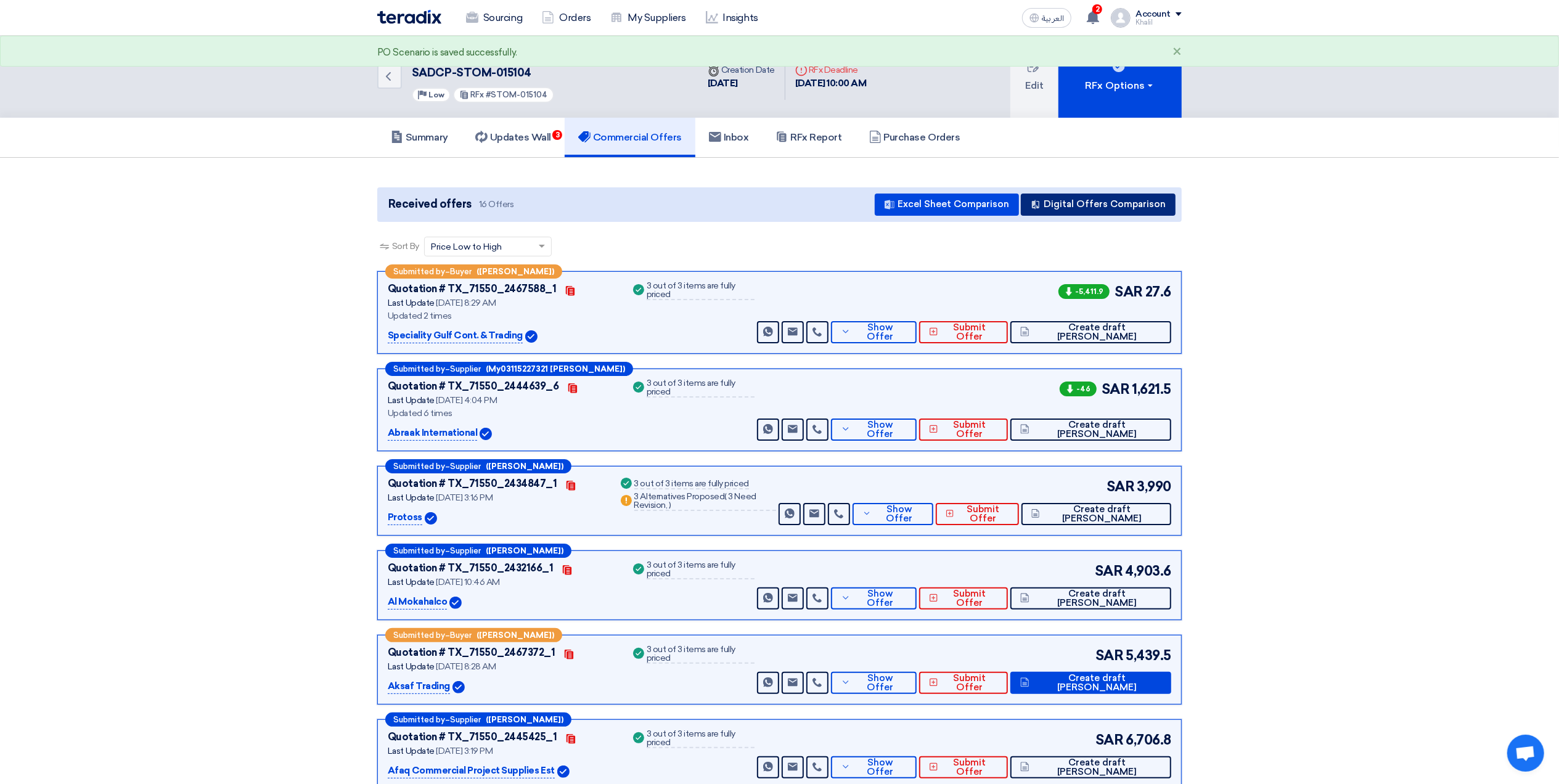
click at [1096, 207] on button "Digital Offers Comparison" at bounding box center [1098, 205] width 154 height 23
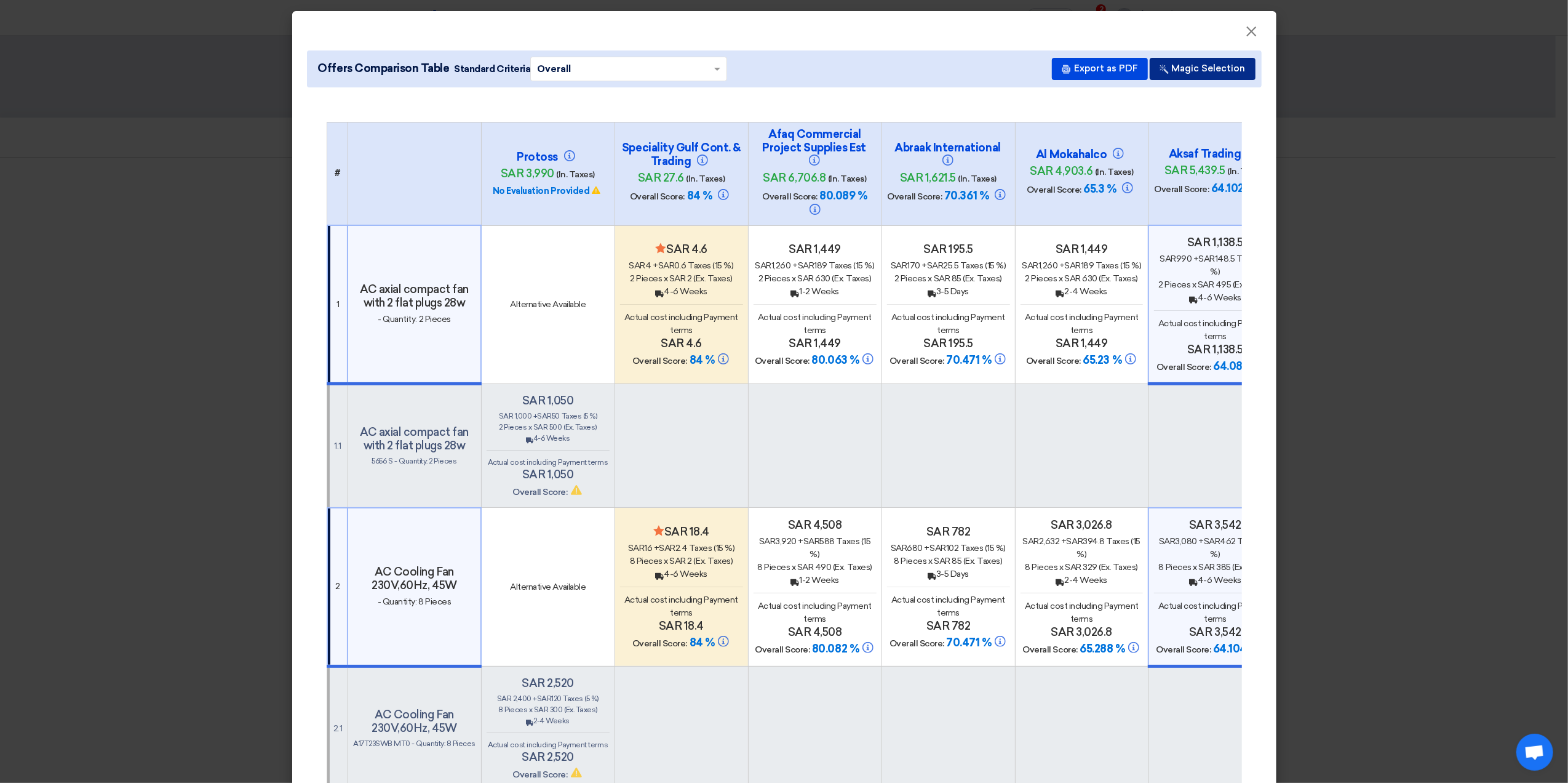
click at [1204, 69] on button "Magic Selection" at bounding box center [1203, 69] width 106 height 22
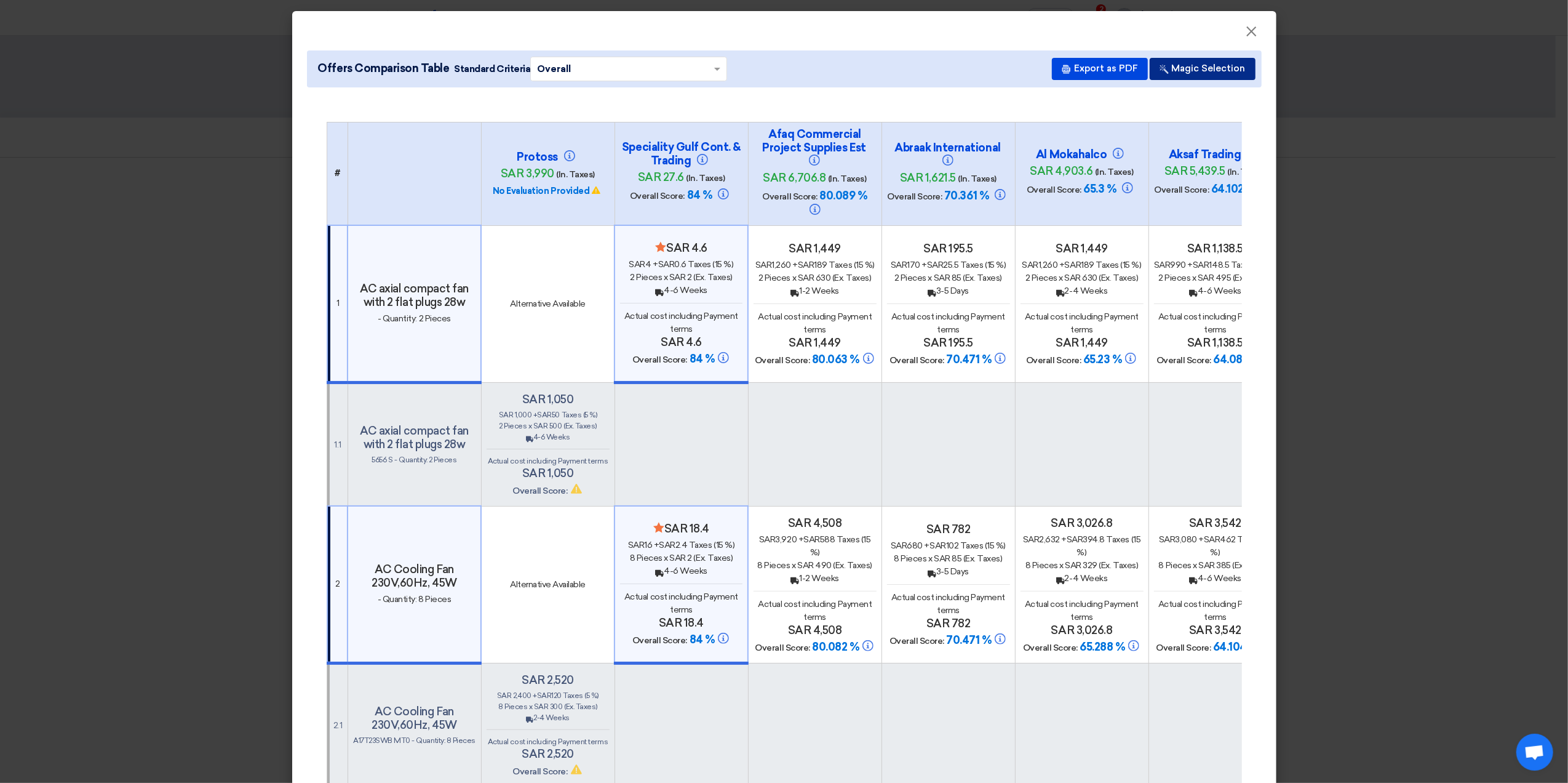
drag, startPoint x: 1214, startPoint y: 72, endPoint x: 1208, endPoint y: 67, distance: 7.8
click at [1214, 72] on button "Magic Selection" at bounding box center [1203, 69] width 106 height 22
click at [1178, 70] on button "Magic Selection" at bounding box center [1203, 69] width 106 height 22
click at [1196, 65] on button "Magic Selection" at bounding box center [1203, 69] width 106 height 22
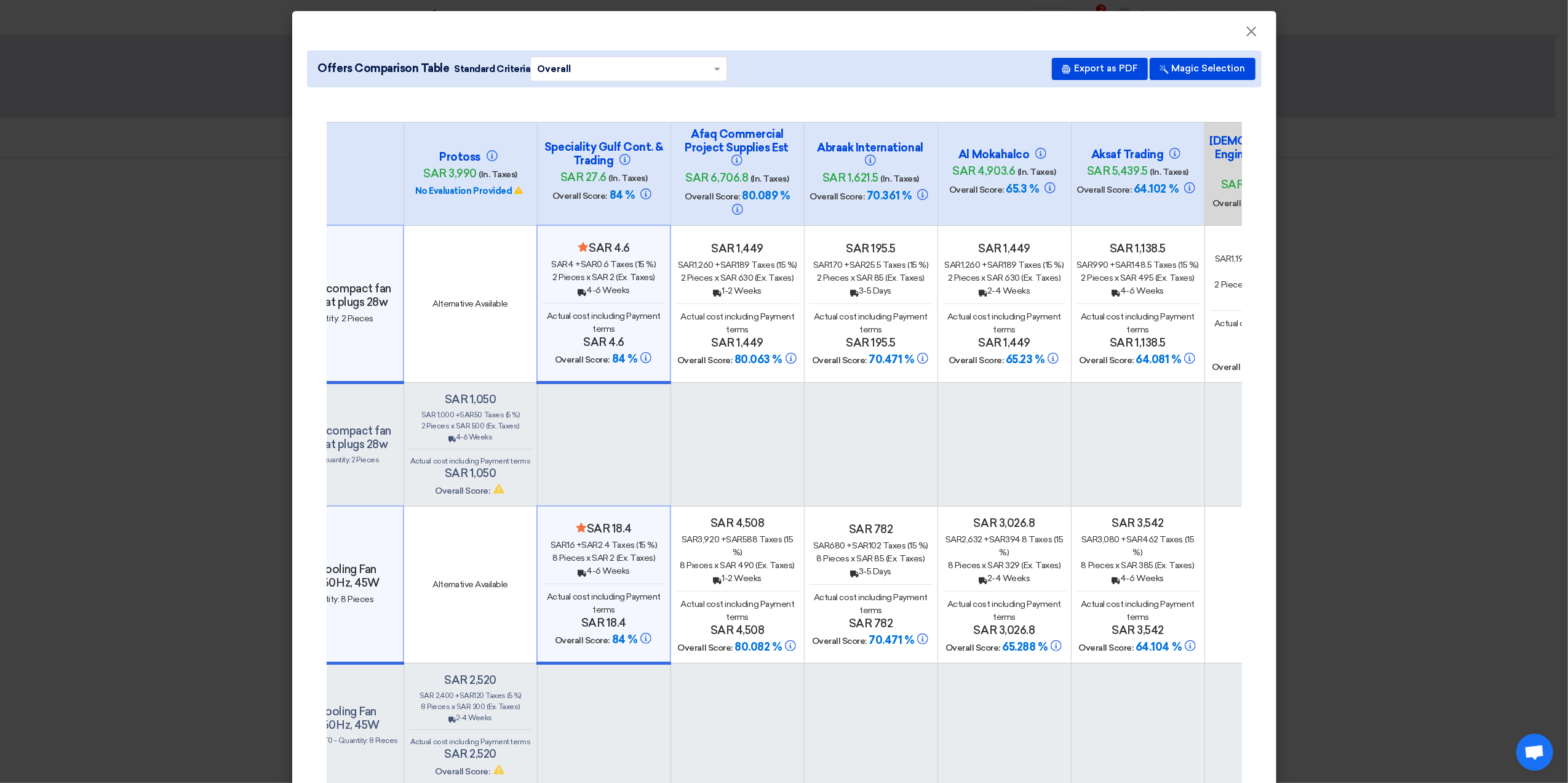
scroll to position [0, 175]
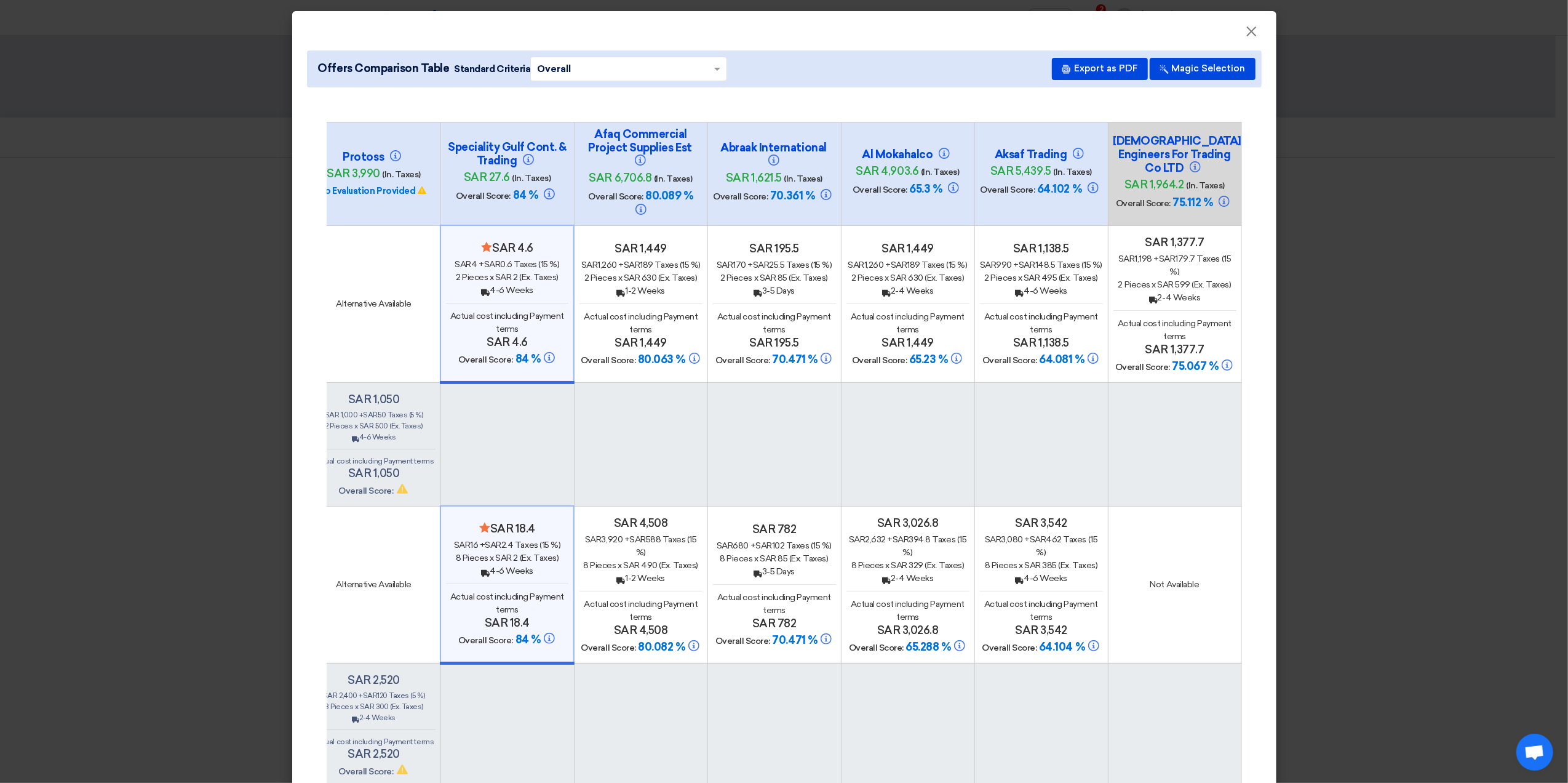
drag, startPoint x: 1033, startPoint y: 150, endPoint x: 1264, endPoint y: 157, distance: 231.1
click at [1202, 71] on button "Magic Selection" at bounding box center [1203, 69] width 106 height 22
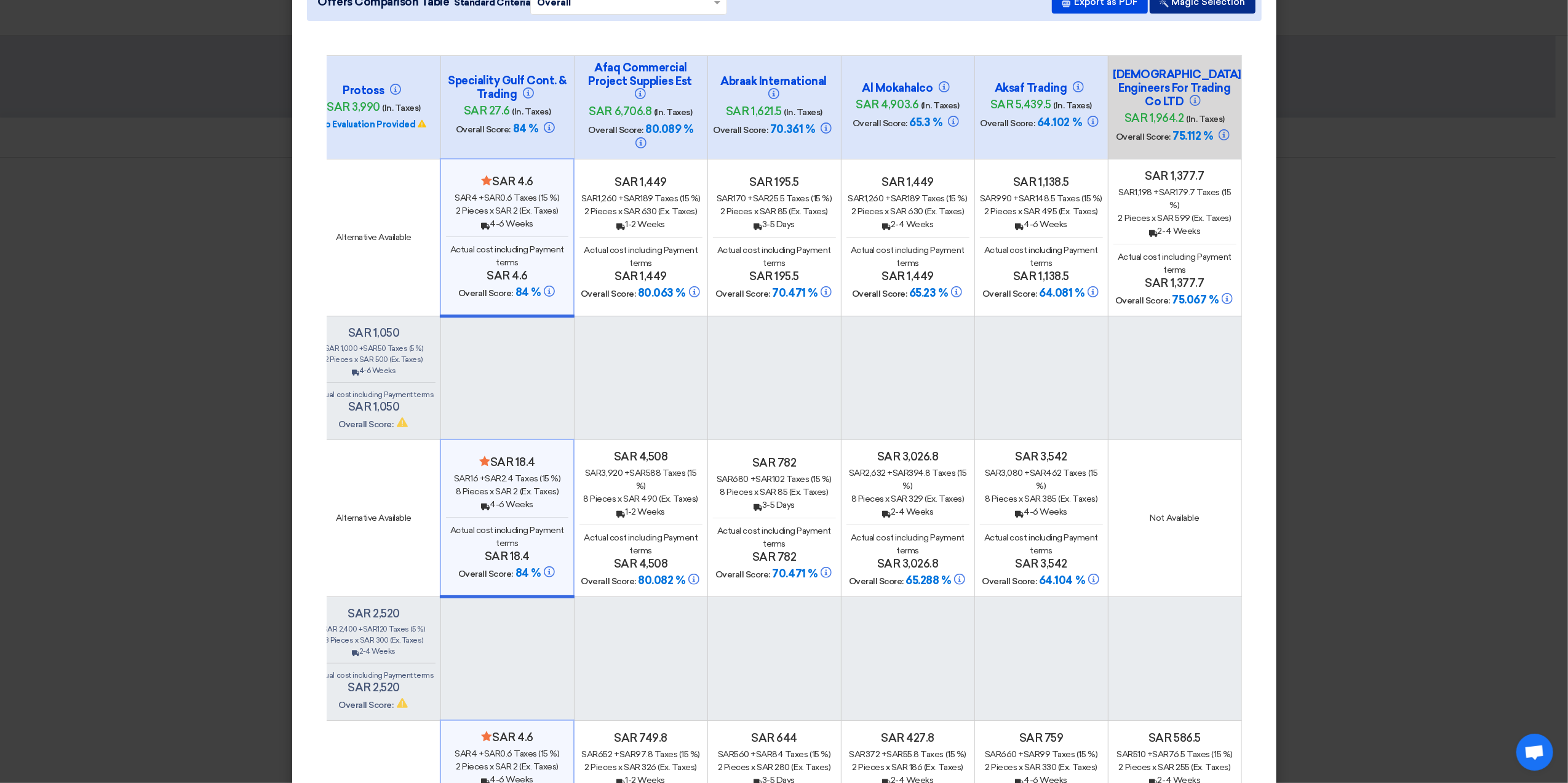
scroll to position [0, 0]
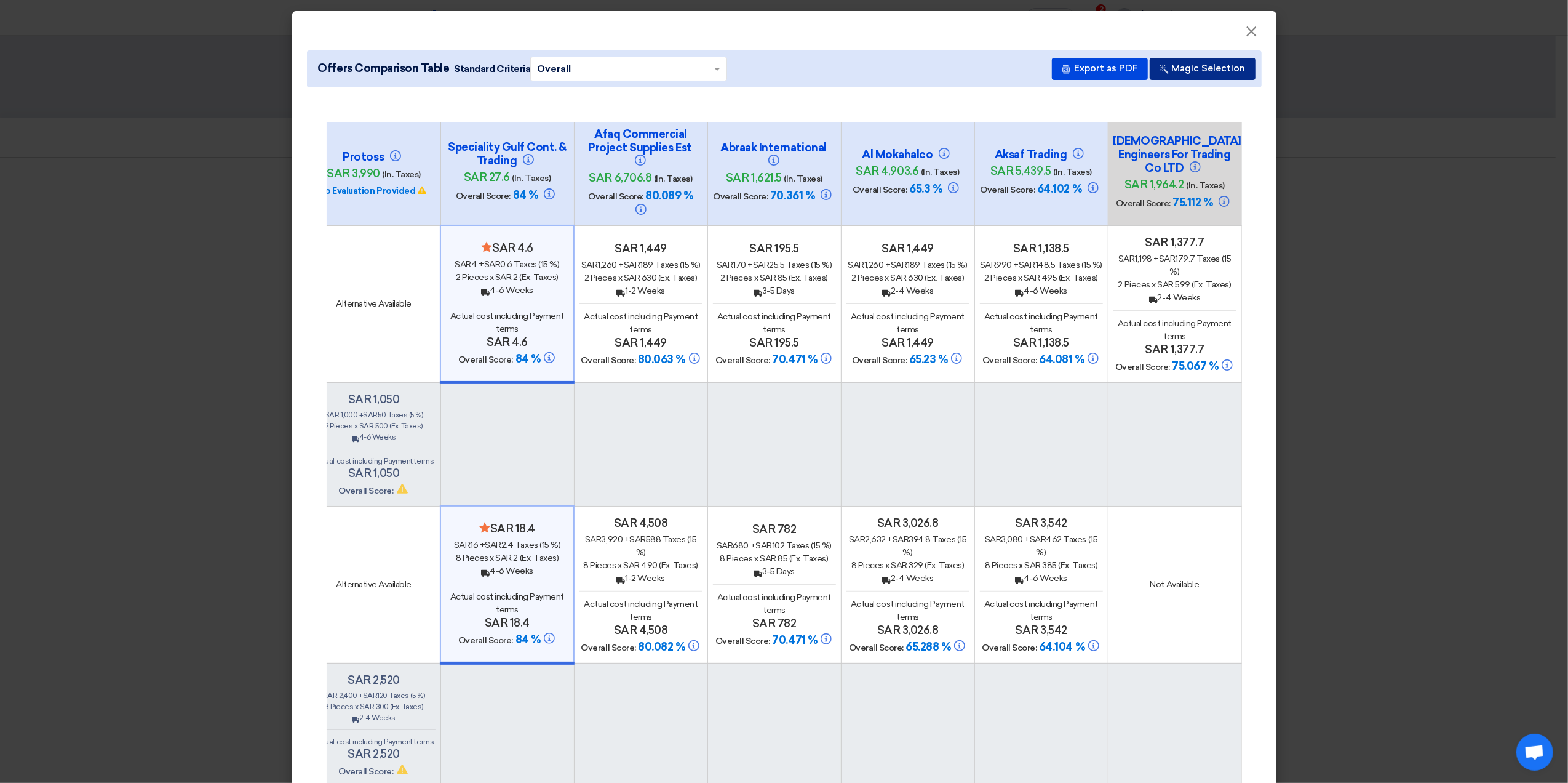
click at [1185, 72] on button "Magic Selection" at bounding box center [1203, 69] width 106 height 22
click at [1187, 67] on button "Magic Selection" at bounding box center [1203, 69] width 106 height 22
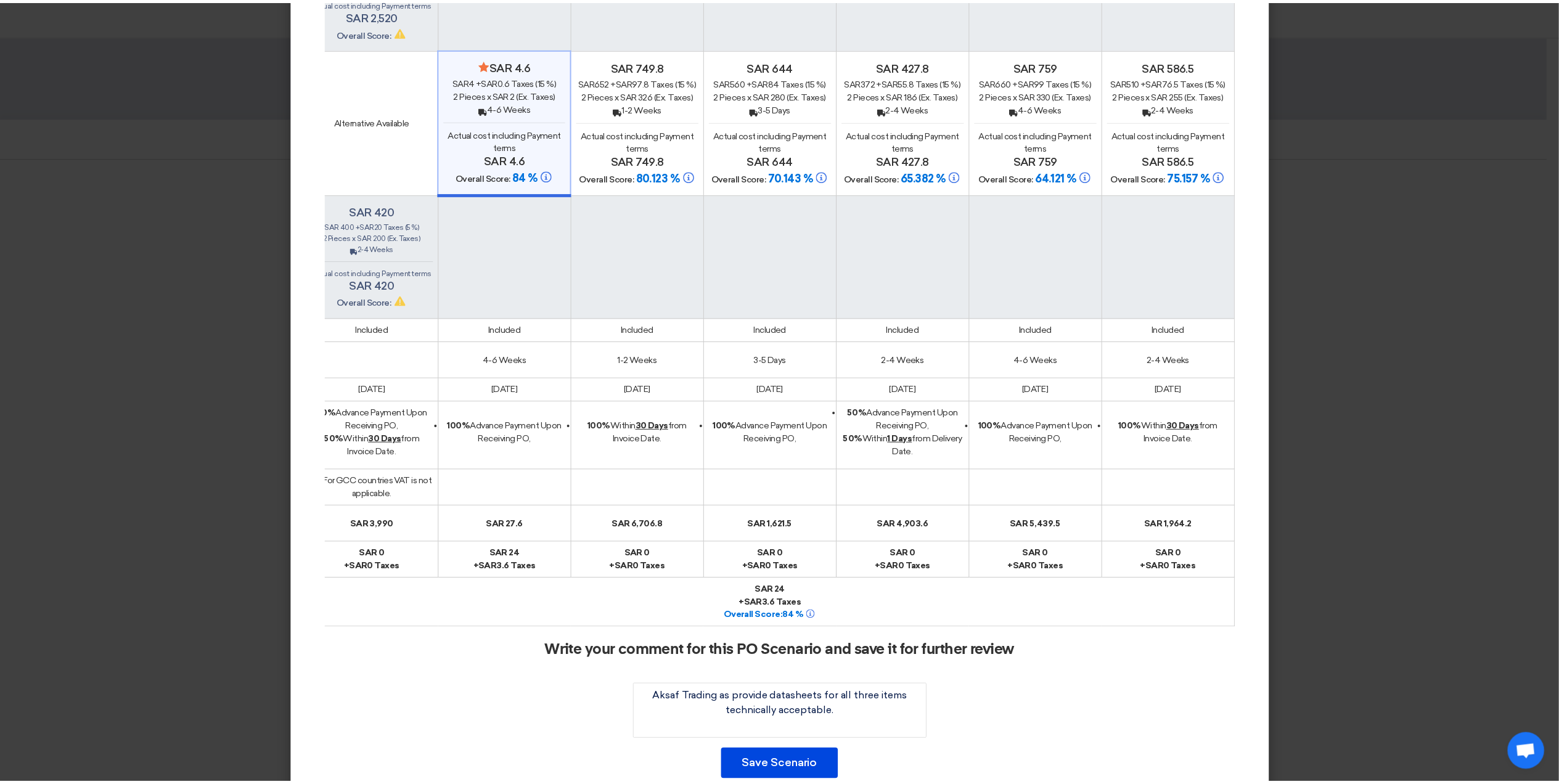
scroll to position [850, 0]
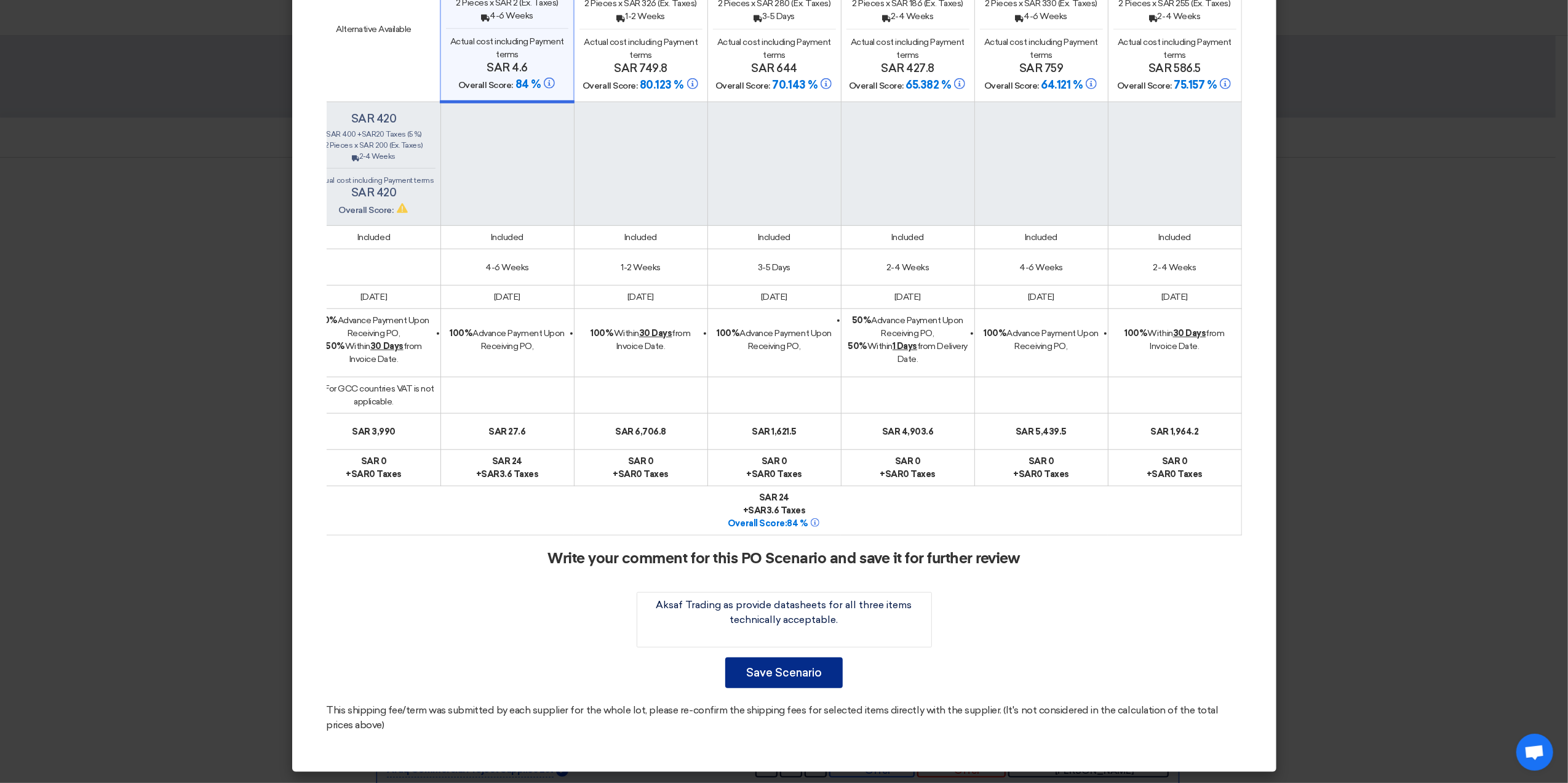
click at [792, 678] on button "Save Scenario" at bounding box center [784, 672] width 117 height 31
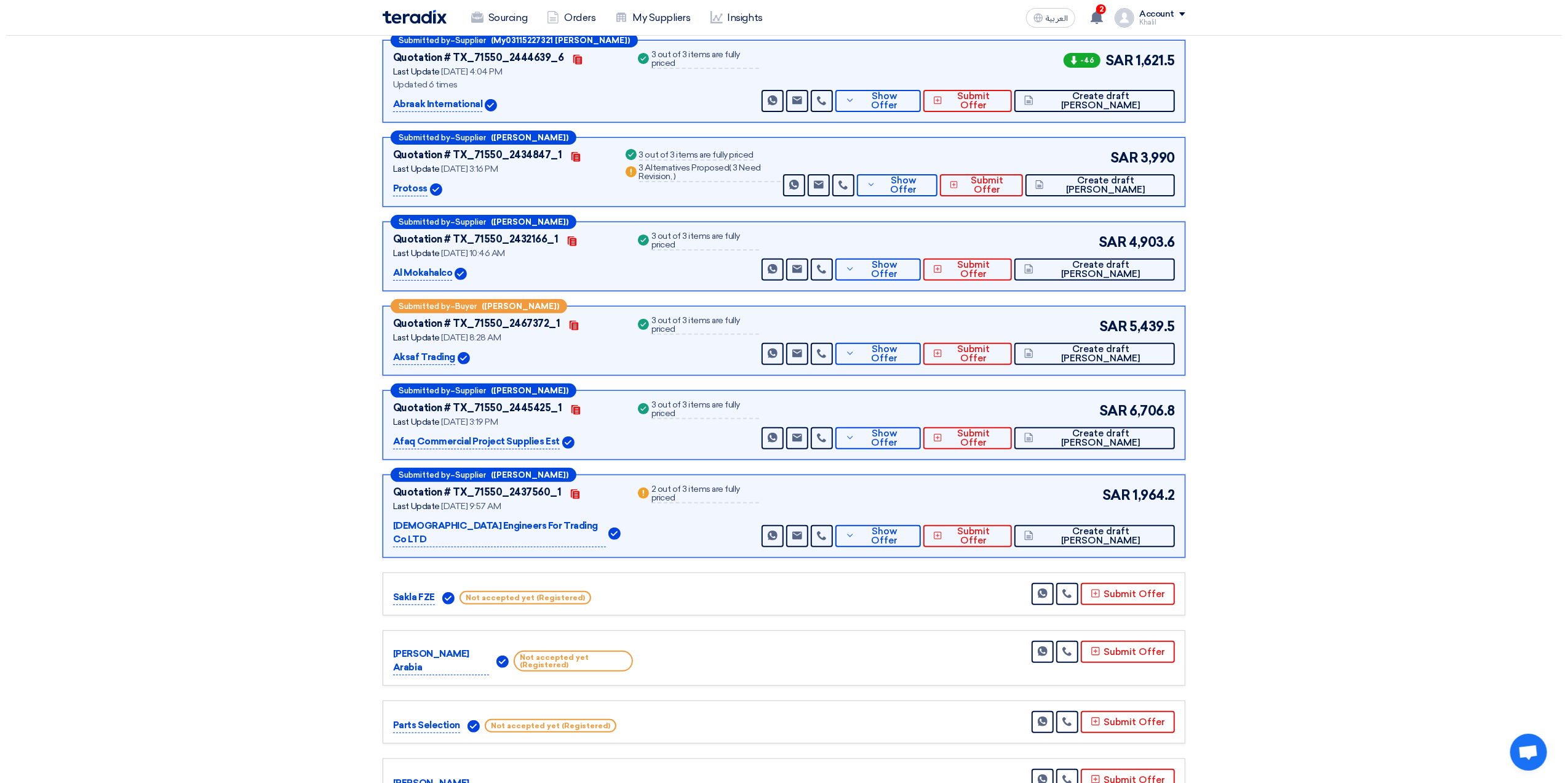
scroll to position [82, 0]
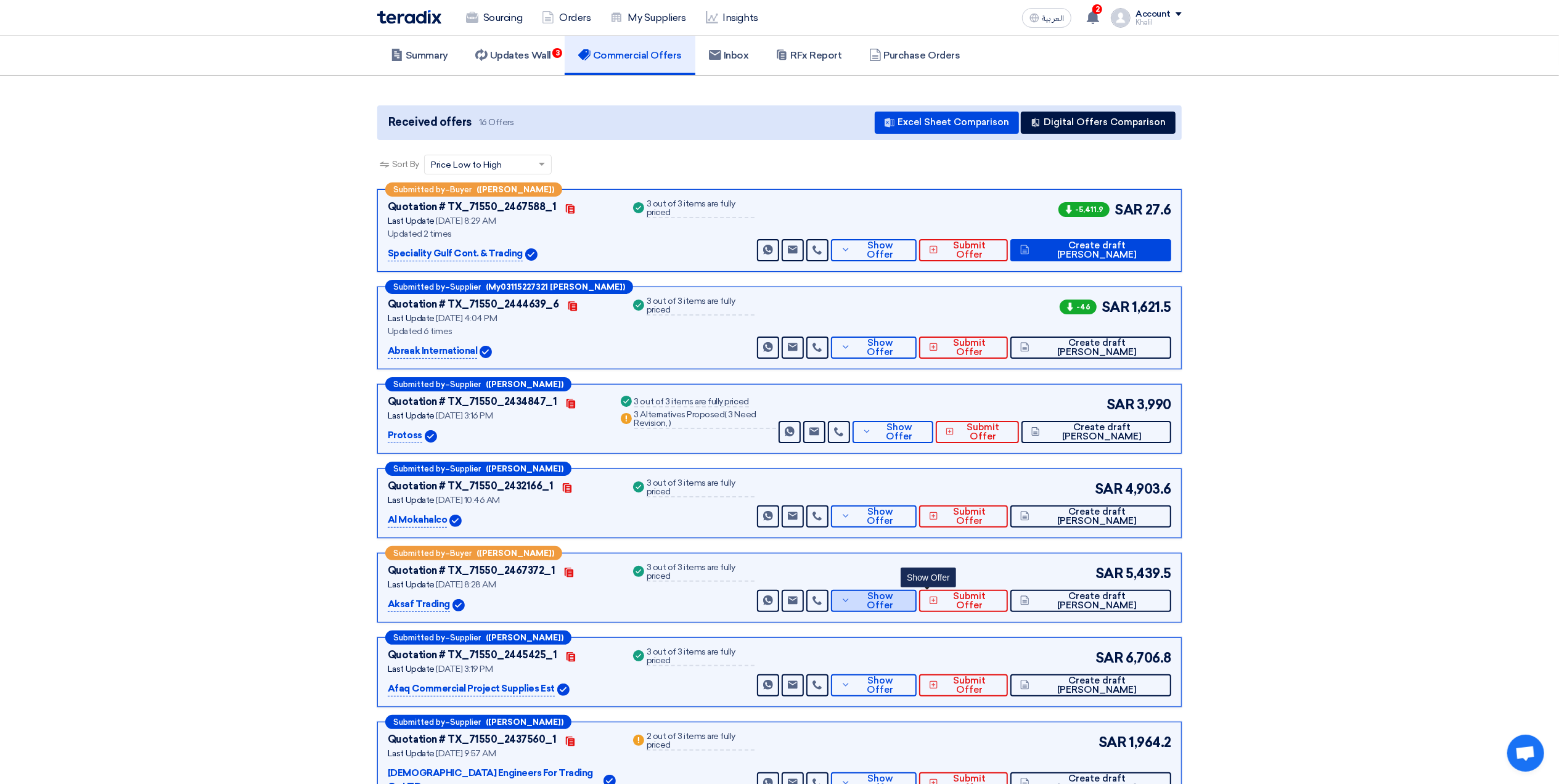
click at [907, 602] on span "Show Offer" at bounding box center [880, 601] width 54 height 18
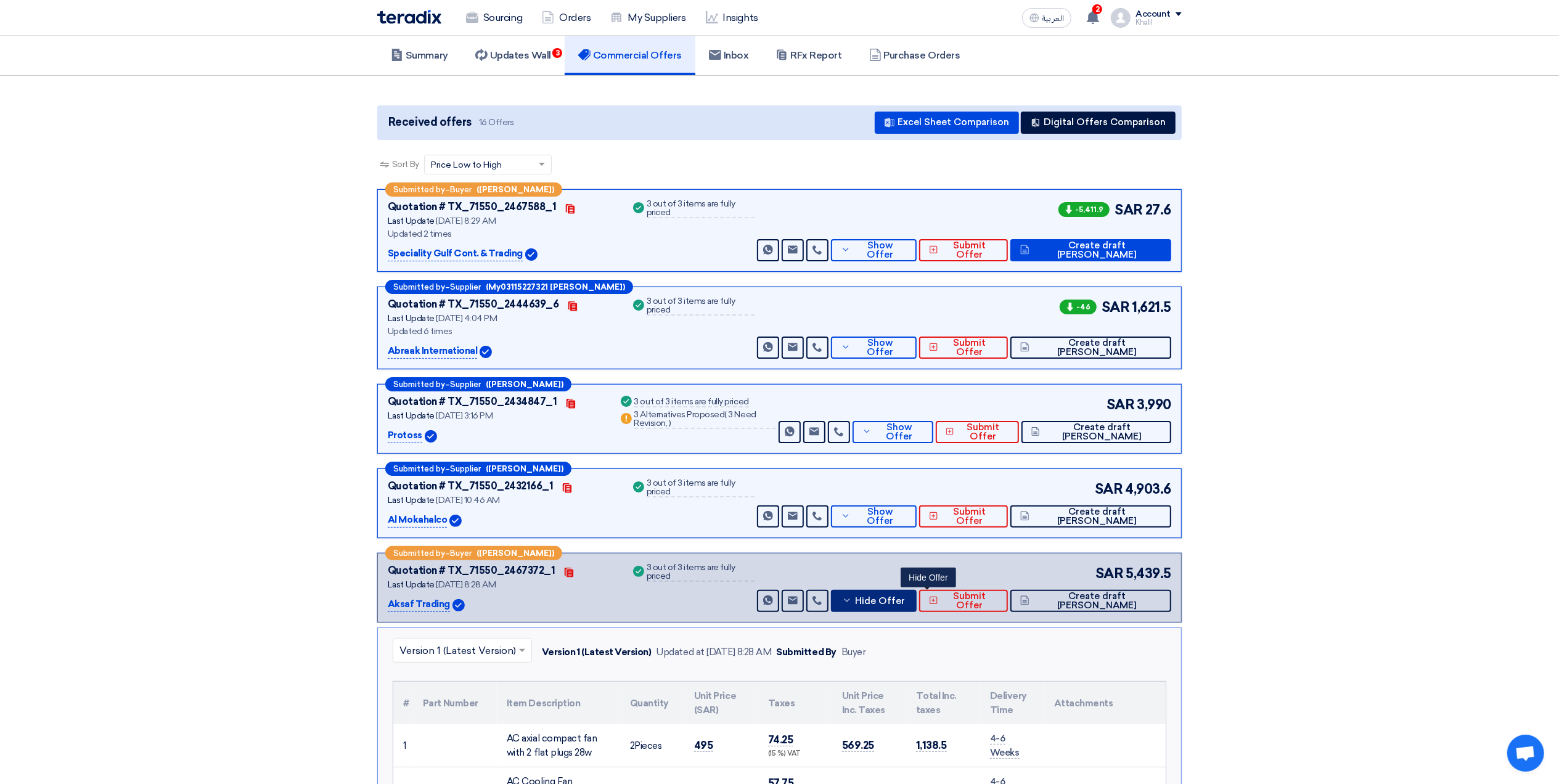
click at [905, 602] on span "Hide Offer" at bounding box center [880, 601] width 50 height 9
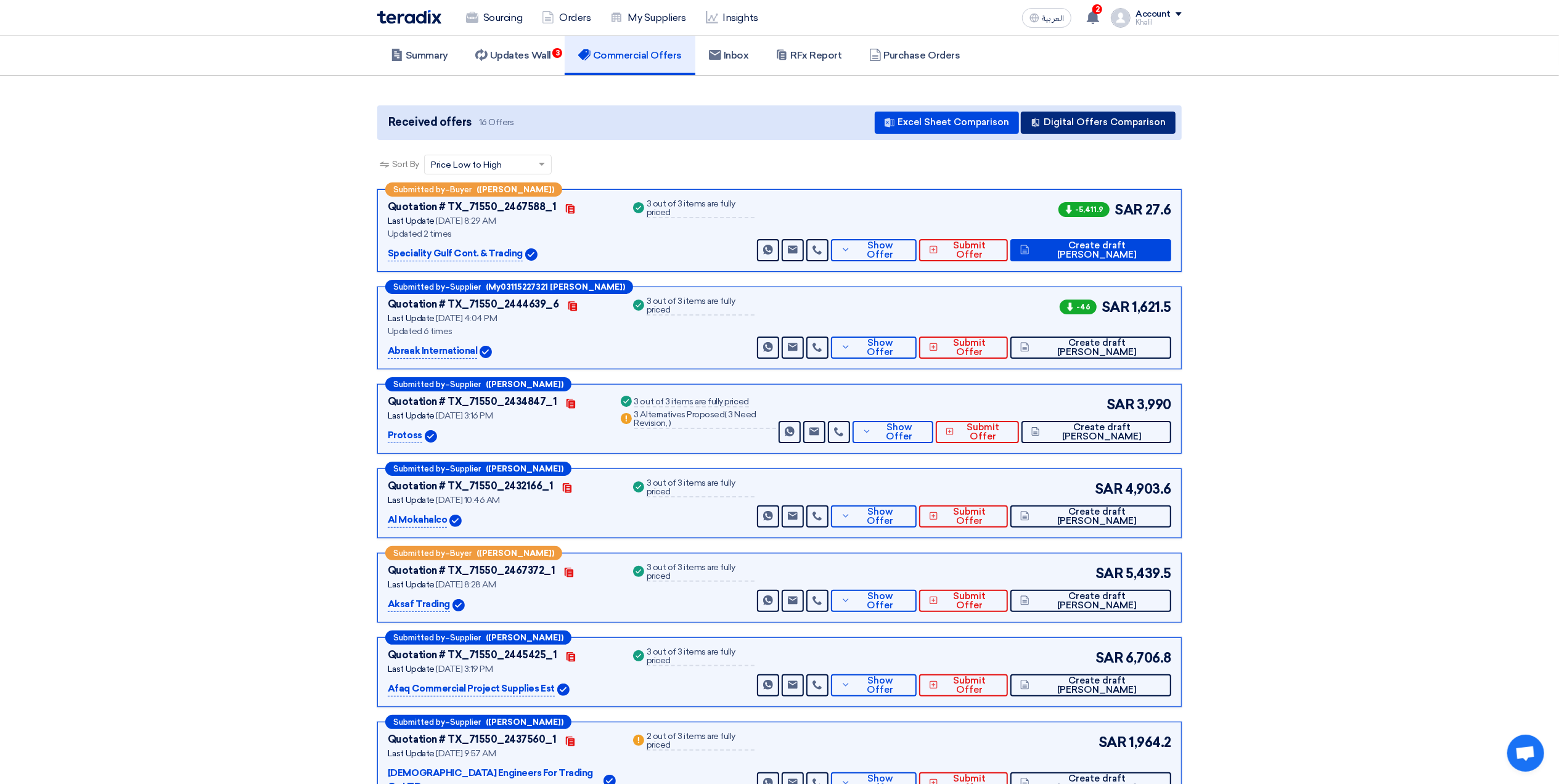
click at [1090, 129] on button "Digital Offers Comparison" at bounding box center [1098, 123] width 154 height 23
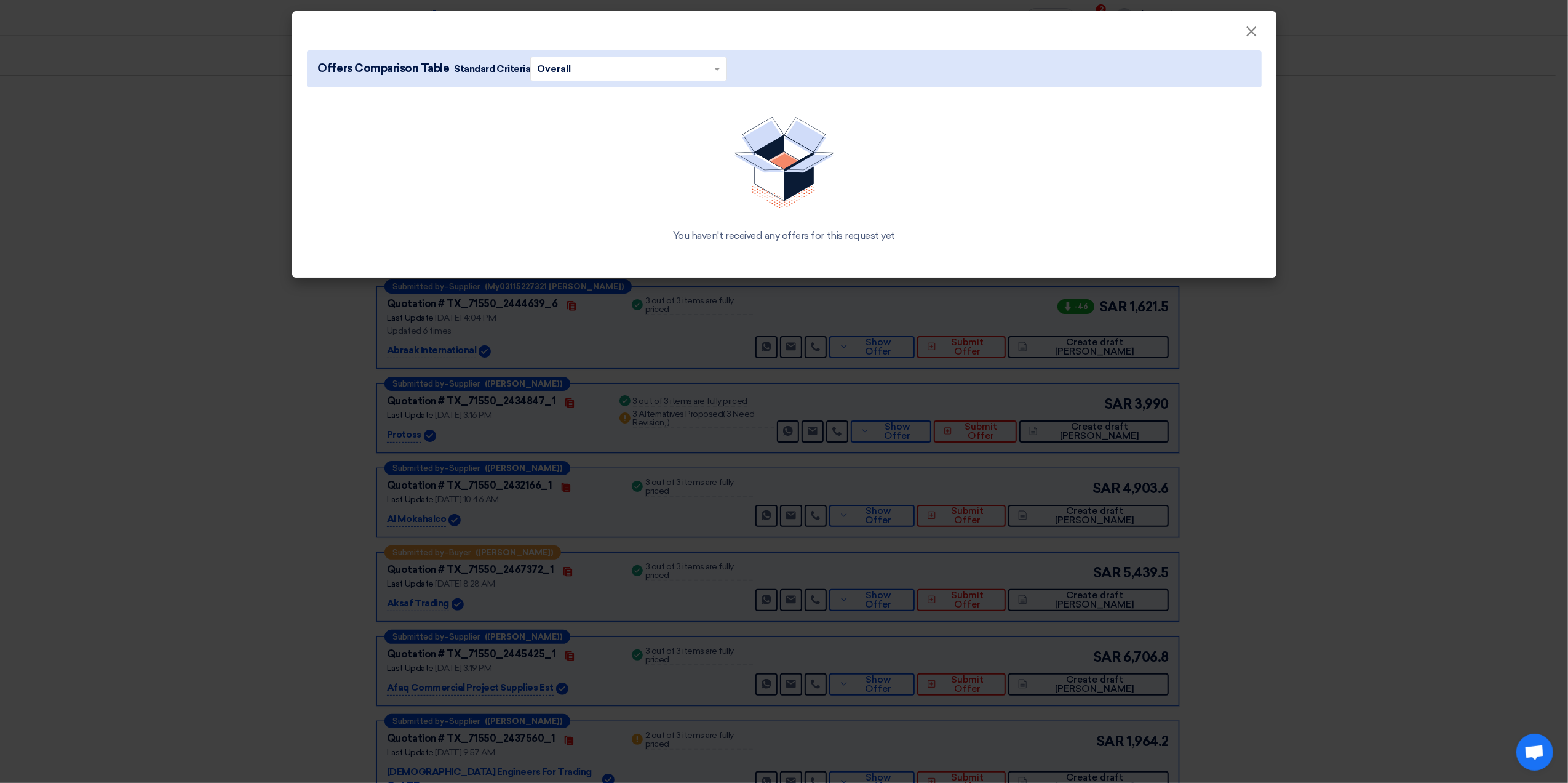
click at [606, 71] on input "text" at bounding box center [622, 69] width 171 height 19
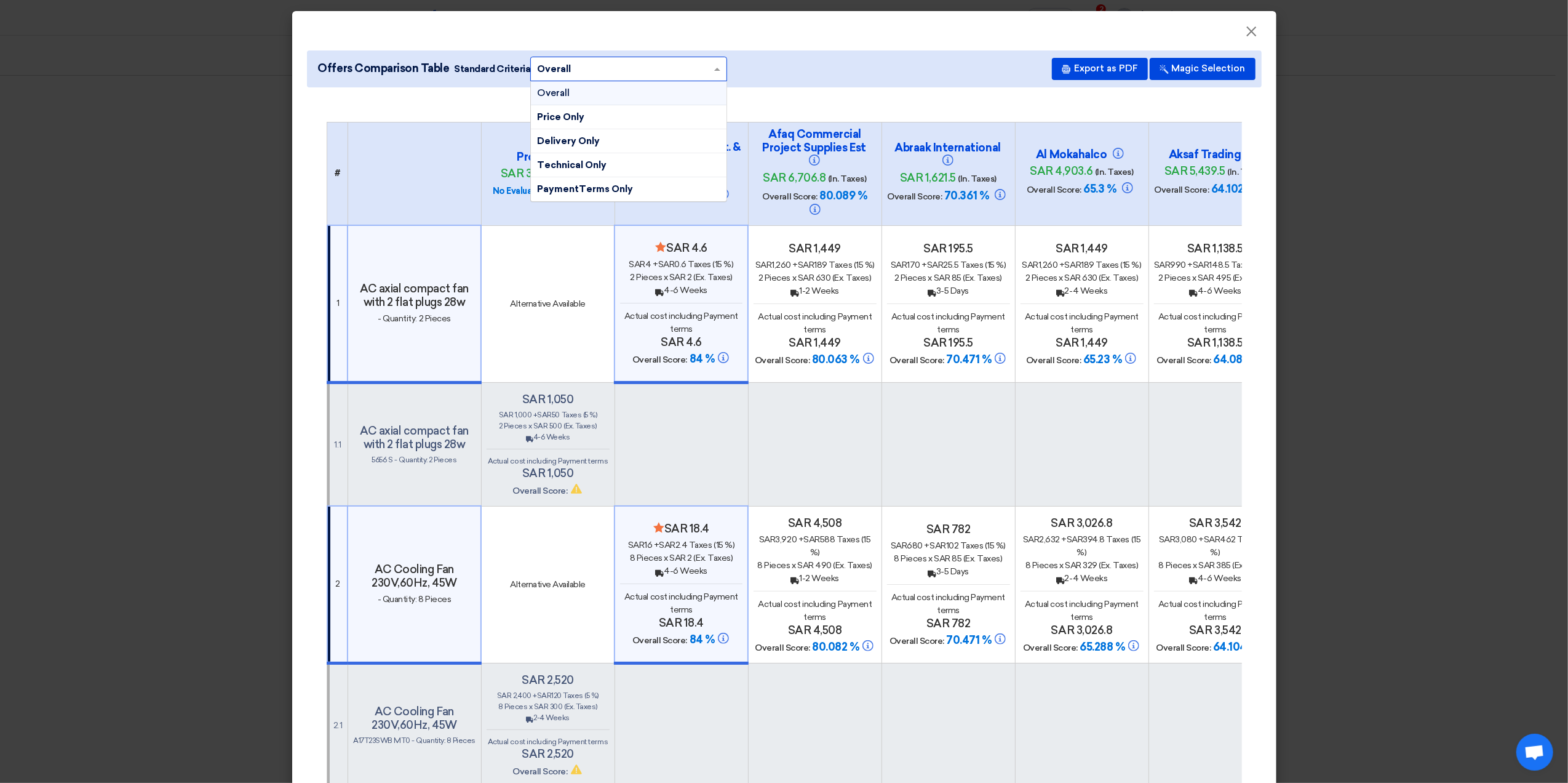
click at [598, 96] on div "Overall" at bounding box center [629, 93] width 196 height 24
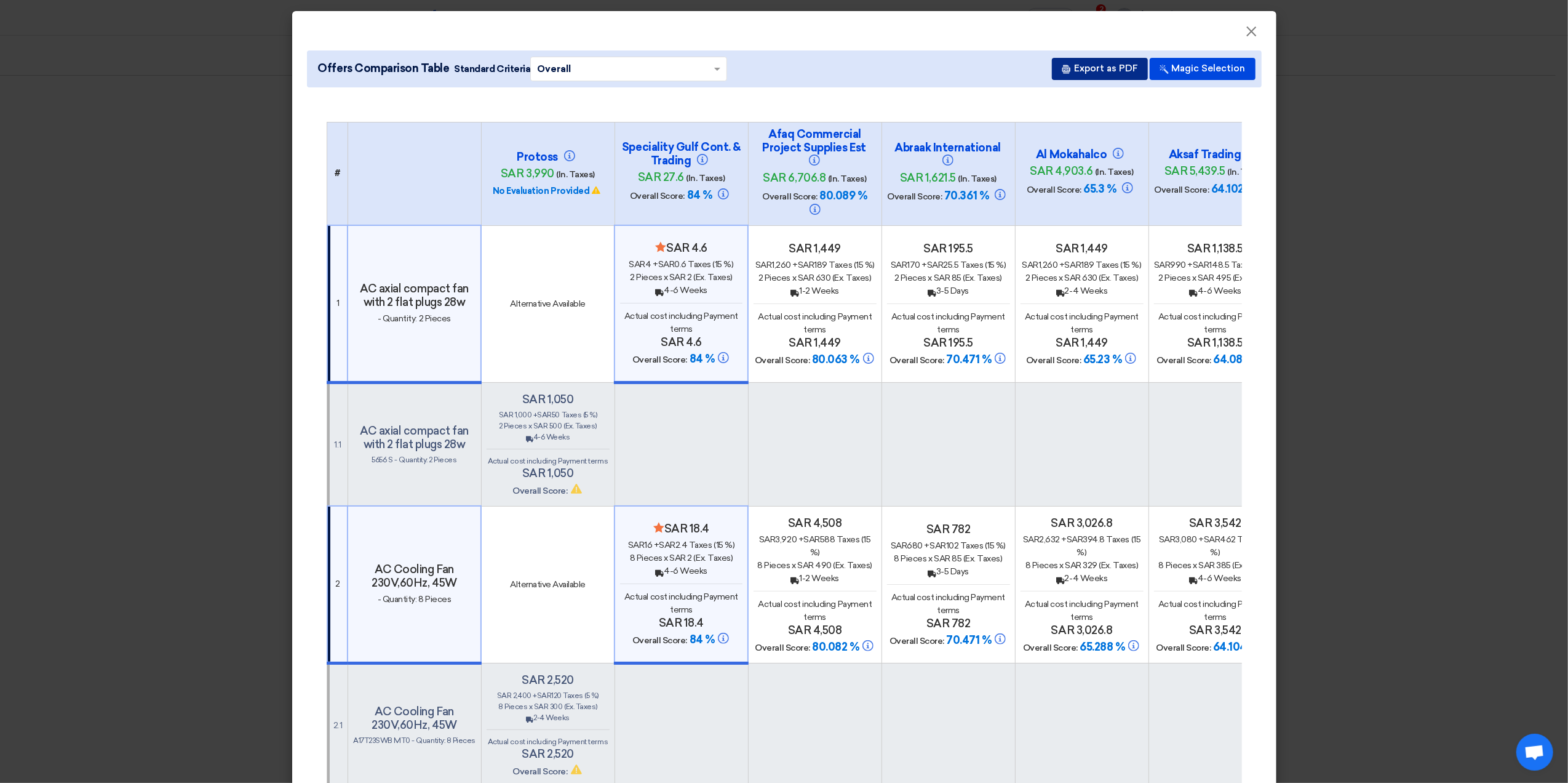
click at [1101, 63] on button "Export as PDF" at bounding box center [1100, 69] width 96 height 22
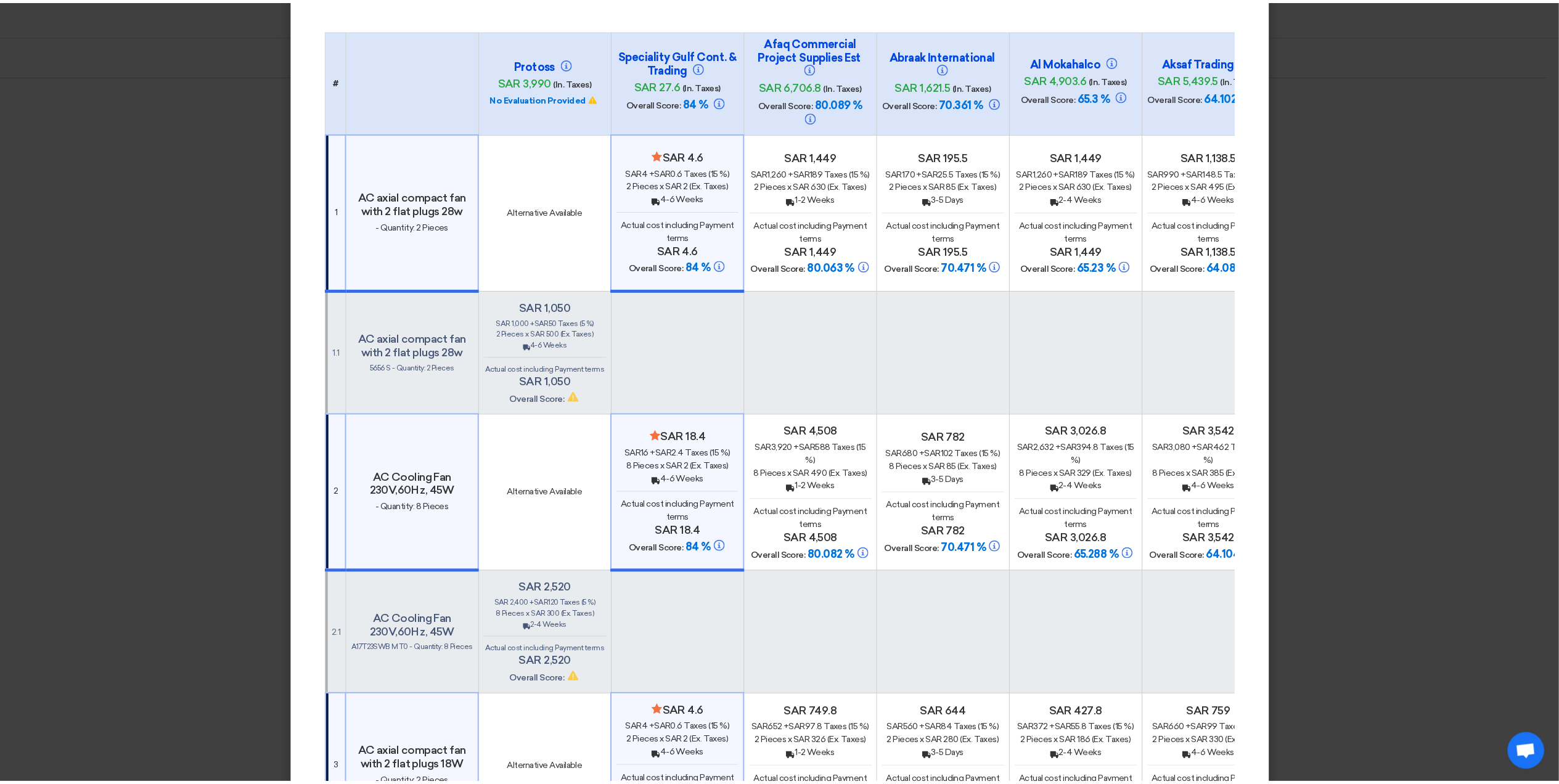
scroll to position [0, 0]
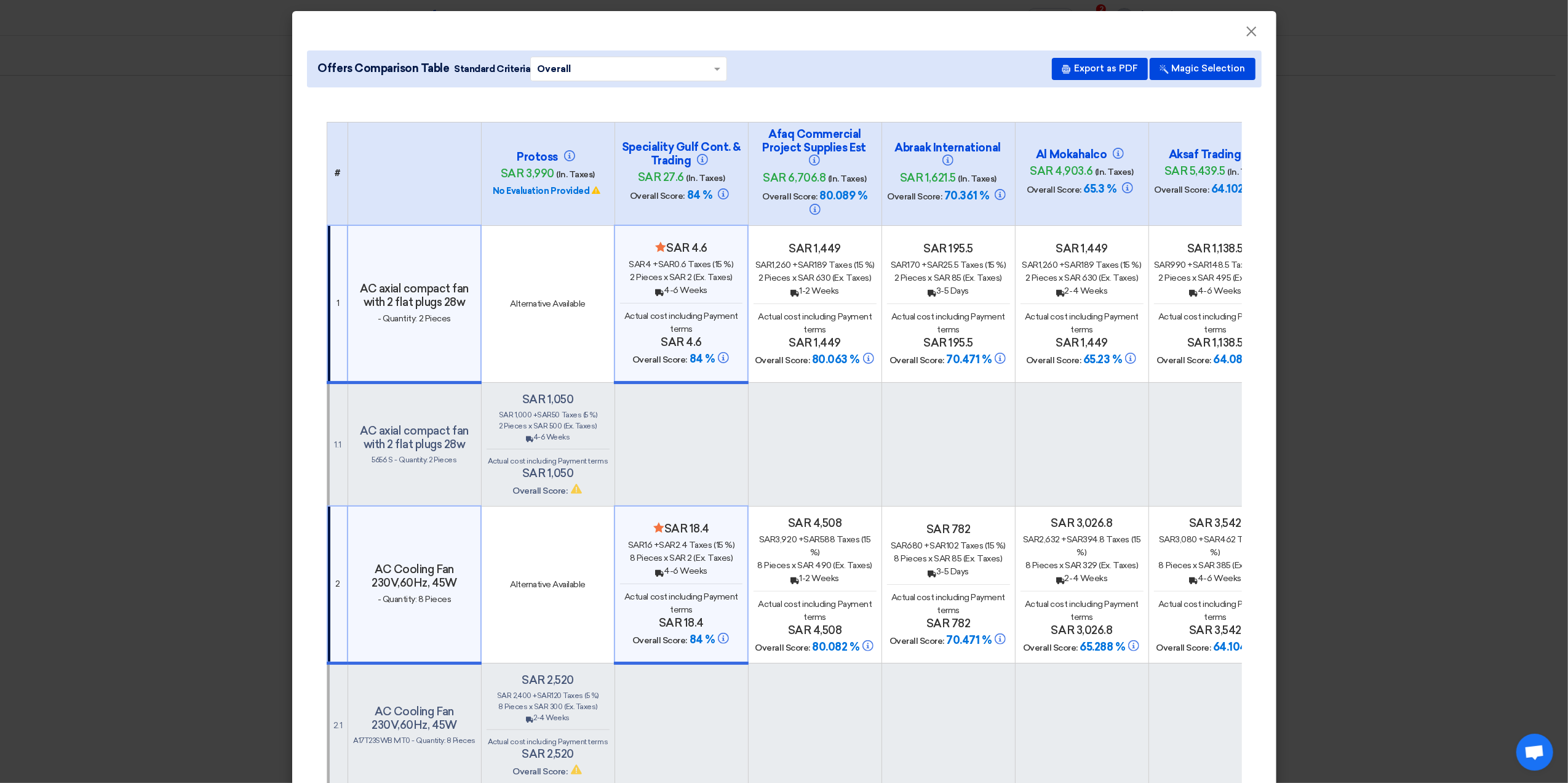
drag, startPoint x: 346, startPoint y: 67, endPoint x: 439, endPoint y: 72, distance: 93.1
click at [439, 72] on span "Offers Comparison Table" at bounding box center [384, 68] width 132 height 17
copy span "Comparison Table"
click at [1246, 35] on span "×" at bounding box center [1252, 35] width 12 height 25
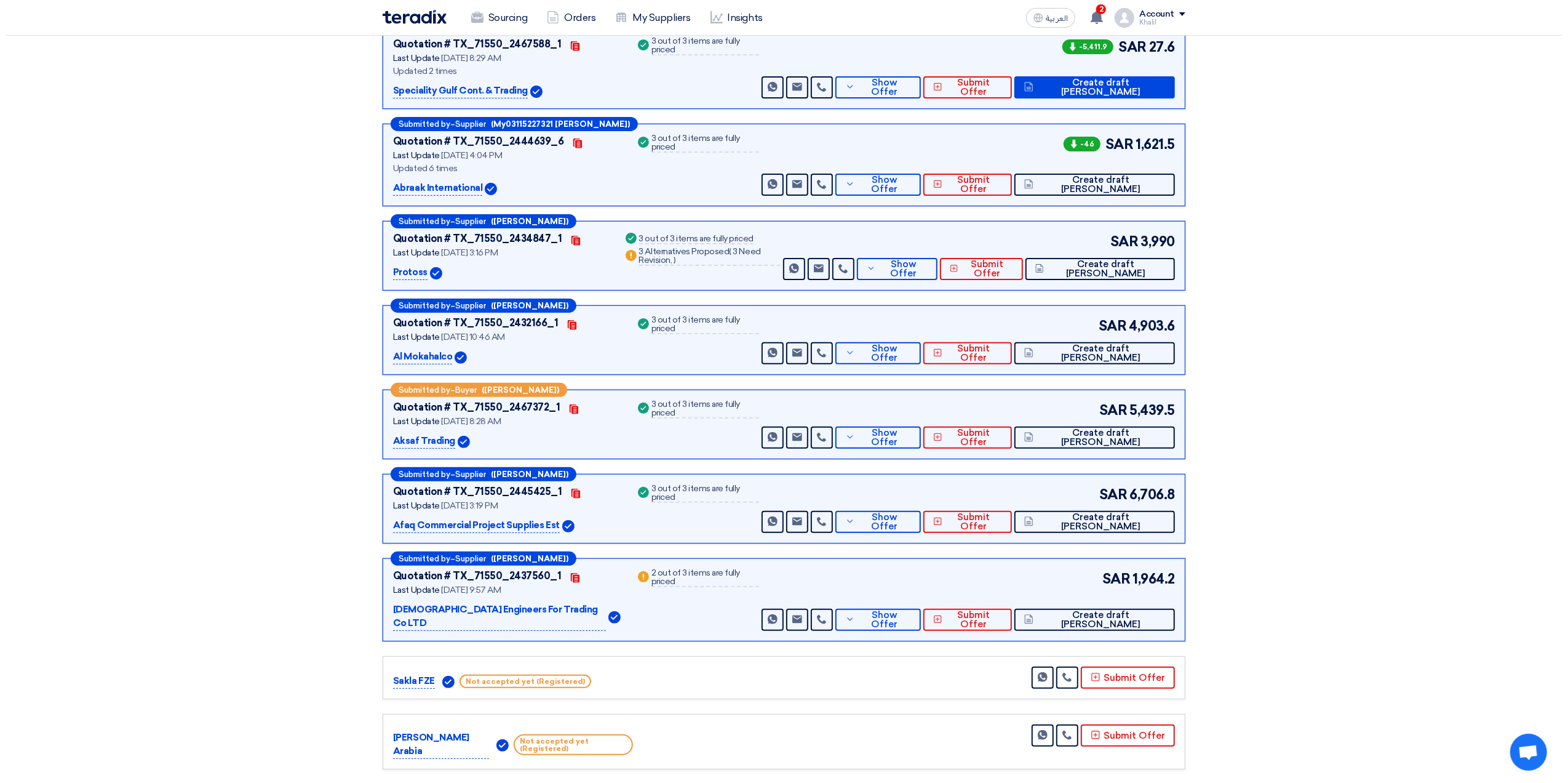
scroll to position [247, 0]
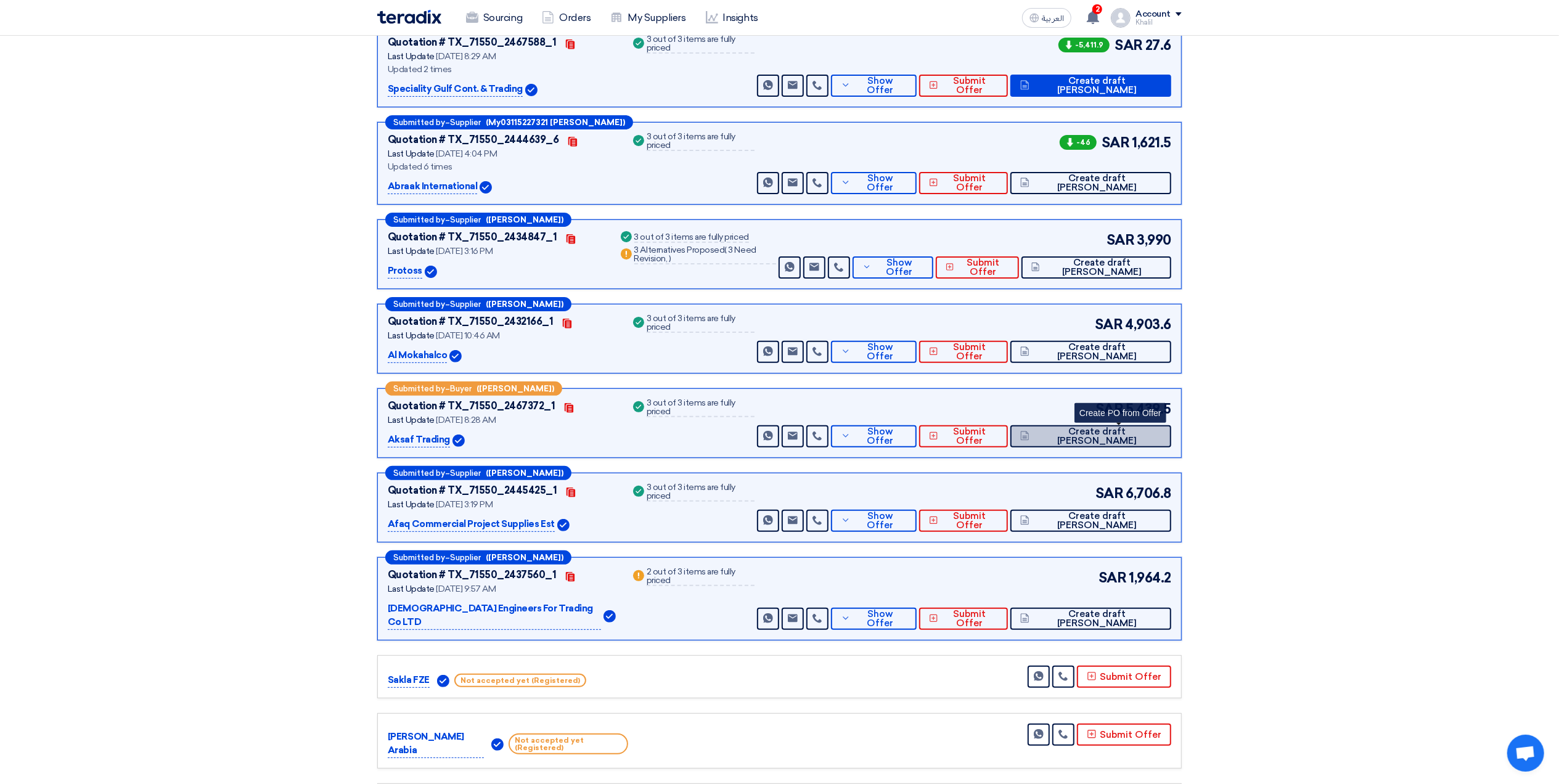
click at [1104, 442] on button "Create draft [PERSON_NAME]" at bounding box center [1091, 437] width 161 height 23
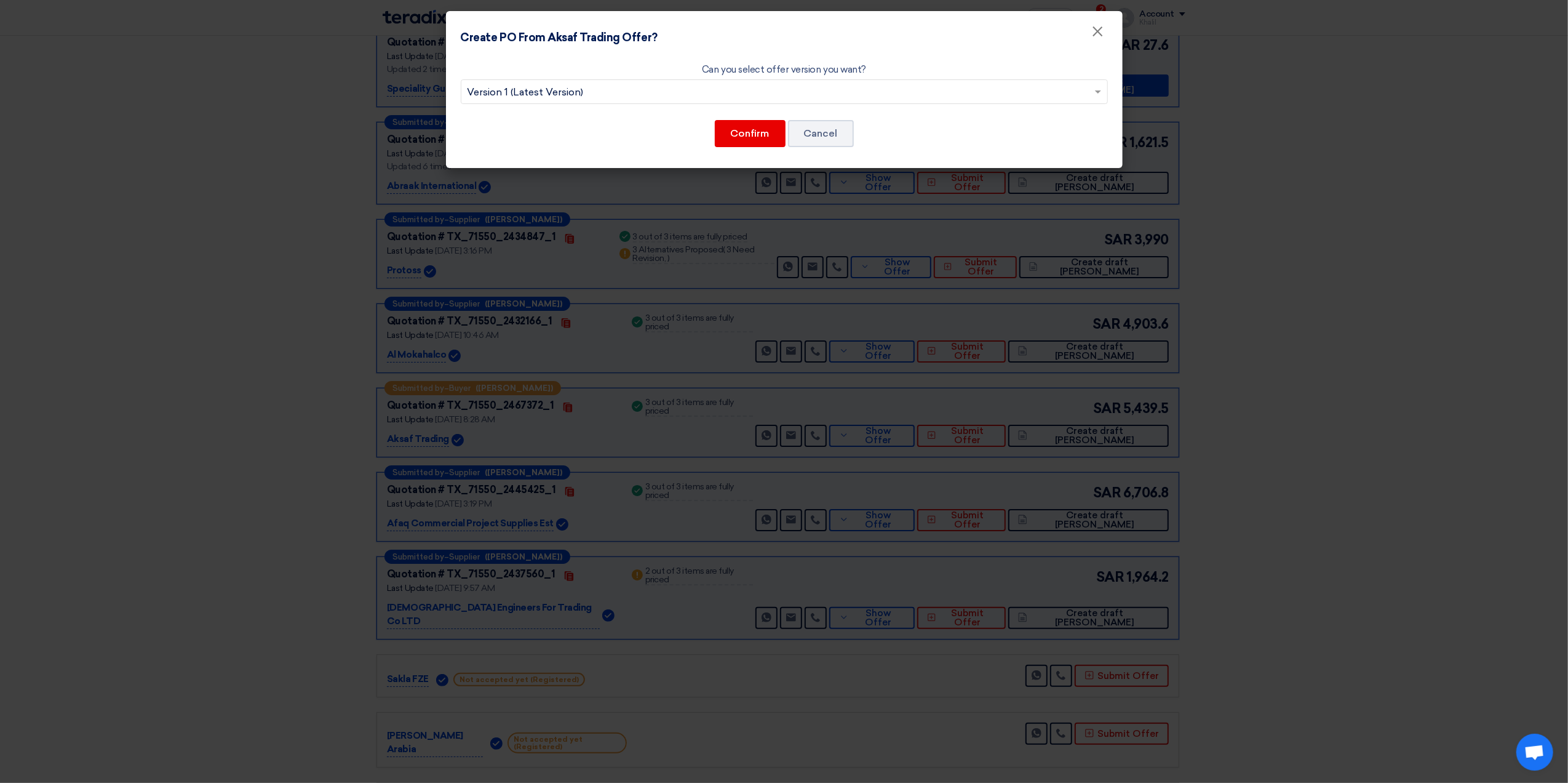
click at [739, 88] on input "text" at bounding box center [778, 92] width 621 height 20
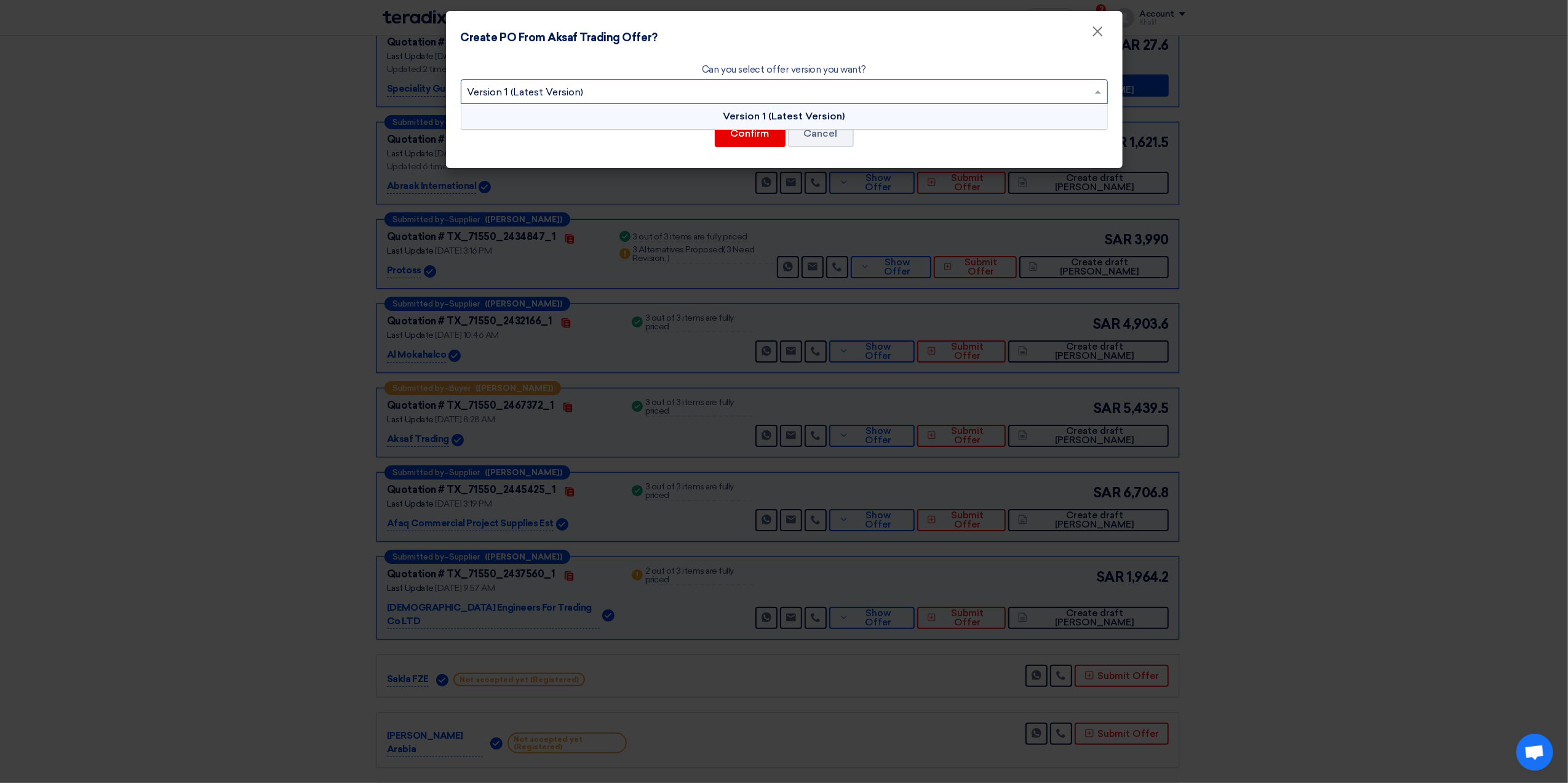
click at [749, 122] on span "Version 1 (Latest Version)" at bounding box center [784, 116] width 122 height 12
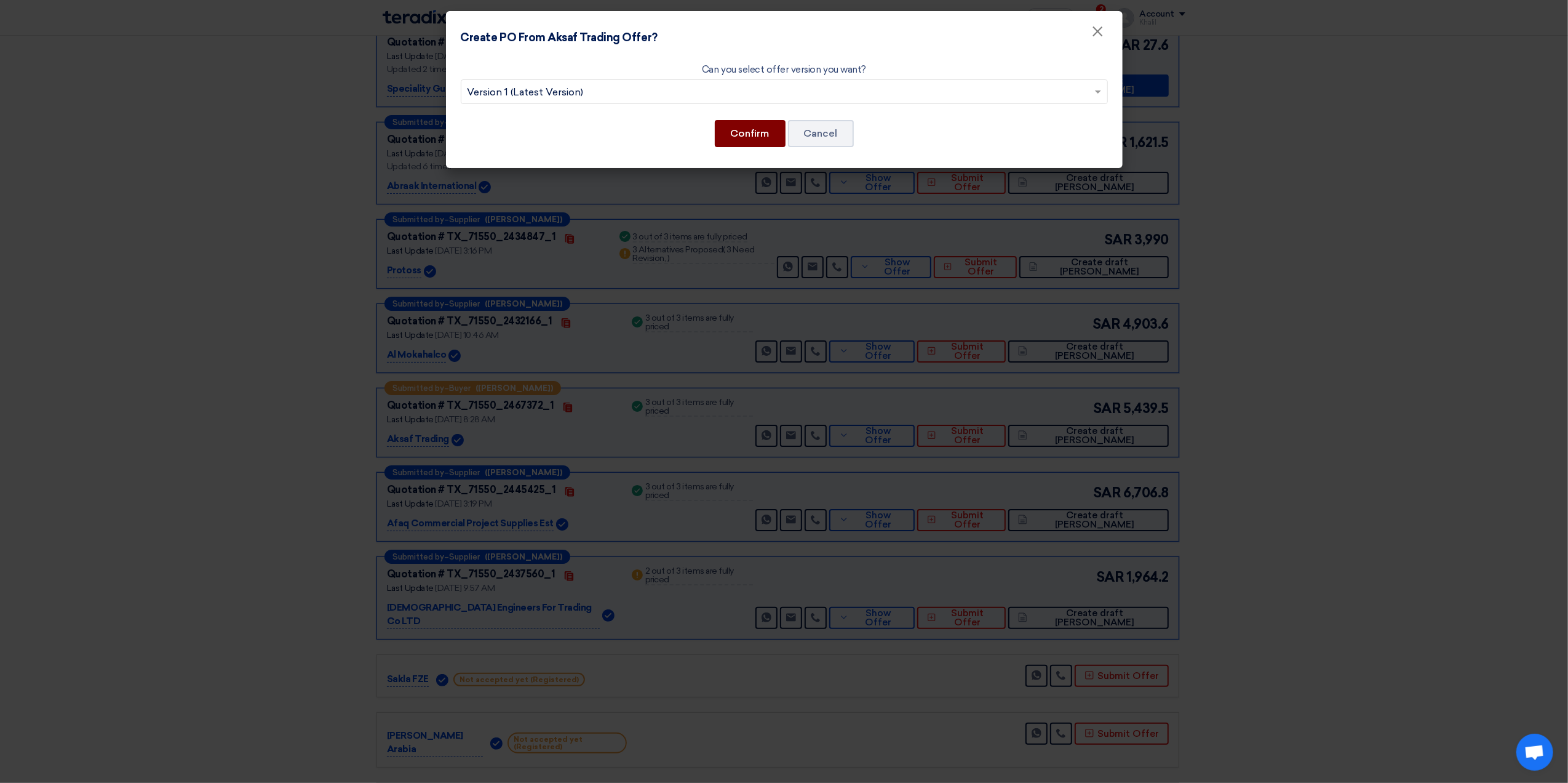
click at [751, 133] on button "Confirm" at bounding box center [750, 133] width 71 height 27
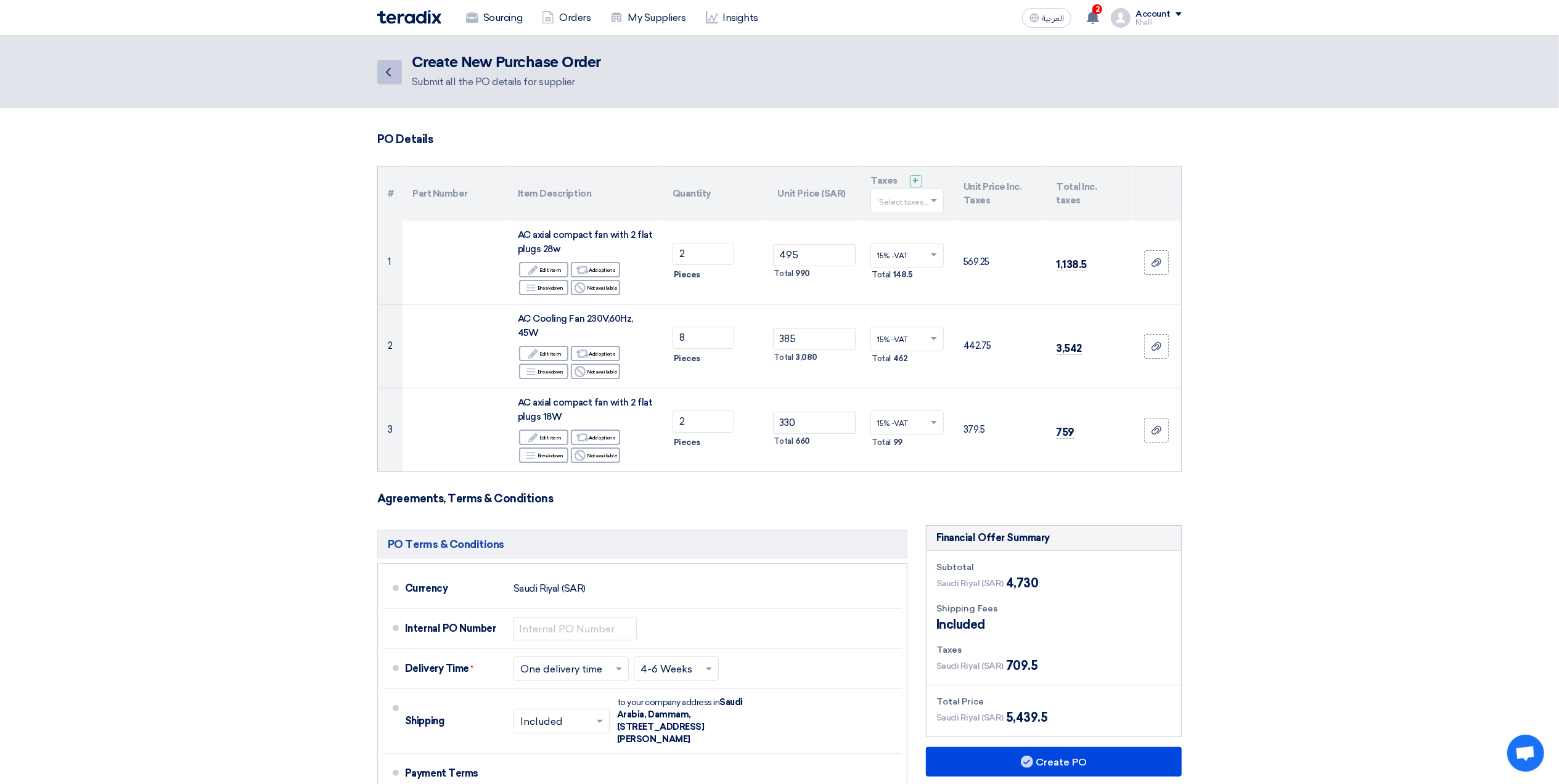
click at [386, 75] on icon "Back" at bounding box center [389, 72] width 14 height 14
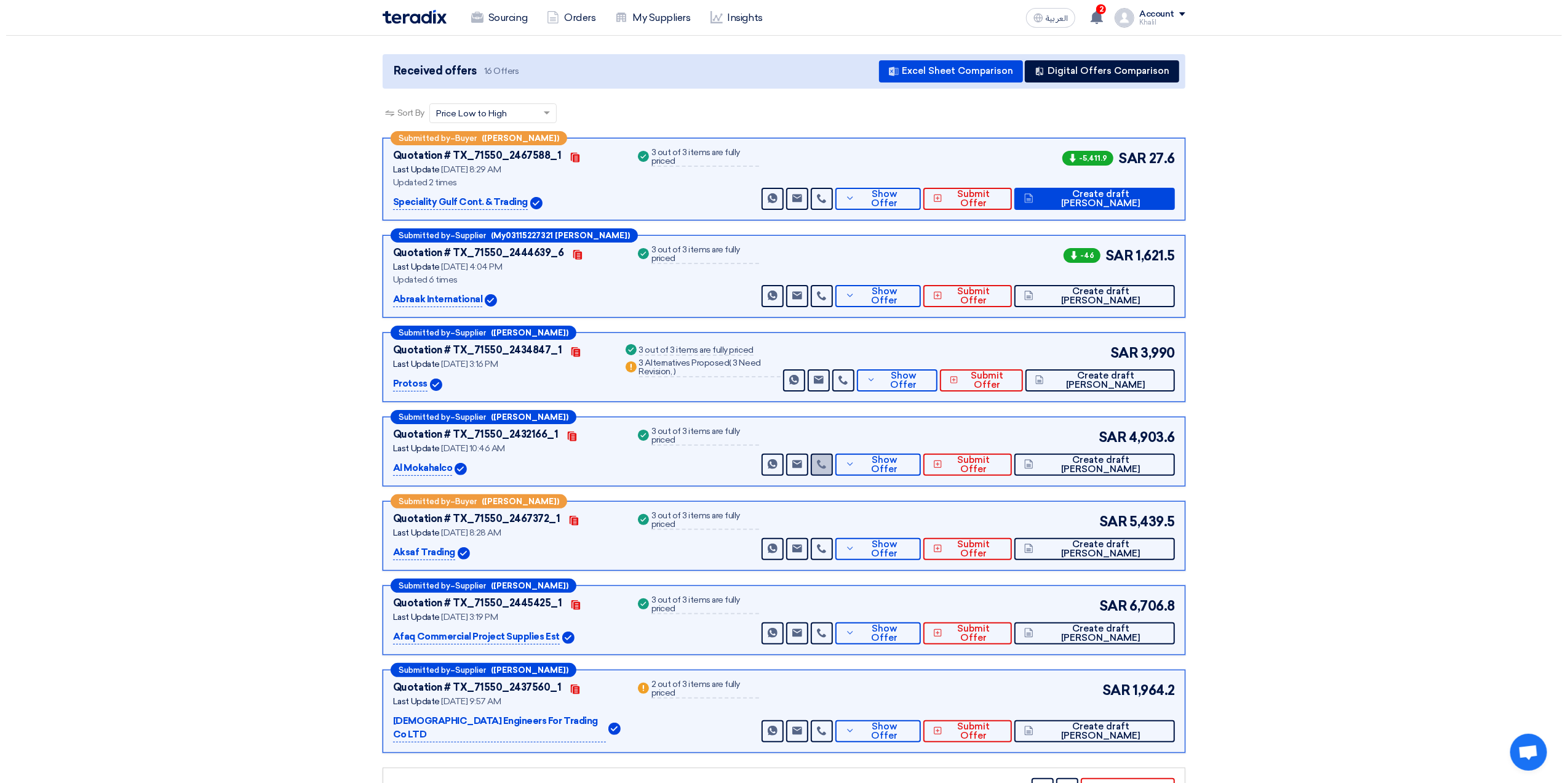
scroll to position [164, 0]
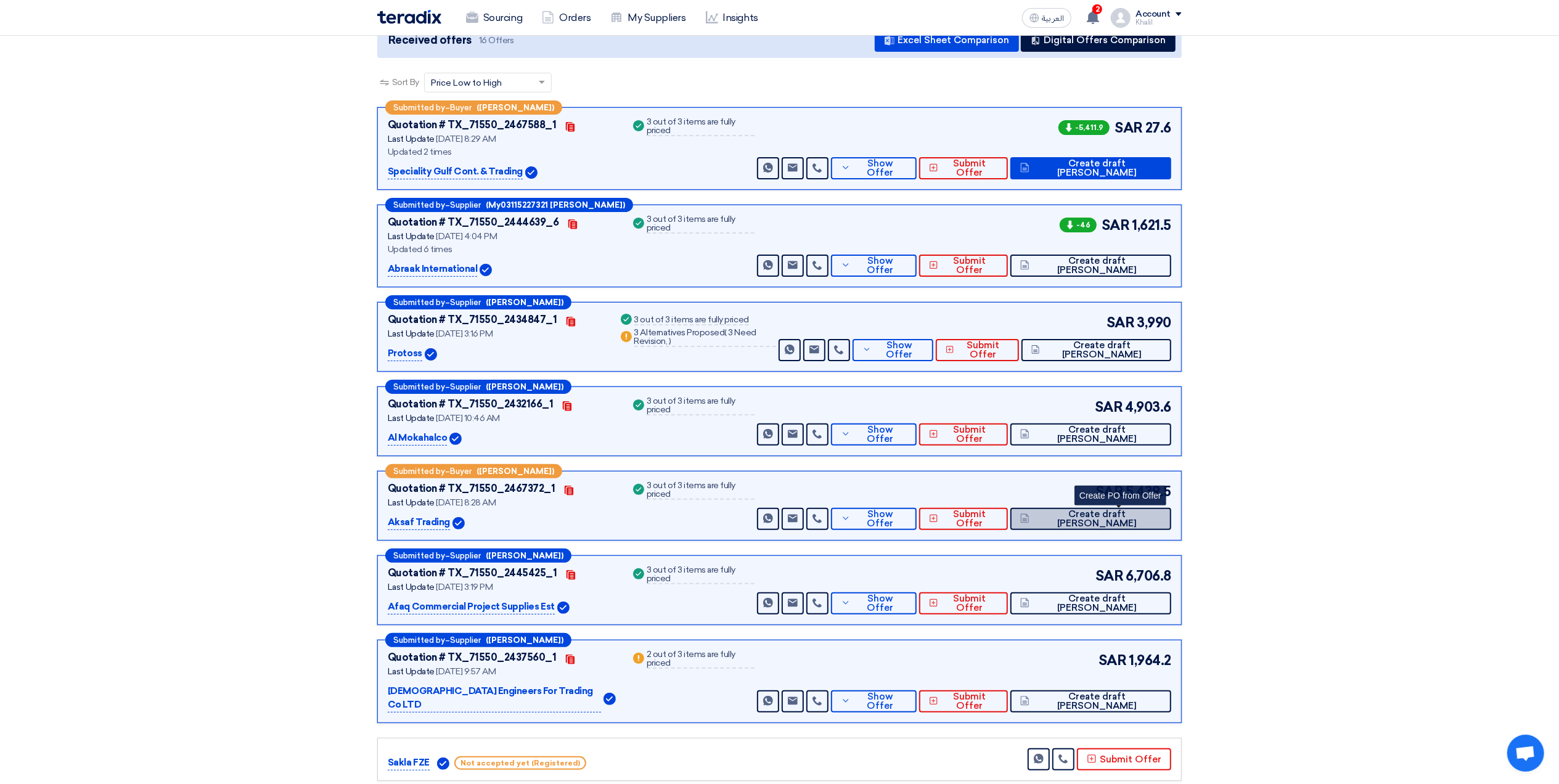
click at [1114, 521] on span "Create draft [PERSON_NAME]" at bounding box center [1096, 519] width 129 height 18
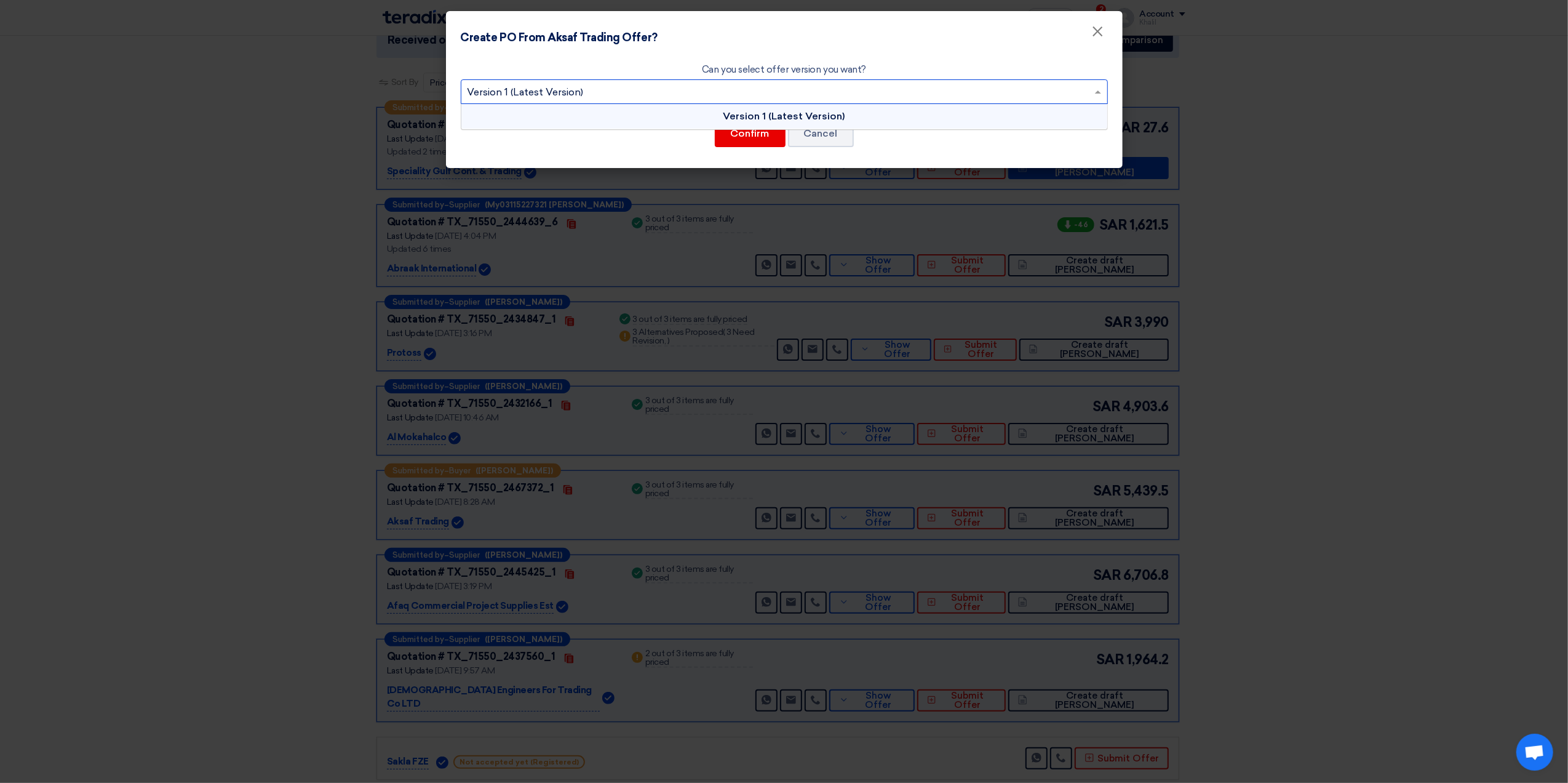
click at [739, 92] on input "text" at bounding box center [778, 92] width 621 height 20
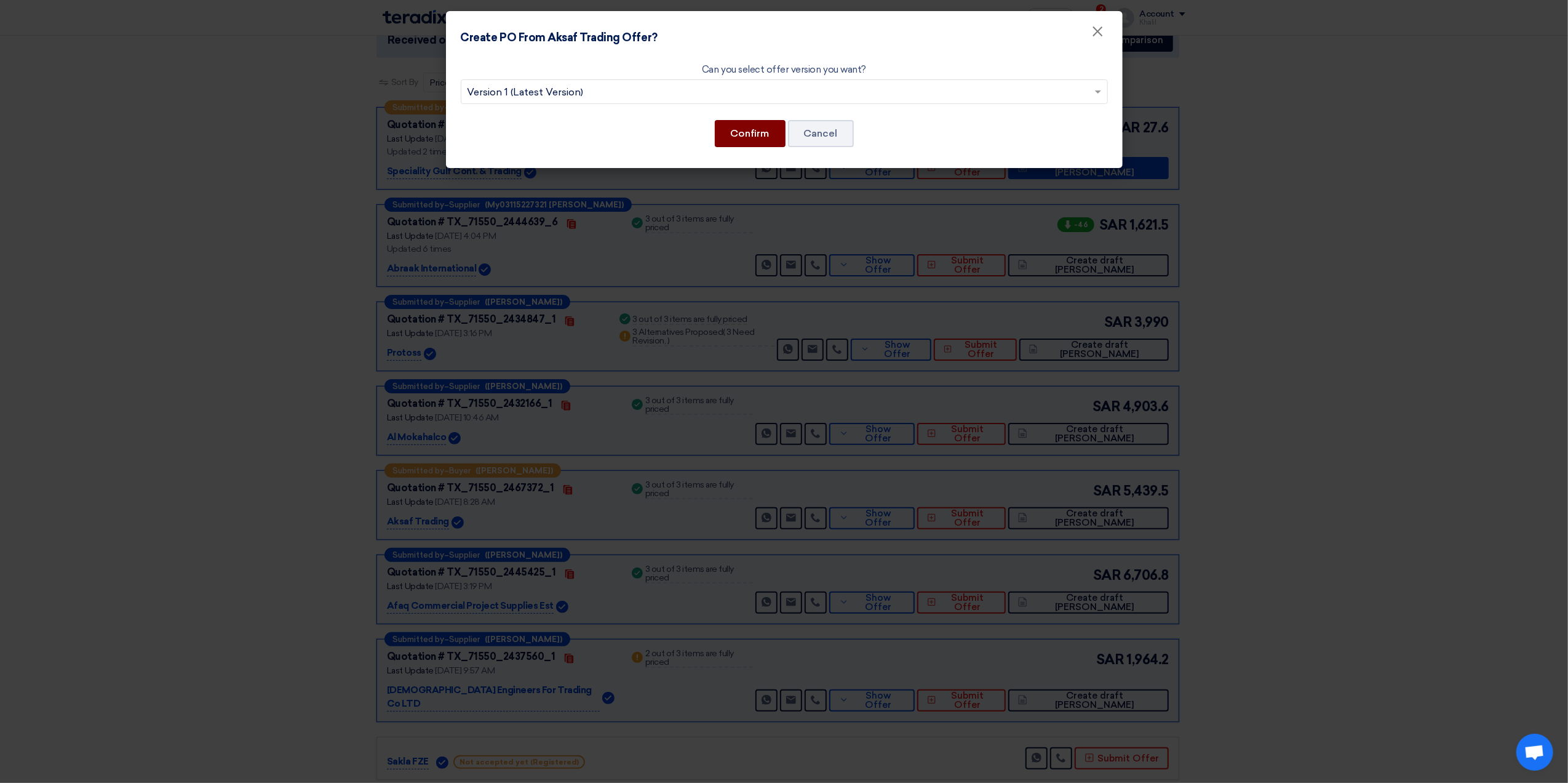
click at [754, 138] on button "Confirm" at bounding box center [750, 133] width 71 height 27
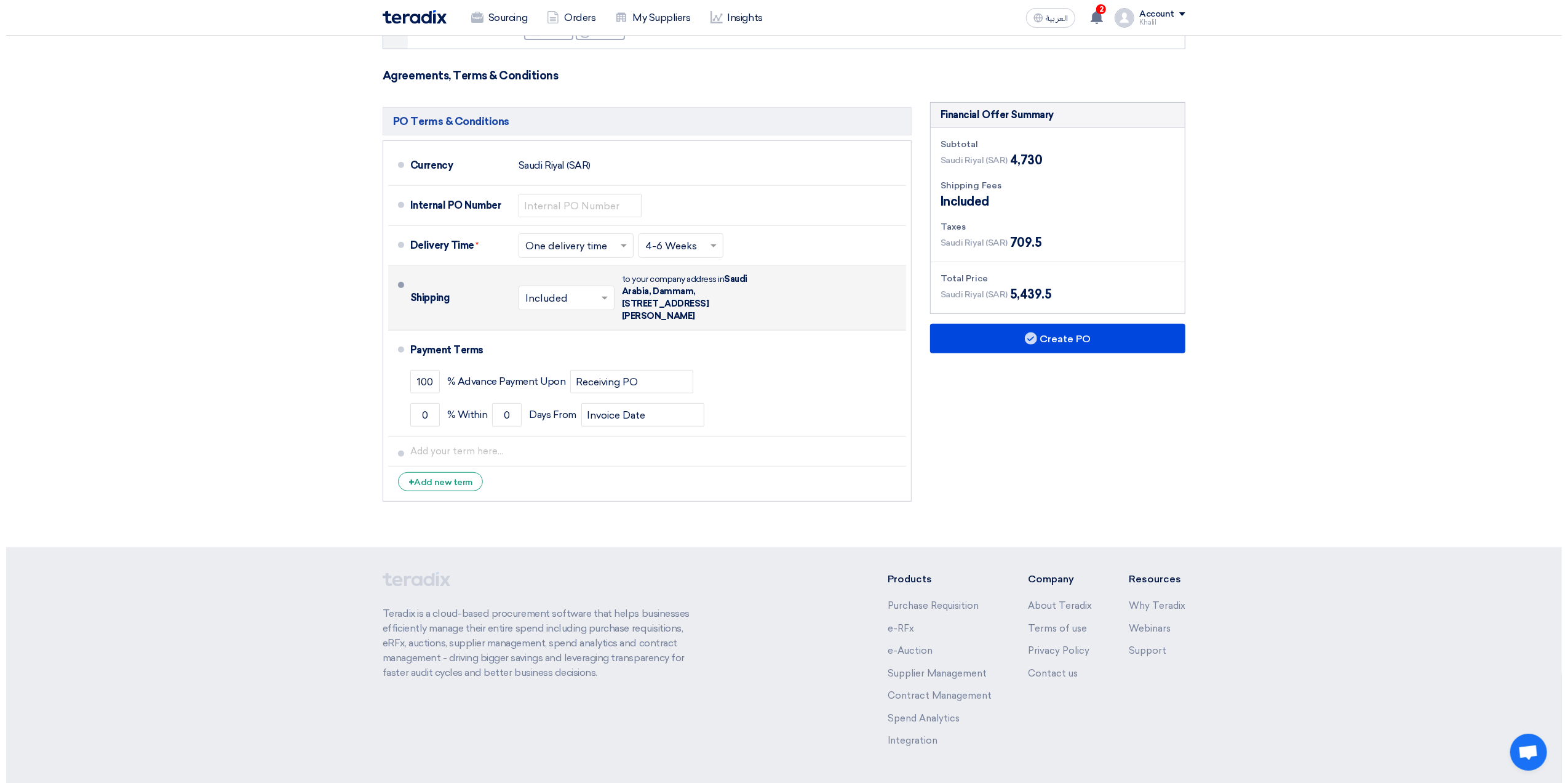
scroll to position [467, 0]
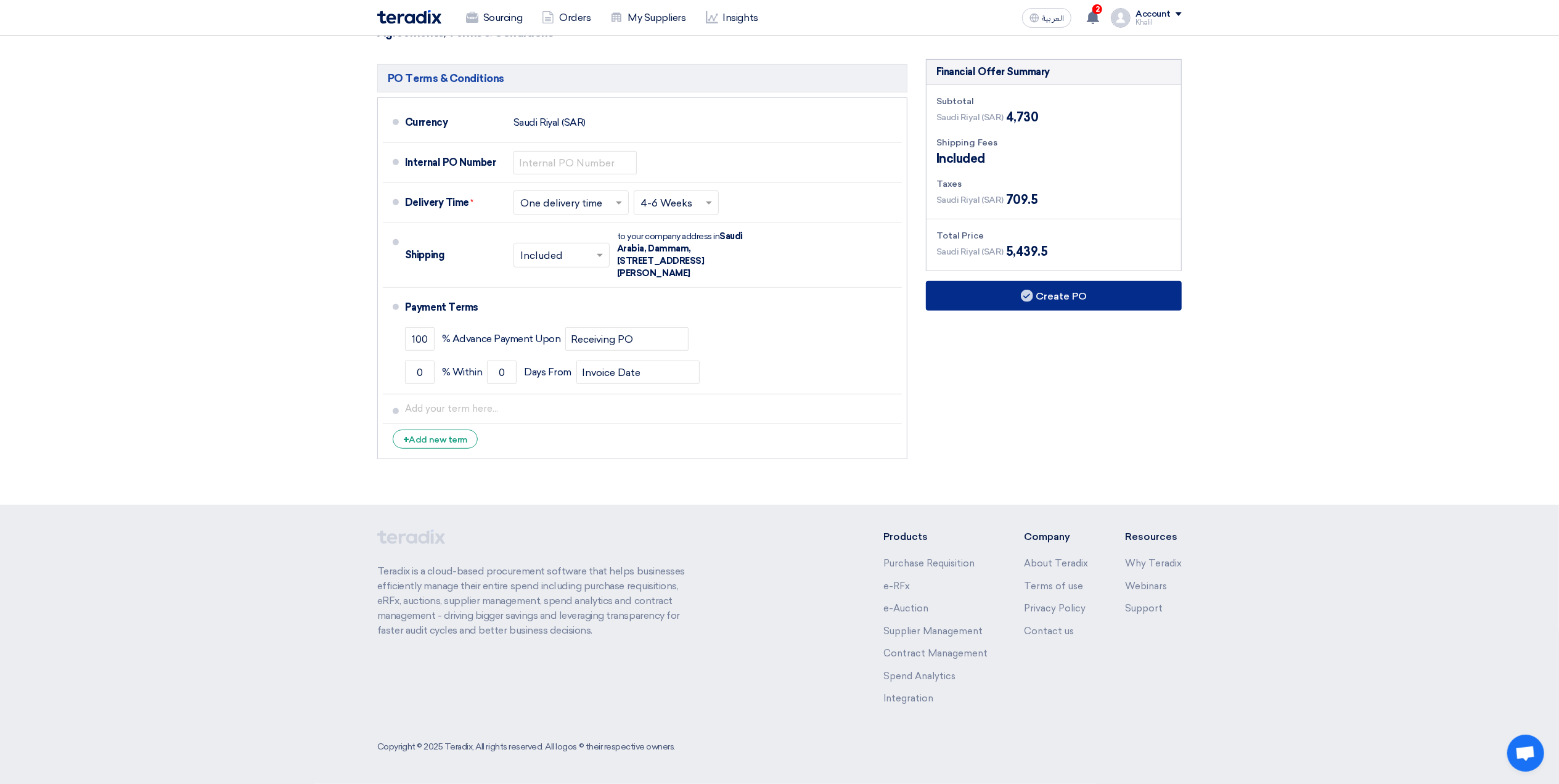
click at [1066, 294] on button "Create PO" at bounding box center [1054, 295] width 256 height 30
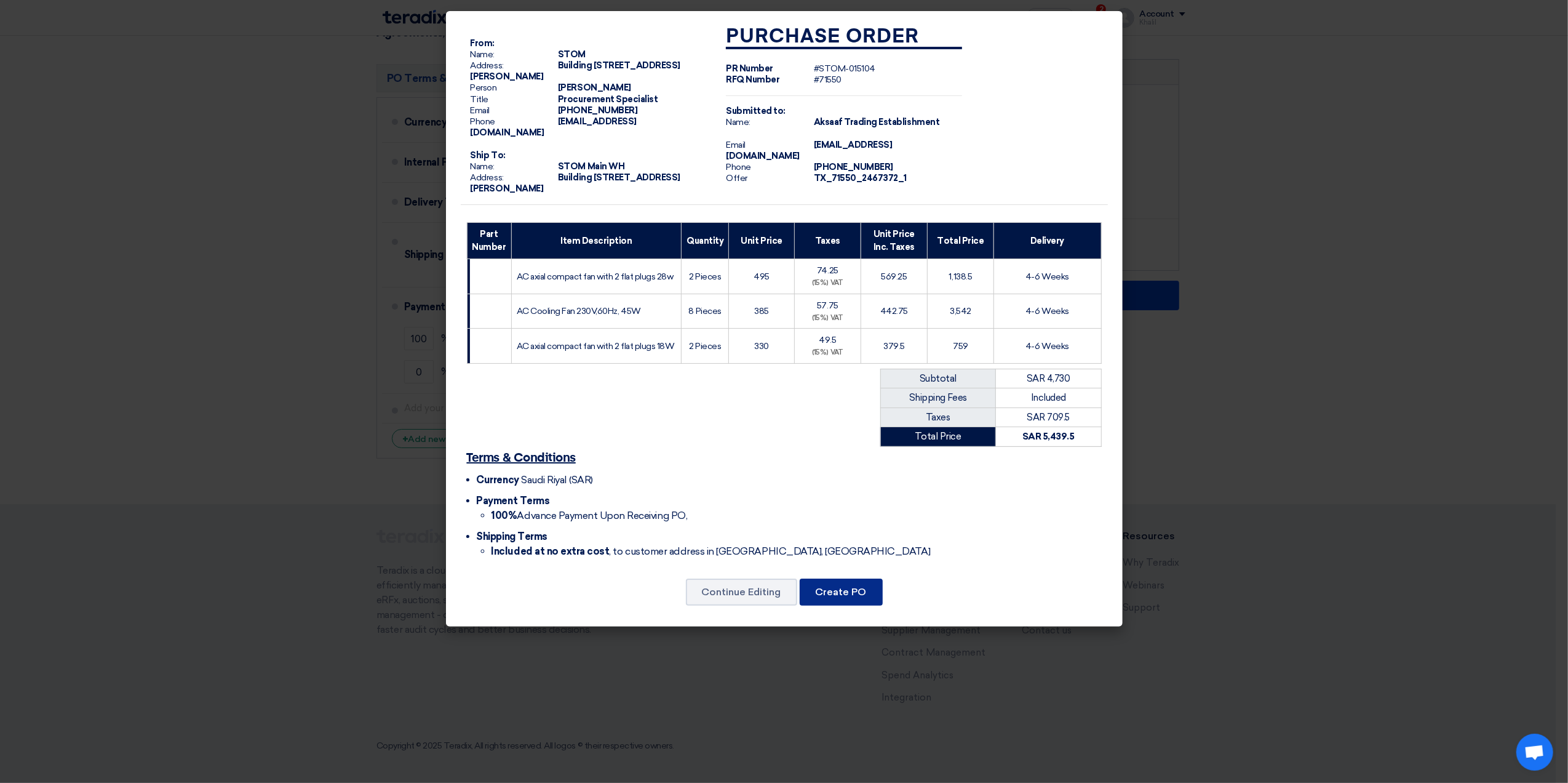
click at [853, 606] on button "Create PO" at bounding box center [841, 592] width 83 height 27
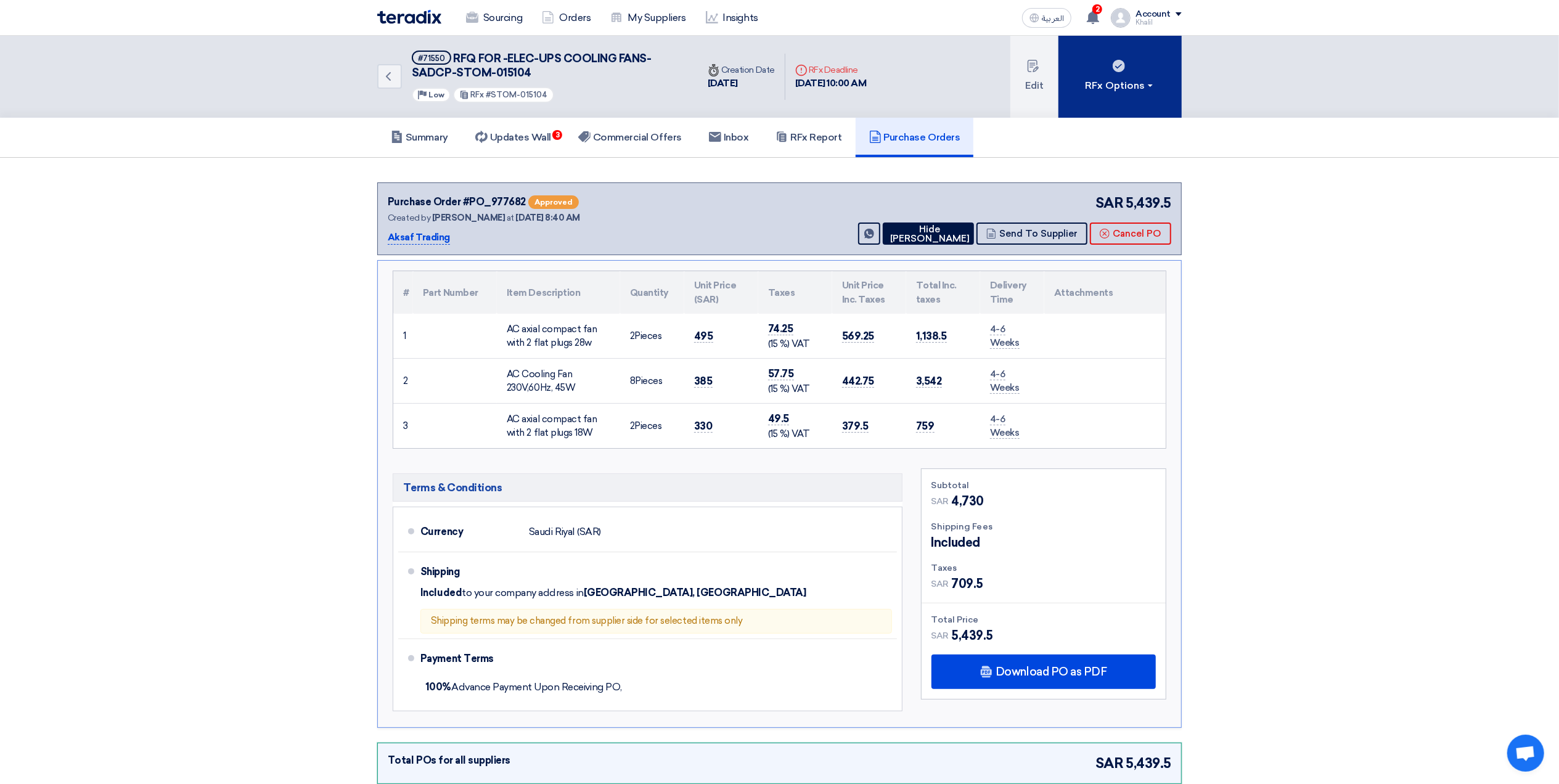
click at [1160, 87] on button "RFx Options" at bounding box center [1120, 76] width 123 height 82
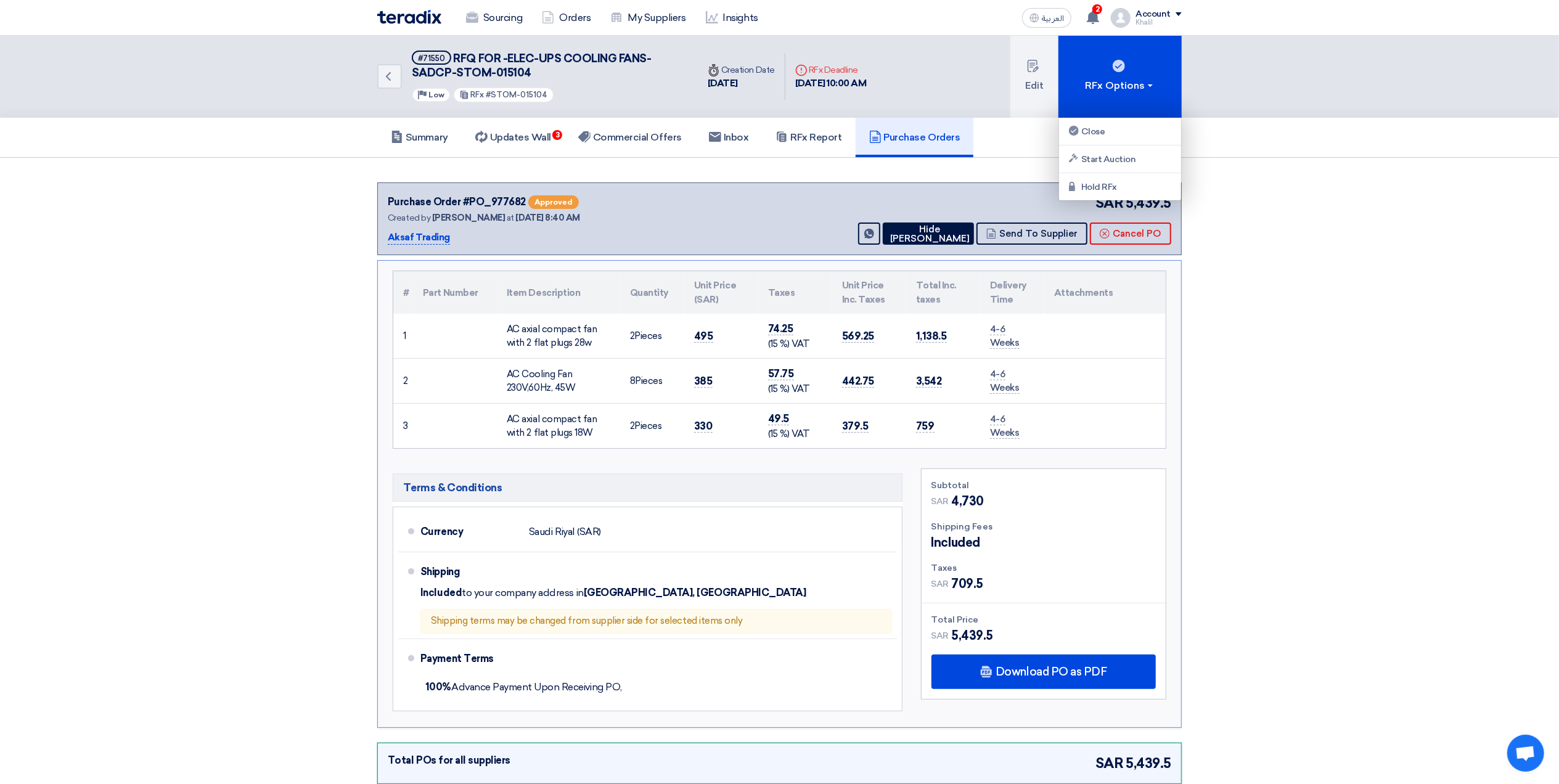
click at [1267, 199] on section "Purchase Order #PO_977682 Approved Created by [PERSON_NAME] at [DATE] 8:40 AM A…" at bounding box center [780, 486] width 1559 height 657
click at [1059, 244] on div "Purchase Order #PO_977682 Approved Created by [PERSON_NAME] at [DATE] 8:40 AM A…" at bounding box center [780, 219] width 804 height 73
click at [1059, 234] on button "Send To Supplier" at bounding box center [1032, 234] width 111 height 23
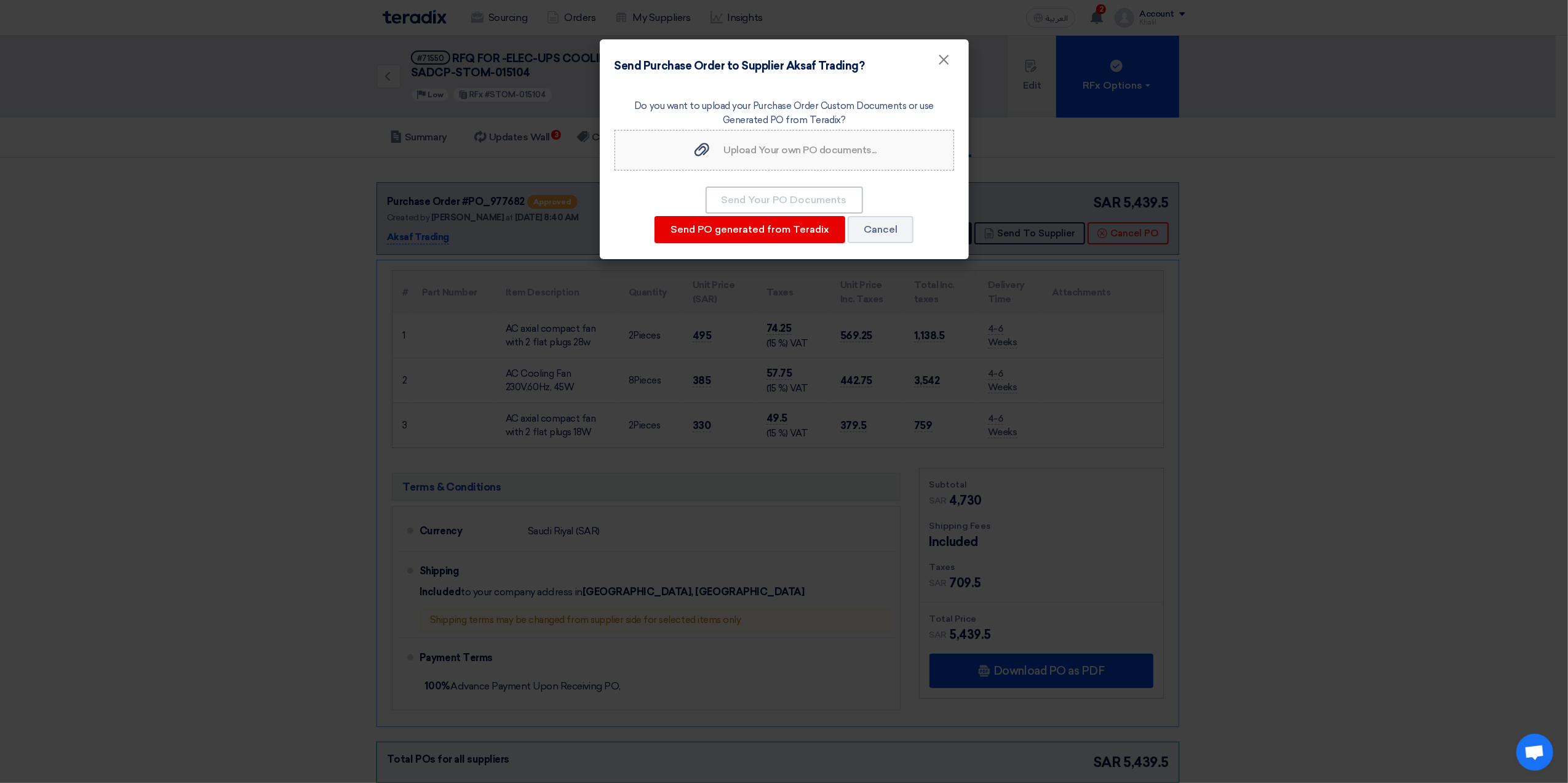
click at [793, 162] on label "Upload Your own PO documents... Upload Your own PO documents..." at bounding box center [784, 150] width 340 height 41
click at [0, 0] on input "Upload Your own PO documents... Upload Your own PO documents..." at bounding box center [0, 0] width 0 height 0
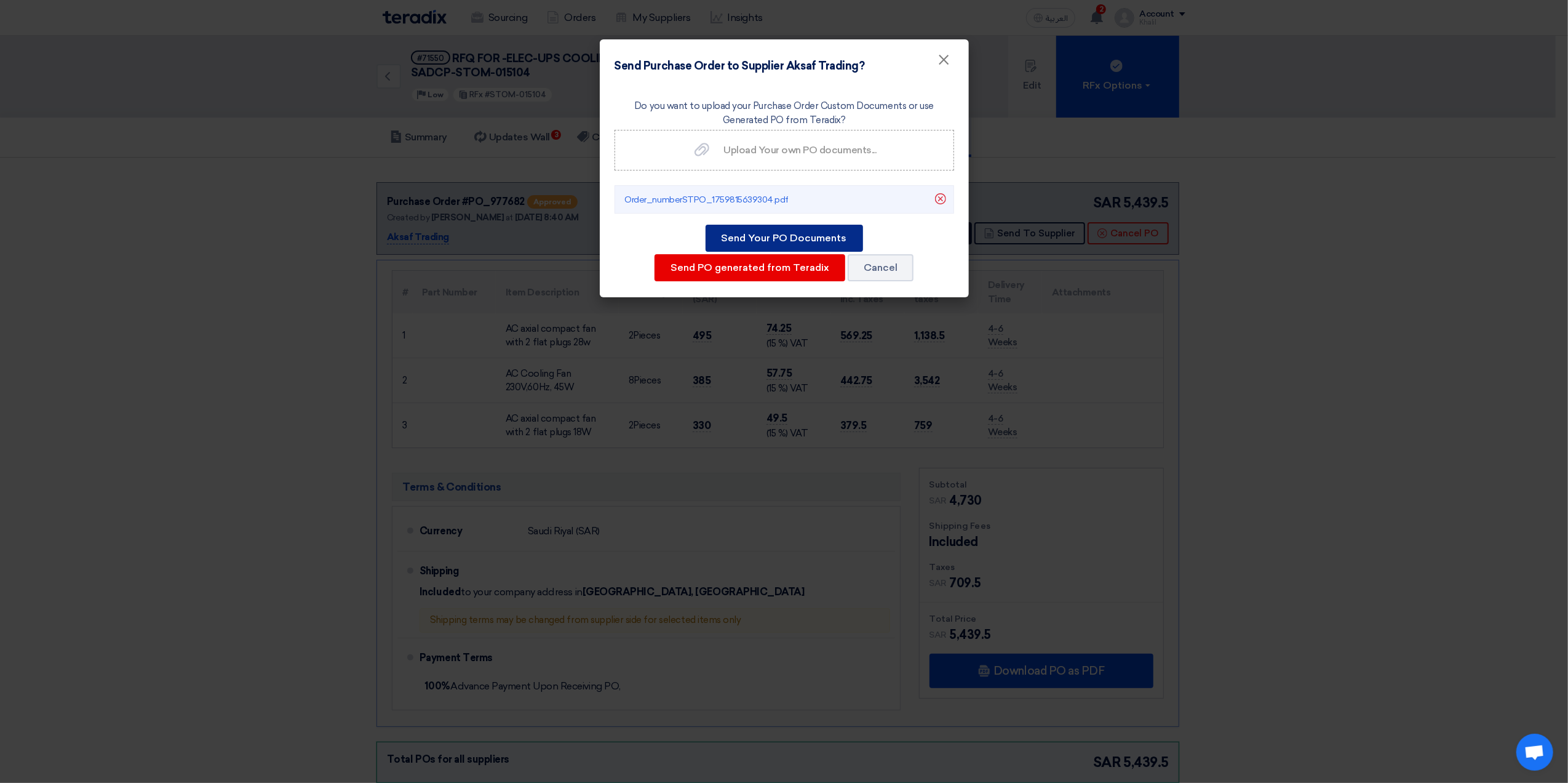
click at [818, 239] on button "Send Your PO Documents" at bounding box center [784, 239] width 157 height 27
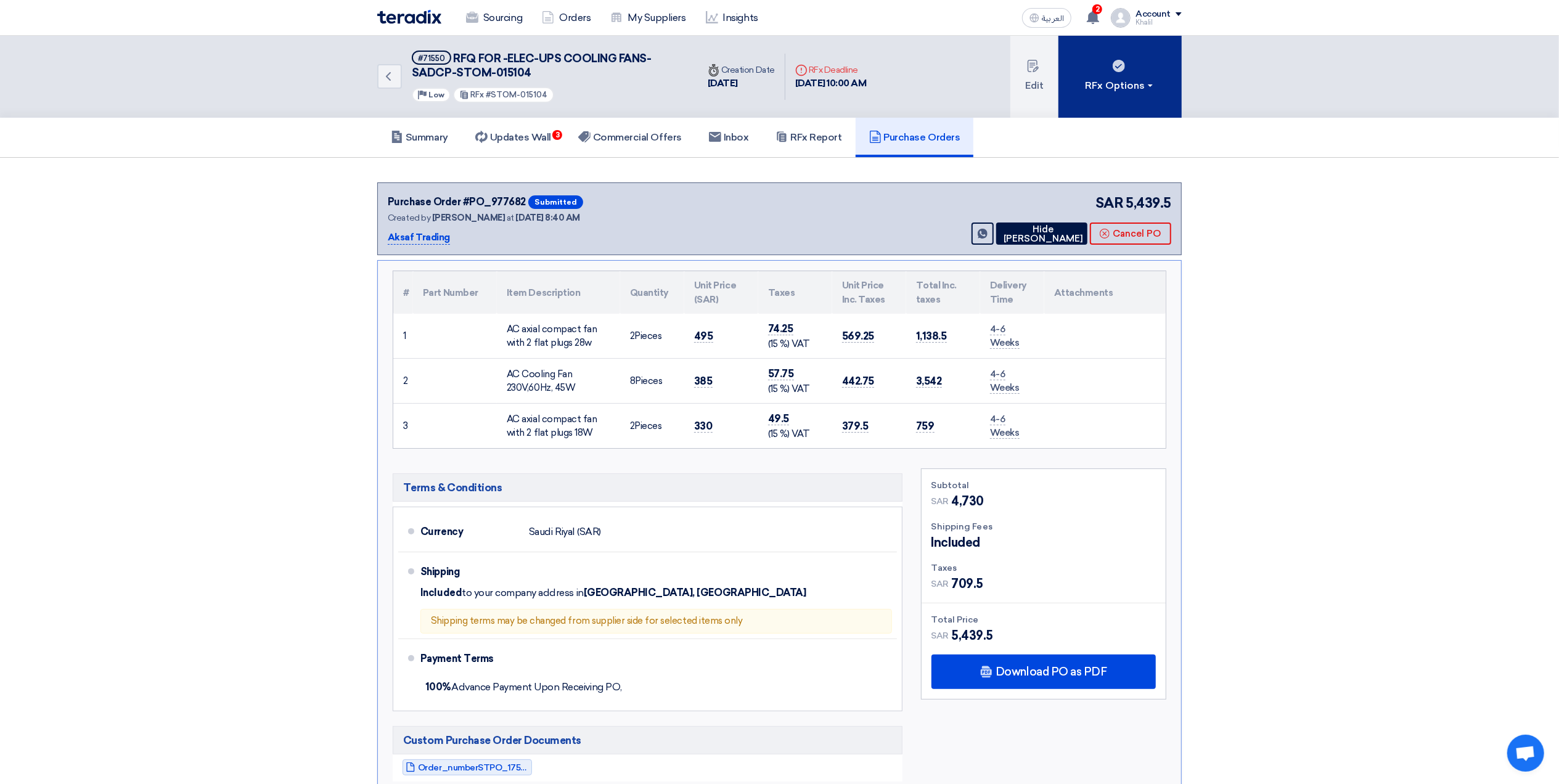
click at [1147, 93] on button "RFx Options" at bounding box center [1120, 76] width 123 height 82
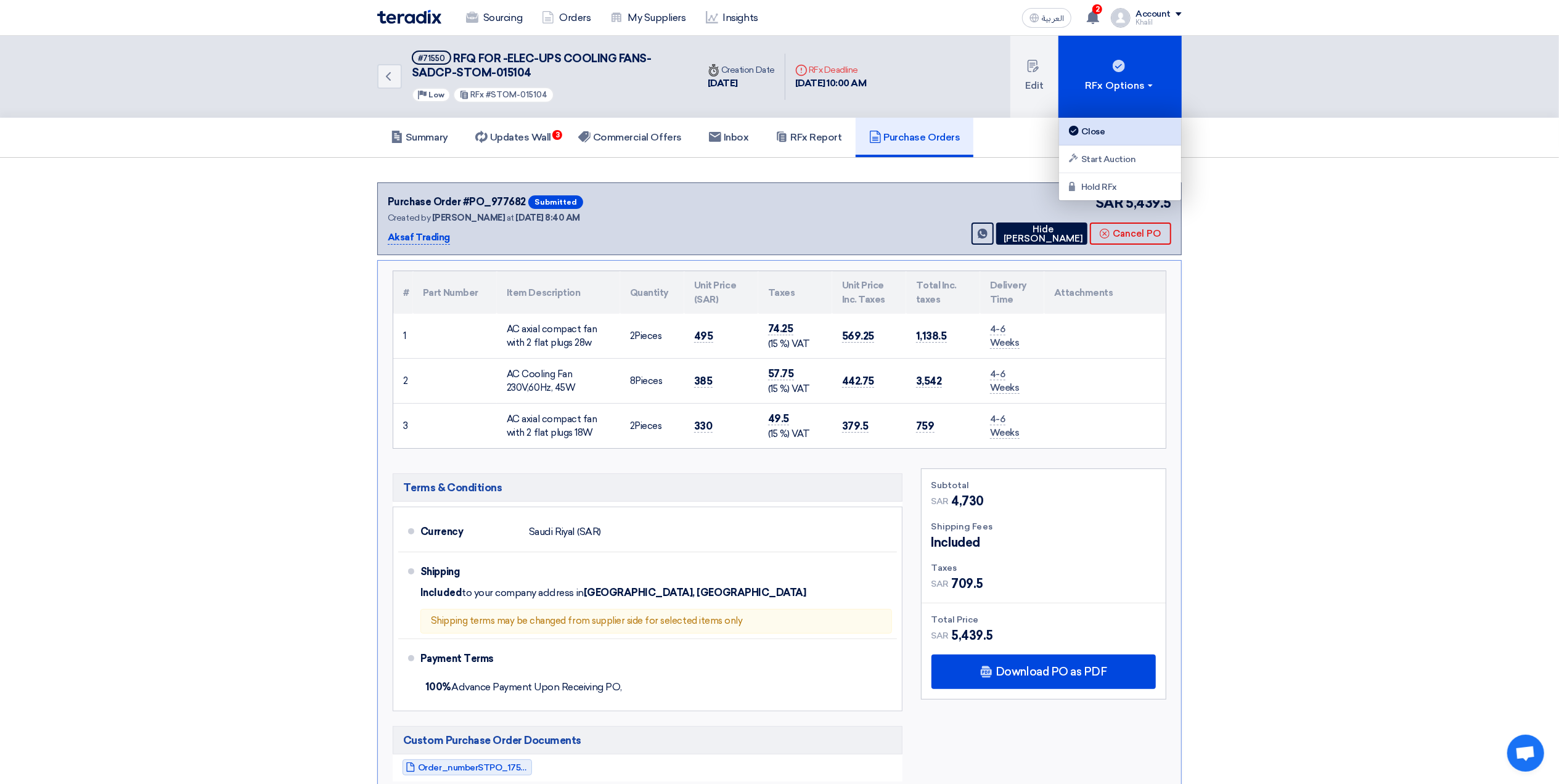
click at [1137, 133] on div "Close" at bounding box center [1120, 131] width 107 height 14
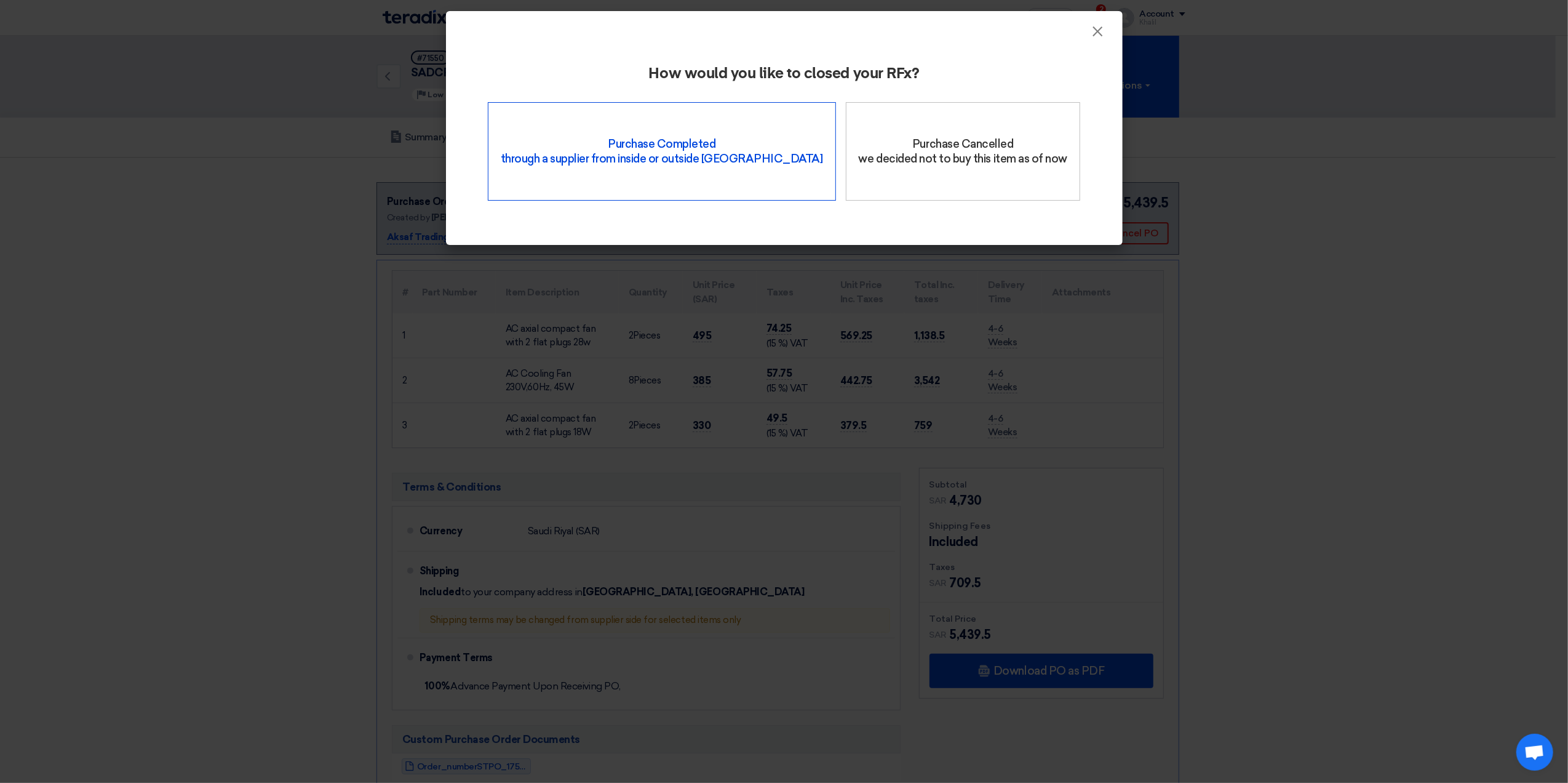
click at [719, 165] on div "Purchase Completed through a supplier from inside or outside Teradix" at bounding box center [662, 151] width 348 height 99
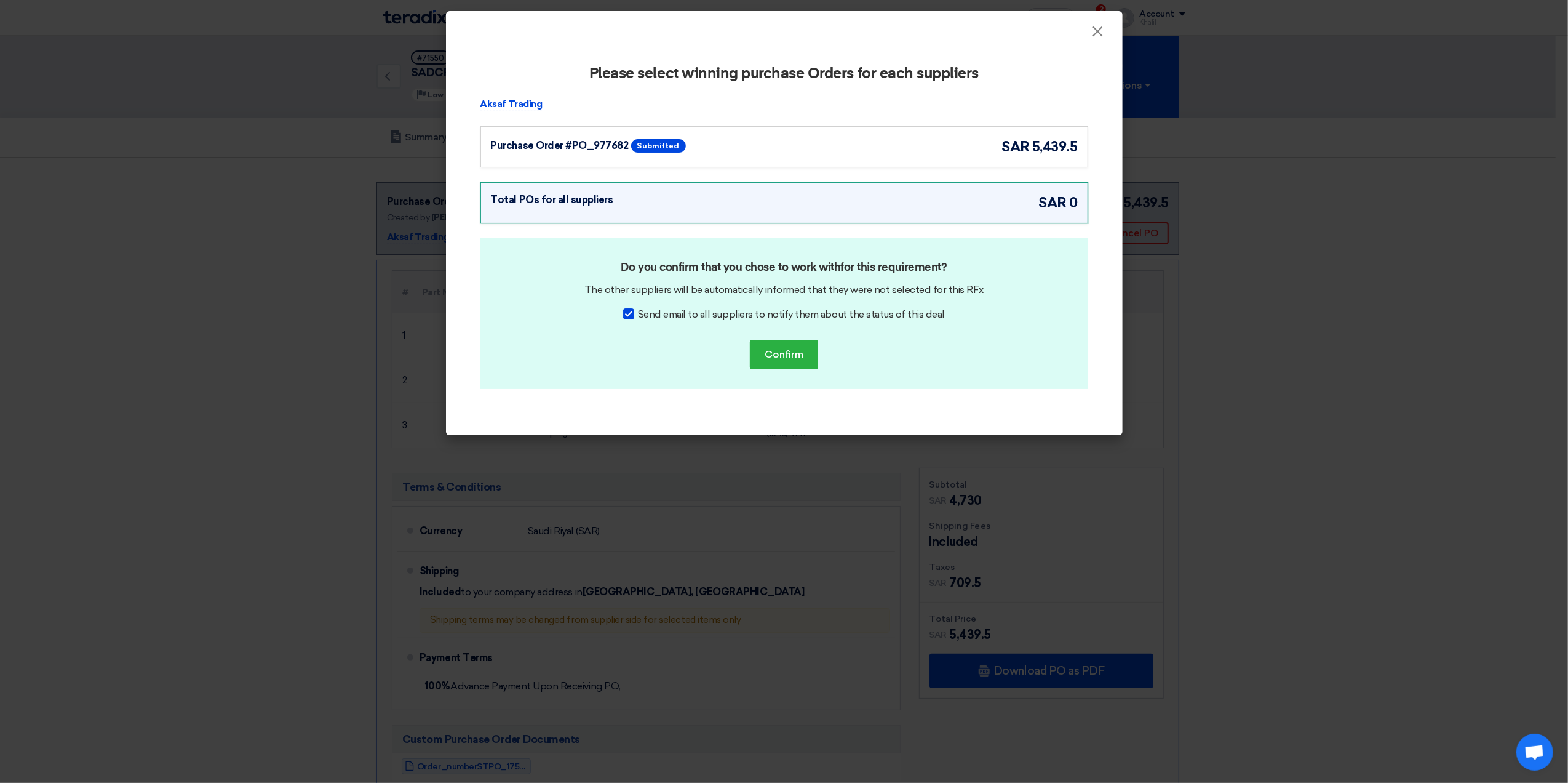
click at [852, 157] on div "Purchase Order #PO_977682 Submitted sar 5,439.5" at bounding box center [784, 146] width 608 height 41
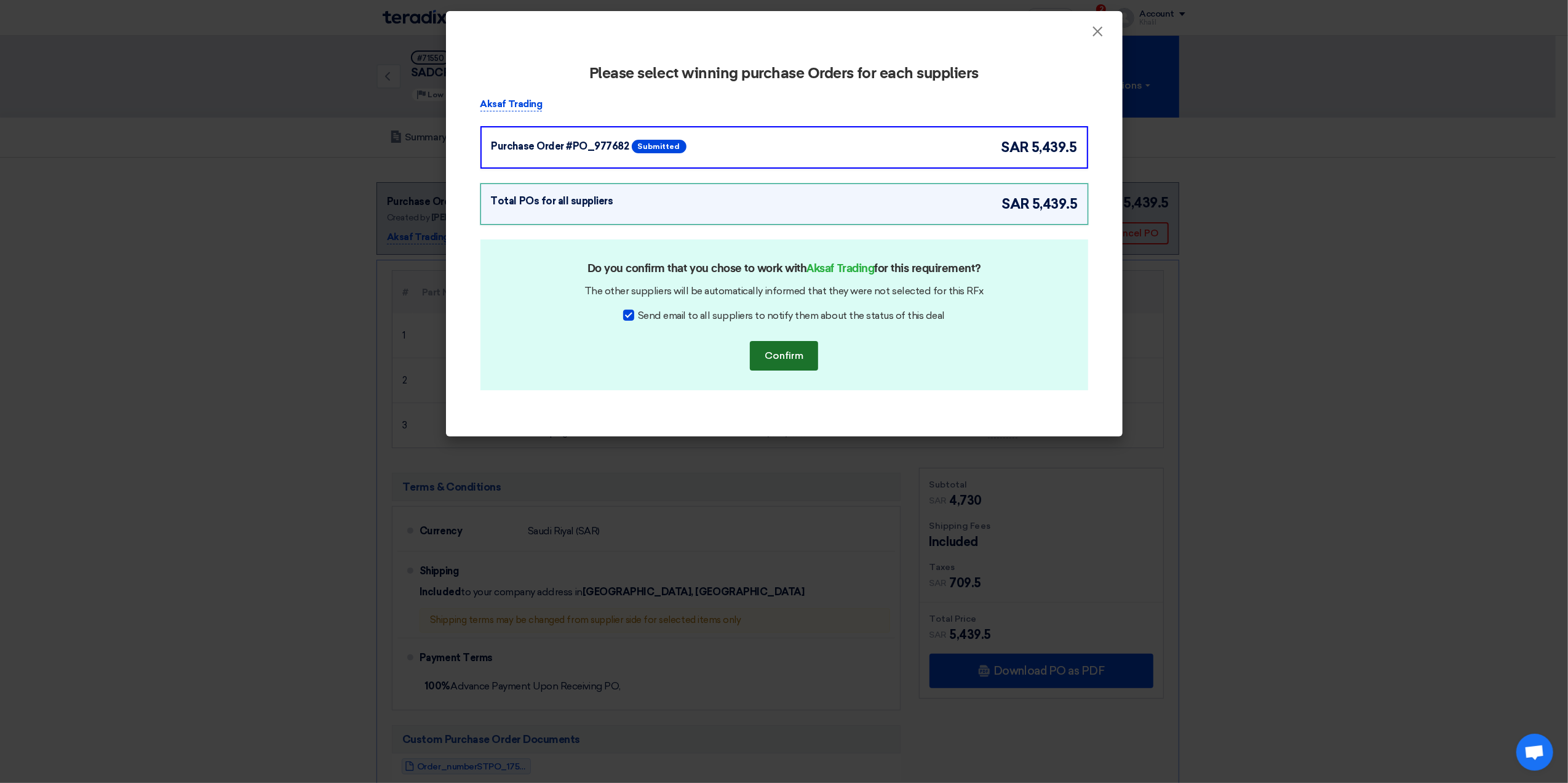
click at [796, 348] on button "Confirm" at bounding box center [784, 356] width 68 height 30
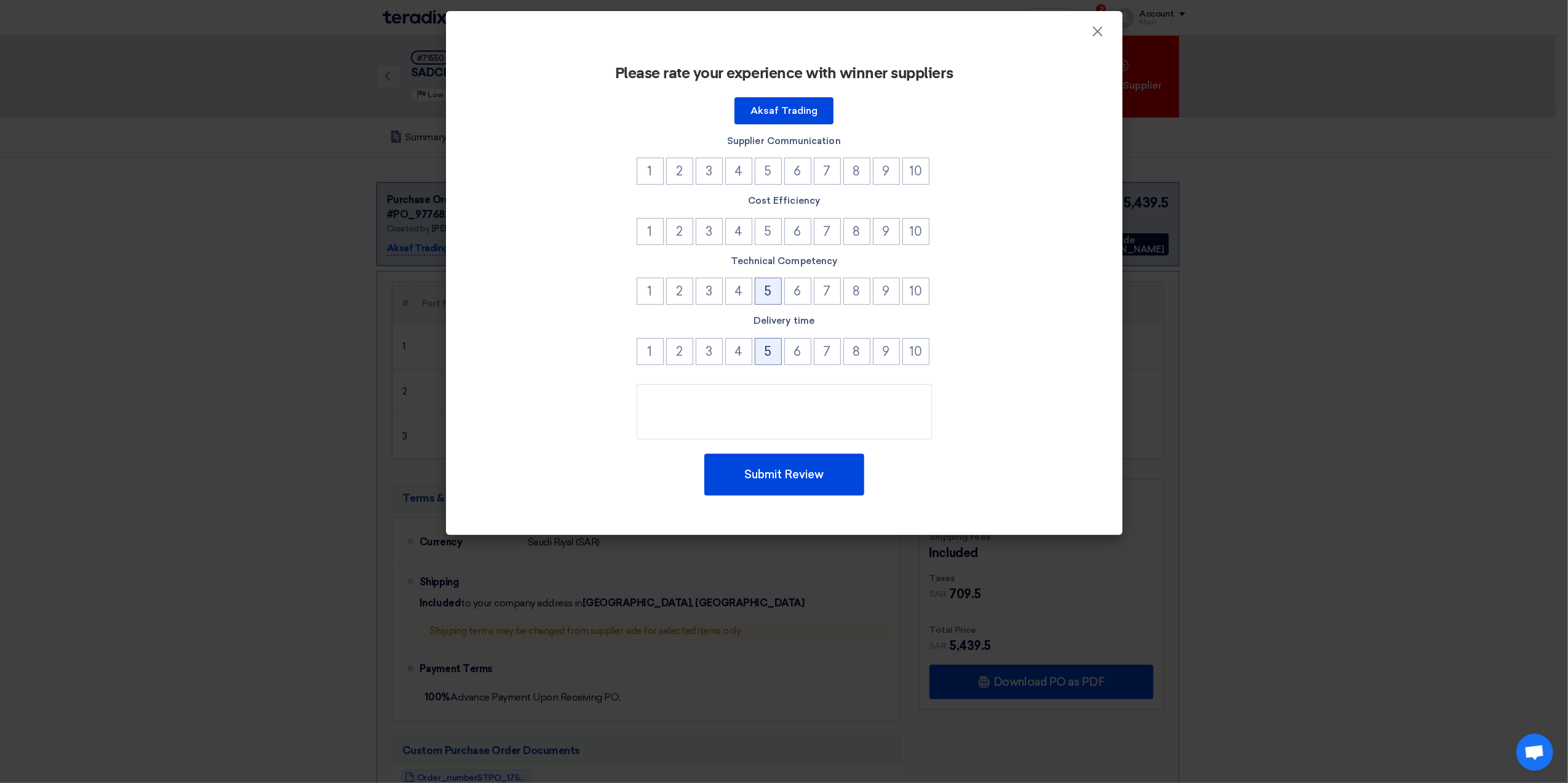
drag, startPoint x: 763, startPoint y: 350, endPoint x: 779, endPoint y: 292, distance: 60.2
click at [764, 345] on button "5" at bounding box center [768, 352] width 27 height 27
click at [780, 288] on button "5" at bounding box center [768, 292] width 27 height 27
click at [772, 238] on button "5" at bounding box center [768, 231] width 27 height 27
click at [767, 177] on button "5" at bounding box center [768, 171] width 27 height 27
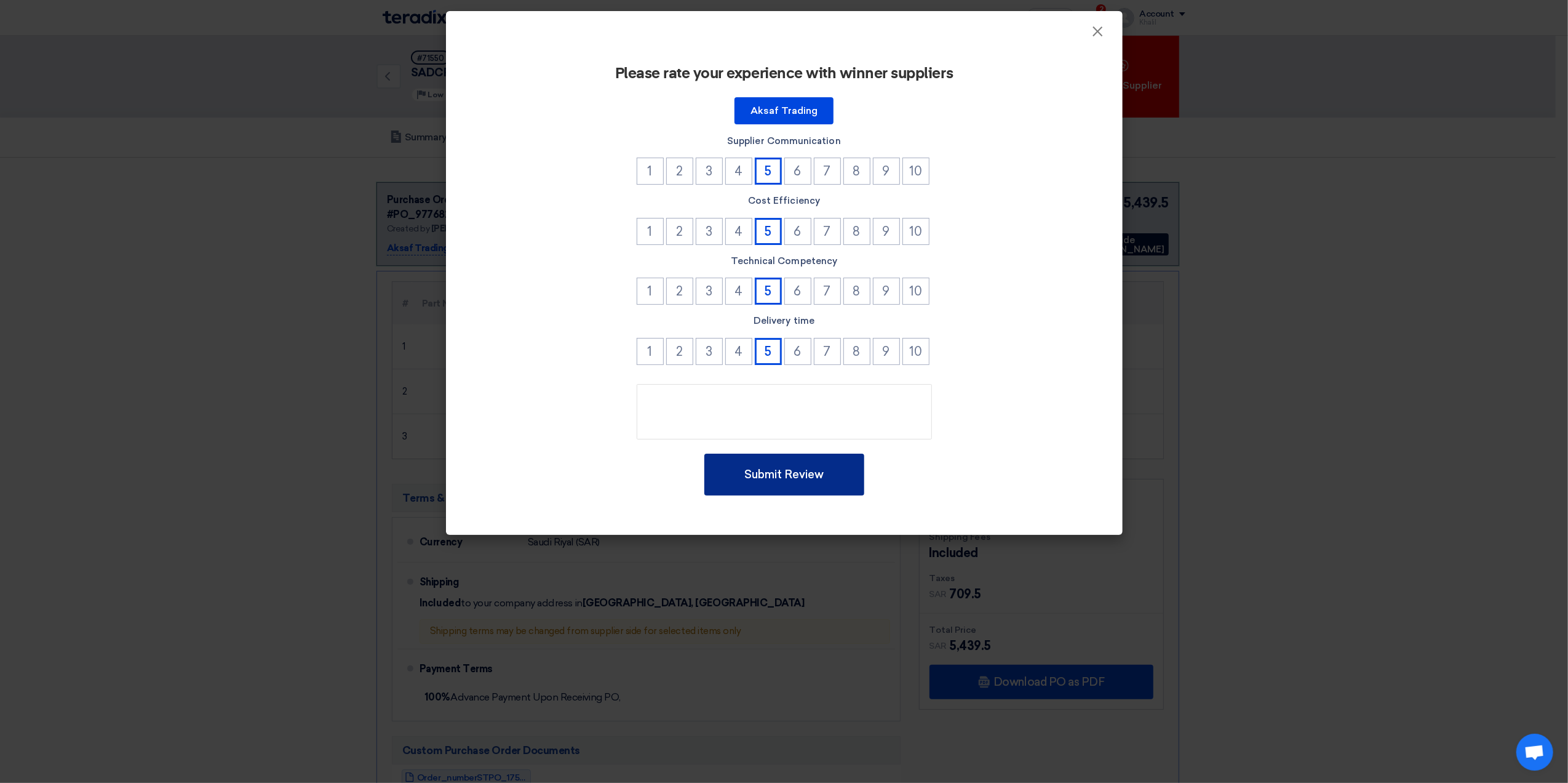
click at [797, 465] on button "Submit Review" at bounding box center [784, 475] width 160 height 42
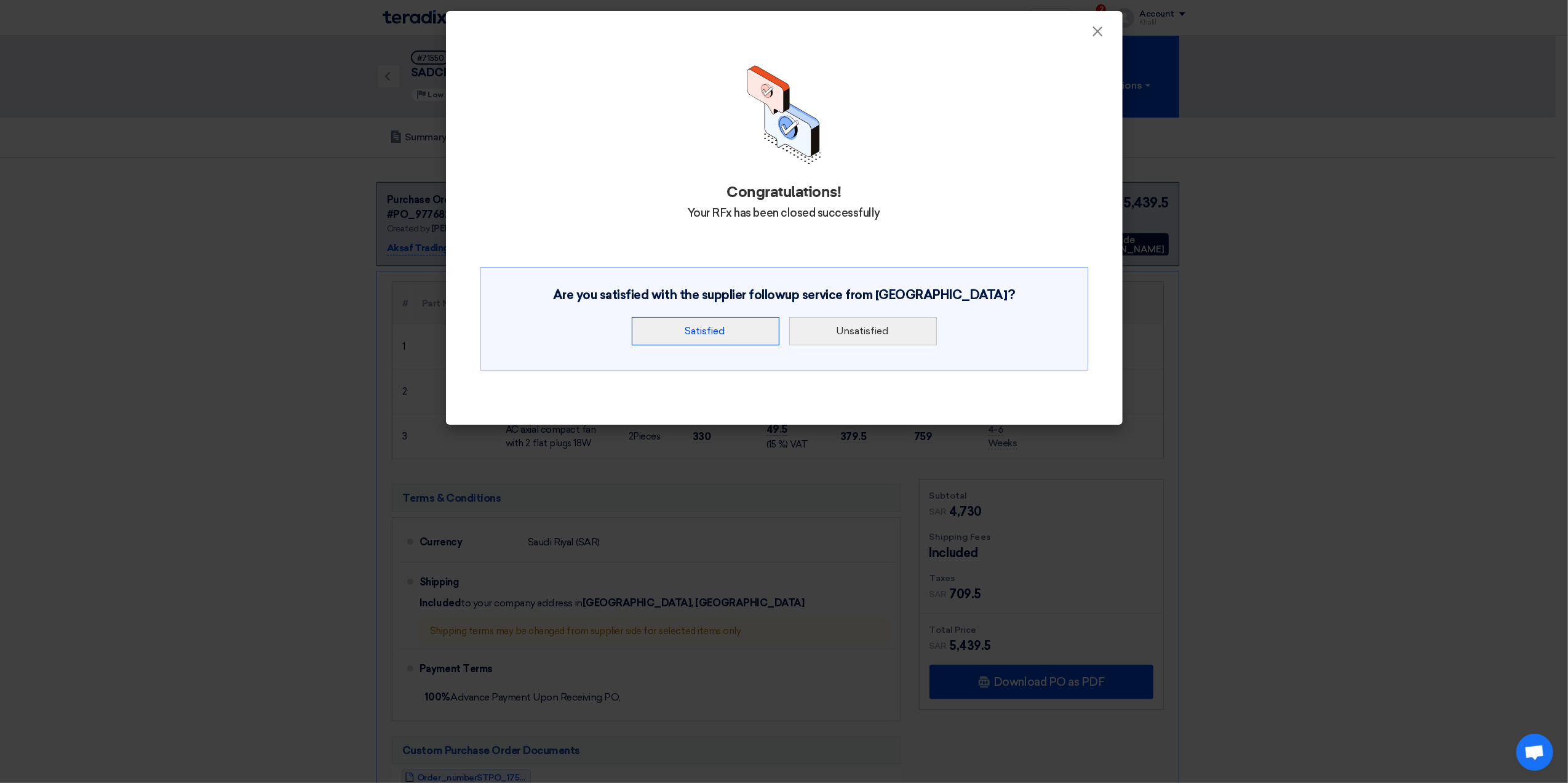
click at [741, 331] on button "Satisfied" at bounding box center [706, 331] width 148 height 28
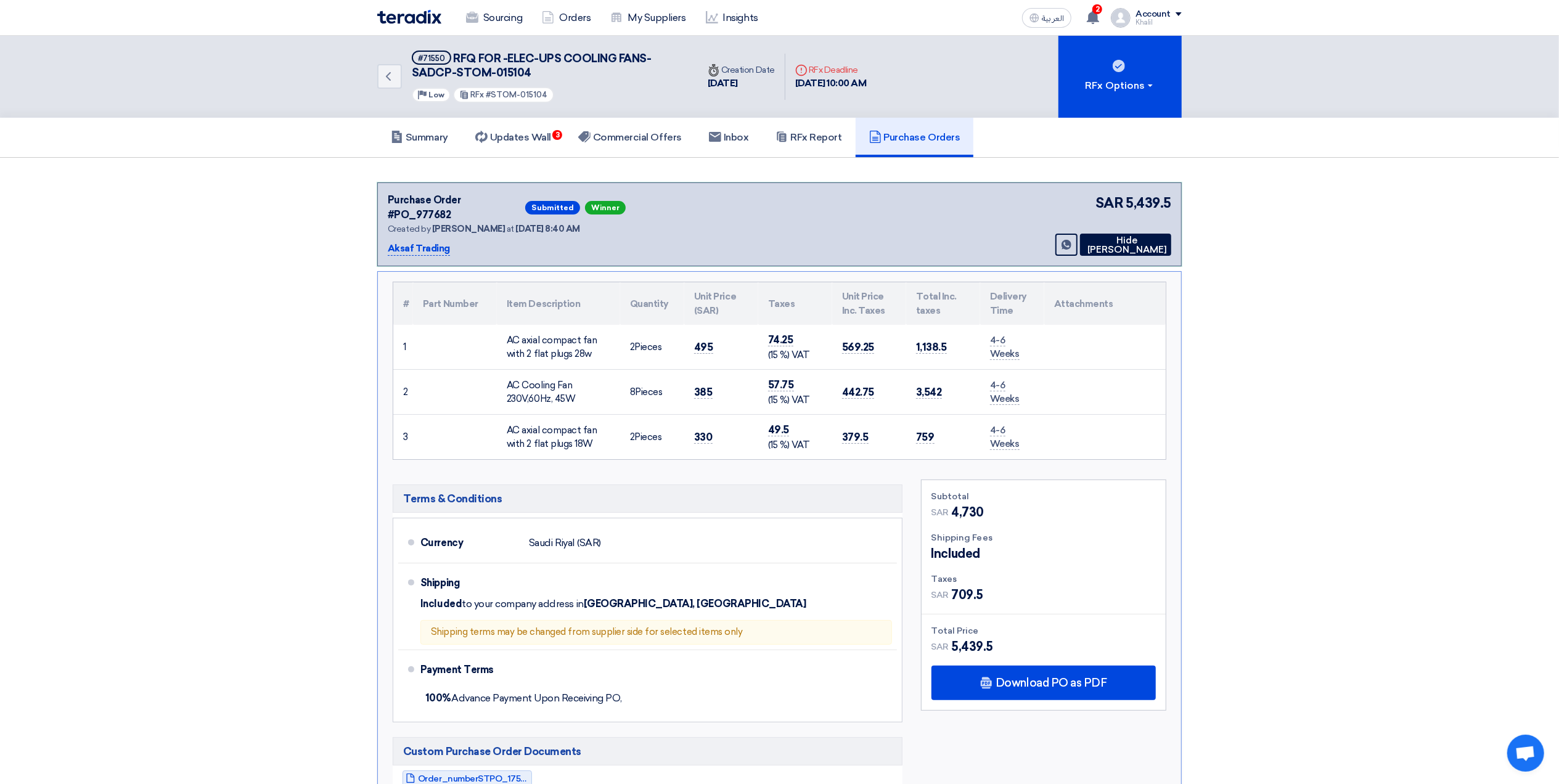
click at [1436, 439] on section "Purchase Order #PO_977682 Submitted Winner Created by [PERSON_NAME] at [DATE] 8…" at bounding box center [780, 590] width 1559 height 866
